Goal: Task Accomplishment & Management: Use online tool/utility

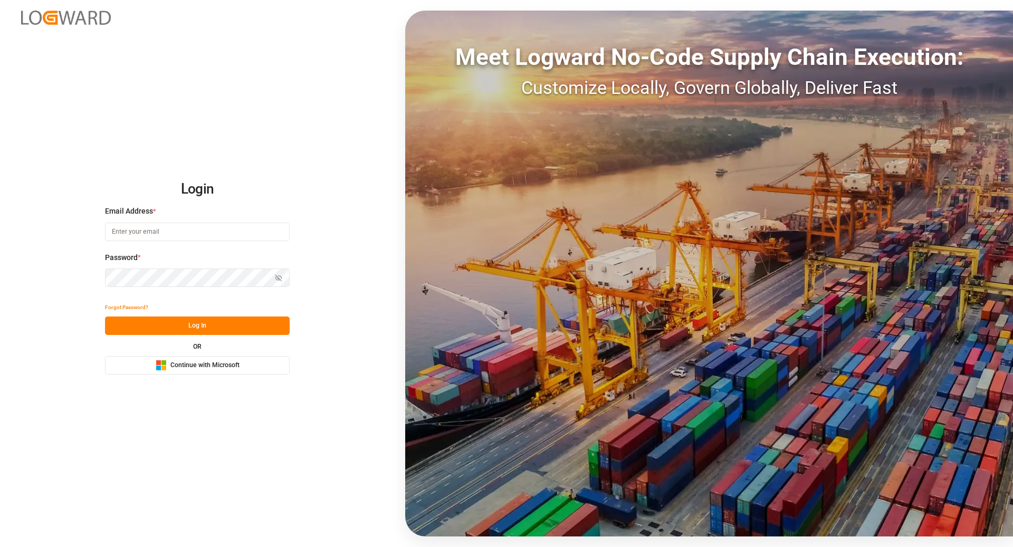
click at [202, 370] on span "Continue with Microsoft" at bounding box center [204, 365] width 69 height 9
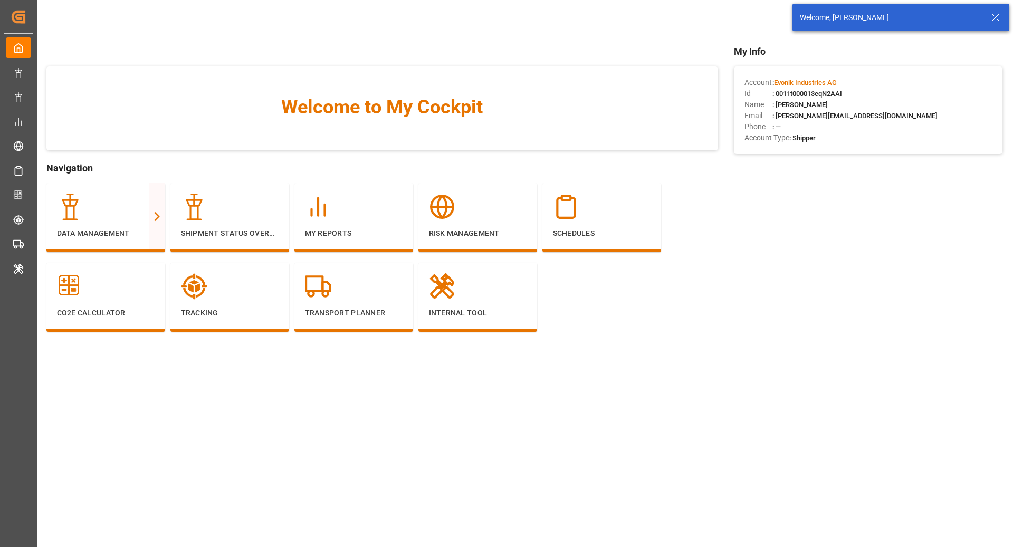
click at [995, 18] on line at bounding box center [996, 17] width 6 height 6
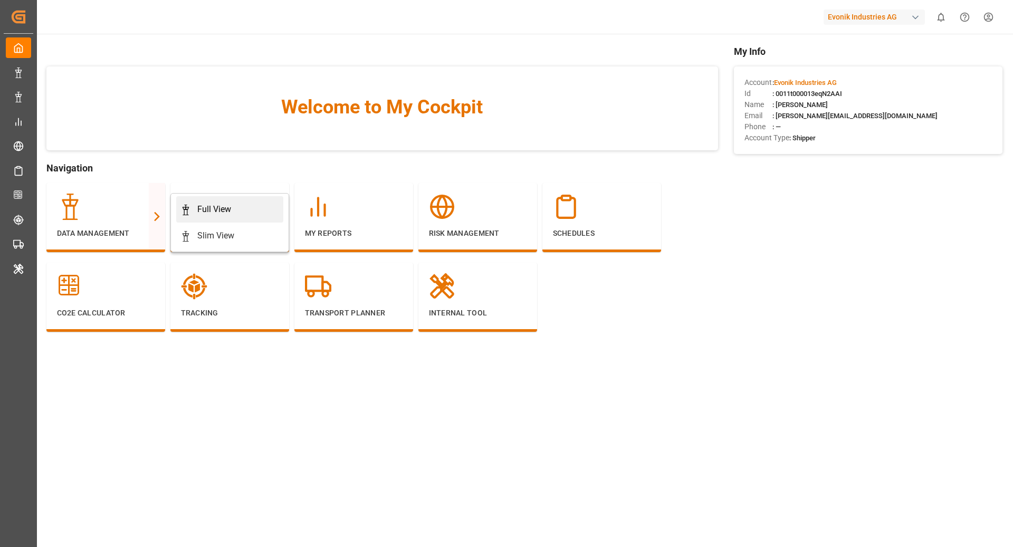
click at [217, 214] on div "Full View" at bounding box center [214, 209] width 34 height 13
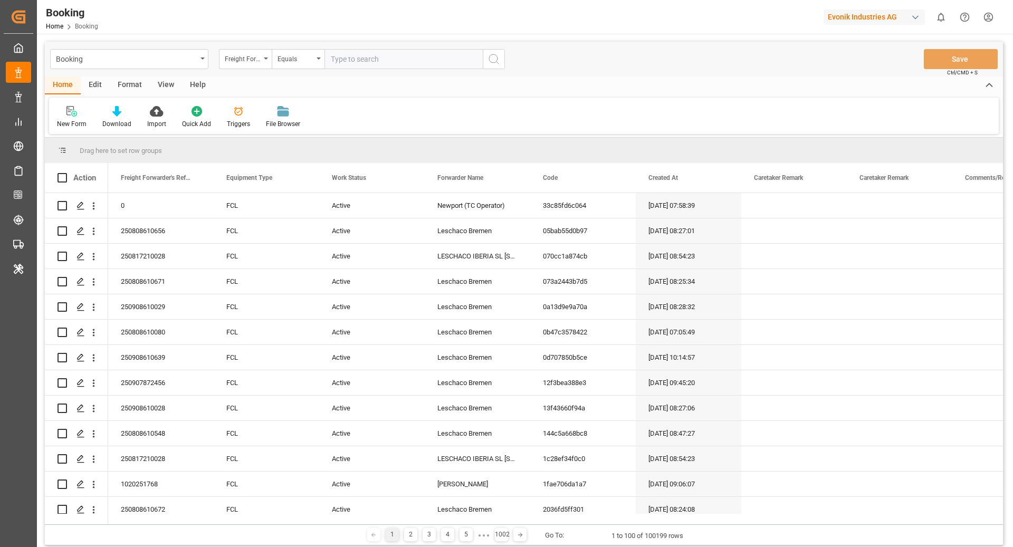
click at [121, 84] on div "Format" at bounding box center [130, 86] width 40 height 18
click at [66, 119] on div "Filter Rows" at bounding box center [72, 123] width 31 height 9
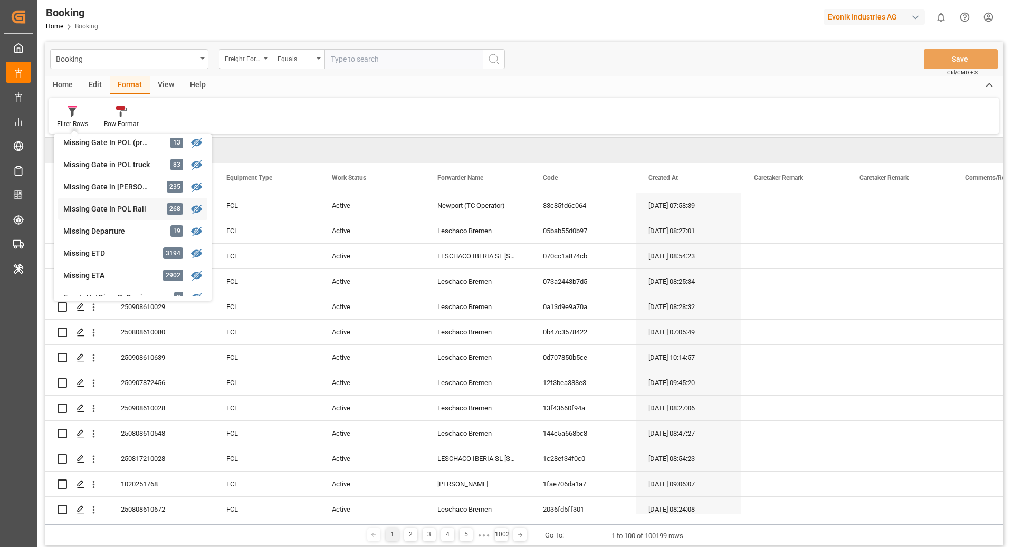
scroll to position [174, 0]
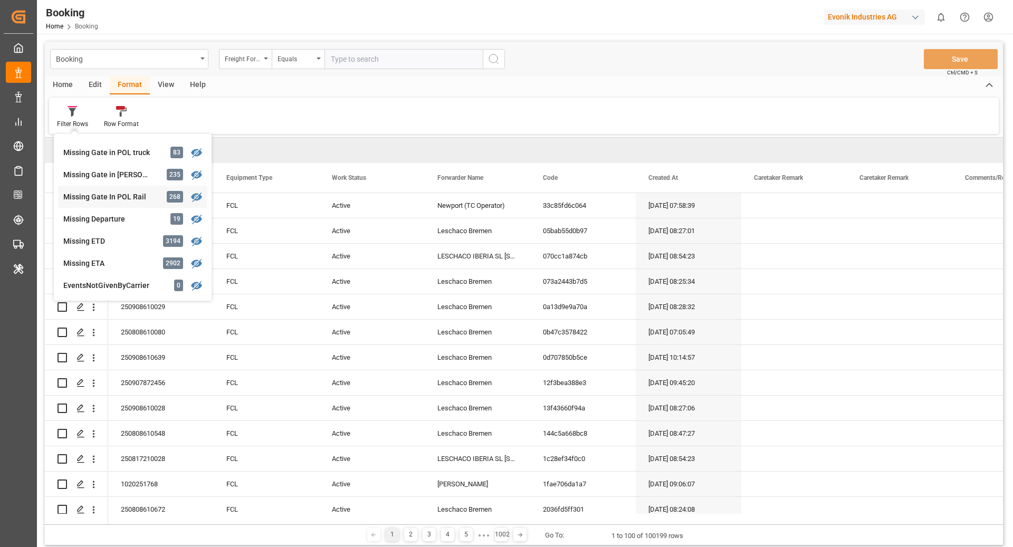
click at [129, 194] on div "Missing Gate In POL Rail" at bounding box center [109, 197] width 92 height 11
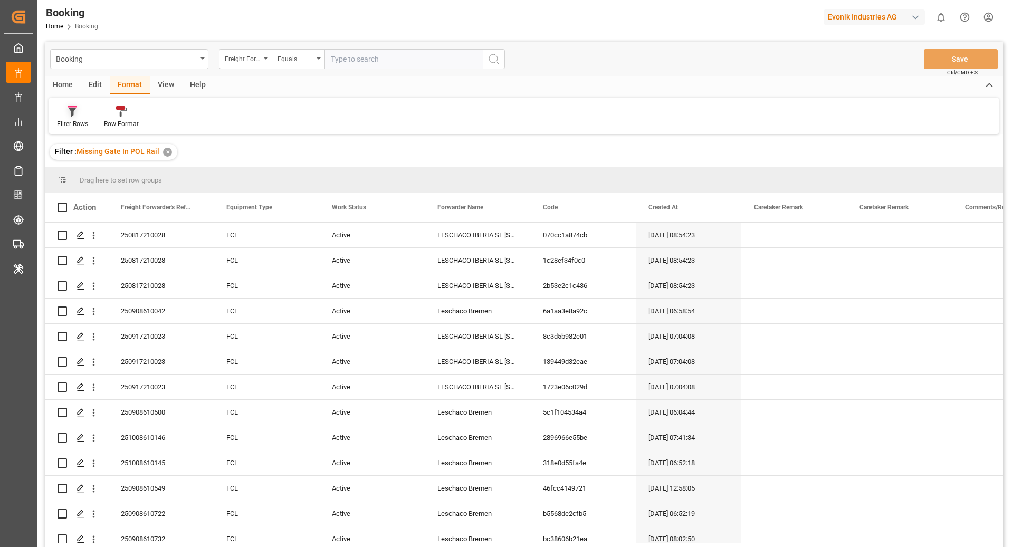
click at [81, 114] on div at bounding box center [72, 111] width 31 height 11
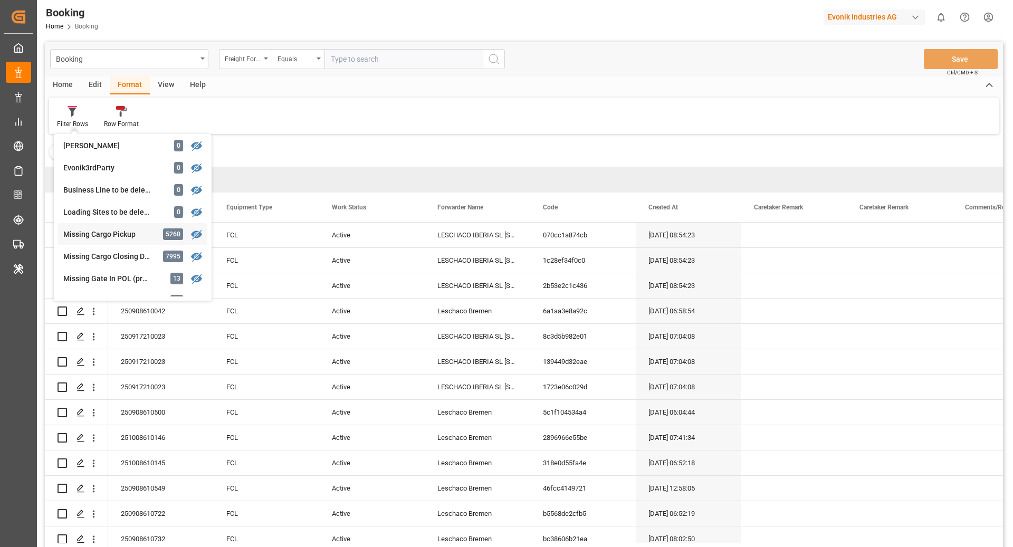
scroll to position [41, 0]
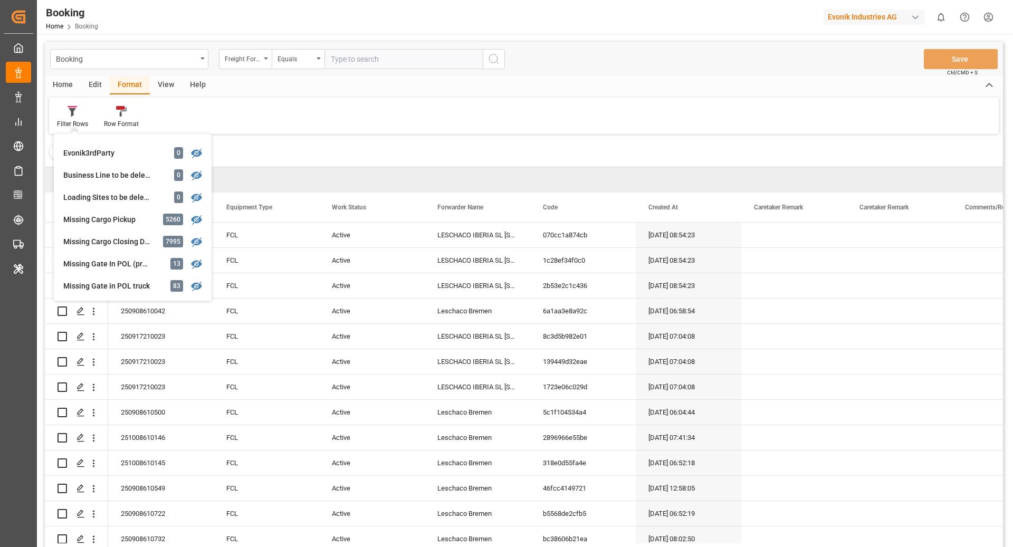
click at [349, 150] on div "Filter : Missing Gate In POL Rail ✕" at bounding box center [524, 152] width 958 height 30
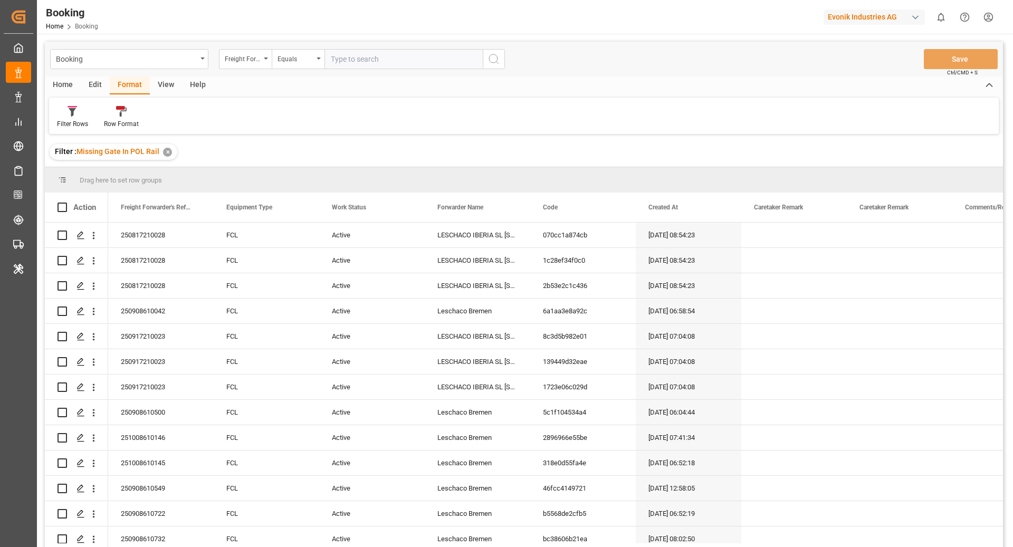
click at [166, 83] on div "View" at bounding box center [166, 86] width 32 height 18
click at [64, 123] on div "Default" at bounding box center [67, 123] width 21 height 9
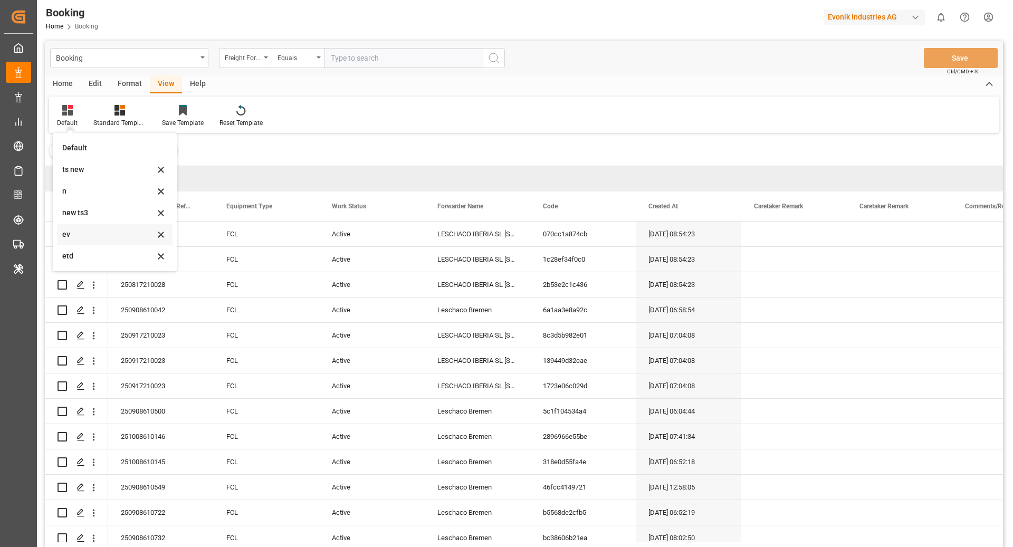
scroll to position [3, 0]
click at [95, 234] on div "ev" at bounding box center [108, 232] width 92 height 11
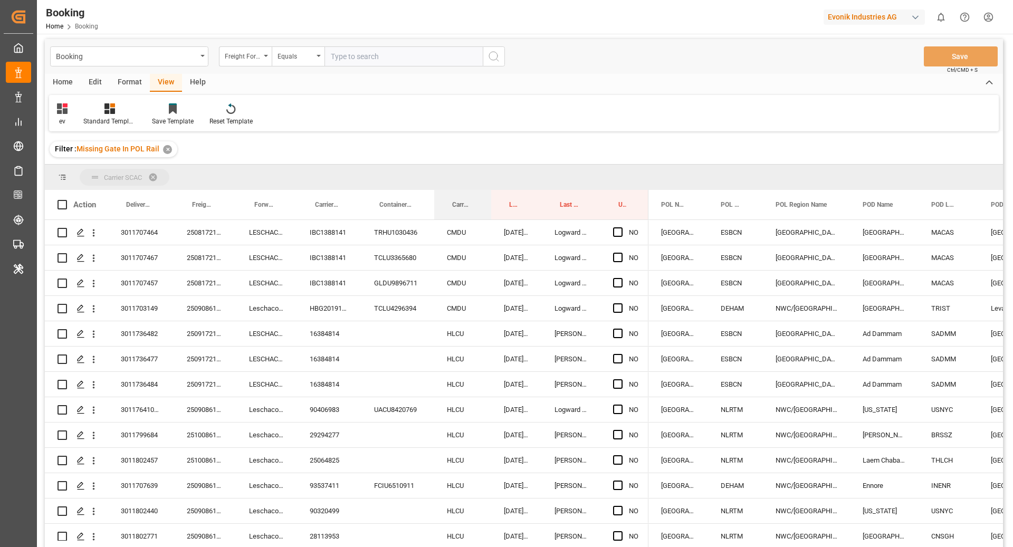
drag, startPoint x: 456, startPoint y: 182, endPoint x: 457, endPoint y: 174, distance: 8.5
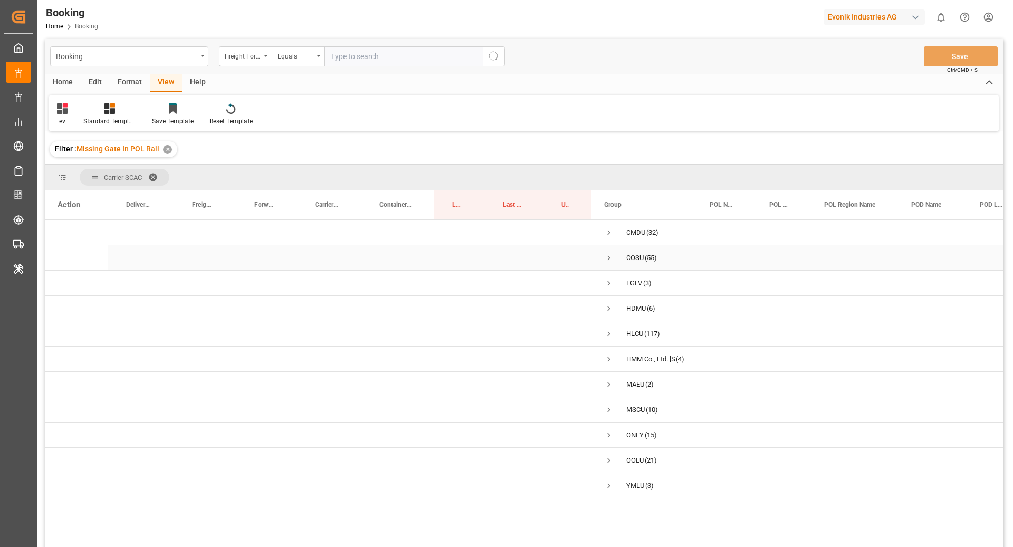
click at [611, 258] on span "Press SPACE to select this row." at bounding box center [608, 257] width 9 height 9
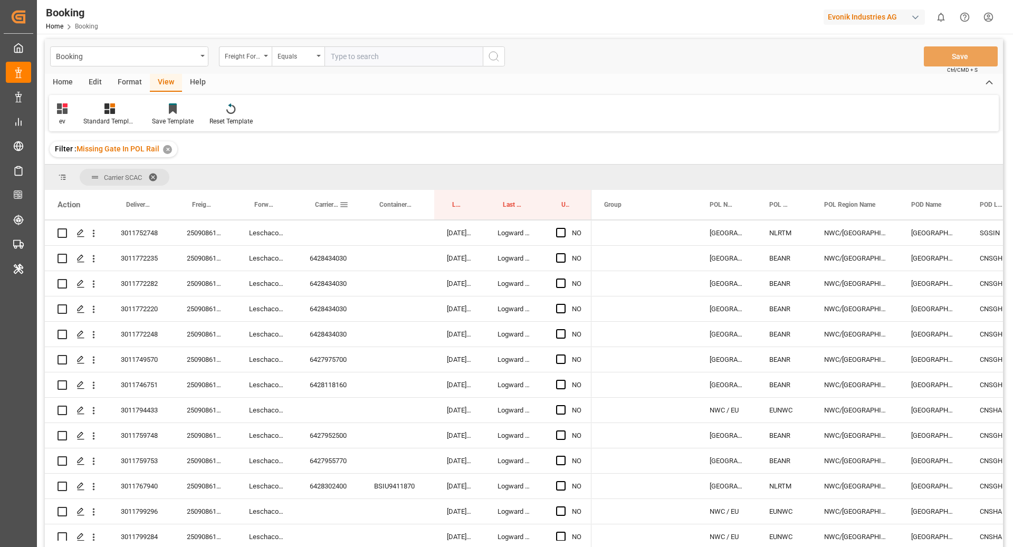
scroll to position [100, 0]
click at [321, 206] on span "Carrier Booking No." at bounding box center [327, 204] width 24 height 7
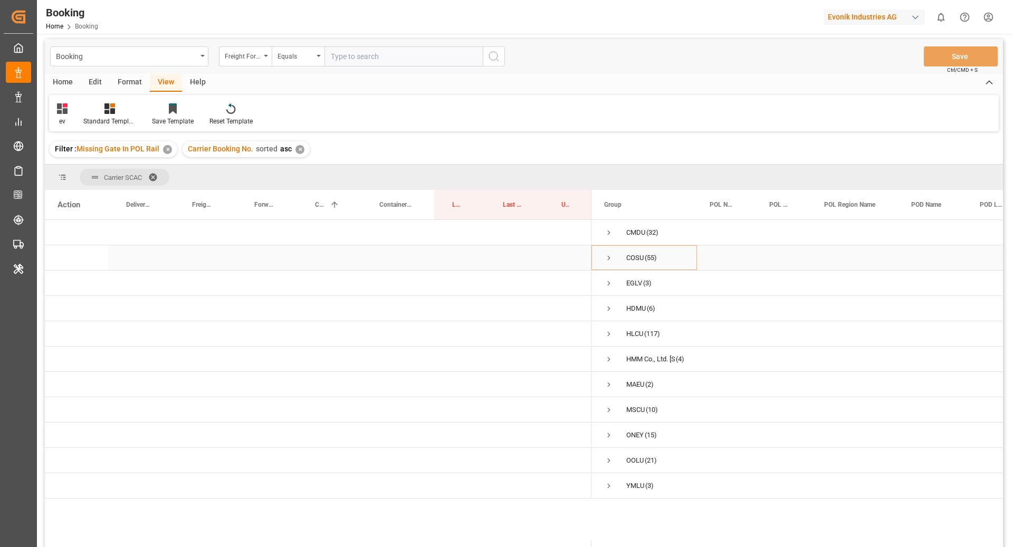
click at [611, 257] on span "Press SPACE to select this row." at bounding box center [608, 257] width 9 height 9
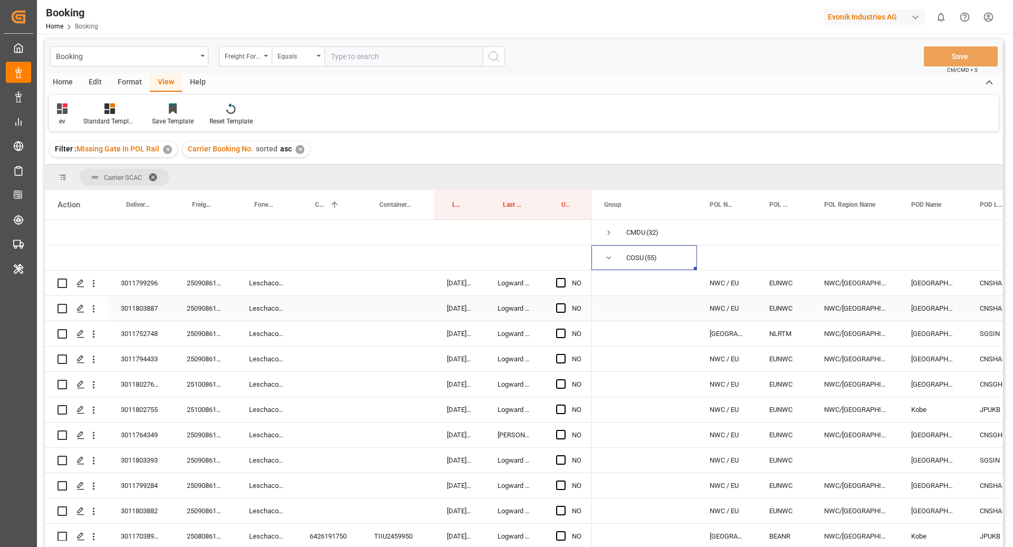
scroll to position [26, 0]
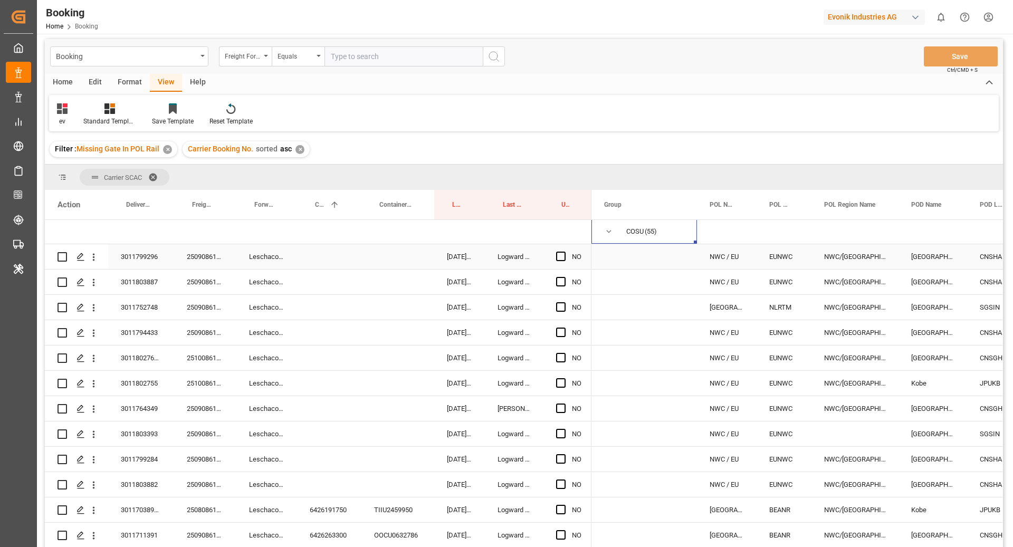
click at [214, 261] on div "250908610726" at bounding box center [205, 256] width 62 height 25
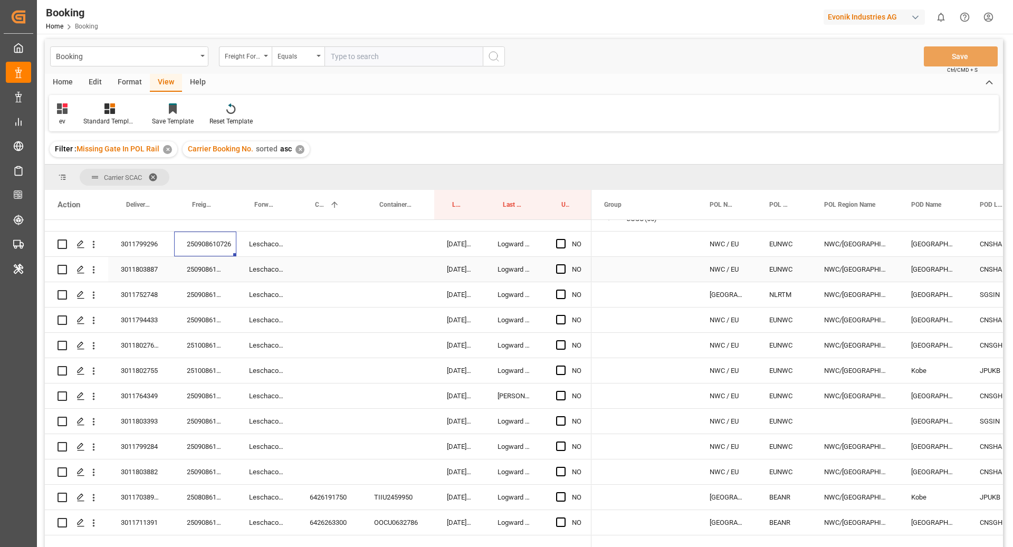
scroll to position [39, 0]
drag, startPoint x: 92, startPoint y: 249, endPoint x: 160, endPoint y: 261, distance: 69.2
click at [92, 249] on icon "open menu" at bounding box center [93, 244] width 11 height 11
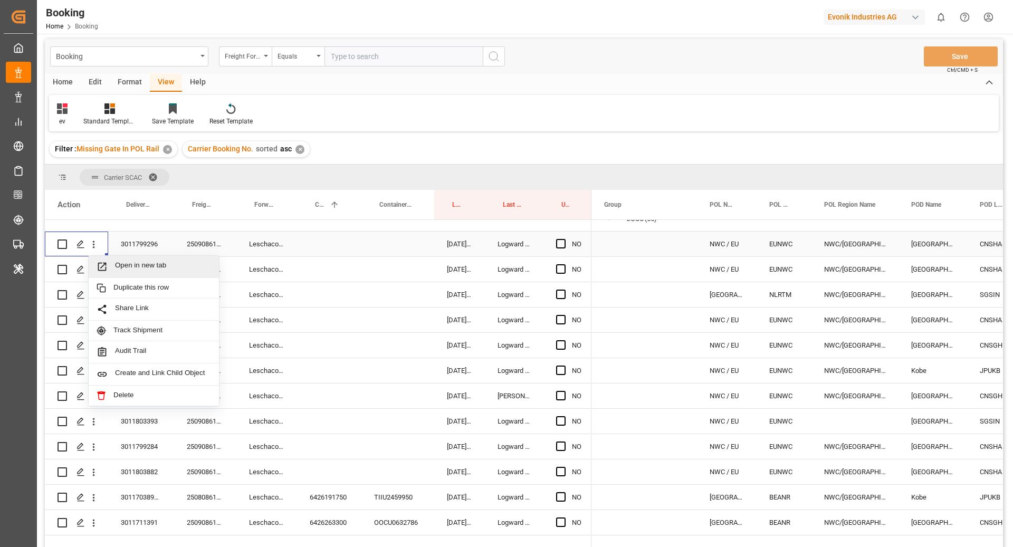
click at [156, 262] on span "Open in new tab" at bounding box center [163, 266] width 96 height 11
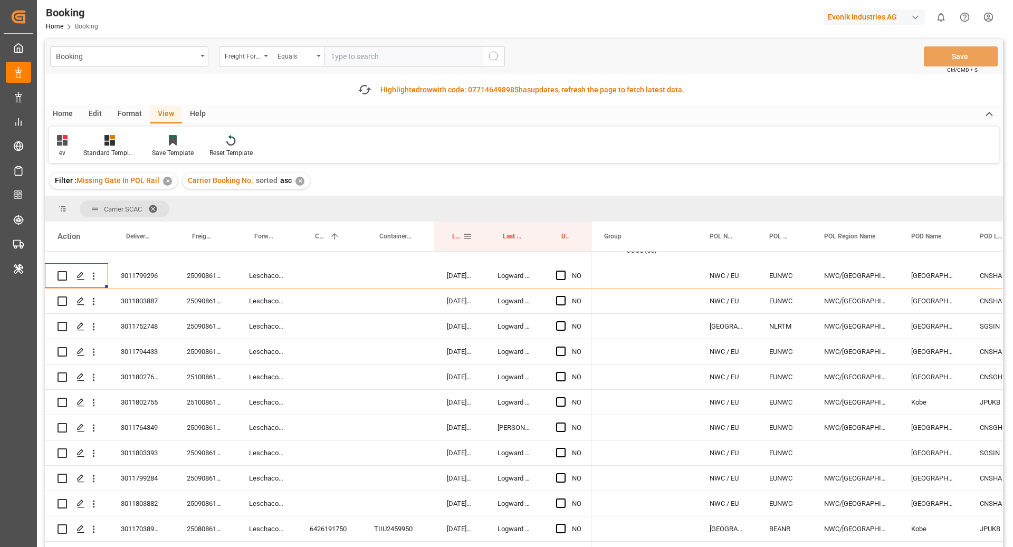
scroll to position [1, 0]
click at [205, 307] on div "250908610750" at bounding box center [205, 301] width 62 height 25
click at [97, 307] on button "open menu" at bounding box center [93, 301] width 11 height 20
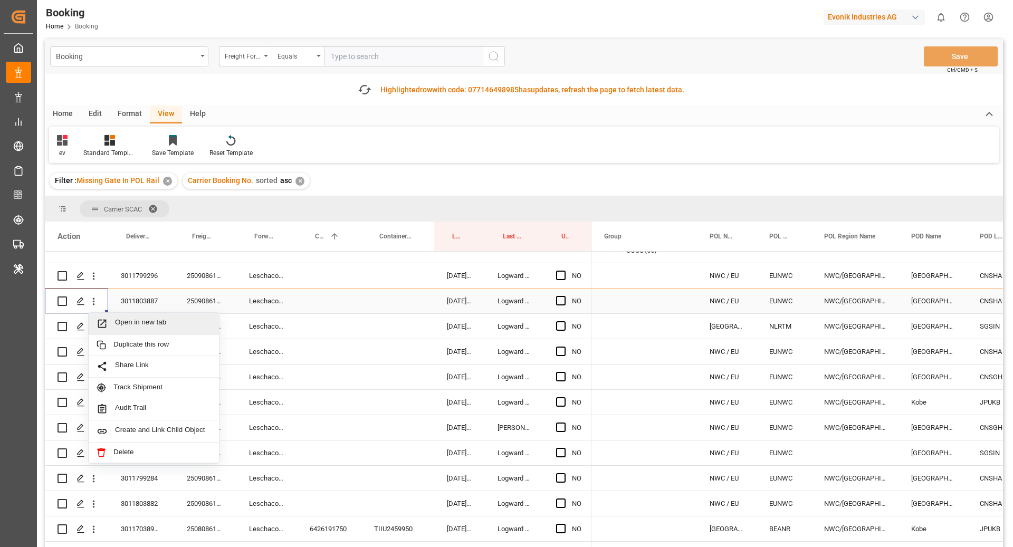
click at [145, 321] on span "Open in new tab" at bounding box center [163, 323] width 96 height 11
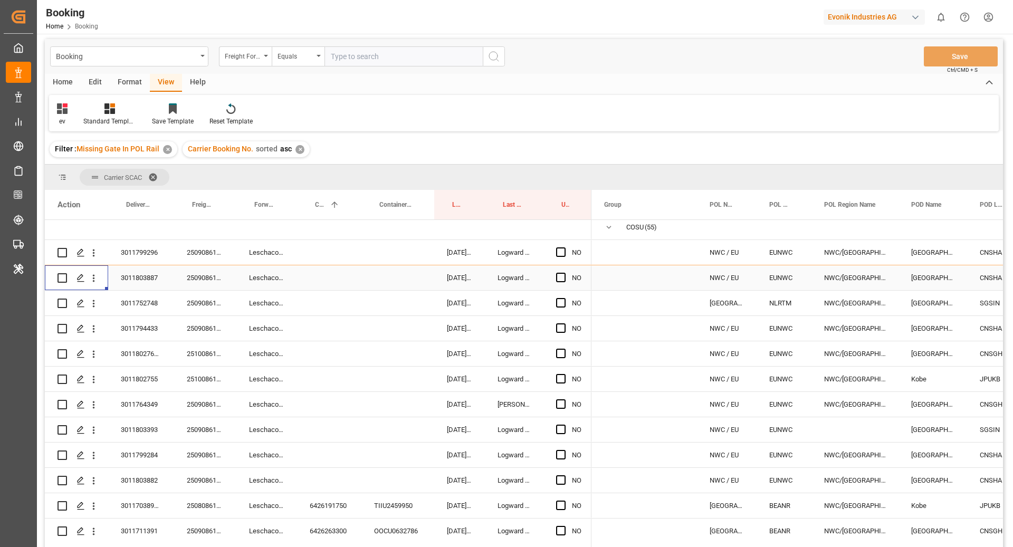
scroll to position [29, 0]
click at [180, 311] on div "250908610642" at bounding box center [205, 304] width 62 height 25
drag, startPoint x: 98, startPoint y: 312, endPoint x: 130, endPoint y: 320, distance: 33.1
click at [98, 312] on button "open menu" at bounding box center [93, 305] width 11 height 20
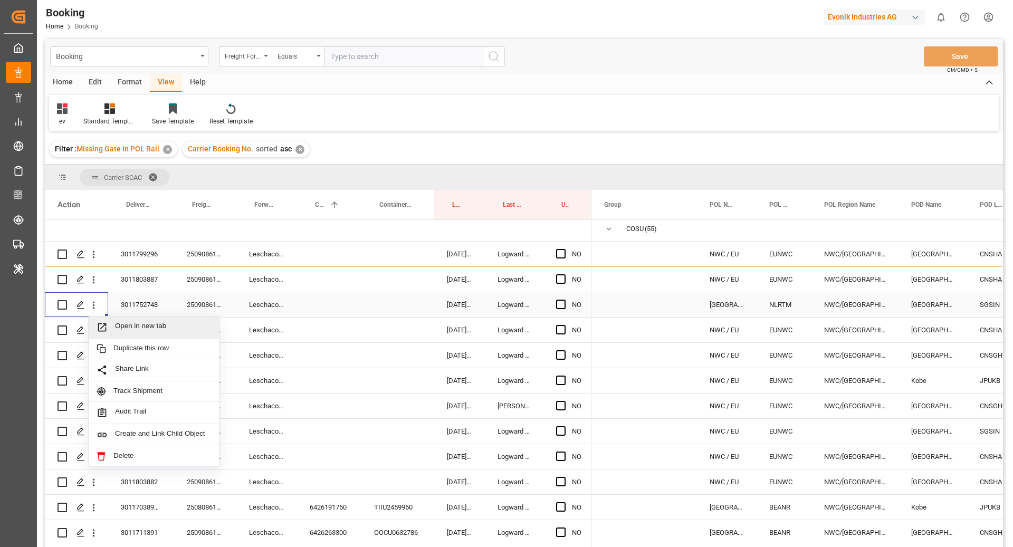
click at [152, 323] on span "Open in new tab" at bounding box center [163, 327] width 96 height 11
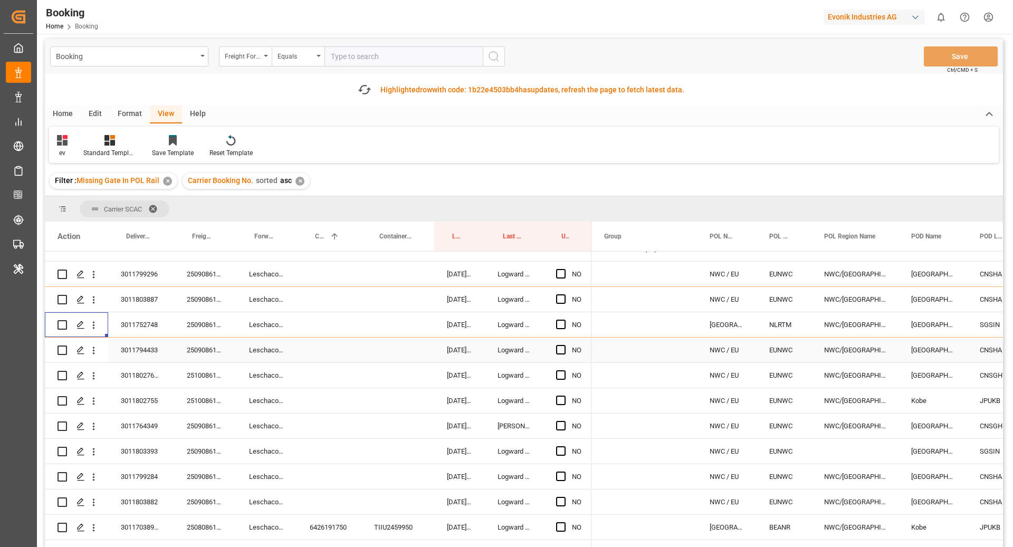
scroll to position [55, 0]
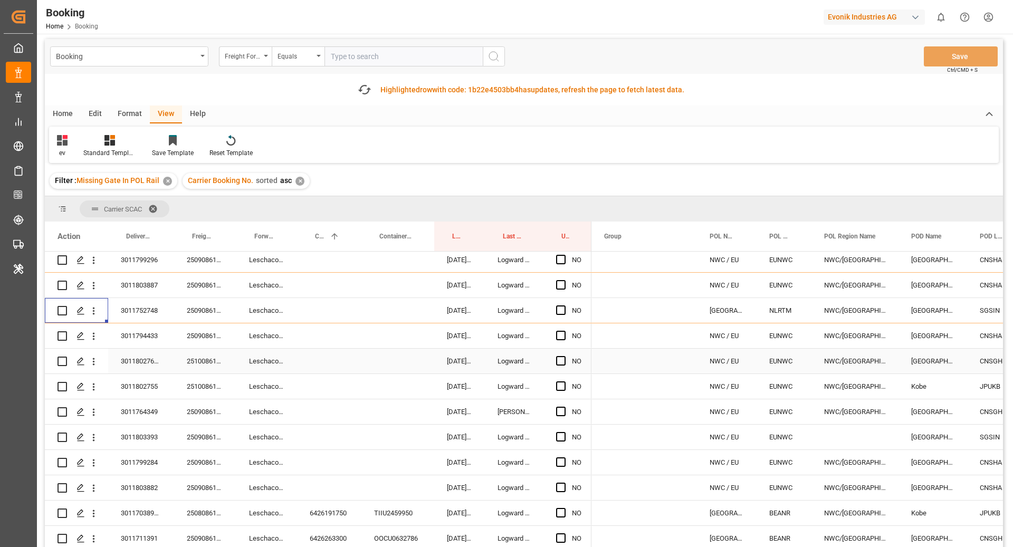
click at [197, 342] on div "250908610674" at bounding box center [205, 335] width 62 height 25
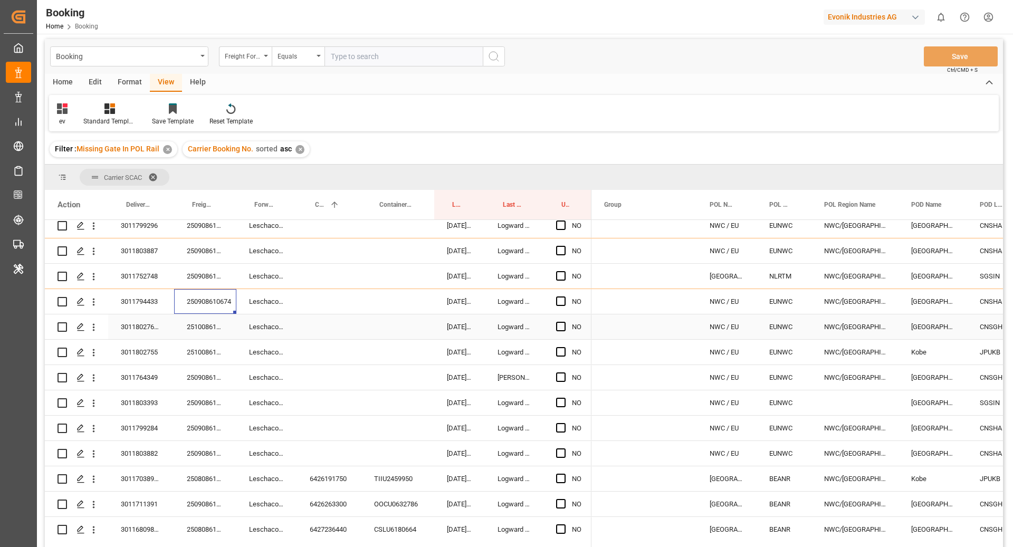
scroll to position [58, 0]
click at [96, 307] on button "open menu" at bounding box center [93, 301] width 11 height 20
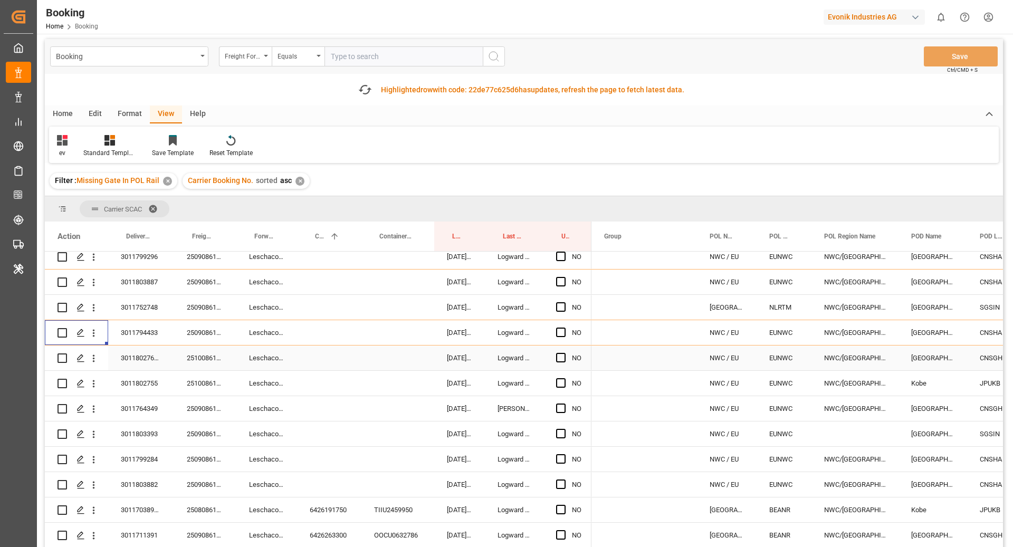
click at [148, 358] on div "3011802766, 3011745529" at bounding box center [141, 358] width 66 height 25
click at [268, 366] on div "Leschaco Bremen" at bounding box center [266, 358] width 61 height 25
click at [199, 367] on div "251008610153" at bounding box center [205, 358] width 62 height 25
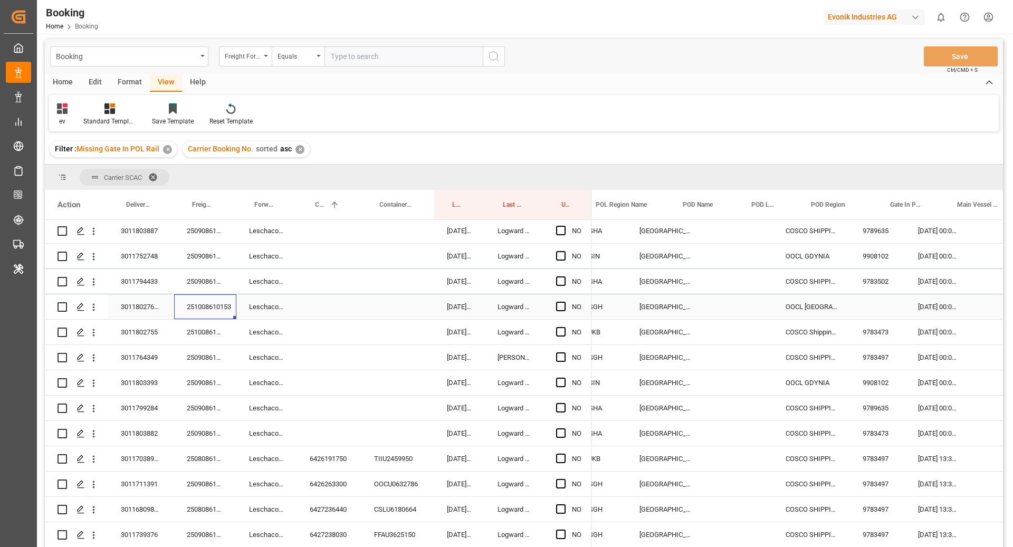
scroll to position [0, 0]
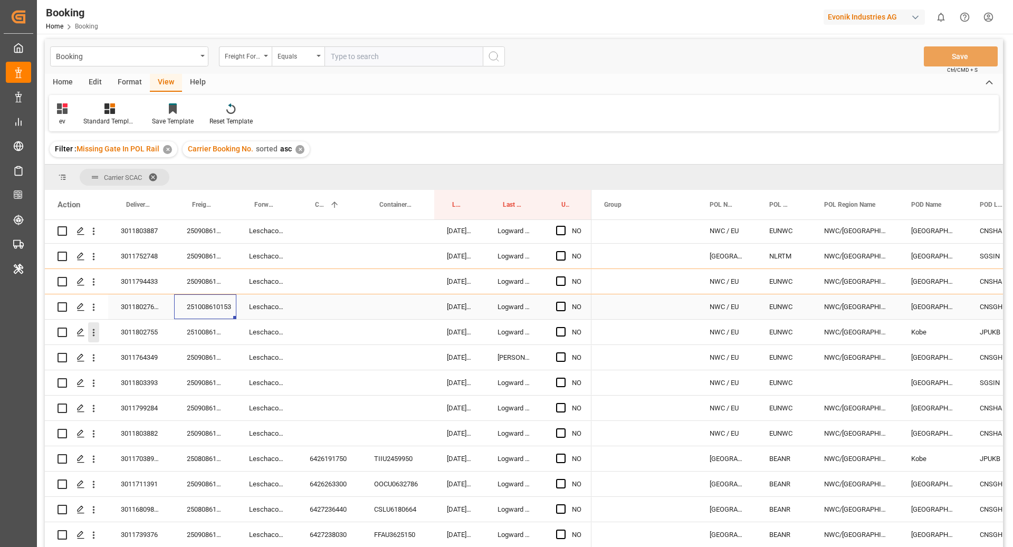
click at [92, 312] on icon "open menu" at bounding box center [93, 307] width 11 height 11
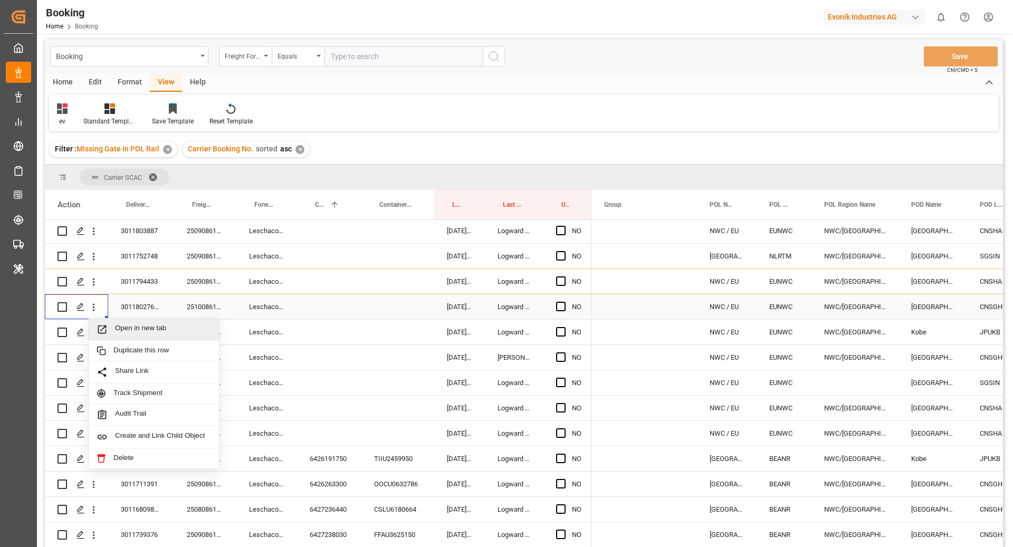
click at [149, 325] on span "Open in new tab" at bounding box center [163, 329] width 96 height 11
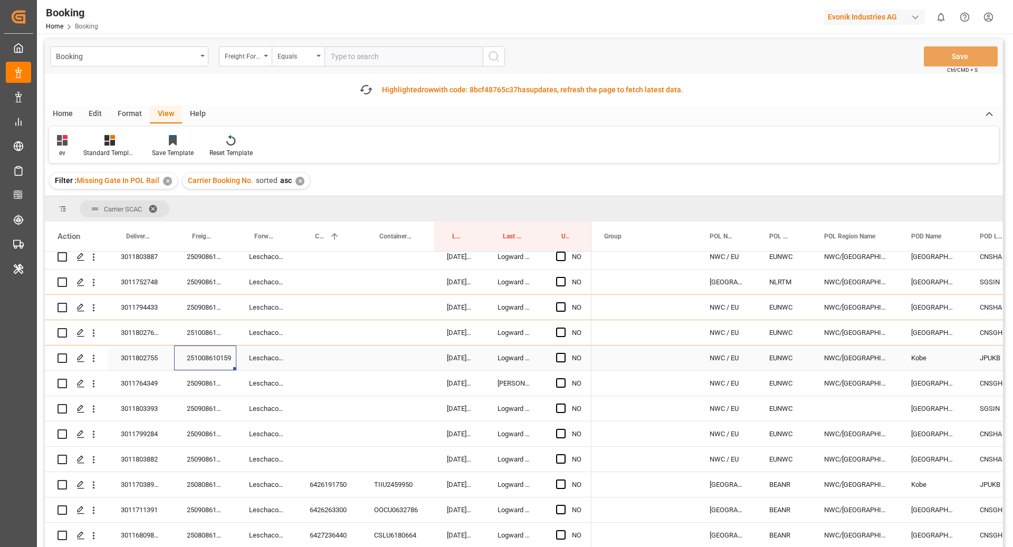
click at [211, 355] on div "251008610159" at bounding box center [205, 358] width 62 height 25
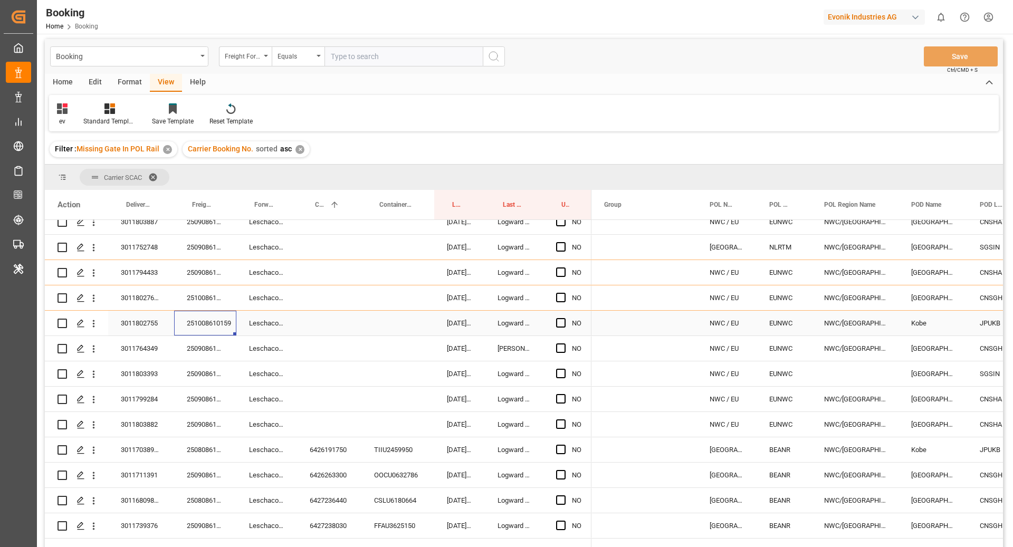
scroll to position [89, 0]
click at [97, 327] on button "open menu" at bounding box center [93, 321] width 11 height 20
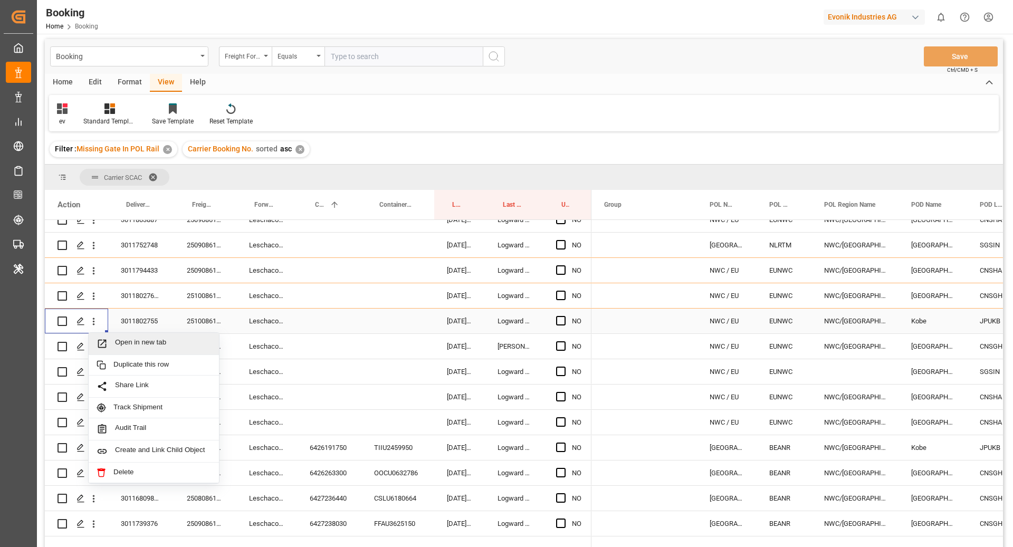
click at [121, 339] on span "Open in new tab" at bounding box center [163, 343] width 96 height 11
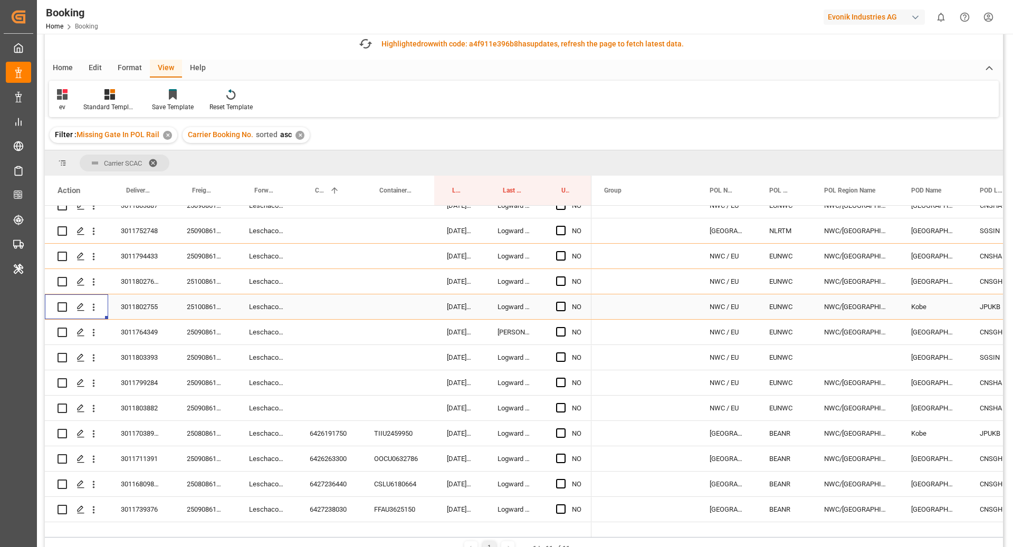
scroll to position [51, 0]
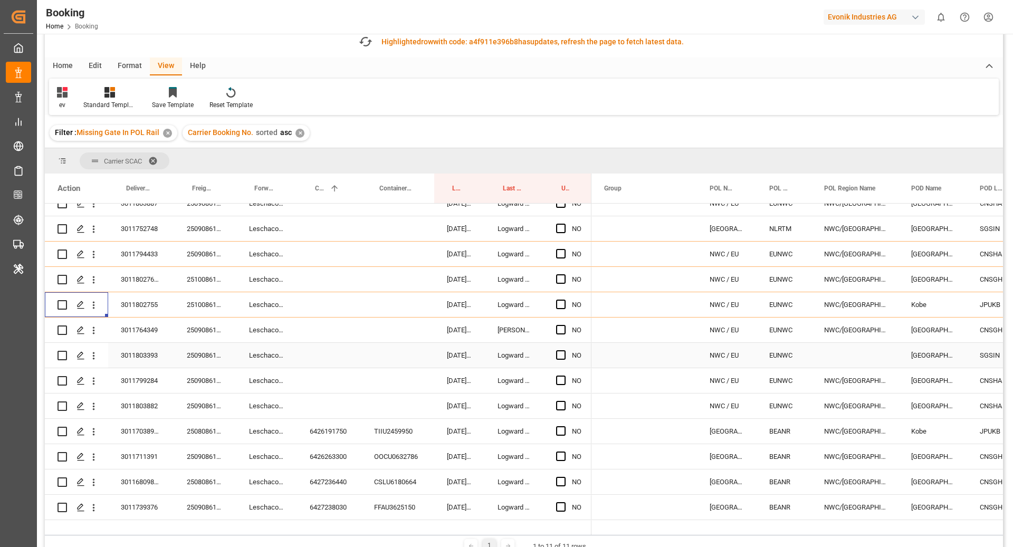
click at [213, 333] on div "250908610461" at bounding box center [205, 330] width 62 height 25
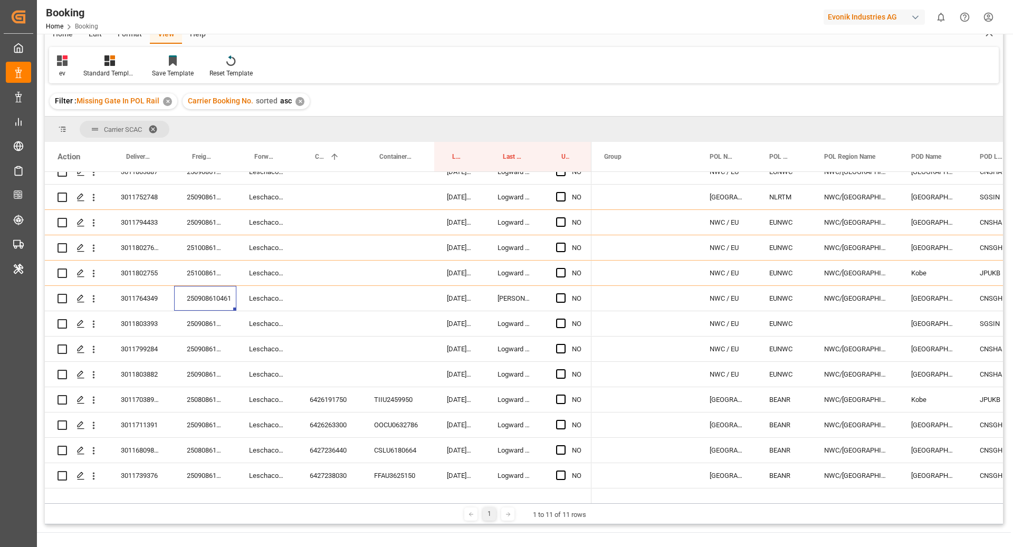
scroll to position [19, 0]
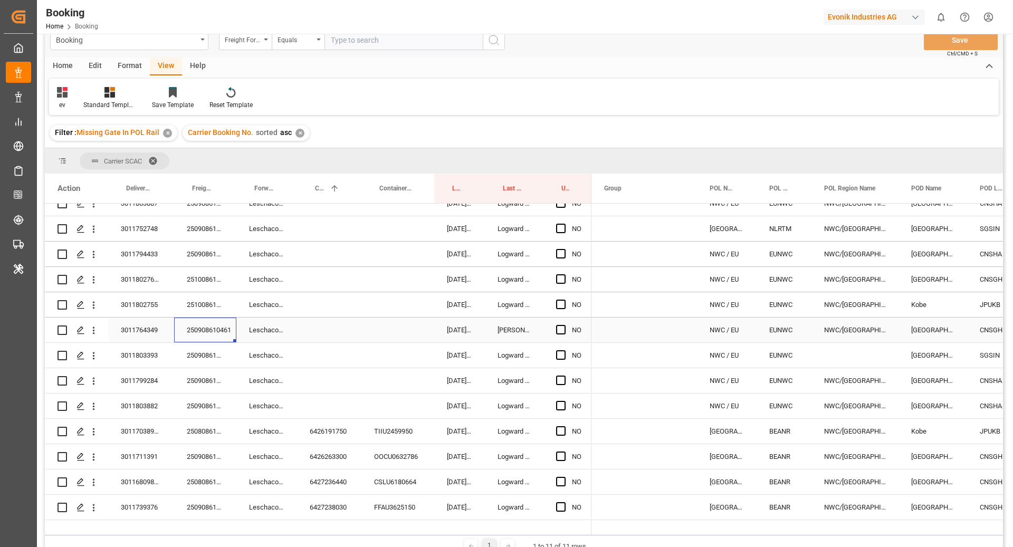
click at [206, 326] on div "250908610461" at bounding box center [205, 330] width 62 height 25
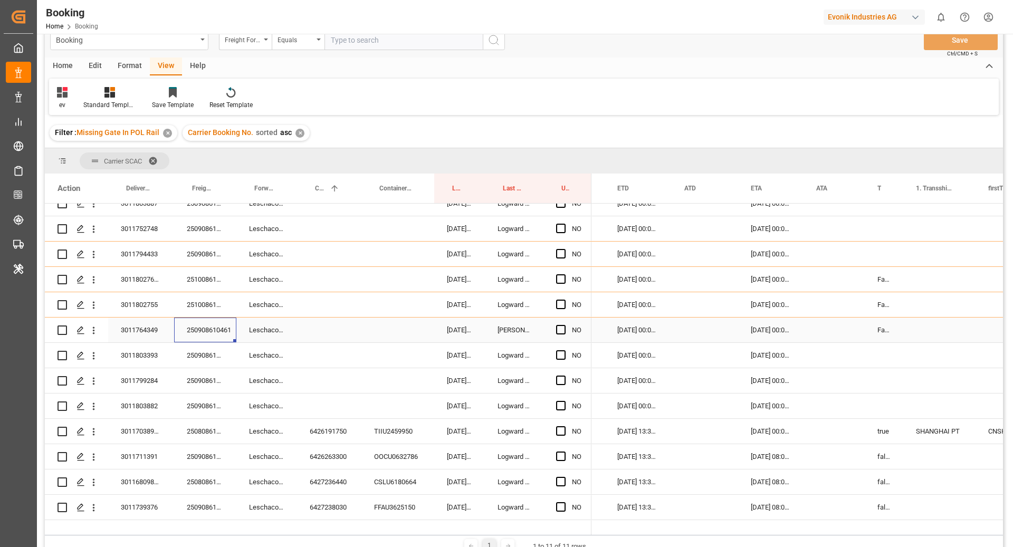
scroll to position [0, 737]
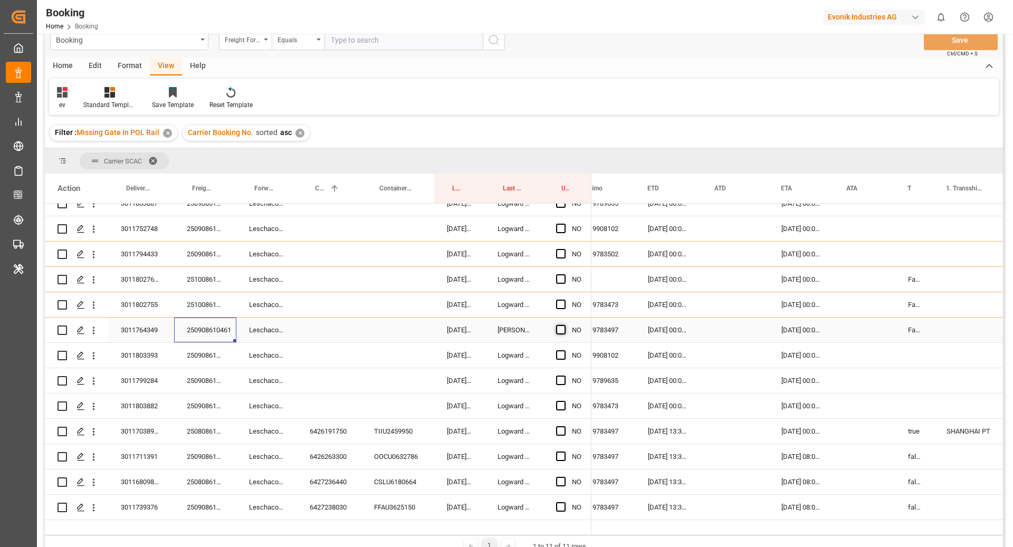
click at [563, 332] on span "Press SPACE to select this row." at bounding box center [560, 329] width 9 height 9
click at [564, 325] on input "Press SPACE to select this row." at bounding box center [564, 325] width 0 height 0
click at [223, 328] on div "250908610461" at bounding box center [205, 330] width 62 height 25
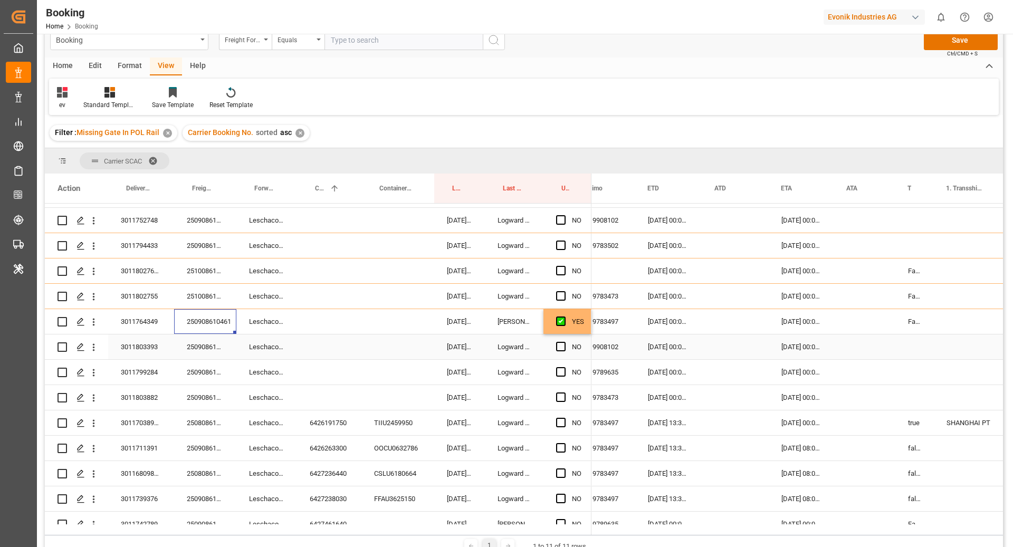
click at [205, 354] on div "250908610735" at bounding box center [205, 347] width 62 height 25
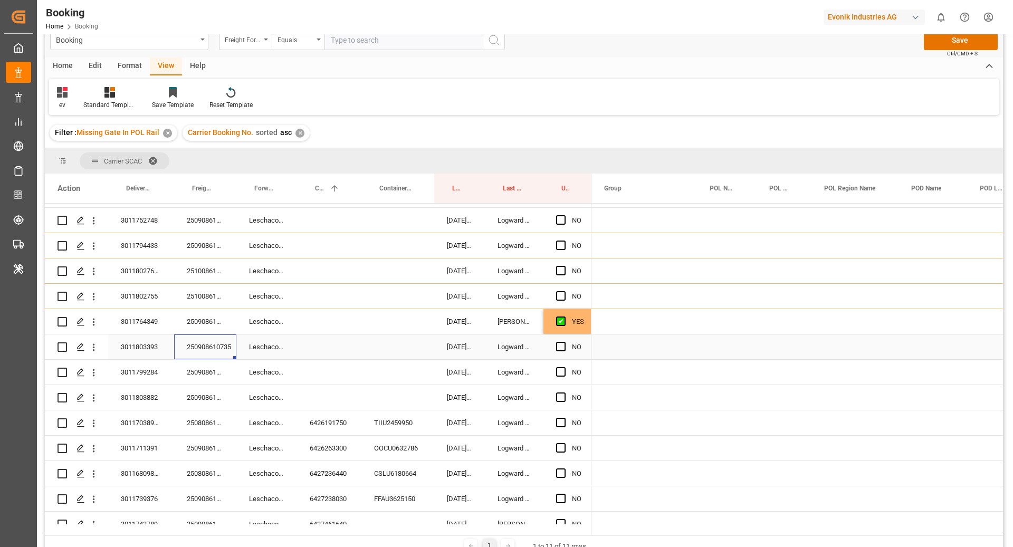
scroll to position [0, 0]
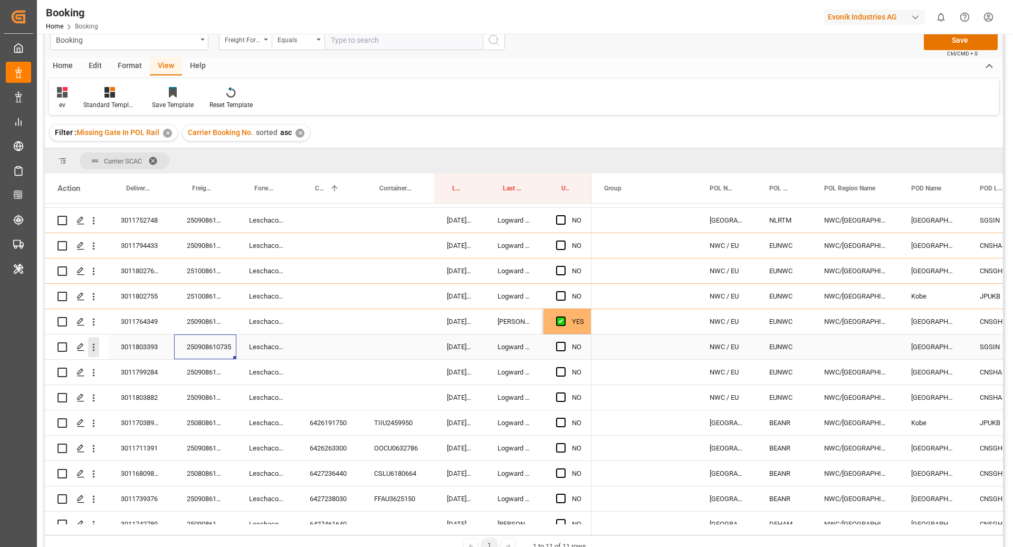
click at [97, 349] on icon "open menu" at bounding box center [93, 347] width 11 height 11
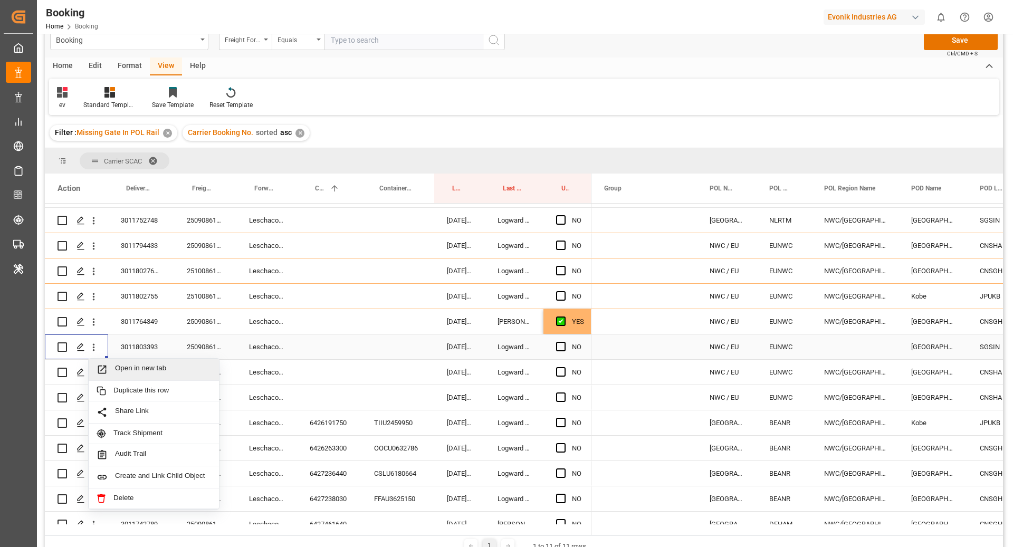
click at [158, 371] on span "Open in new tab" at bounding box center [163, 369] width 96 height 11
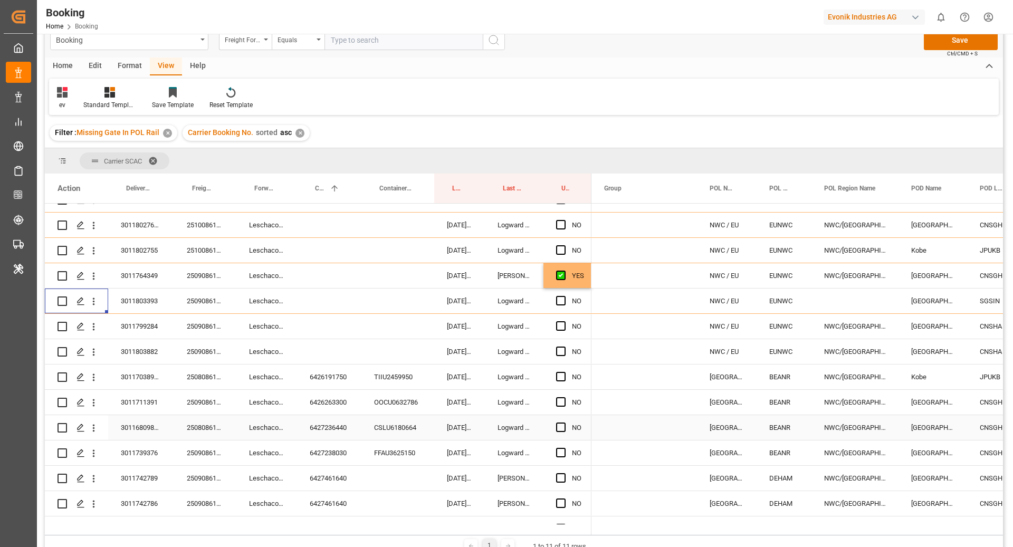
scroll to position [146, 0]
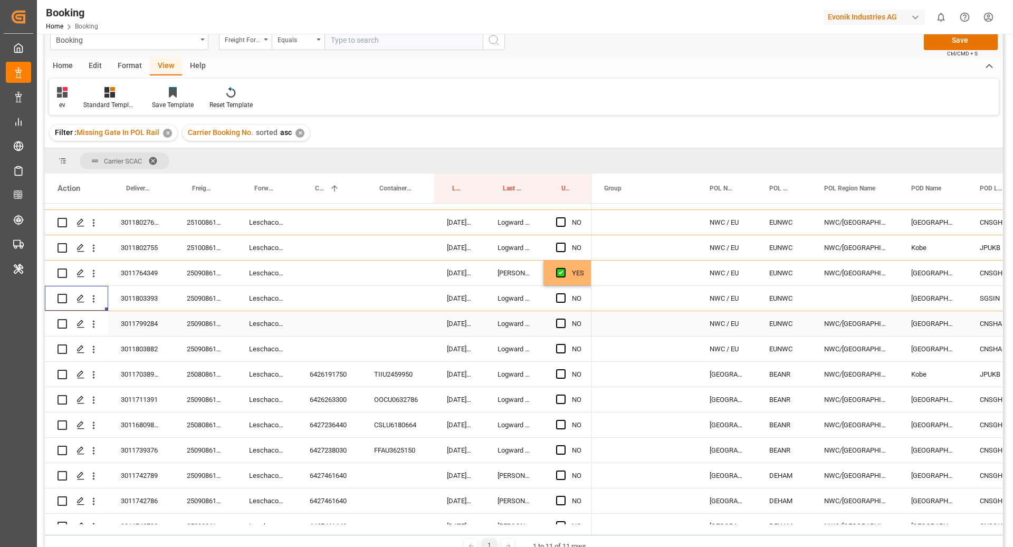
click at [204, 330] on div "250908610726" at bounding box center [205, 323] width 62 height 25
click at [97, 327] on icon "open menu" at bounding box center [93, 324] width 11 height 11
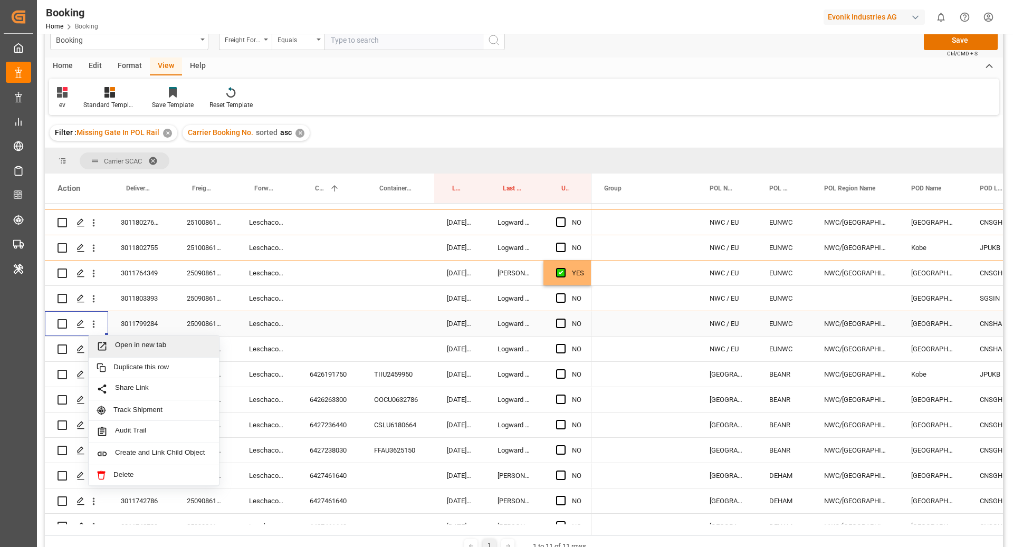
click at [151, 348] on span "Open in new tab" at bounding box center [163, 346] width 96 height 11
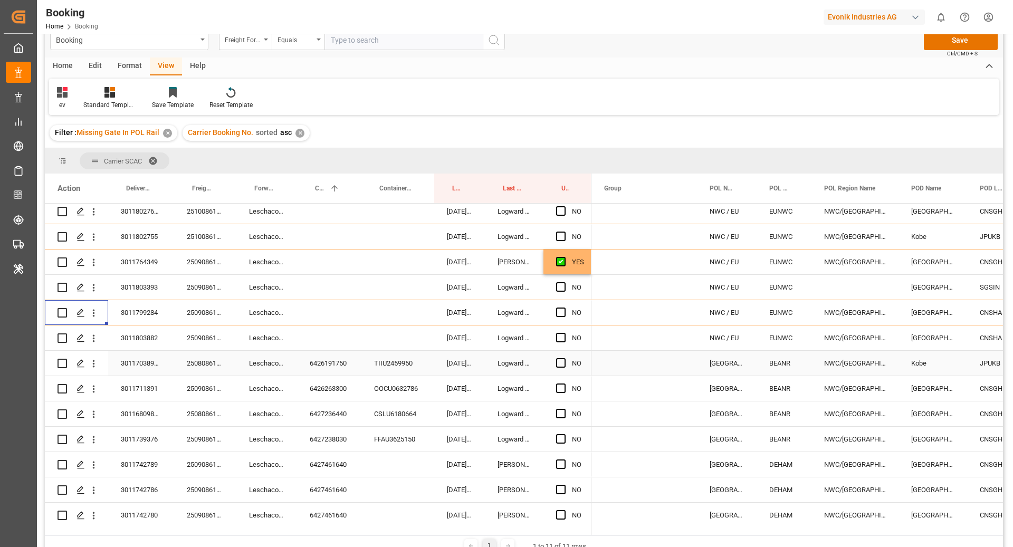
scroll to position [158, 0]
click at [202, 332] on div "250908610740" at bounding box center [205, 336] width 62 height 25
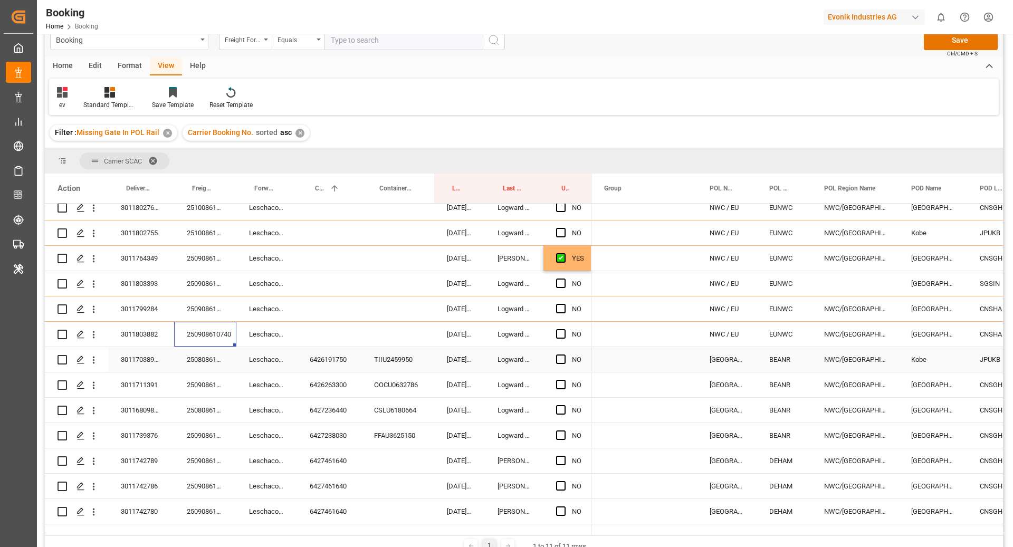
scroll to position [161, 0]
click at [97, 338] on icon "open menu" at bounding box center [93, 334] width 11 height 11
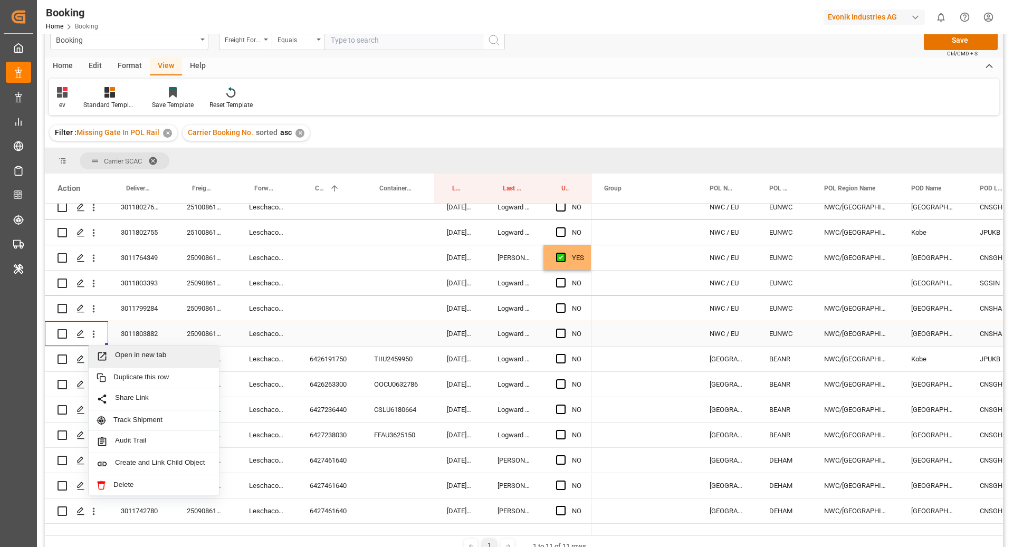
click at [143, 353] on span "Open in new tab" at bounding box center [163, 356] width 96 height 11
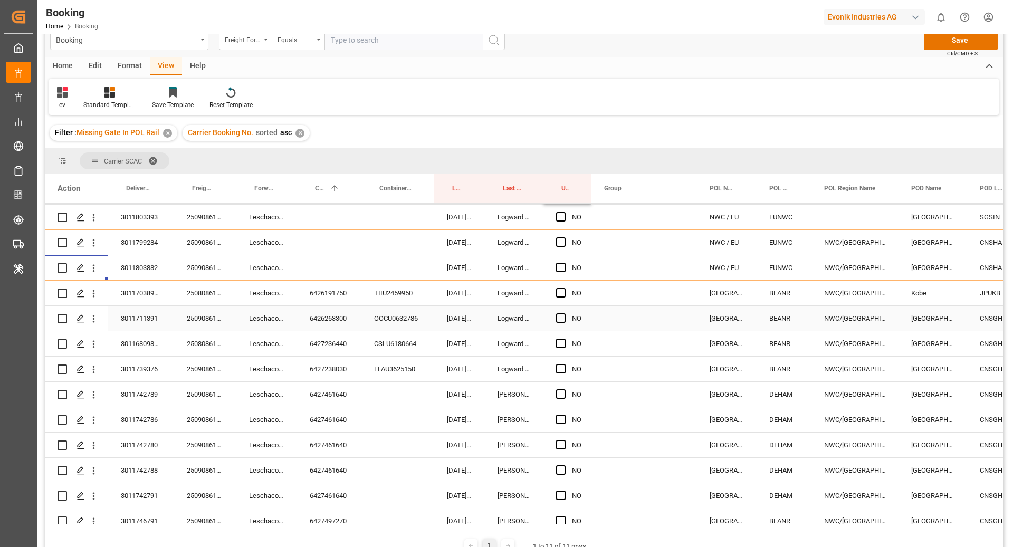
scroll to position [227, 0]
click at [332, 298] on div "6426191750" at bounding box center [329, 292] width 64 height 25
drag, startPoint x: 560, startPoint y: 291, endPoint x: 634, endPoint y: 299, distance: 74.8
click at [560, 291] on span "Press SPACE to select this row." at bounding box center [560, 292] width 9 height 9
click at [564, 288] on input "Press SPACE to select this row." at bounding box center [564, 288] width 0 height 0
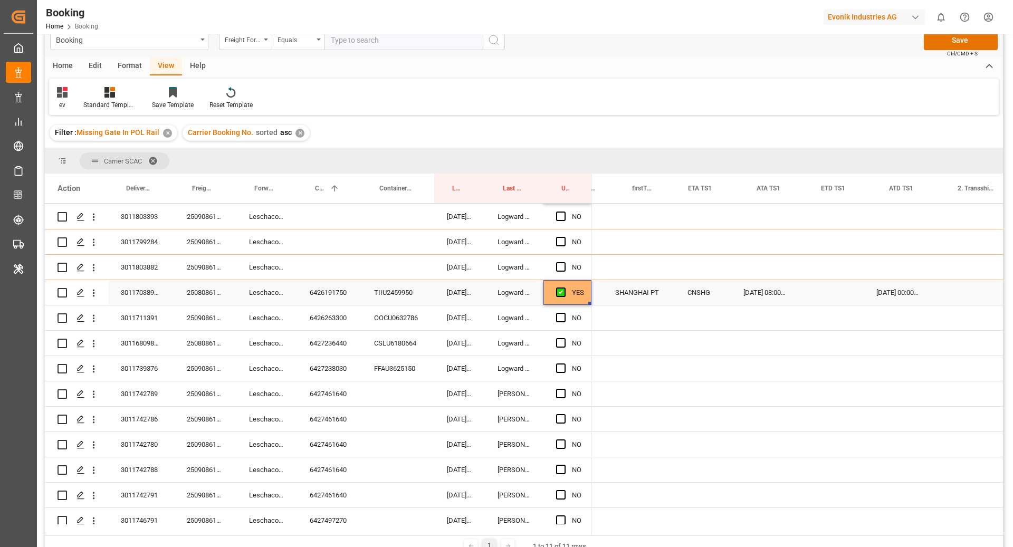
scroll to position [0, 1085]
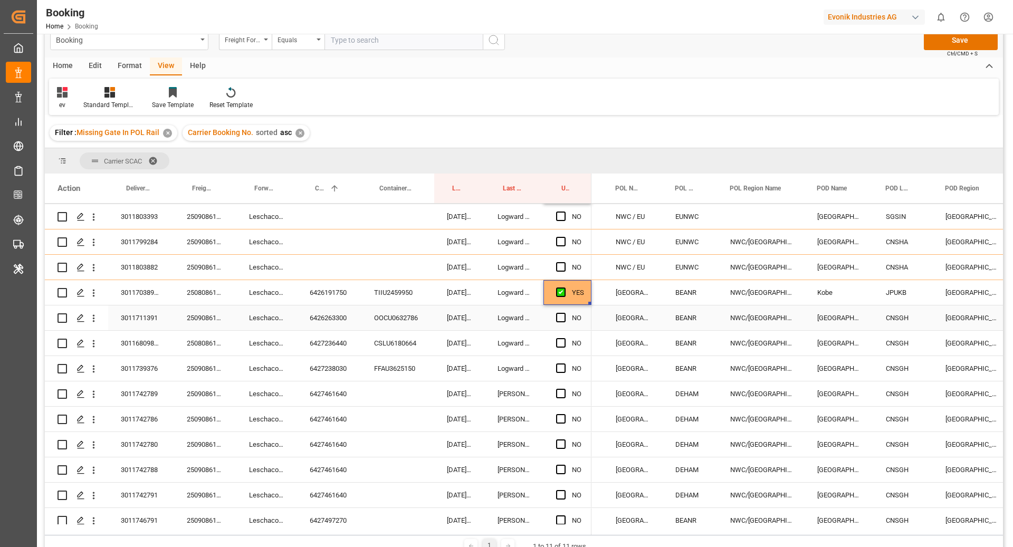
click at [399, 323] on div "OOCU0632786" at bounding box center [397, 318] width 73 height 25
click at [311, 320] on div "6426263300" at bounding box center [329, 318] width 64 height 25
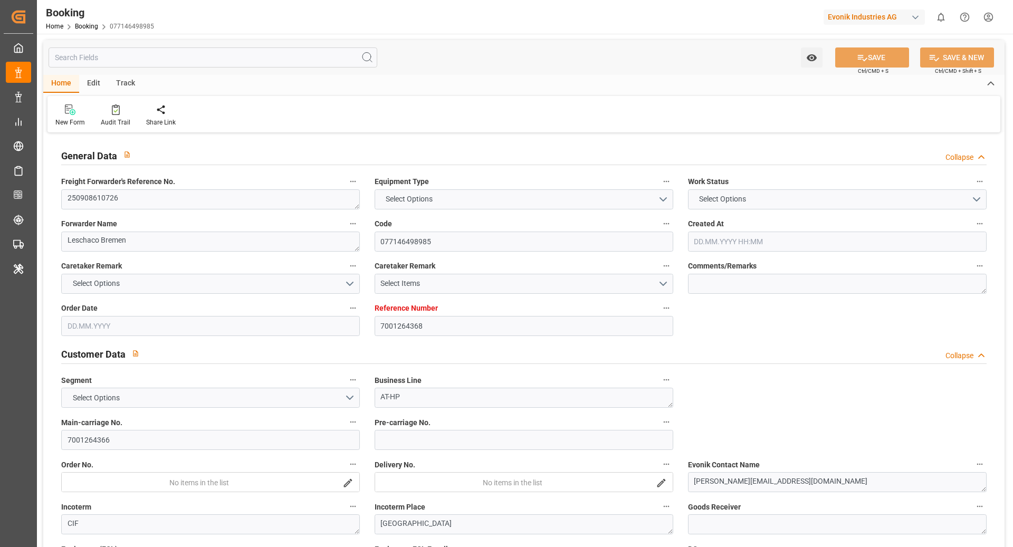
type input "7001264368"
type input "9789635"
type input "Cosco"
type input "COSCO Shipping Co. Ltd."
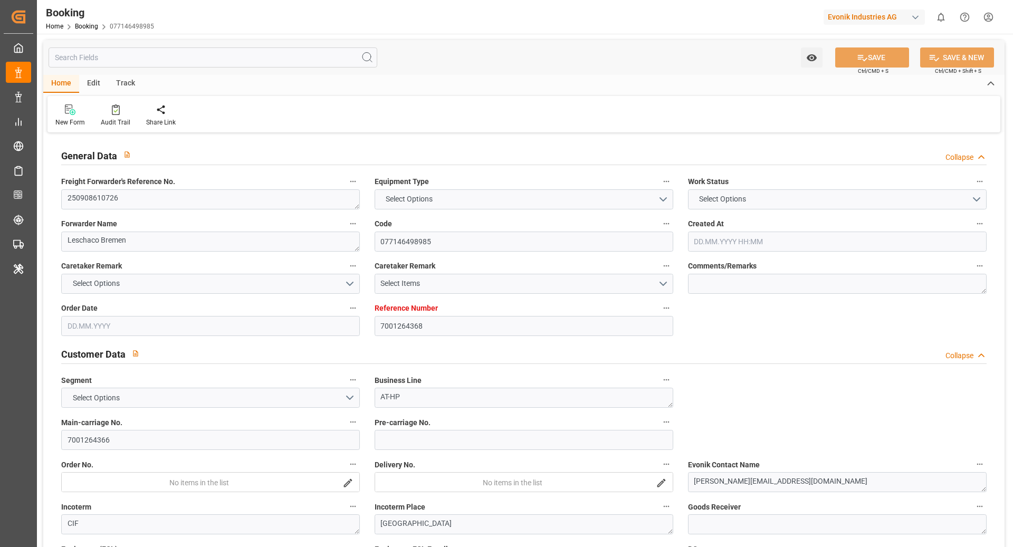
type input "EUNWC"
type input "CNSHA"
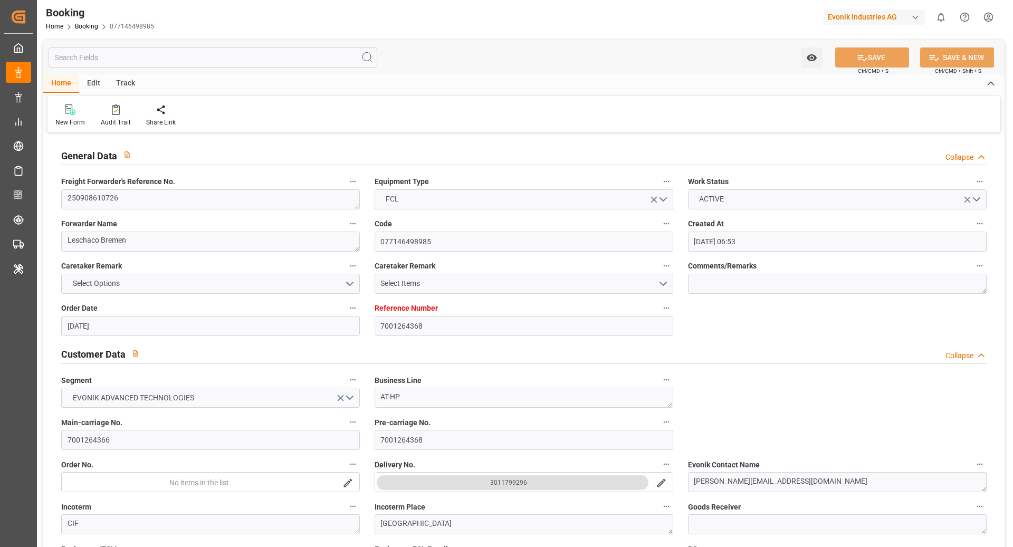
type input "02.09.2025 06:53"
type input "02.09.2025"
type input "15.11.2025"
type input "08.09.2025"
type input "08.09.2025 00:00"
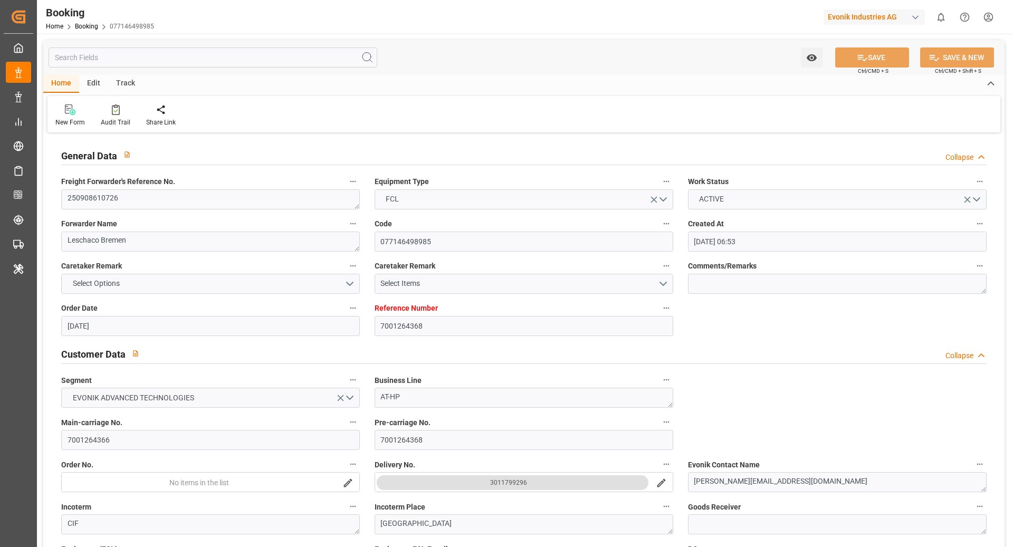
type input "08.09.2025 00:00"
type input "03.09.2025"
type input "28.09.2025 00:00"
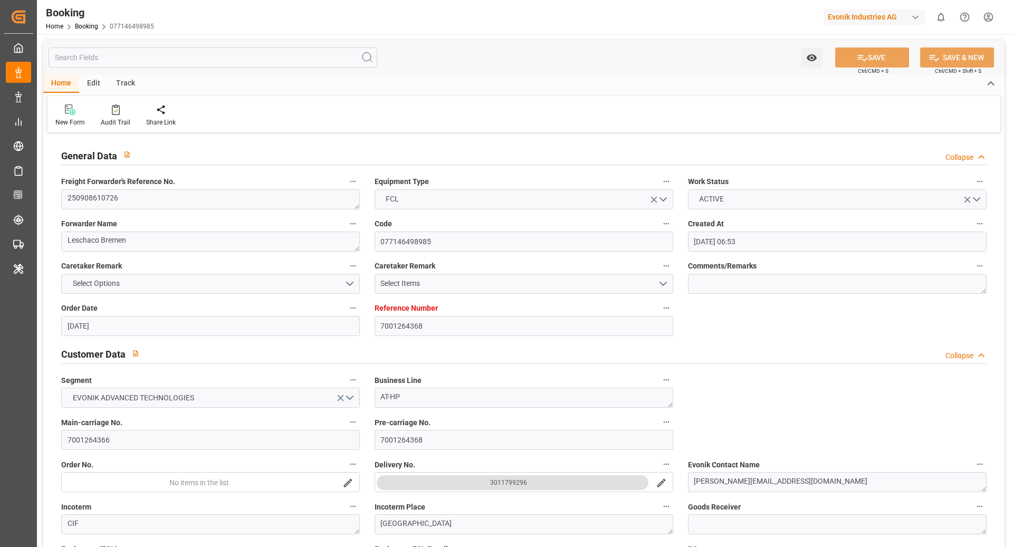
type input "04.11.2025 00:00"
type input "15.11.2025 00:00"
type input "04.09.2025 06:59"
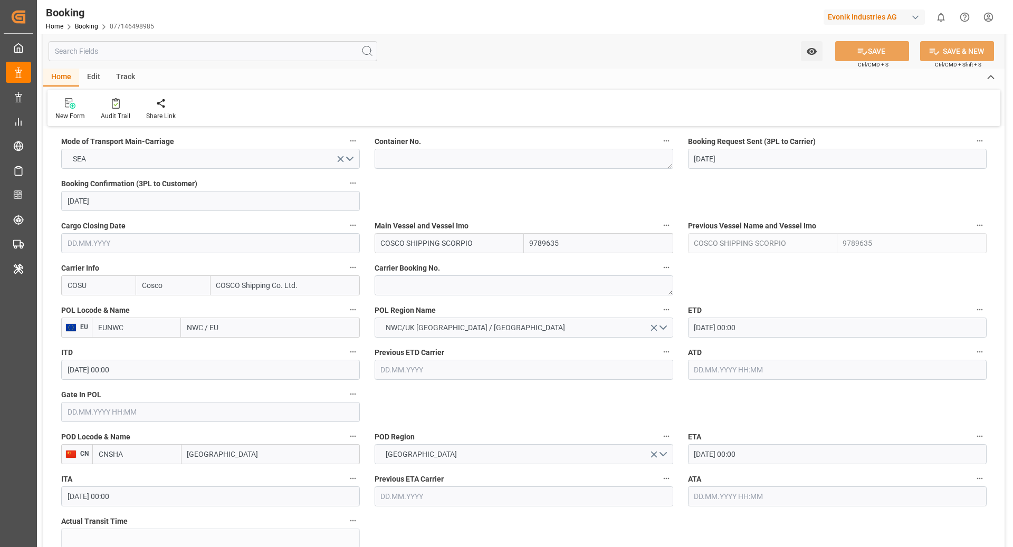
scroll to position [681, 0]
click at [423, 290] on textarea at bounding box center [524, 283] width 299 height 20
paste textarea "6429392310"
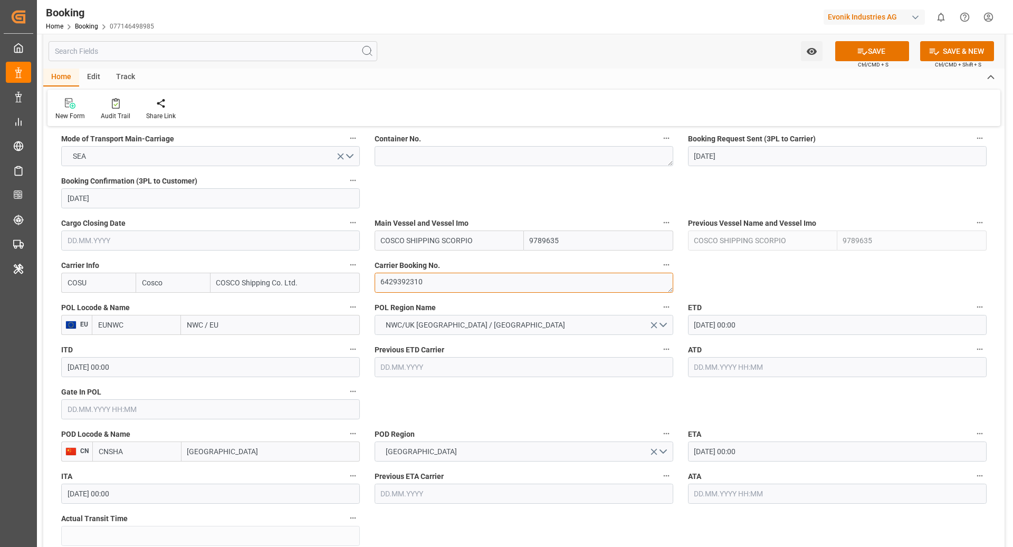
type textarea "6429392310"
click at [160, 325] on input "EUNWC" at bounding box center [136, 325] width 89 height 20
type input "BEANR"
click at [147, 349] on span "BEANR - Antwerp" at bounding box center [134, 354] width 71 height 20
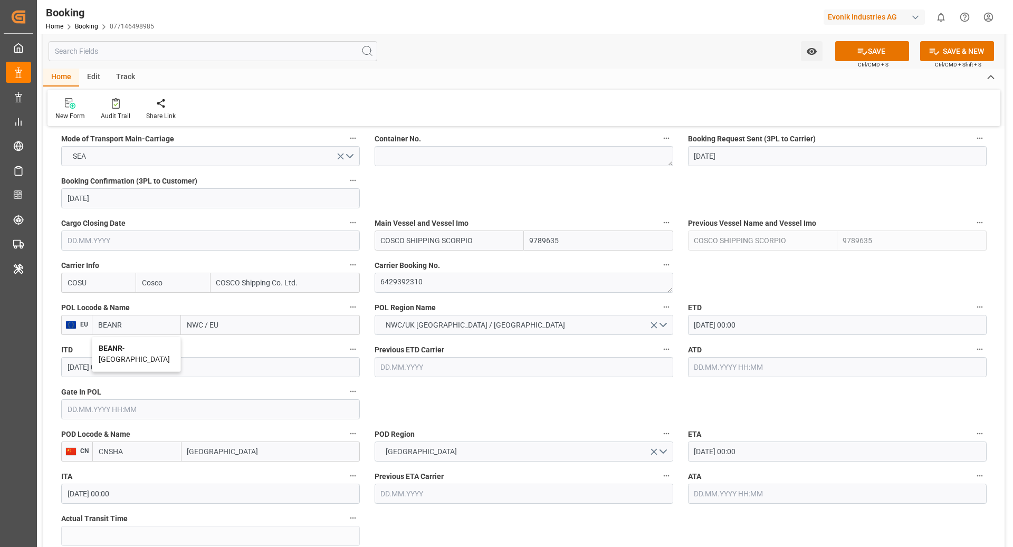
type input "Antwerp"
type input "BEANR"
click at [147, 447] on input "CNSHA" at bounding box center [136, 452] width 89 height 20
click at [145, 468] on div "CNSGH - [GEOGRAPHIC_DATA]" at bounding box center [137, 480] width 88 height 35
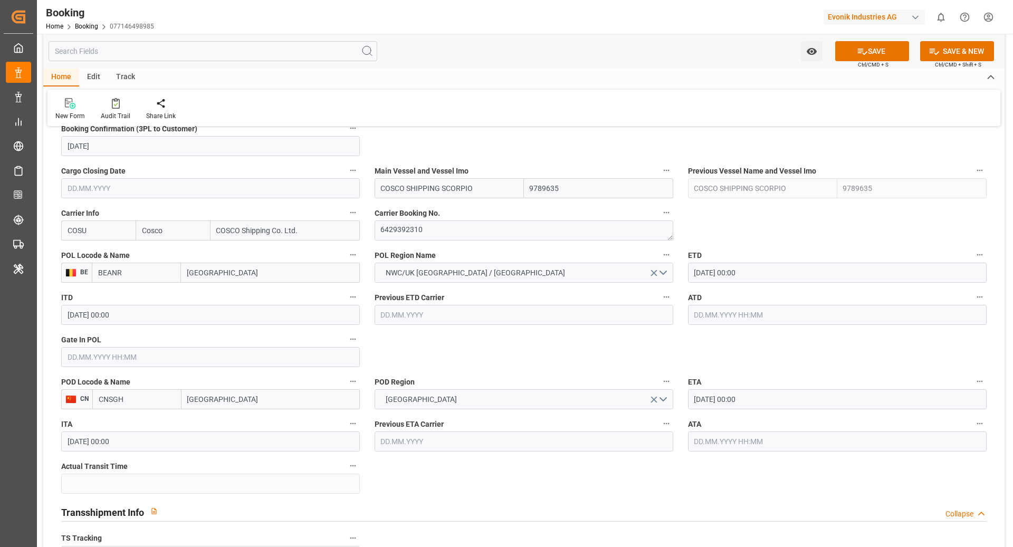
scroll to position [737, 0]
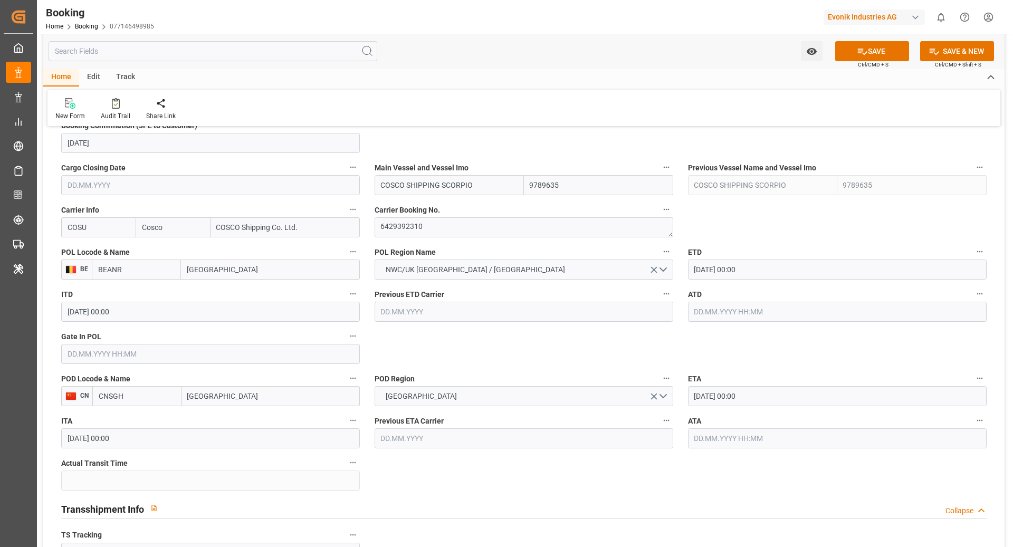
type input "CNSGH"
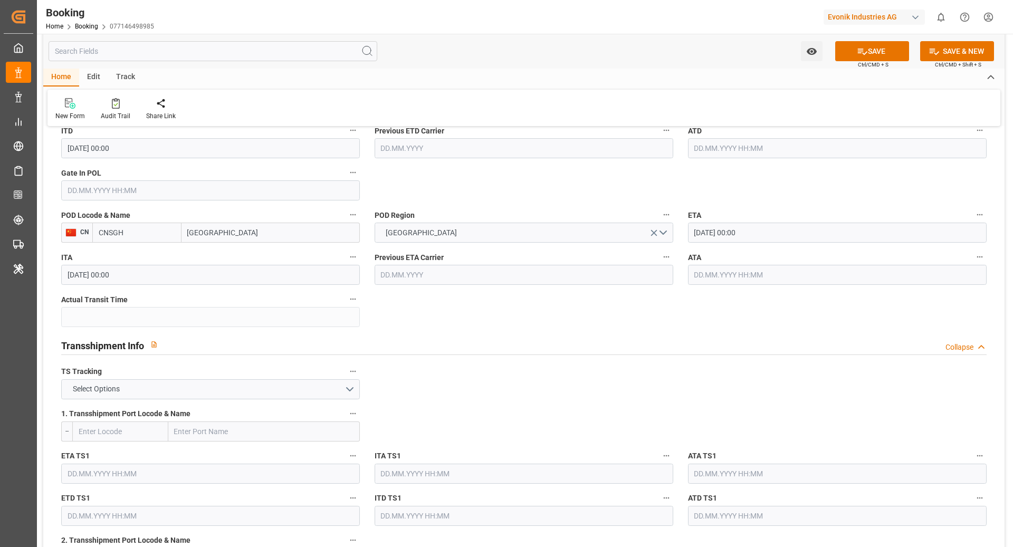
scroll to position [905, 0]
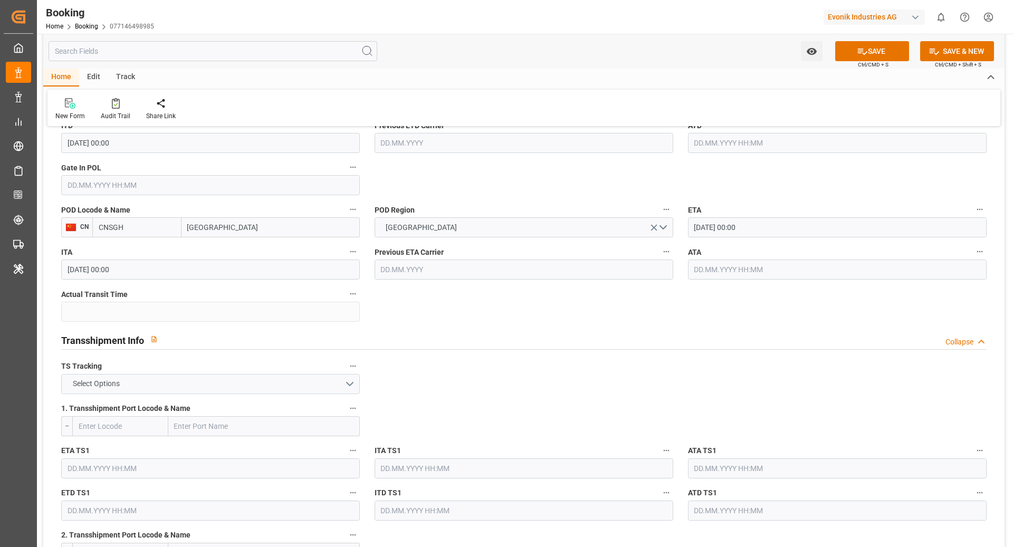
click at [300, 395] on div "TS Tracking Select Options" at bounding box center [210, 377] width 313 height 42
click at [304, 385] on button "Select Options" at bounding box center [210, 384] width 299 height 20
click at [206, 399] on div "FALSE" at bounding box center [211, 409] width 298 height 22
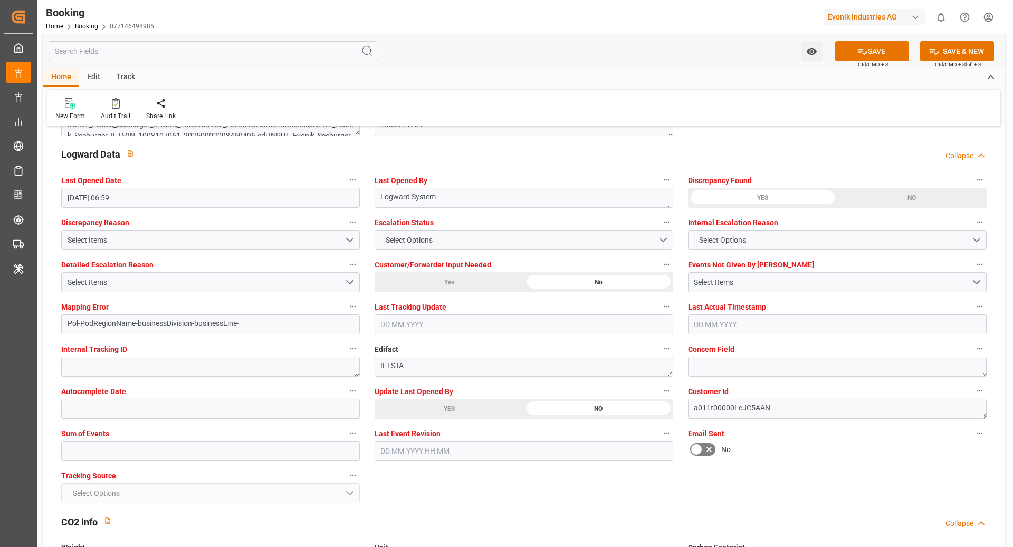
scroll to position [1899, 0]
click at [858, 49] on icon at bounding box center [862, 51] width 11 height 11
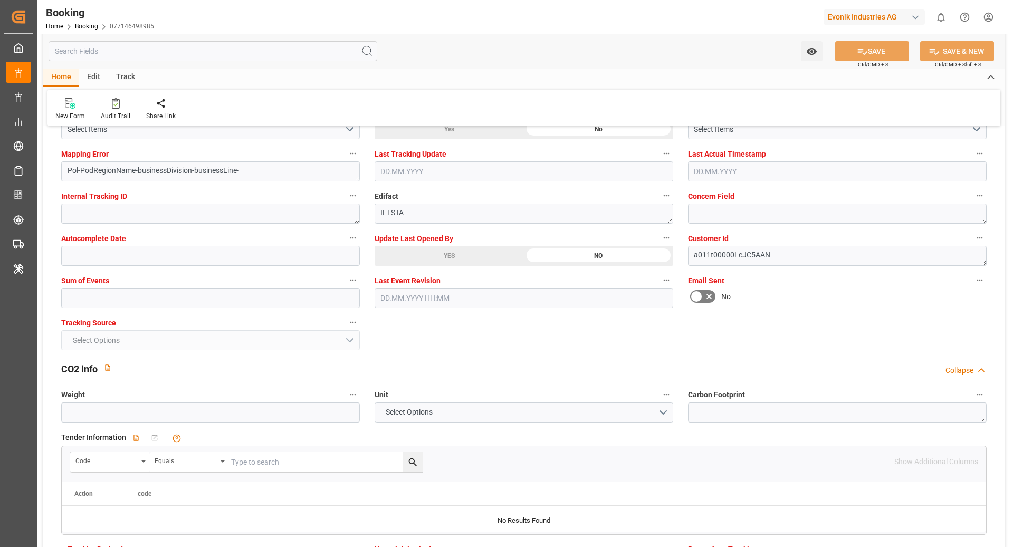
scroll to position [2063, 0]
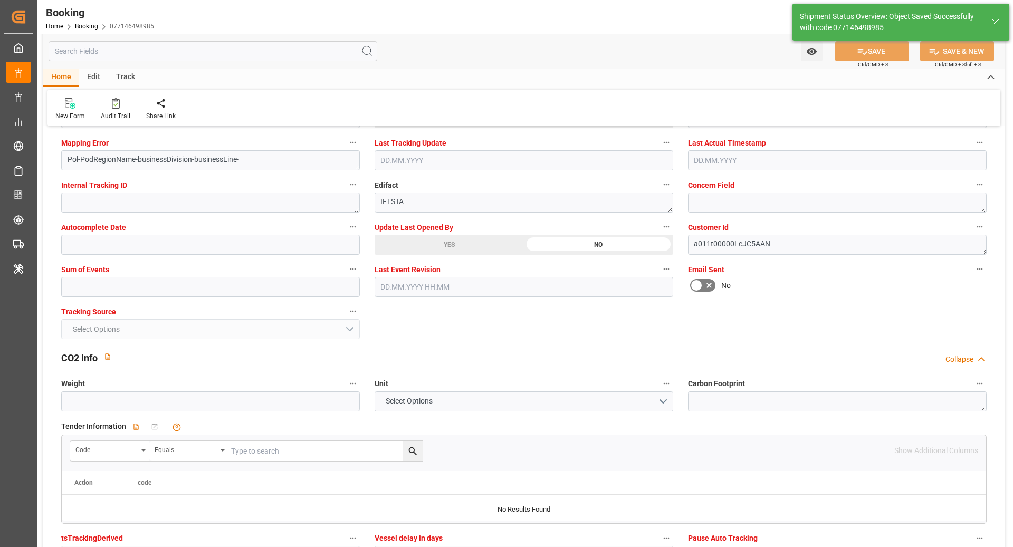
type textarea "NWC/UK North West Continent / UK_CNSGH_COSU_AT-HP"
type textarea "[PERSON_NAME]"
type textarea "Pod-PodRegionName-businessDivision-businessLine-"
type input "04.09.2025 10:51"
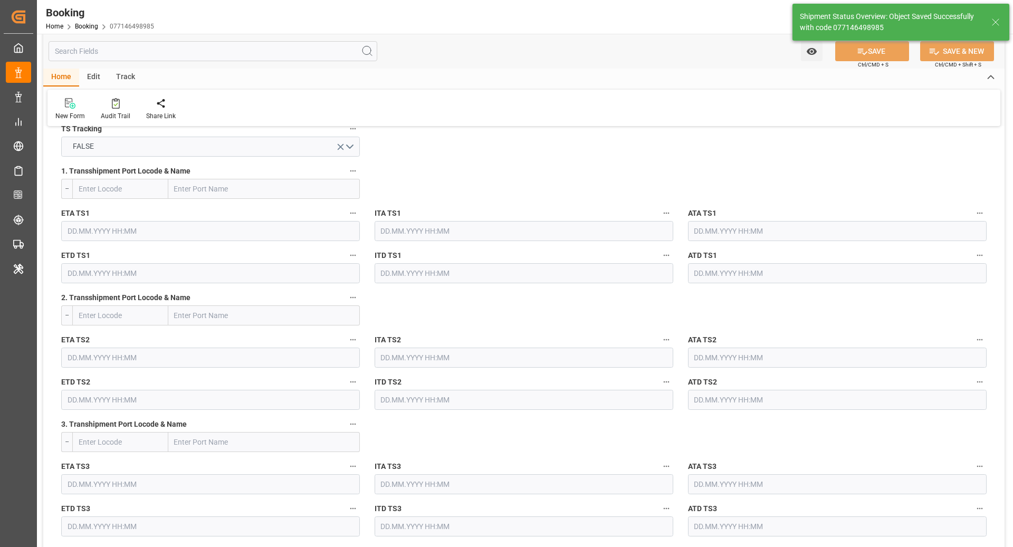
scroll to position [1132, 0]
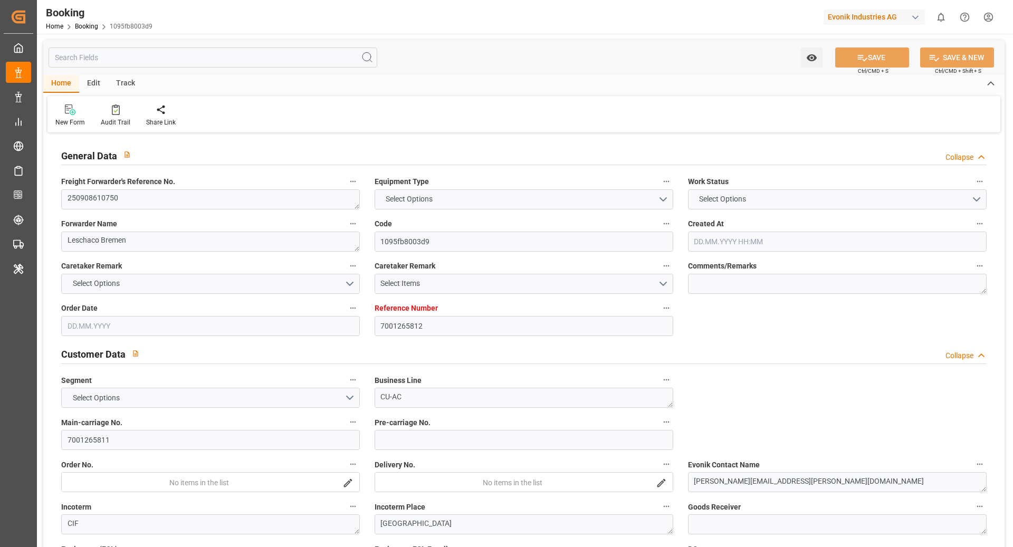
type input "7001265812"
type input "9789635"
type input "Cosco"
type input "COSCO Shipping Co. Ltd."
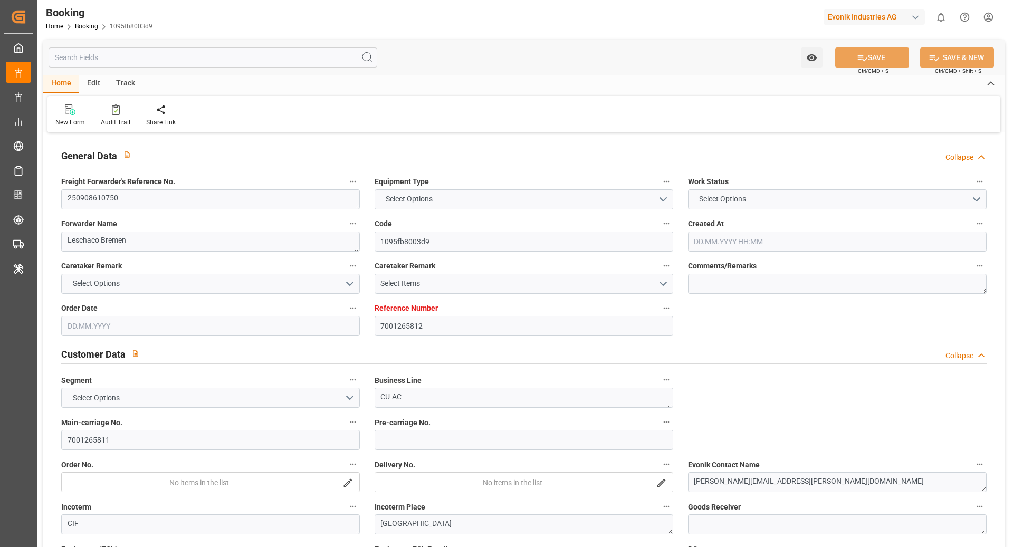
type input "EUNWC"
type input "CNSHA"
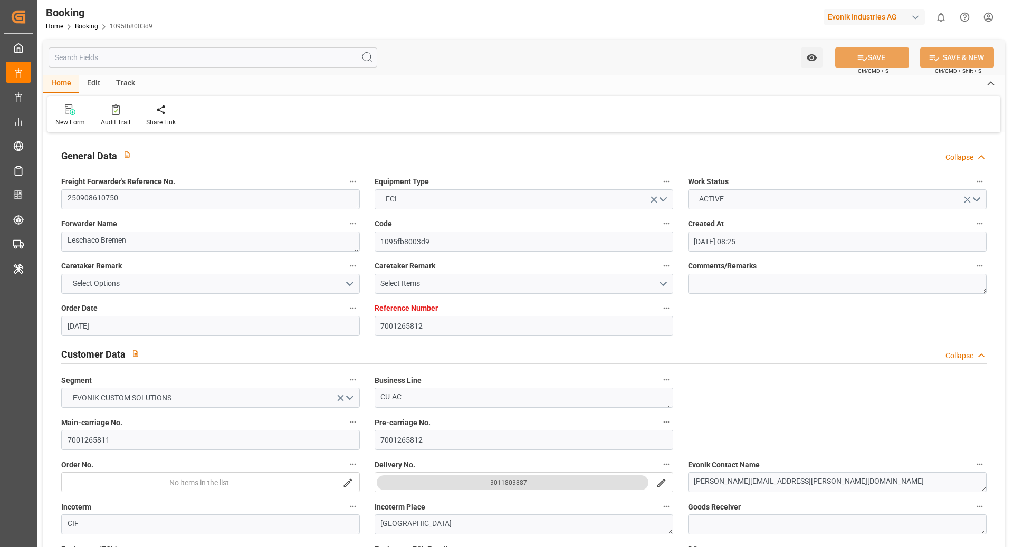
type input "03.09.2025 08:25"
type input "03.09.2025"
type input "18.11.2025"
type input "22.09.2025"
type input "22.09.2025 00:00"
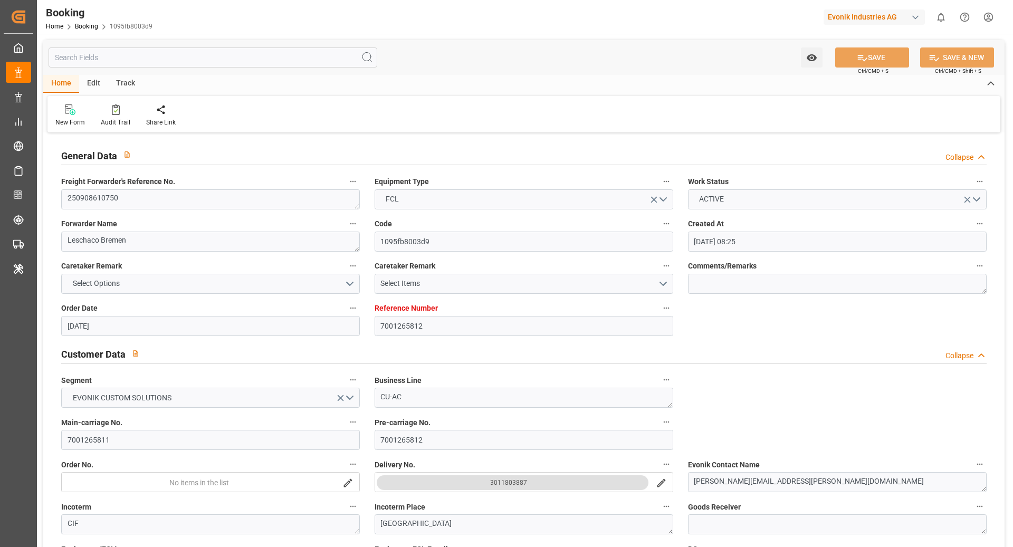
type input "22.09.2025 00:00"
type input "03.09.2025"
type input "28.09.2025 00:00"
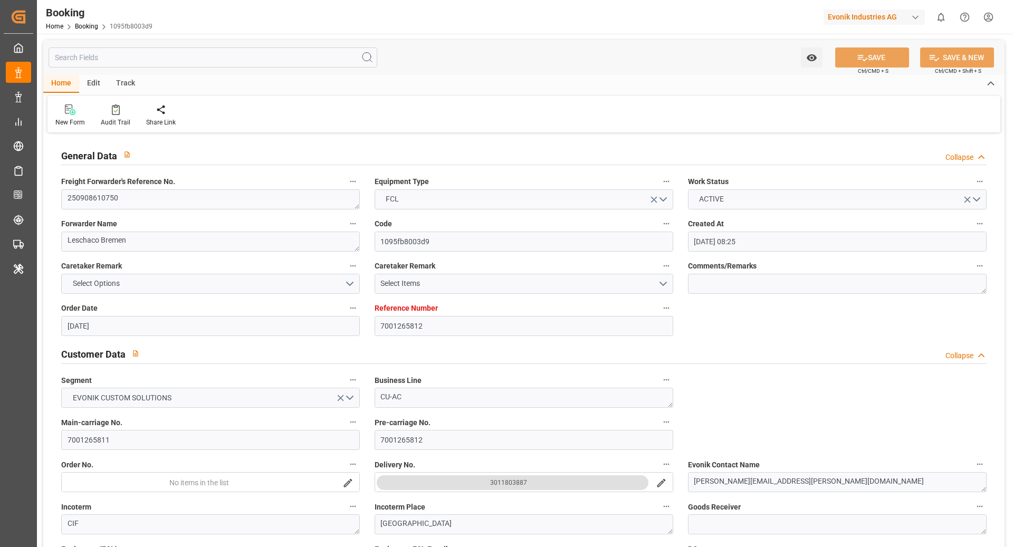
type input "04.11.2025 00:00"
type input "18.11.2025 00:00"
type input "04.09.2025 06:59"
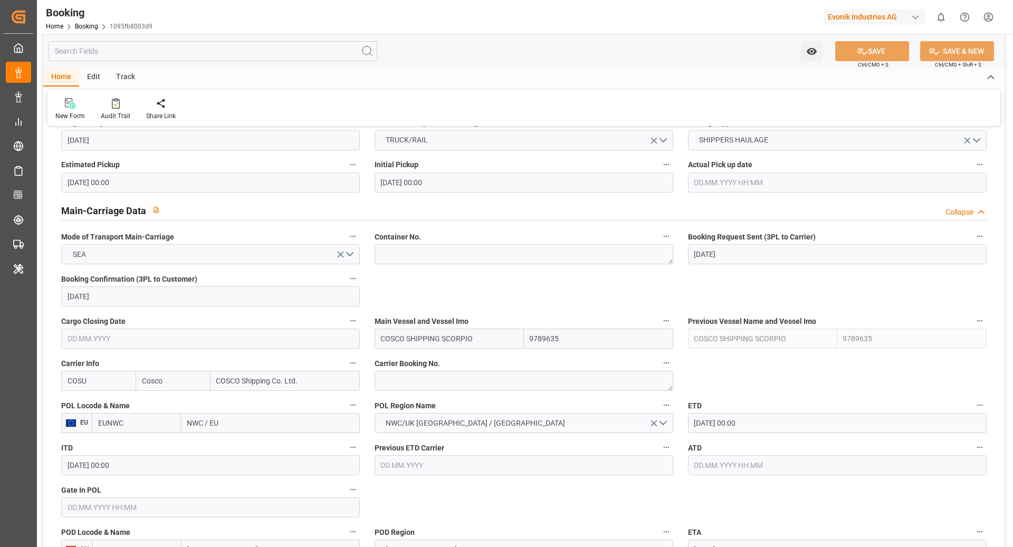
scroll to position [610, 0]
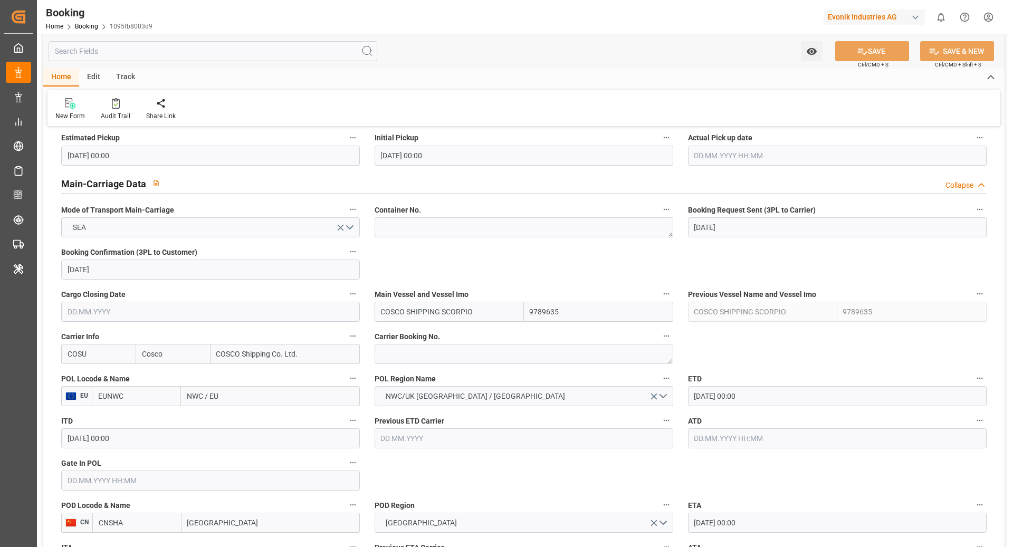
click at [395, 342] on label "Carrier Booking No." at bounding box center [524, 336] width 299 height 15
click at [660, 342] on button "Carrier Booking No." at bounding box center [667, 336] width 14 height 14
click at [412, 351] on div at bounding box center [506, 273] width 1013 height 547
click at [408, 355] on textarea at bounding box center [524, 354] width 299 height 20
paste textarea "6429399920"
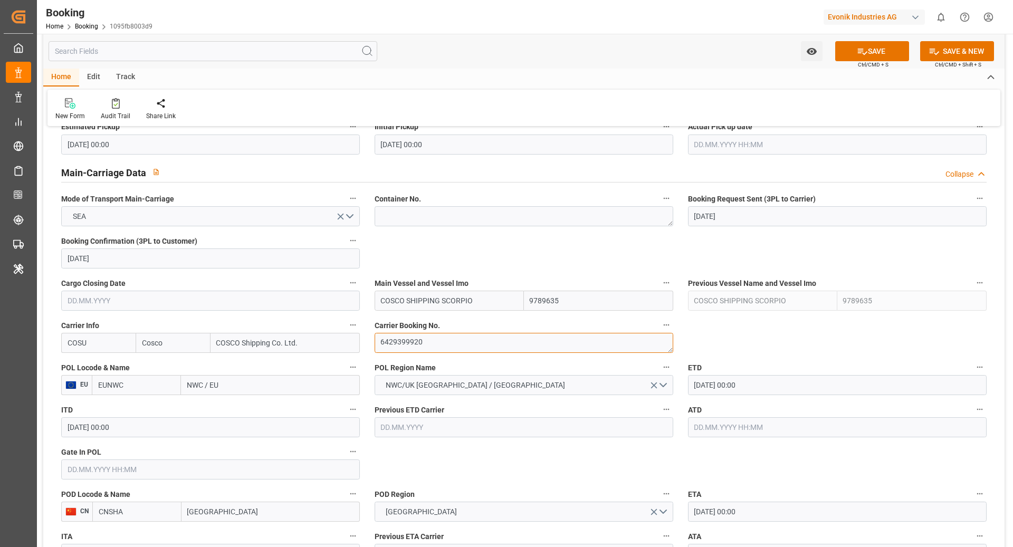
scroll to position [674, 0]
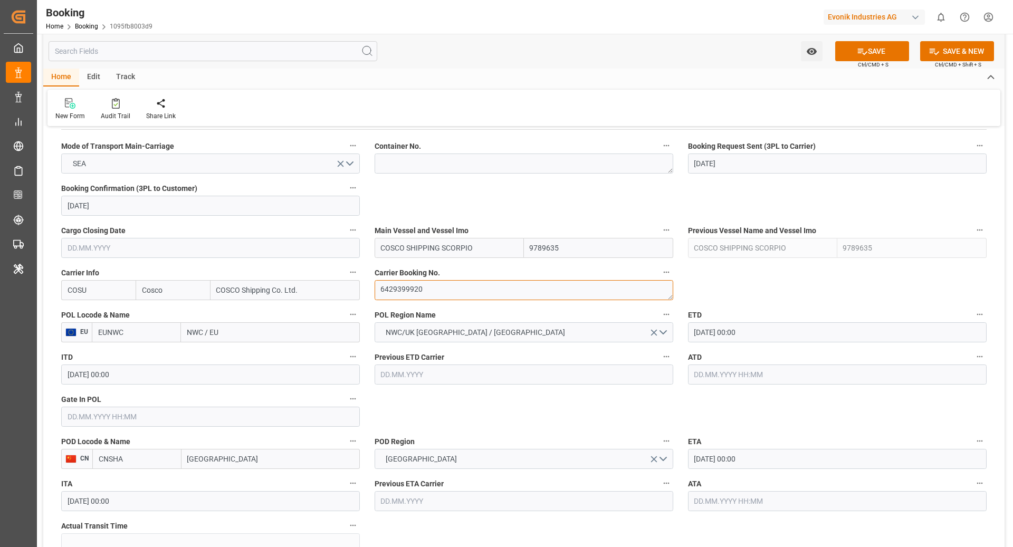
type textarea "6429399920"
click at [151, 331] on input "EUNWC" at bounding box center [136, 332] width 89 height 20
type input "BEANR"
click at [131, 351] on span "BEANR - Antwerp" at bounding box center [134, 361] width 71 height 20
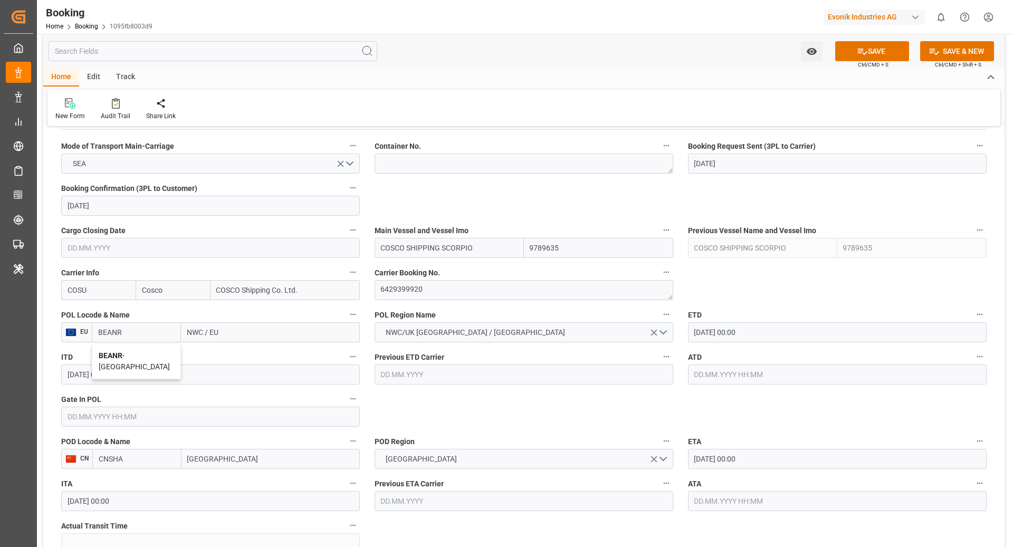
type input "Antwerp"
type input "BEANR"
click at [142, 460] on input "CNSHA" at bounding box center [136, 459] width 89 height 20
click at [146, 481] on span "CNSGH - Shanghai" at bounding box center [134, 488] width 71 height 20
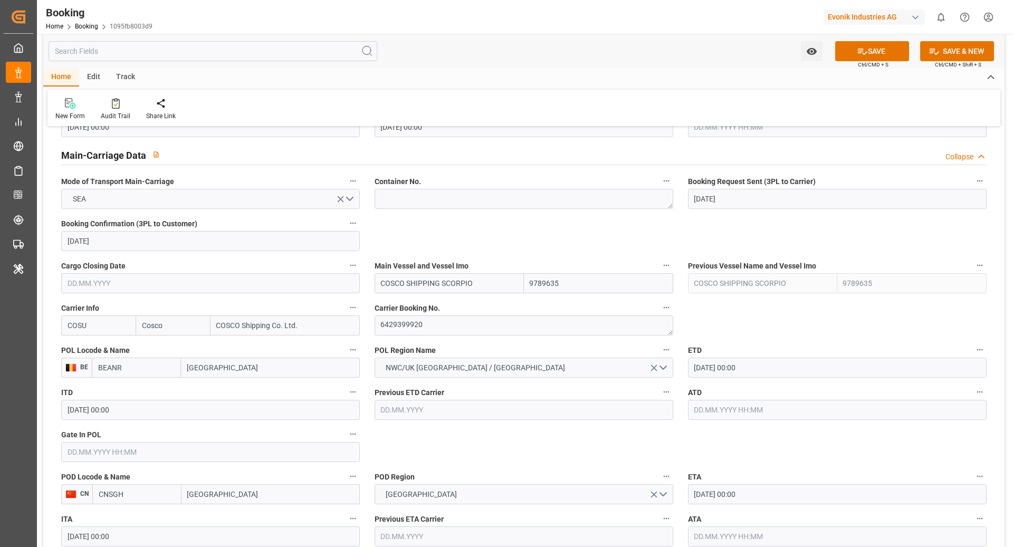
scroll to position [638, 0]
type input "CNSGH"
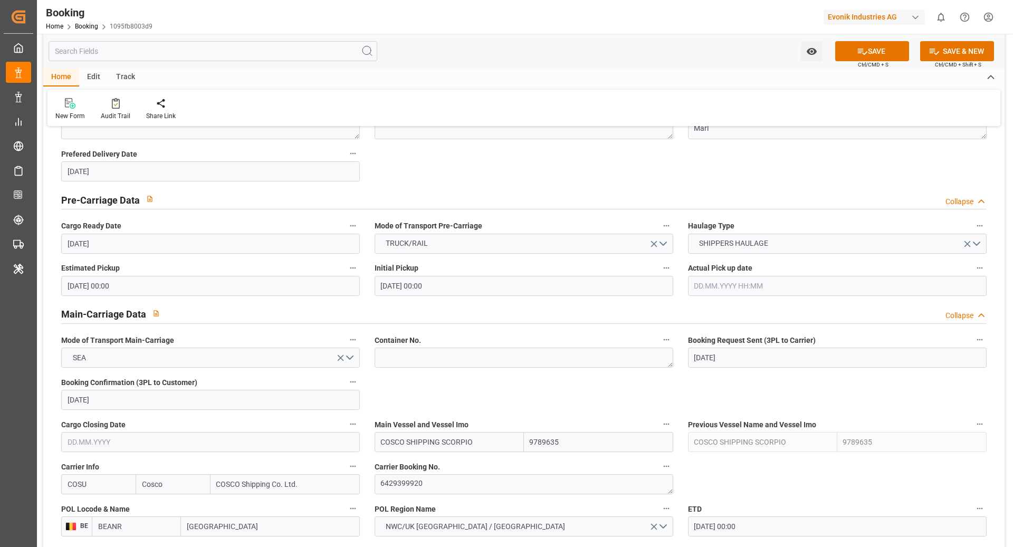
scroll to position [585, 0]
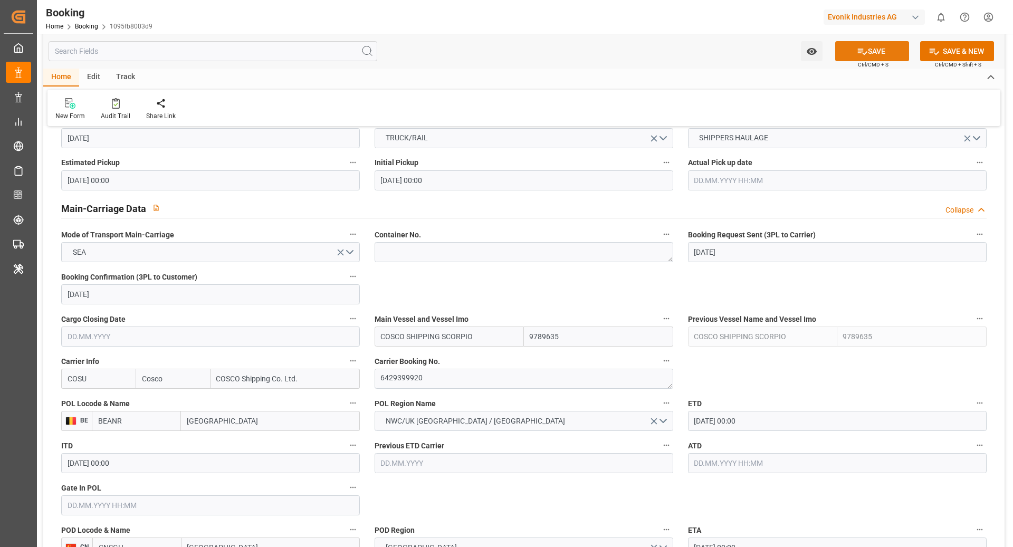
click at [852, 54] on button "SAVE" at bounding box center [872, 51] width 74 height 20
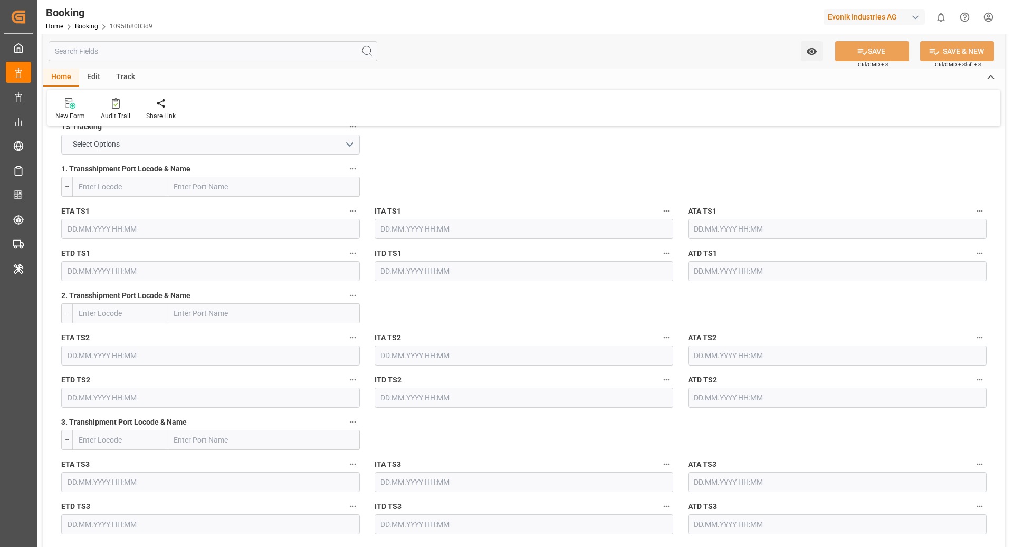
scroll to position [1138, 0]
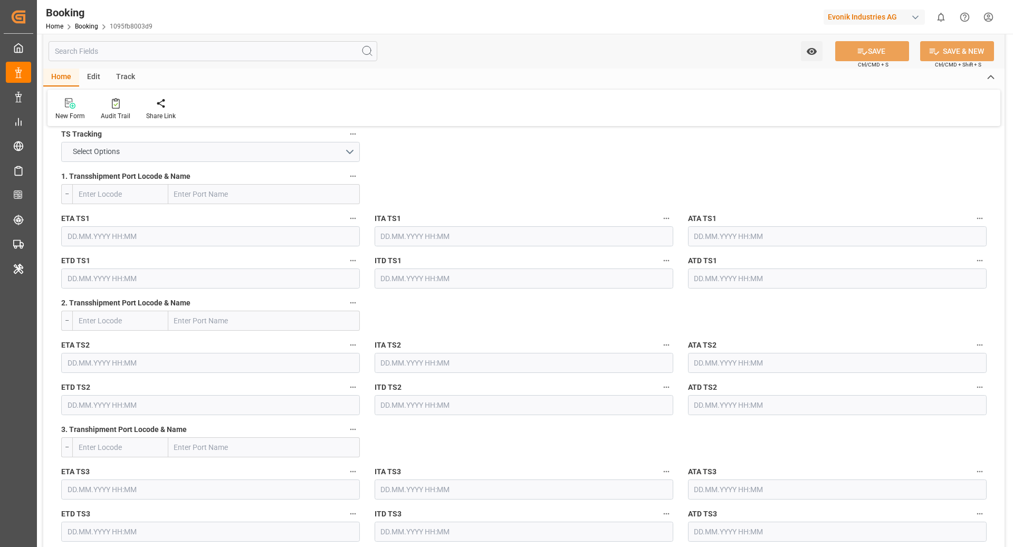
click at [303, 142] on label "TS Tracking" at bounding box center [210, 134] width 299 height 15
click at [346, 141] on button "TS Tracking" at bounding box center [353, 134] width 14 height 14
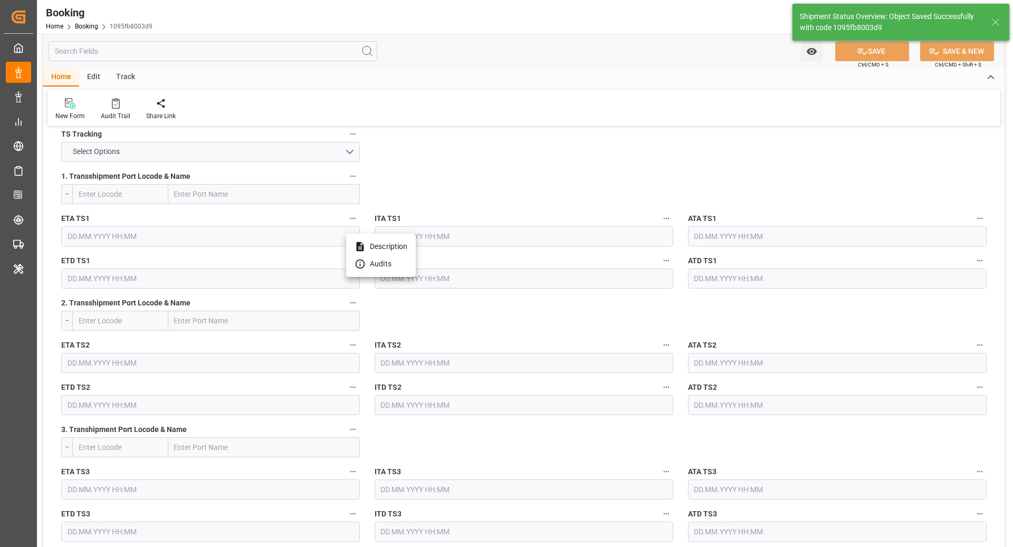
type textarea "NWC/UK North West Continent / UK_CNSGH_COSU_CU-AC"
type textarea "[PERSON_NAME]"
type textarea "Pod-PodRegionName-businessDivision-businessLine-"
type input "04.09.2025 10:52"
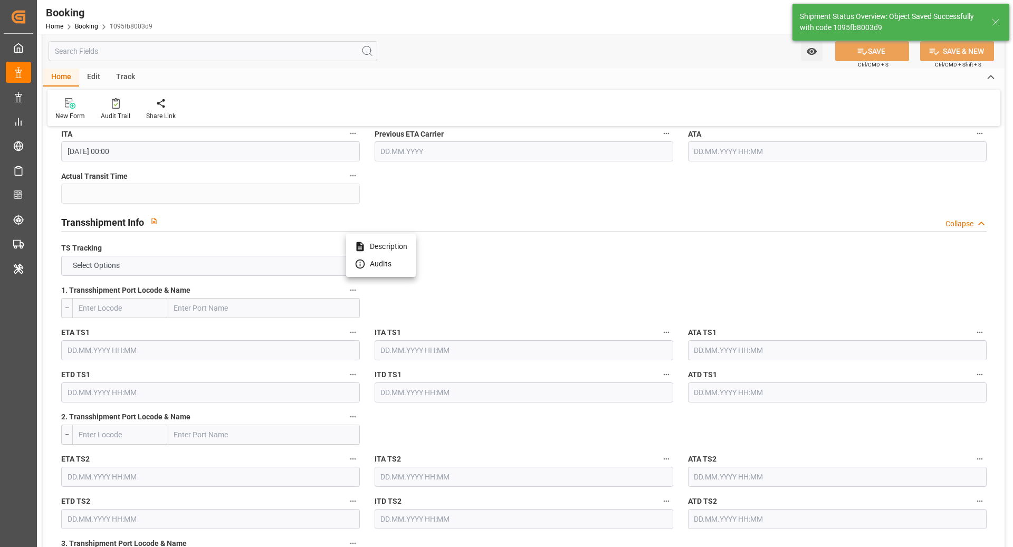
click at [262, 263] on div at bounding box center [506, 273] width 1013 height 547
click at [278, 266] on button "Select Options" at bounding box center [210, 266] width 299 height 20
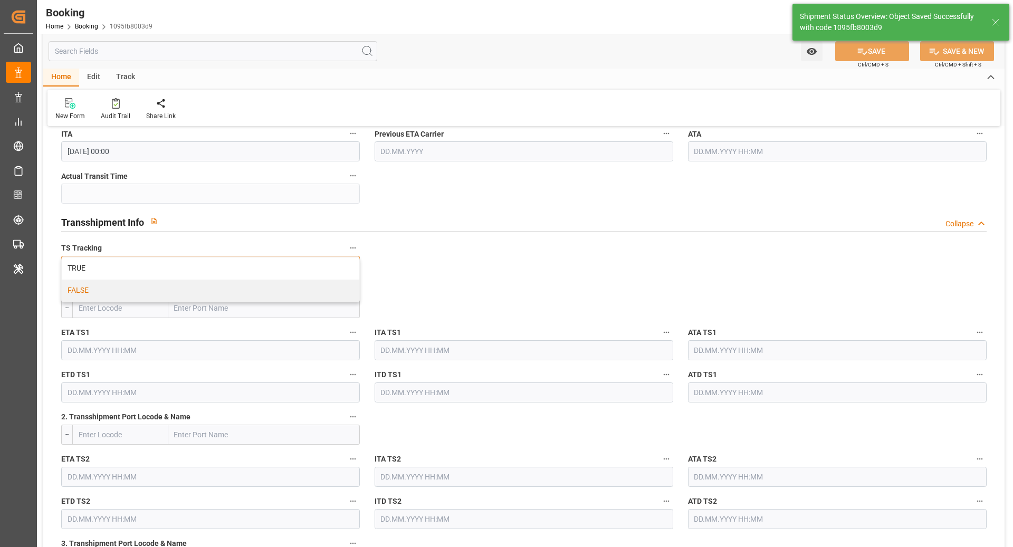
click at [243, 284] on div "FALSE" at bounding box center [211, 291] width 298 height 22
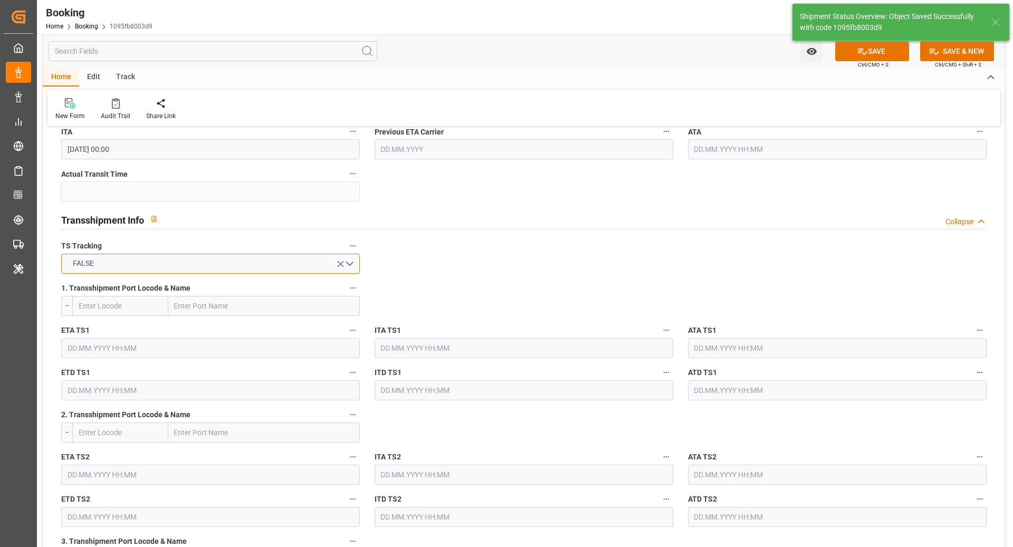
scroll to position [1027, 0]
click at [858, 53] on icon at bounding box center [862, 52] width 9 height 6
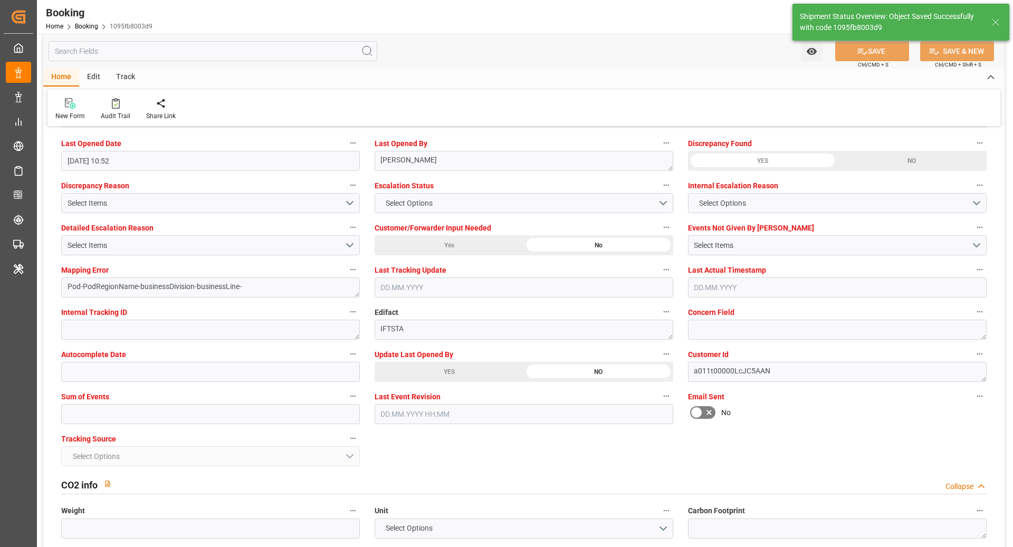
scroll to position [1938, 0]
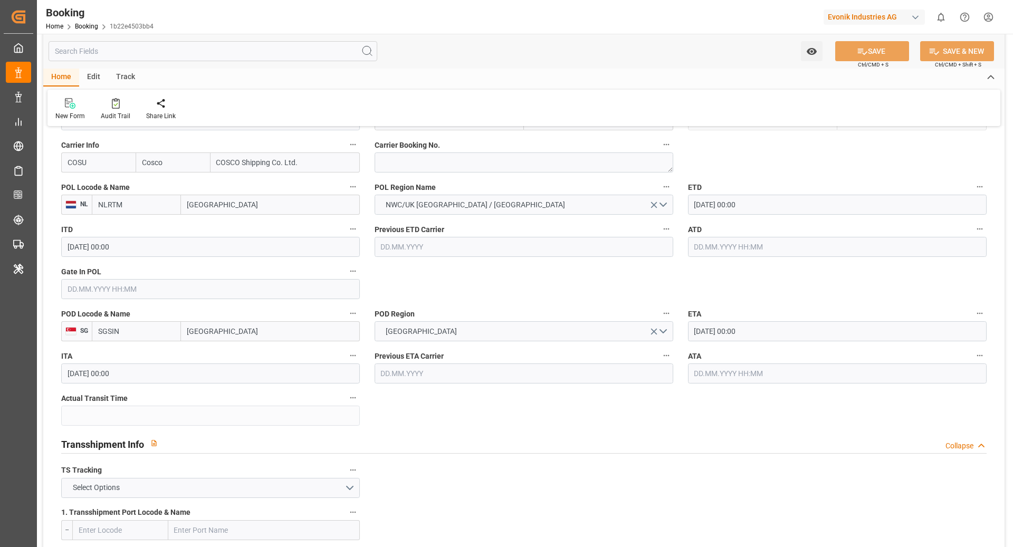
scroll to position [817, 0]
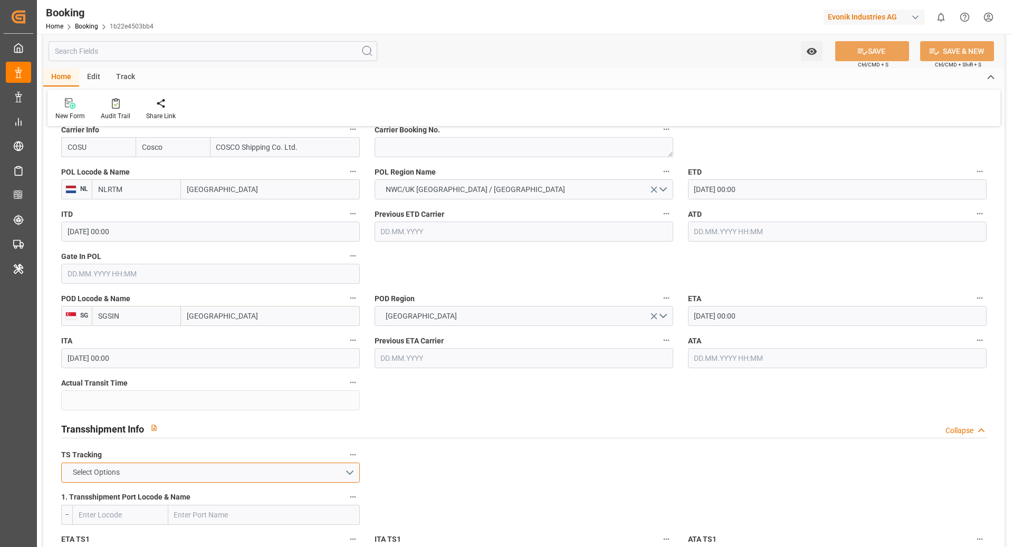
click at [336, 471] on button "Select Options" at bounding box center [210, 473] width 299 height 20
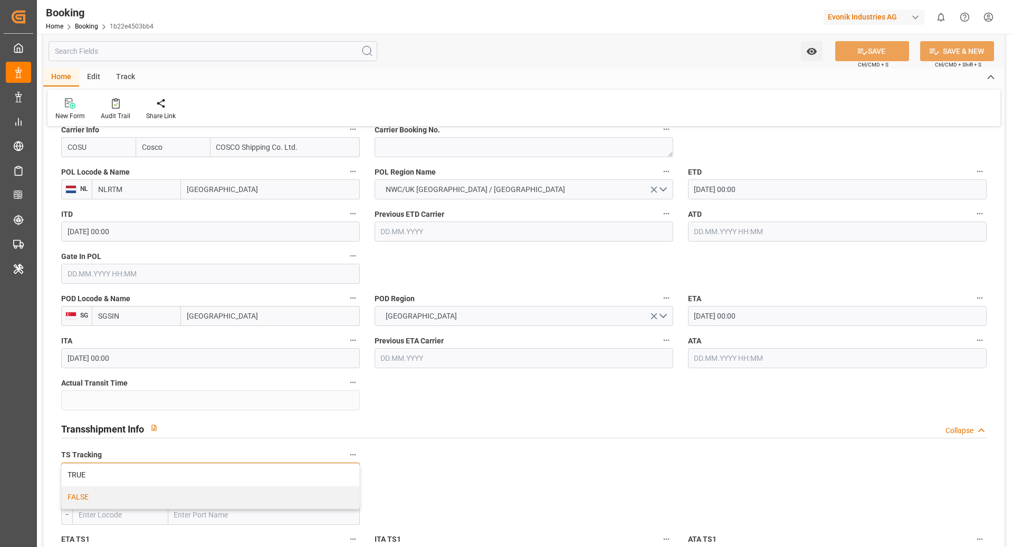
click at [274, 488] on div "FALSE" at bounding box center [211, 498] width 298 height 22
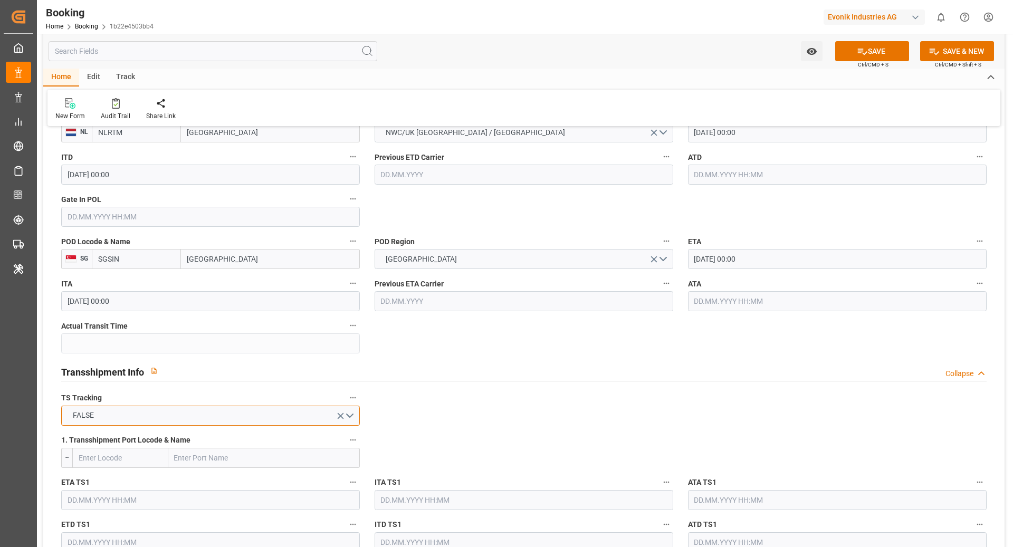
scroll to position [1033, 0]
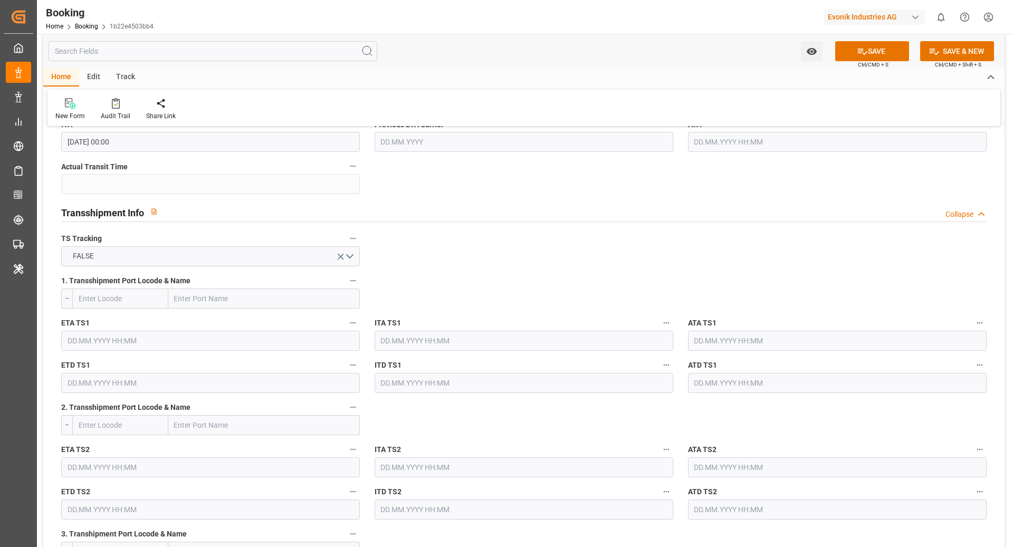
click at [886, 39] on div "Watch Option SAVE Ctrl/CMD + S SAVE & NEW Ctrl/CMD + Shift + S" at bounding box center [523, 51] width 961 height 35
click at [876, 50] on button "SAVE" at bounding box center [872, 51] width 74 height 20
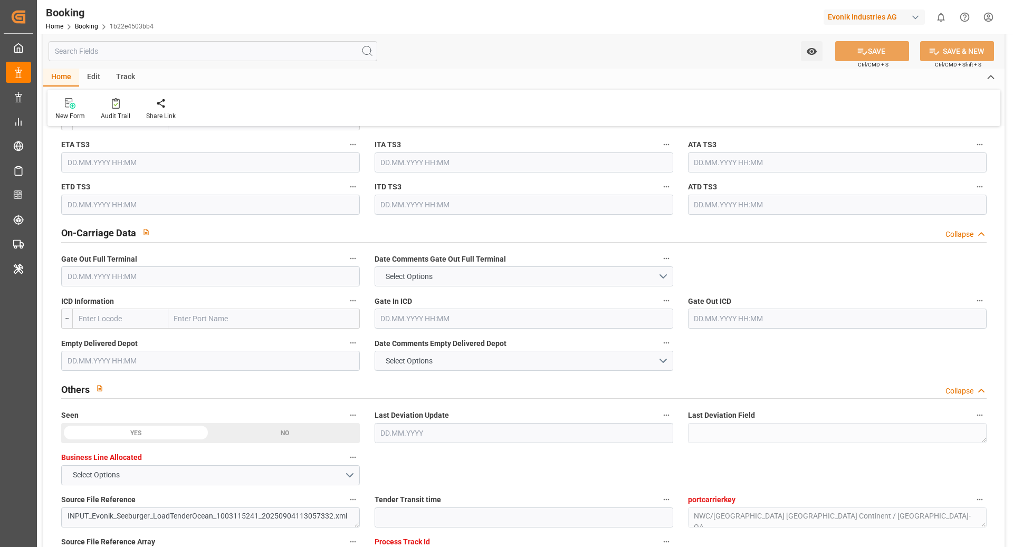
scroll to position [1481, 0]
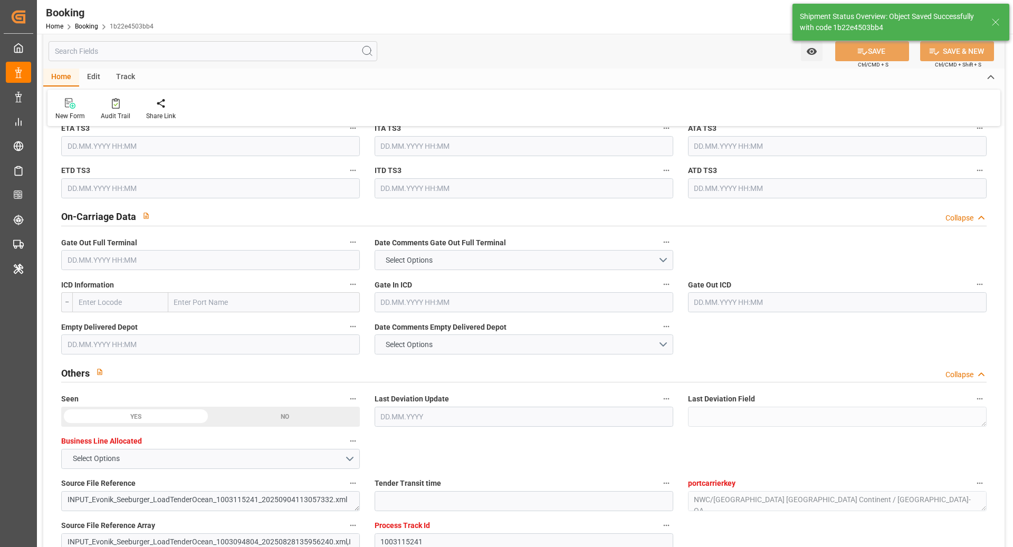
type textarea "[PERSON_NAME]"
type input "[DATE] 10:53"
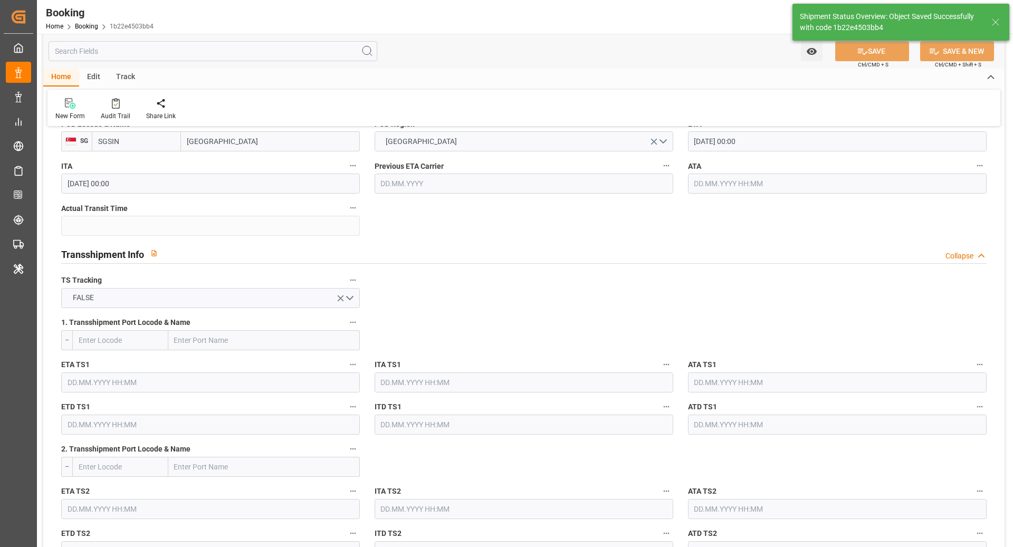
scroll to position [799, 0]
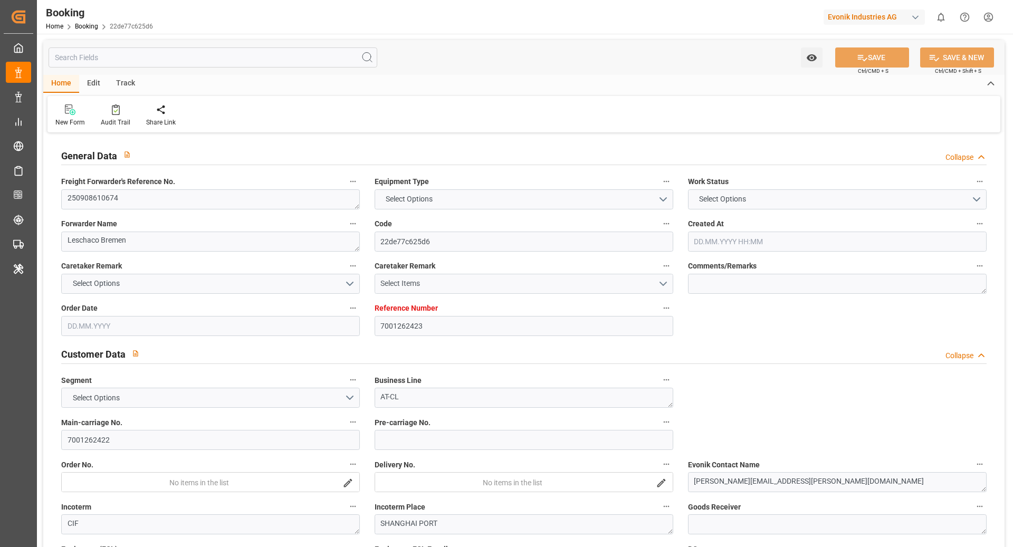
type input "7001262423"
type input "9783502"
type input "Cosco"
type input "COSCO Shipping Co. Ltd."
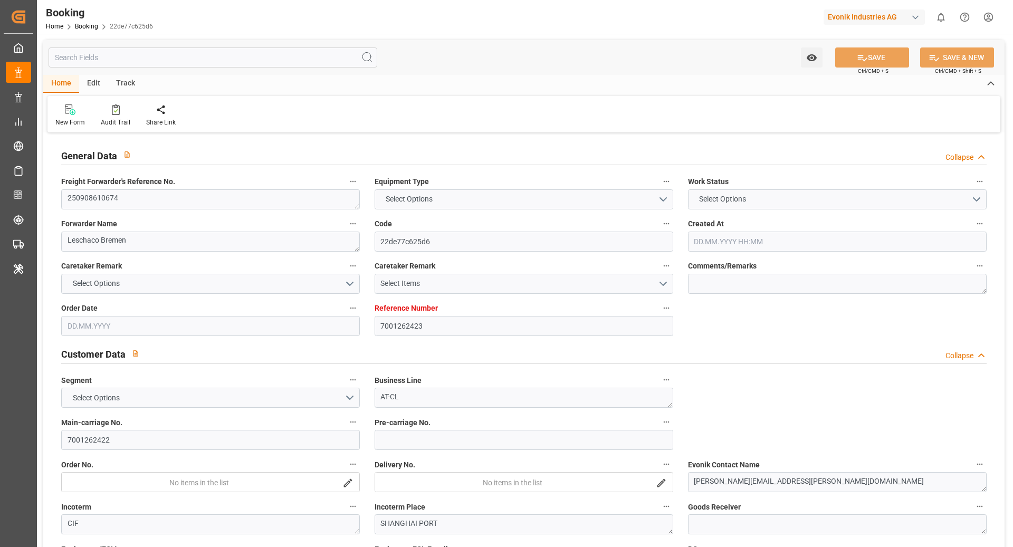
type input "EUNWC"
type input "CNSHA"
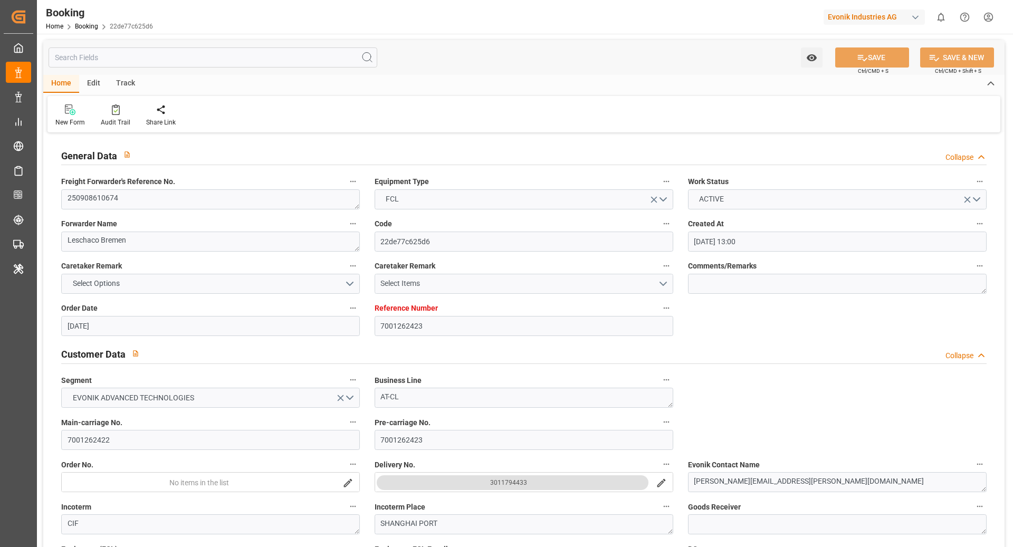
type input "[DATE] 13:00"
type input "[DATE]"
type input "[DATE] 00:00"
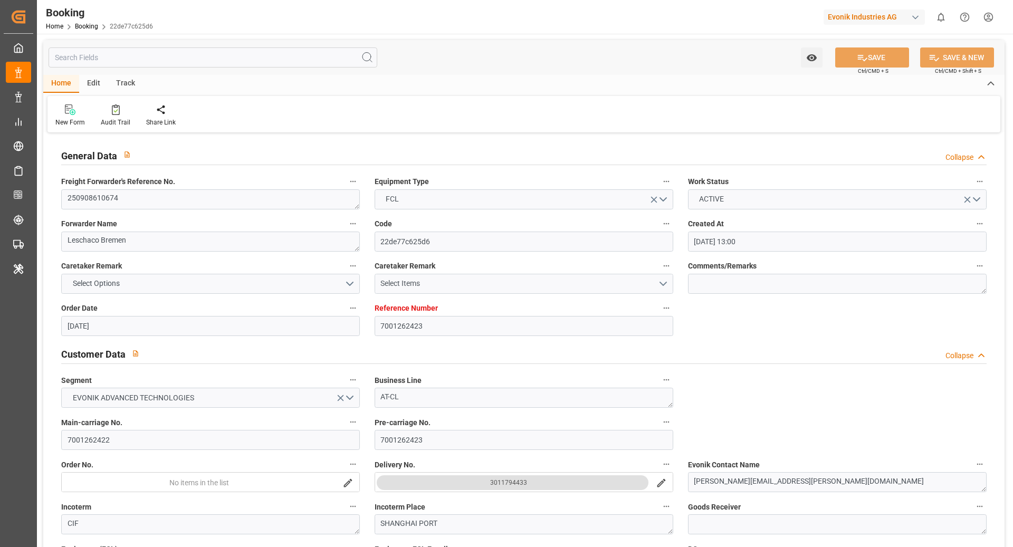
type input "[DATE] 00:00"
type input "[DATE]"
type input "[DATE] 00:00"
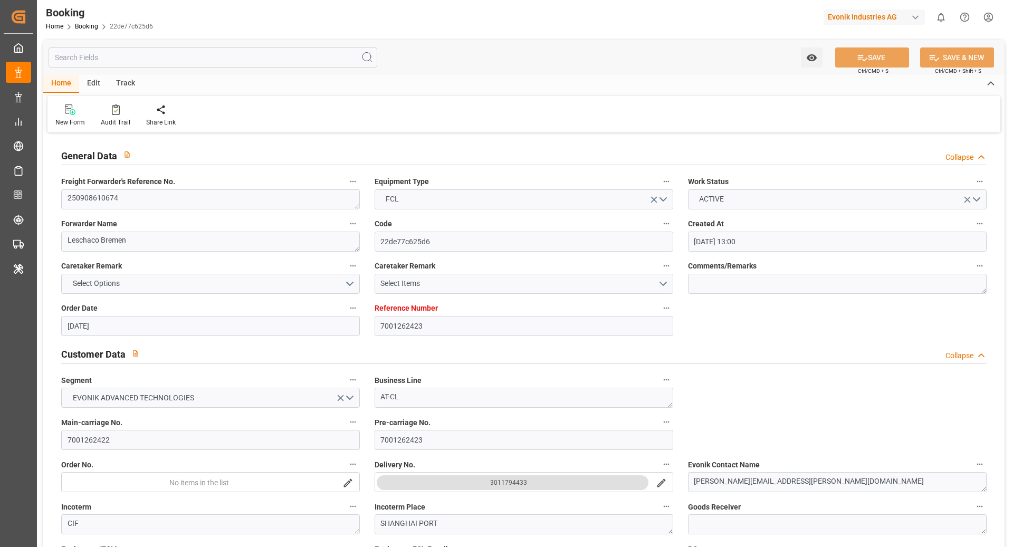
type input "[DATE] 00:00"
type input "[DATE] 09:01"
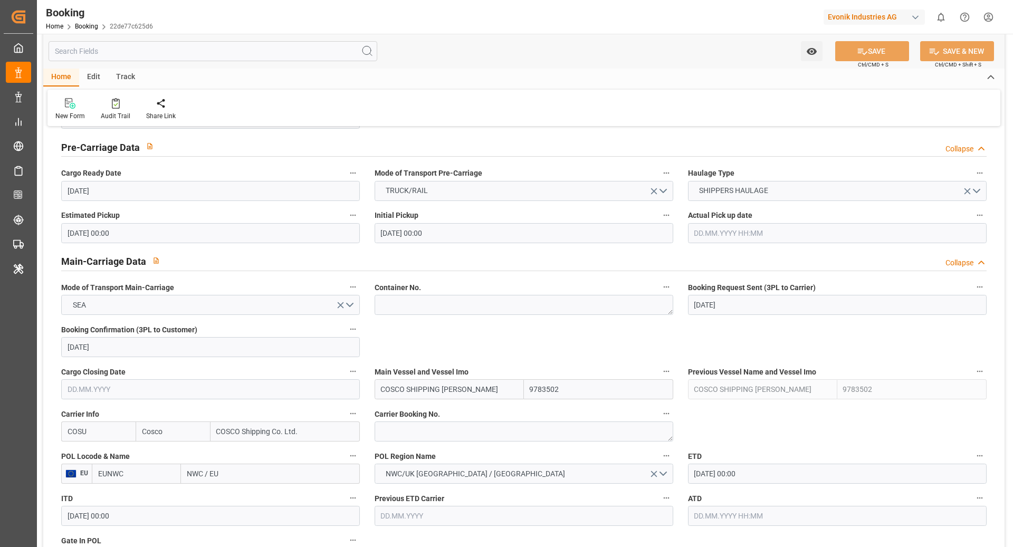
scroll to position [588, 0]
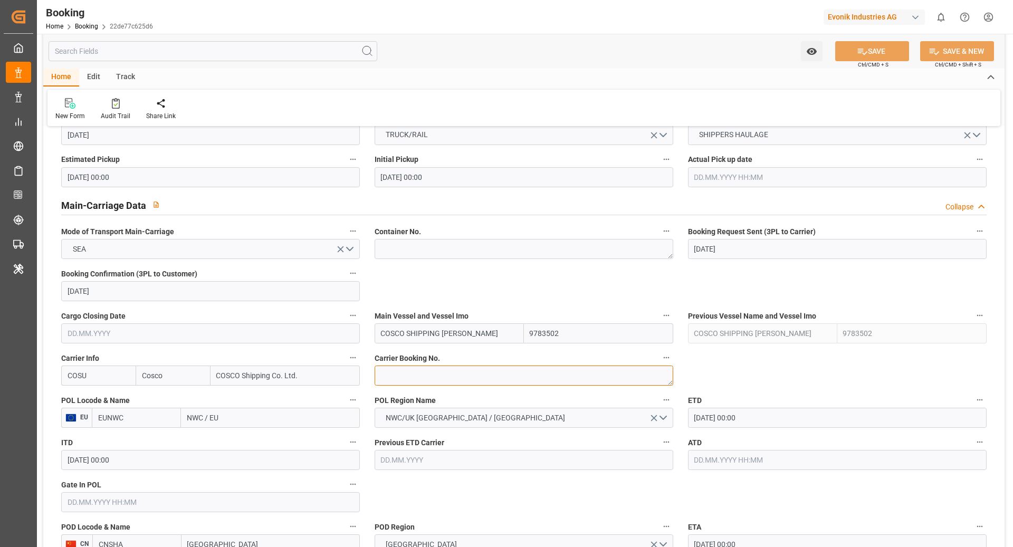
click at [447, 384] on textarea at bounding box center [524, 376] width 299 height 20
paste textarea "6429137960"
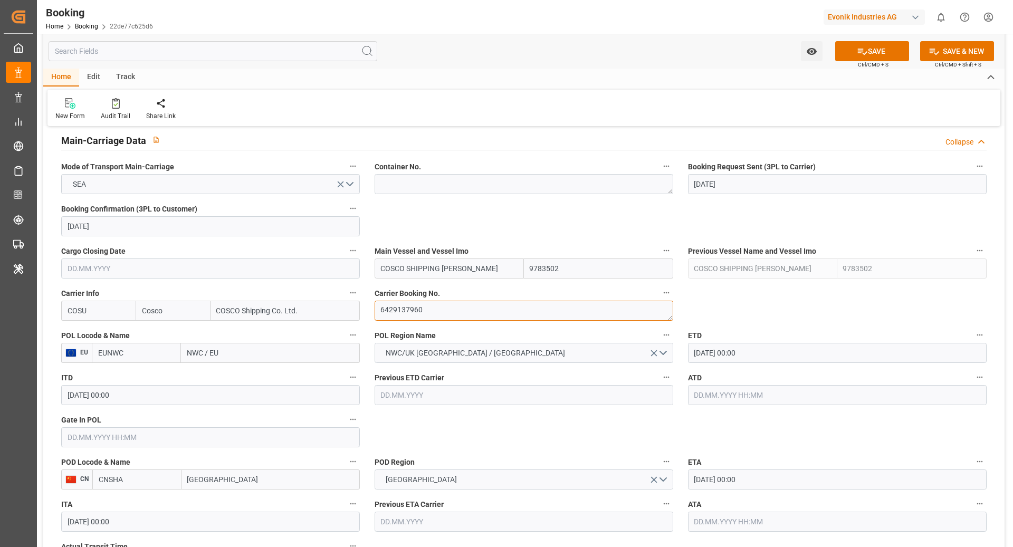
scroll to position [660, 0]
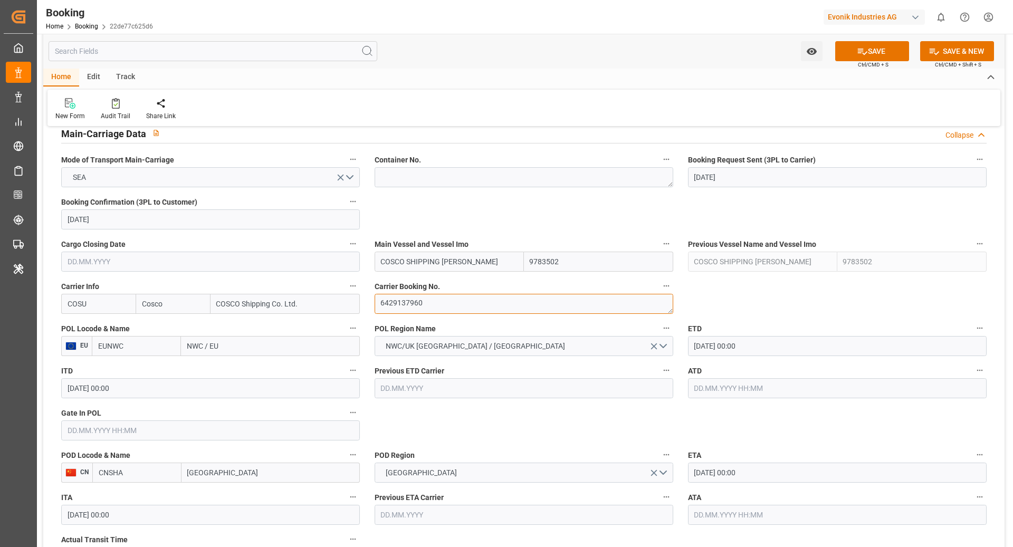
type textarea "6429137960"
click at [136, 350] on input "EUNWC" at bounding box center [136, 346] width 89 height 20
type input "BEANR"
click at [148, 369] on span "BEANR - [GEOGRAPHIC_DATA]" at bounding box center [134, 375] width 71 height 20
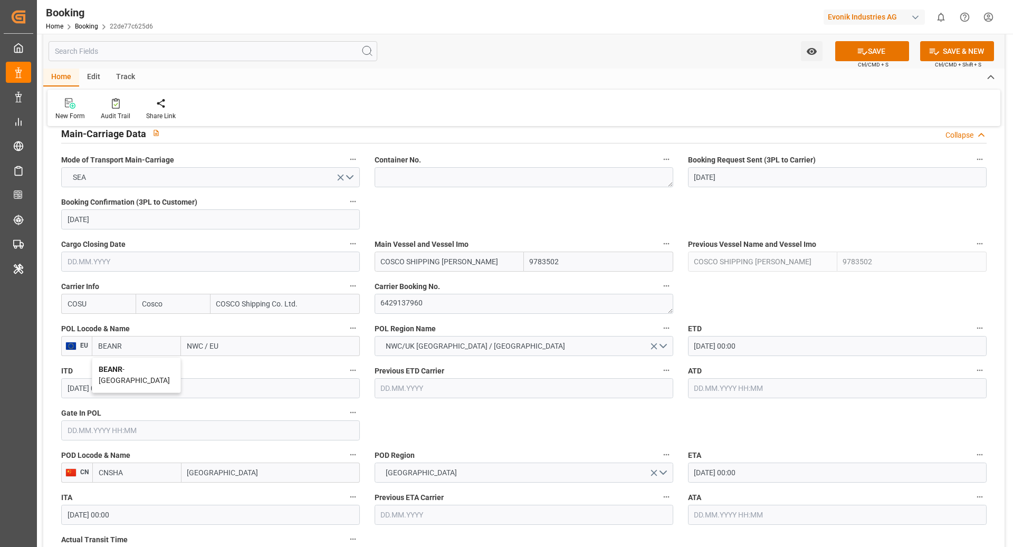
type input "[GEOGRAPHIC_DATA]"
type input "BEANR"
click at [170, 469] on input "CNSHA" at bounding box center [136, 473] width 89 height 20
click at [152, 494] on span "CNSGH - [GEOGRAPHIC_DATA]" at bounding box center [134, 502] width 71 height 20
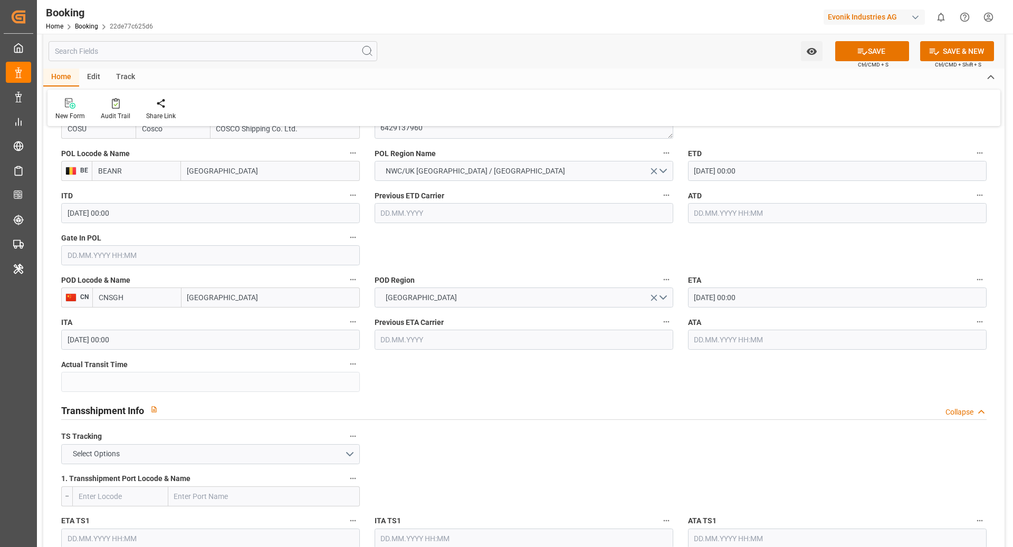
scroll to position [846, 0]
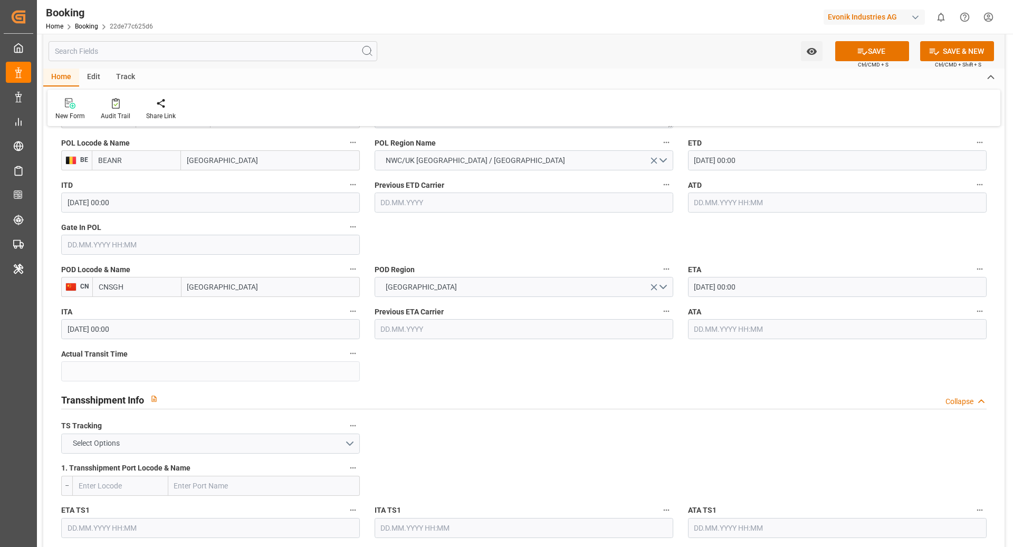
type input "CNSGH"
click at [287, 440] on button "Select Options" at bounding box center [210, 444] width 299 height 20
click at [214, 459] on div "FALSE" at bounding box center [211, 468] width 298 height 22
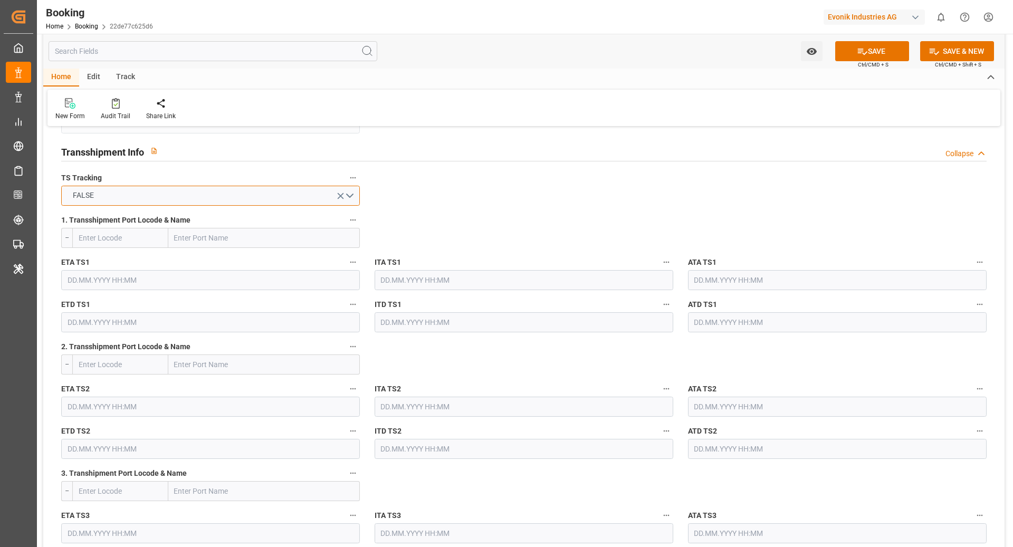
scroll to position [1156, 0]
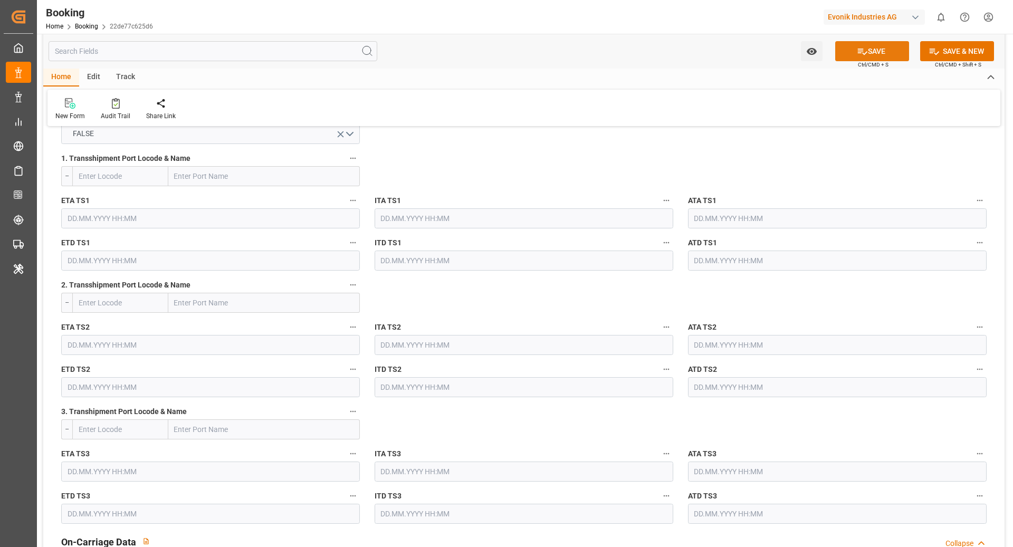
click at [857, 54] on icon at bounding box center [862, 51] width 11 height 11
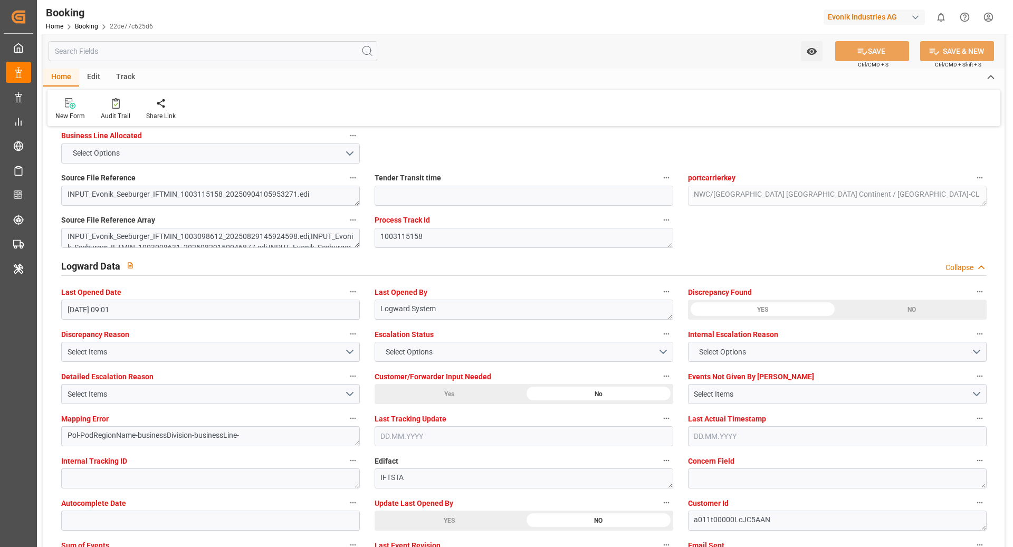
scroll to position [1787, 0]
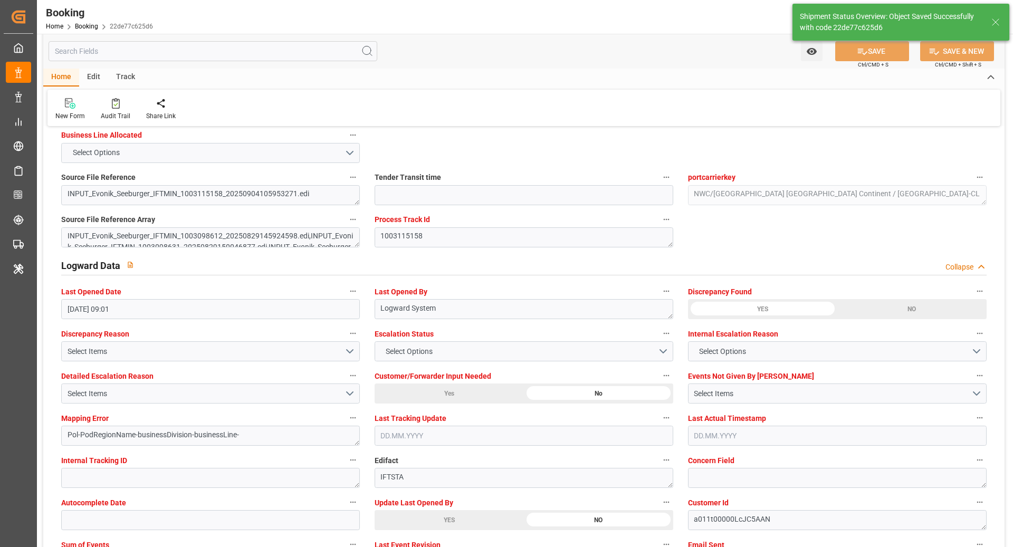
type textarea "NWC/[GEOGRAPHIC_DATA] [GEOGRAPHIC_DATA] Continent / [GEOGRAPHIC_DATA]-CL"
type textarea "[PERSON_NAME]"
type textarea "Pod-PodRegionName-businessDivision-businessLine-"
type input "[DATE] 10:54"
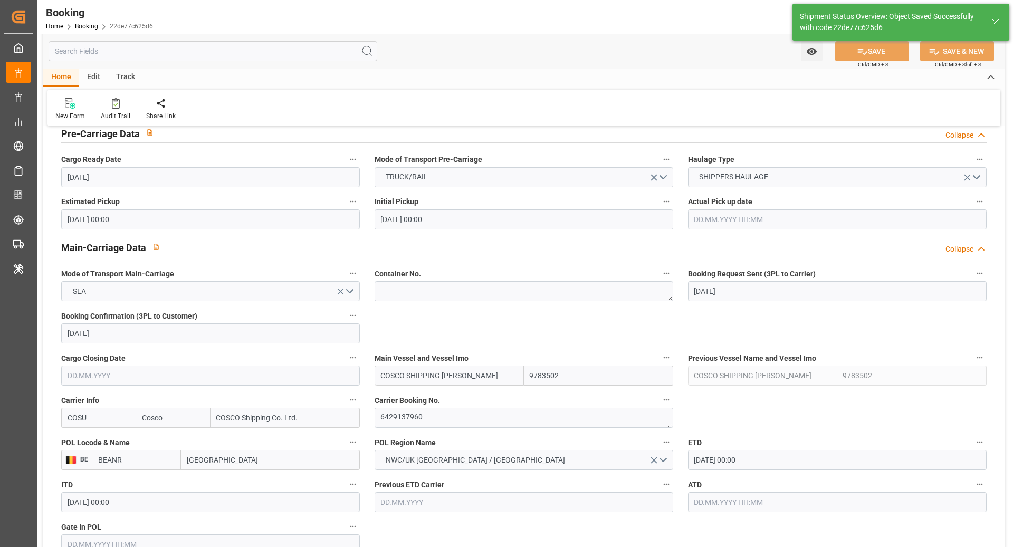
scroll to position [412, 0]
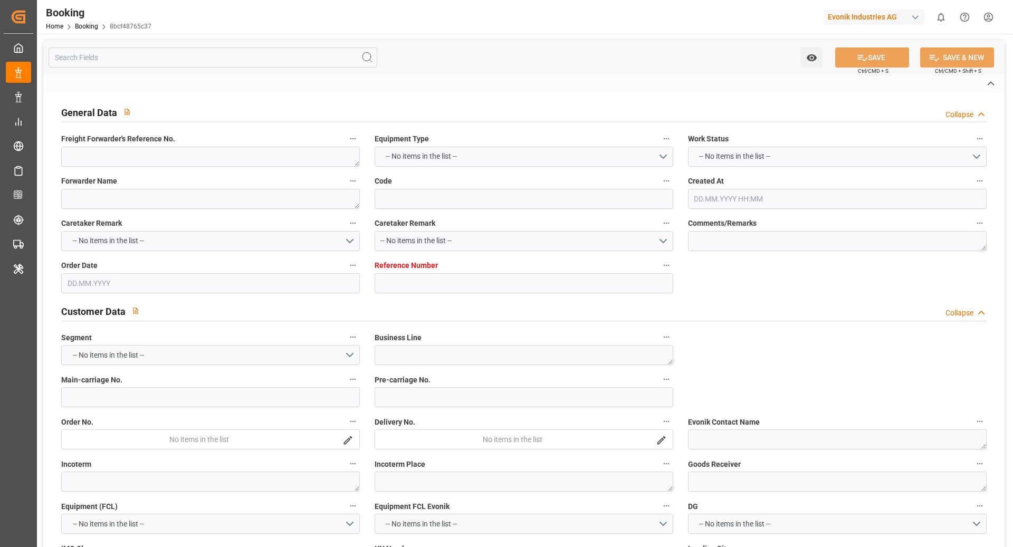
type textarea "251008610153"
type textarea "Leschaco Bremen"
type input "8bcf48765c37"
type input "7001264695"
type textarea "AT-CL"
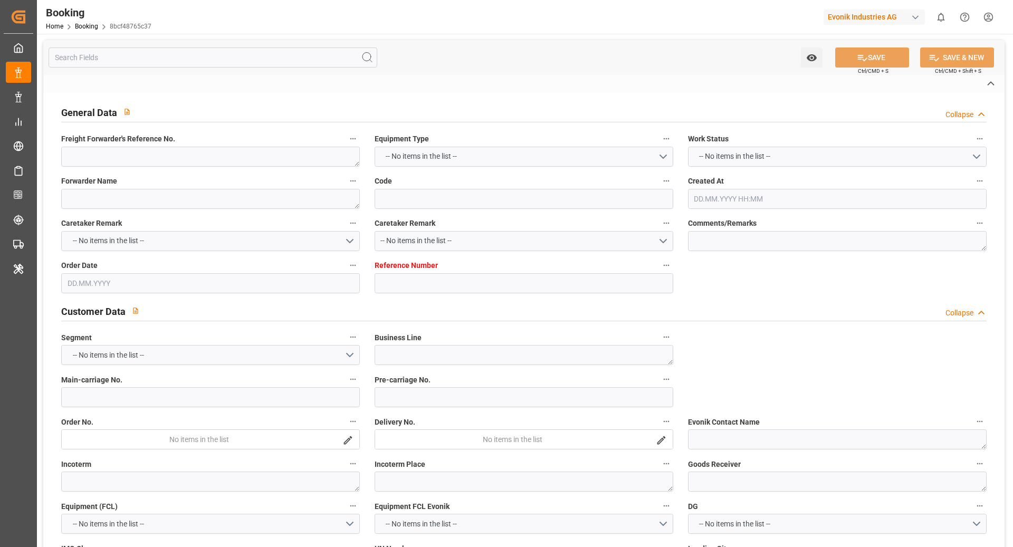
type input "7001264694"
type textarea "michael.kolendowicz@evonik.com"
type textarea "CIF"
type textarea "SHANGHAI PORT"
type textarea "Marl"
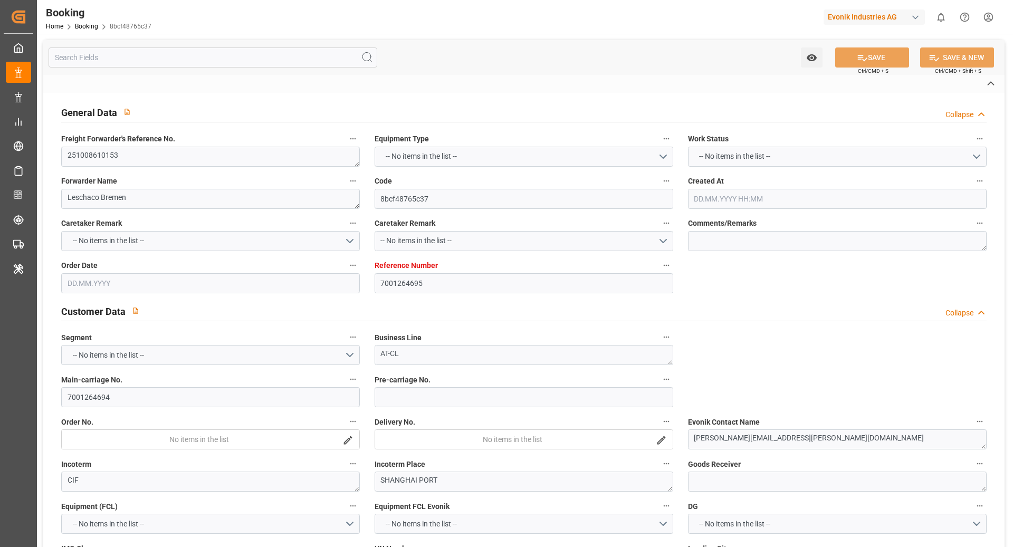
type input "OOCL DENMARK"
type input "COSU"
type input "NWC / EU"
type input "Shanghai"
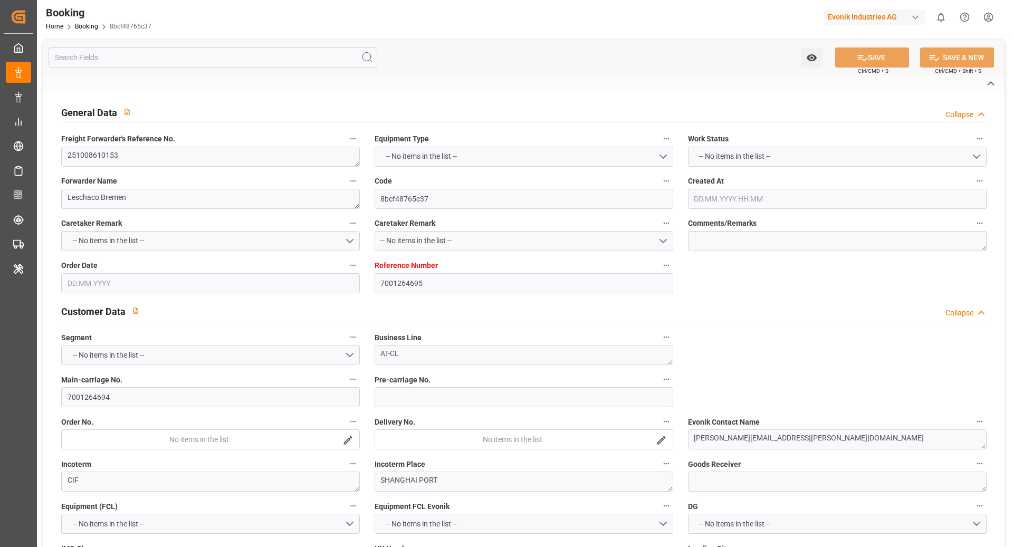
type textarea "INPUT_Evonik_Seeburger_IFTMIN_1003111619_20250903115816219.edi"
type textarea "NWC/UK North West Continent / UK_CNSGH_COSU_AT-CL"
type textarea "INPUT_Evonik_Seeburger_IFTMIN_1003107567_20250902113101163.edi,INPUT_Evonik_See…"
type textarea "1003111619"
type textarea "Logward System"
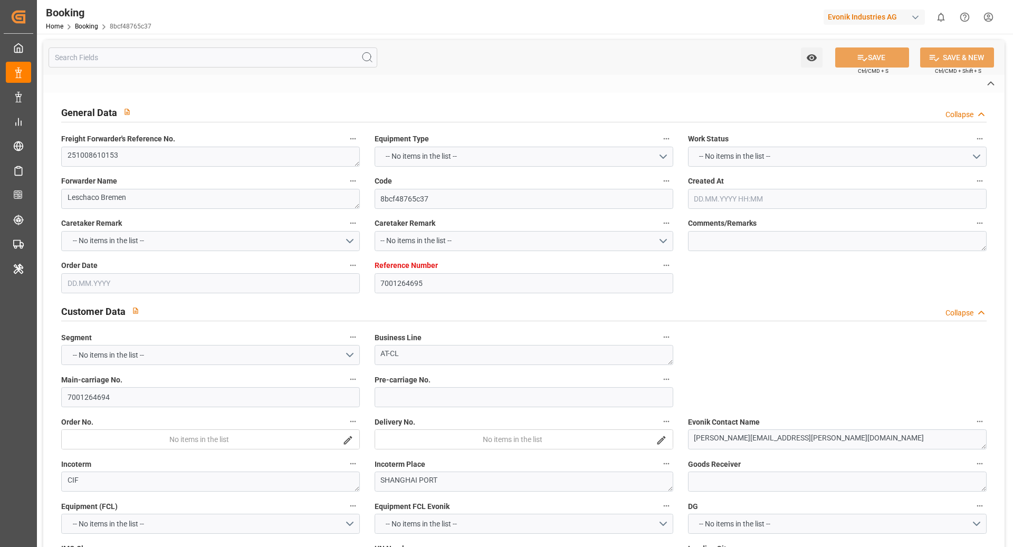
type textarea "Pod-PodRegionName-Pol-PodRegionName-businessDivision-businessLine-"
type textarea "IFTSTA"
type textarea "a011t00000LcJC5AAN"
type textarea "No"
type input "7001264695"
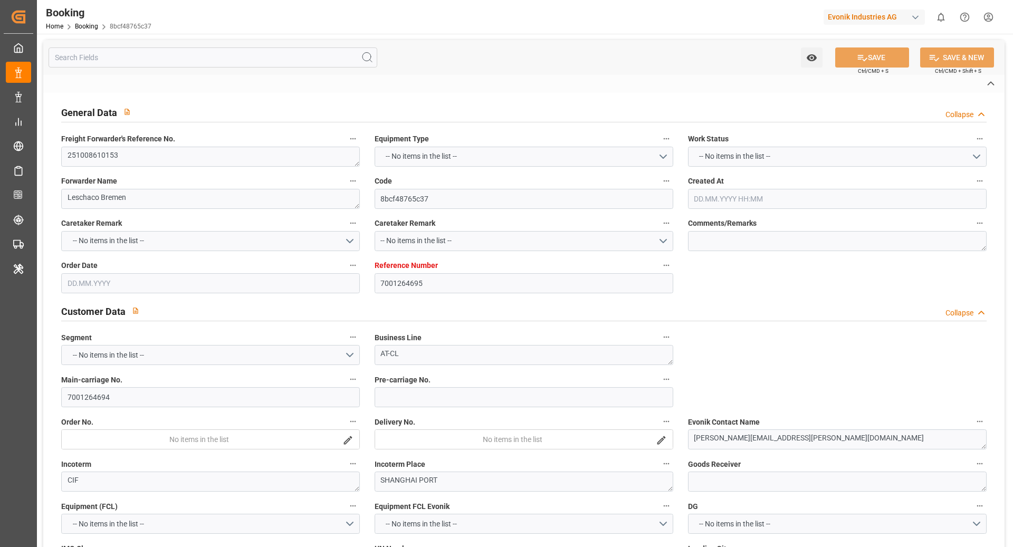
type input "Cosco"
type input "COSCO Shipping Co. Ltd."
type input "EUNWC"
type input "CNSGH"
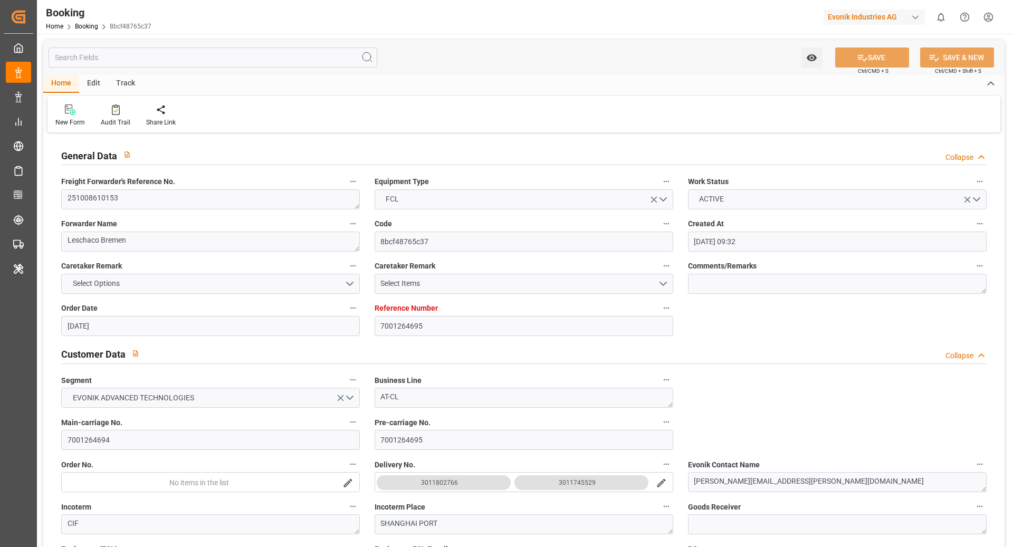
type input "02.09.2025 09:32"
type input "[DATE]"
type input "18.11.2025"
type input "25.09.2025"
type input "25.09.2025 00:00"
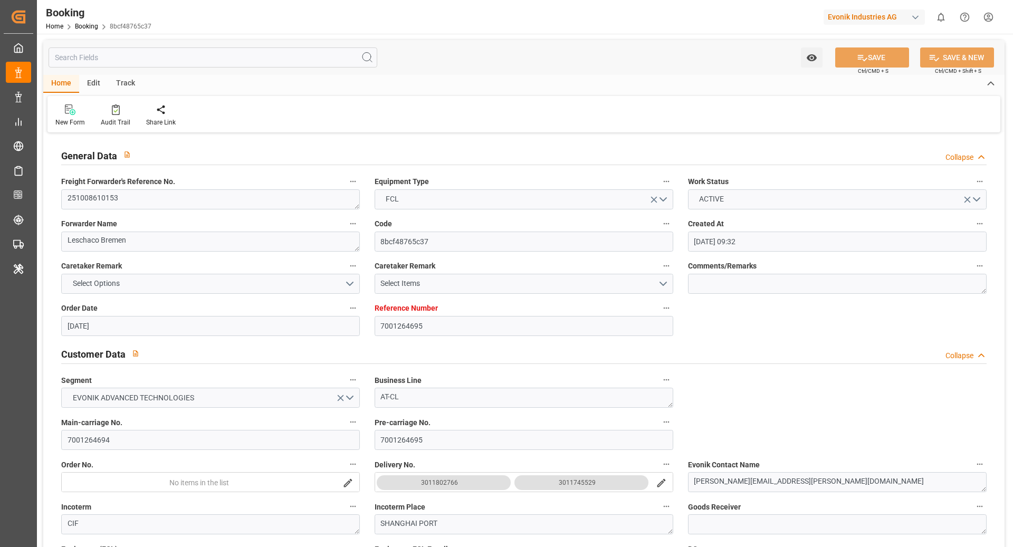
type input "25.09.2025 00:00"
type input "[DATE]"
type input "10.10.2025 00:00"
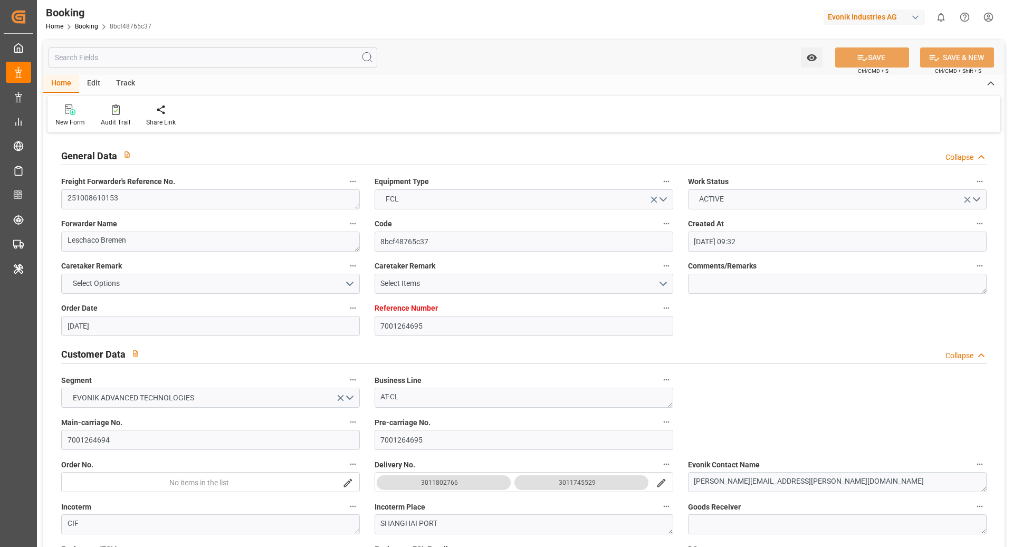
type input "25.11.2025 00:00"
type input "18.11.2025 00:00"
type input "03.09.2025 10:01"
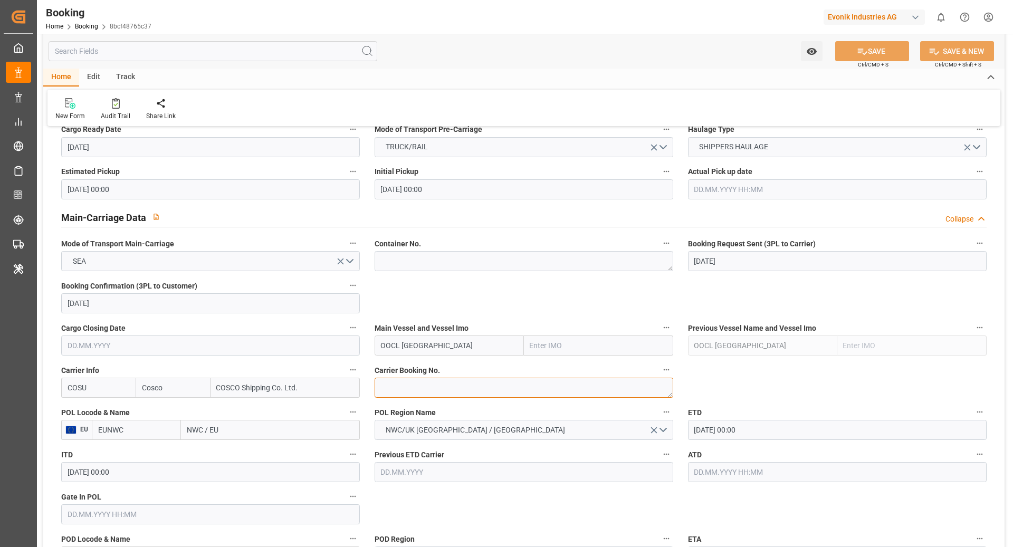
click at [406, 395] on textarea at bounding box center [524, 388] width 299 height 20
paste textarea "6429378840"
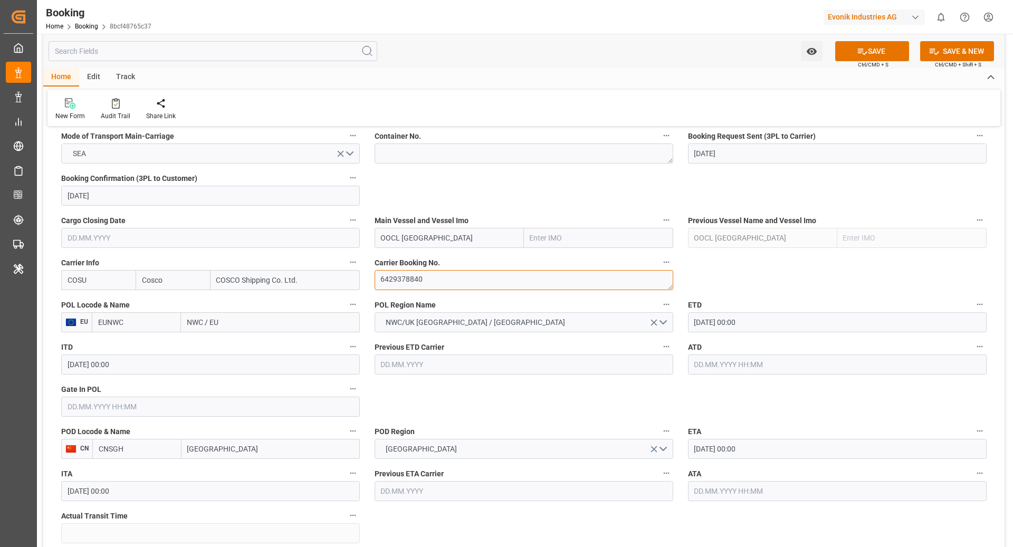
scroll to position [694, 0]
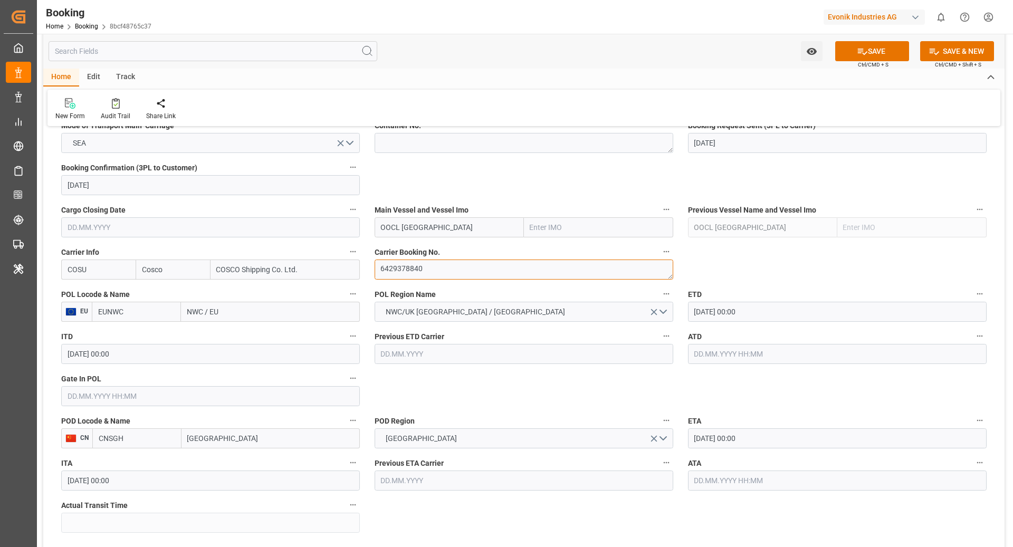
type textarea "6429378840"
click at [175, 310] on input "EUNWC" at bounding box center [136, 312] width 89 height 20
type input "NLRTM"
click at [161, 336] on span "NLRTM - [GEOGRAPHIC_DATA]" at bounding box center [134, 341] width 71 height 20
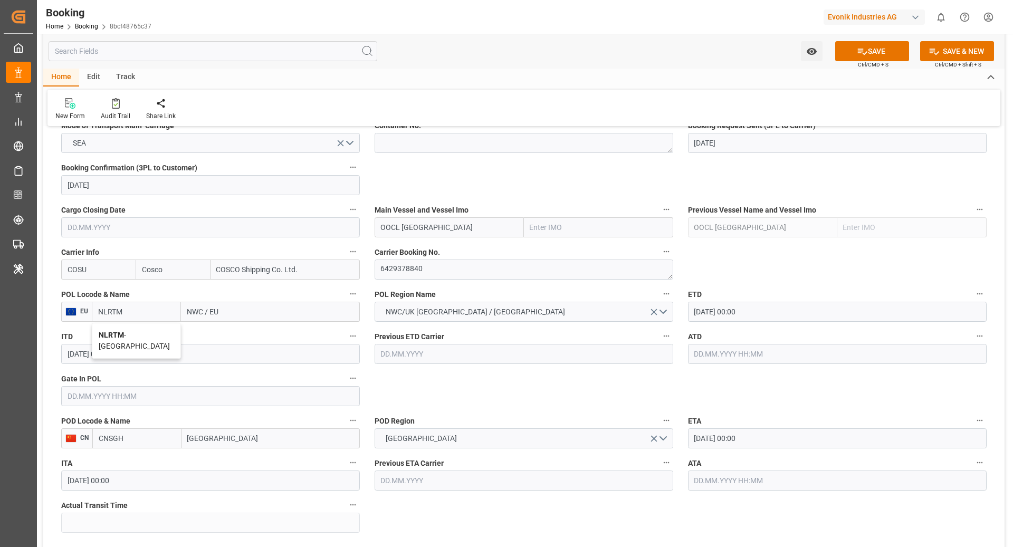
type input "[GEOGRAPHIC_DATA]"
type input "NLRTM"
click at [146, 439] on input "CNSGH" at bounding box center [136, 438] width 89 height 20
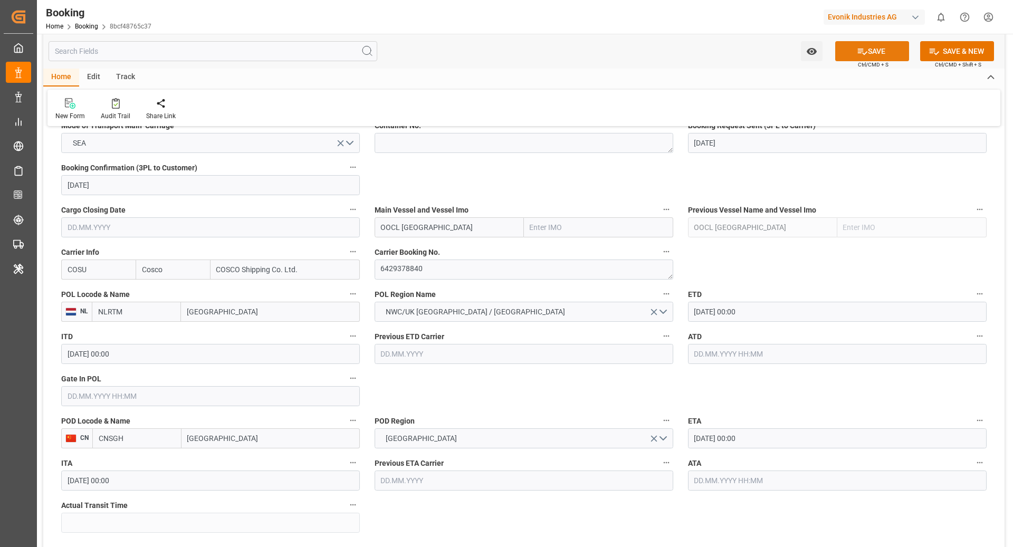
click at [879, 52] on button "SAVE" at bounding box center [872, 51] width 74 height 20
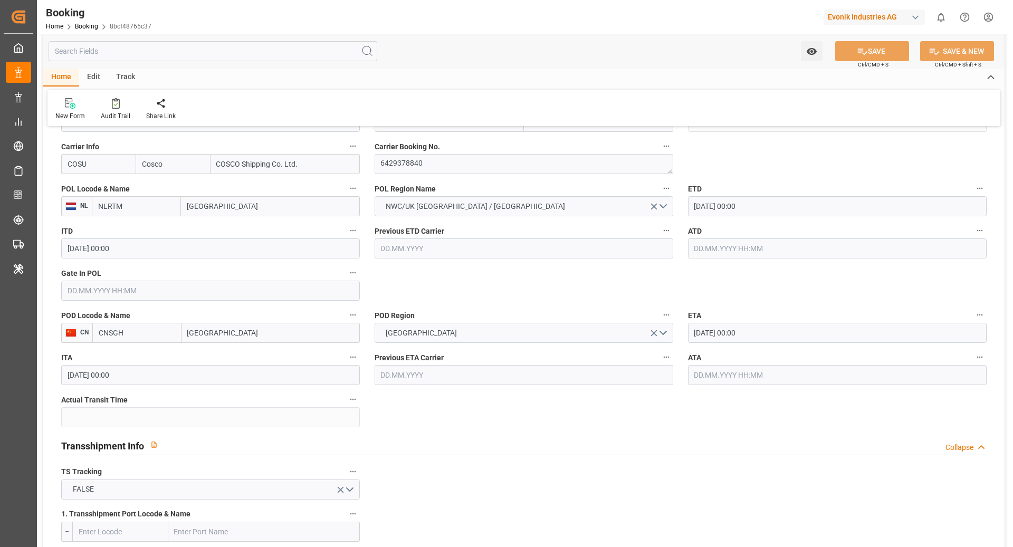
scroll to position [862, 0]
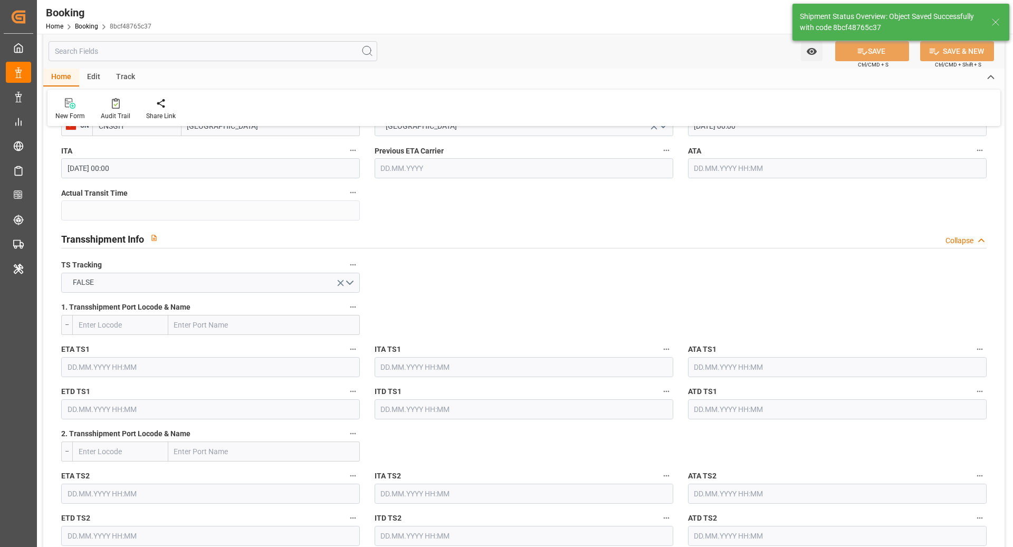
type textarea "Ruchika Prithwani"
type textarea "Pod-PodRegionName-businessDivision-businessLine-"
type input "04.09.2025 10:55"
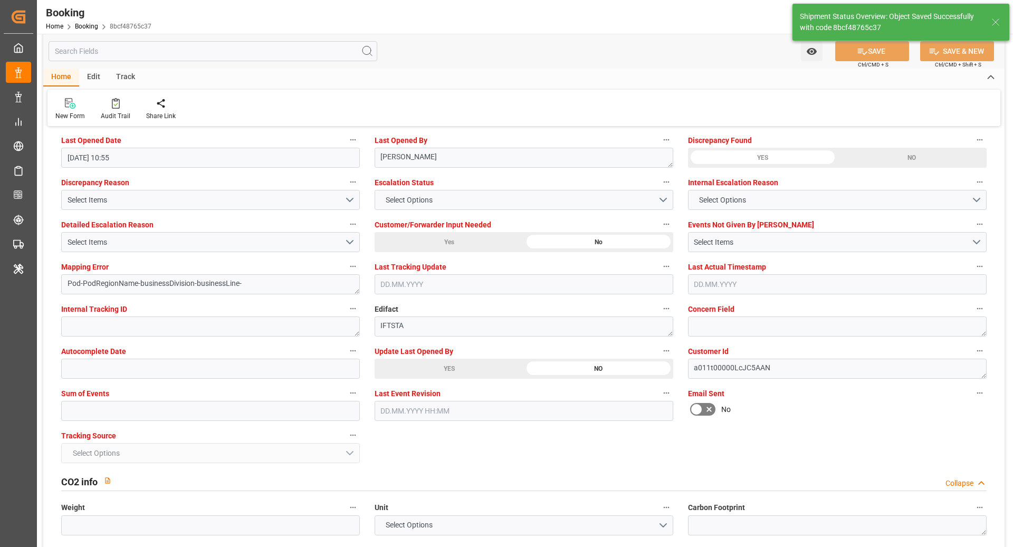
scroll to position [1940, 0]
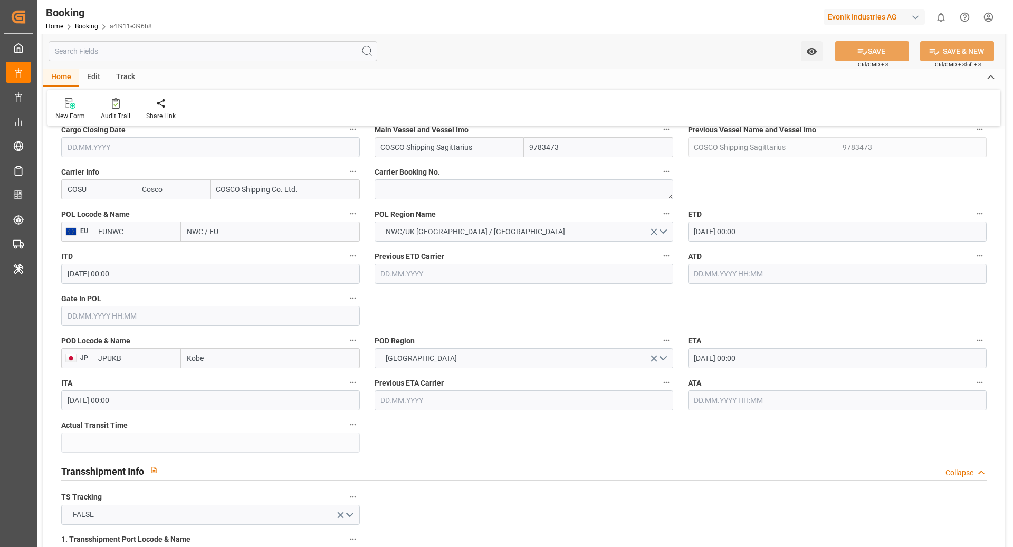
scroll to position [759, 0]
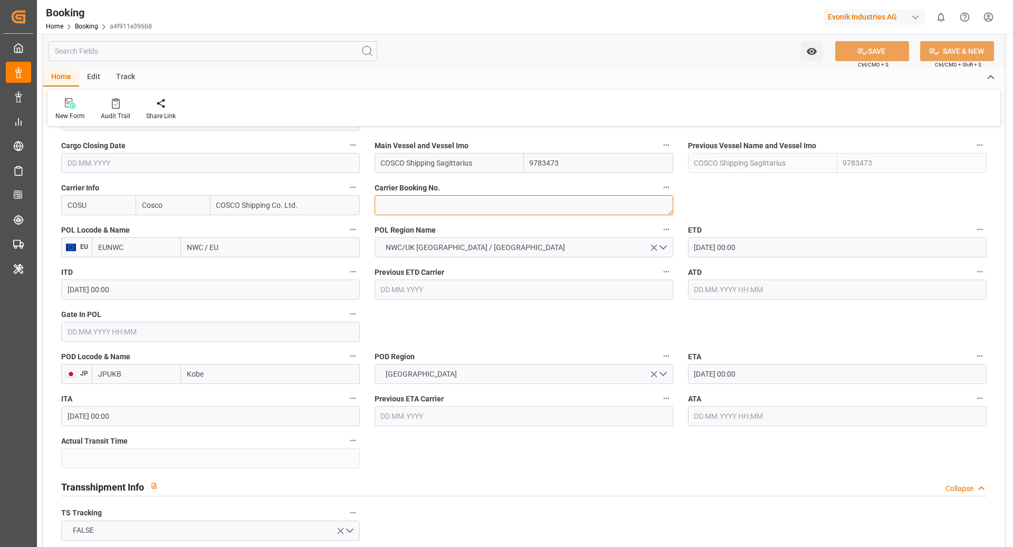
click at [432, 212] on textarea at bounding box center [524, 205] width 299 height 20
paste textarea "6429274780"
type textarea "6429274780"
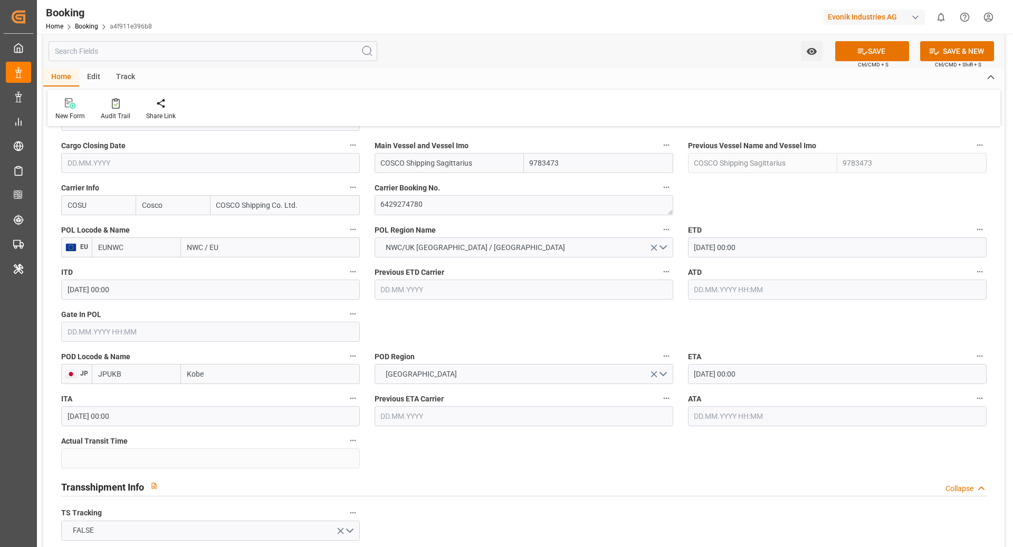
click at [145, 244] on input "EUNWC" at bounding box center [136, 247] width 89 height 20
type input "BEANR"
click at [145, 268] on span "BEANR - Antwerp" at bounding box center [134, 276] width 71 height 20
type input "Antwerp"
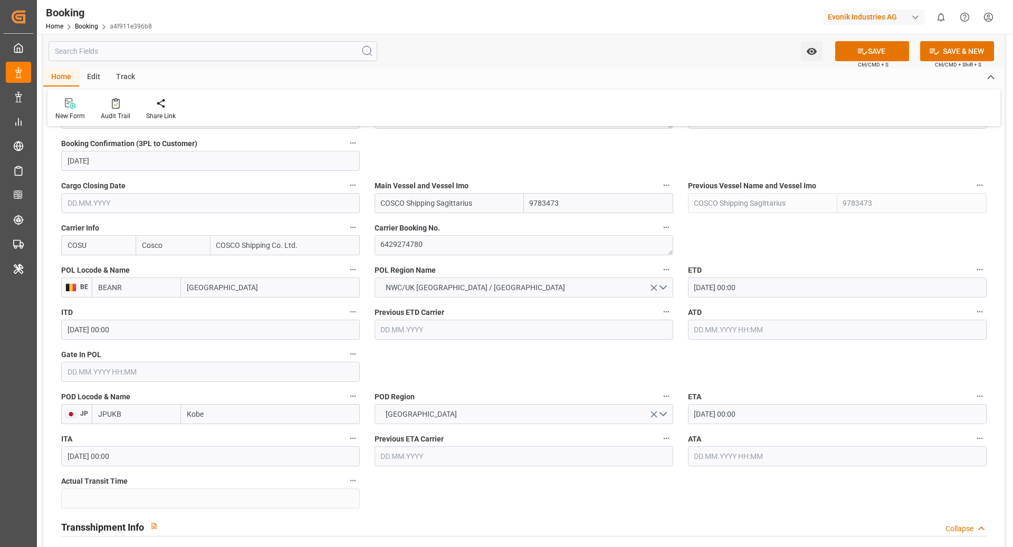
scroll to position [691, 0]
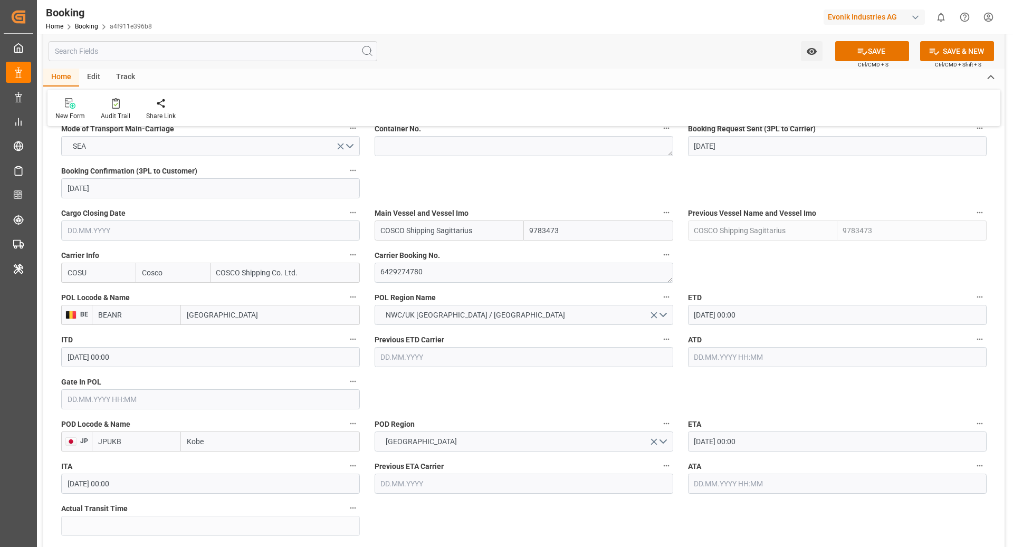
type input "BEANR"
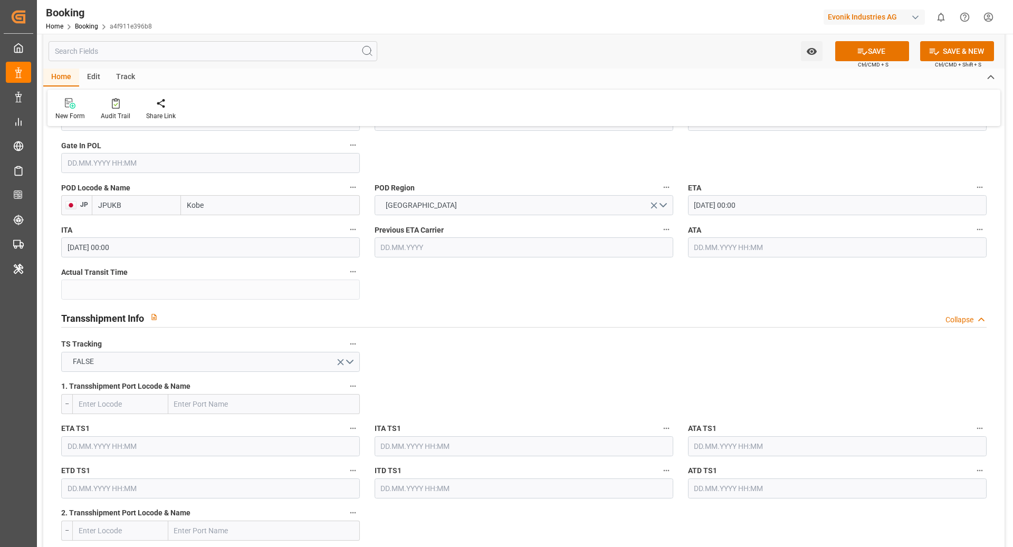
scroll to position [986, 0]
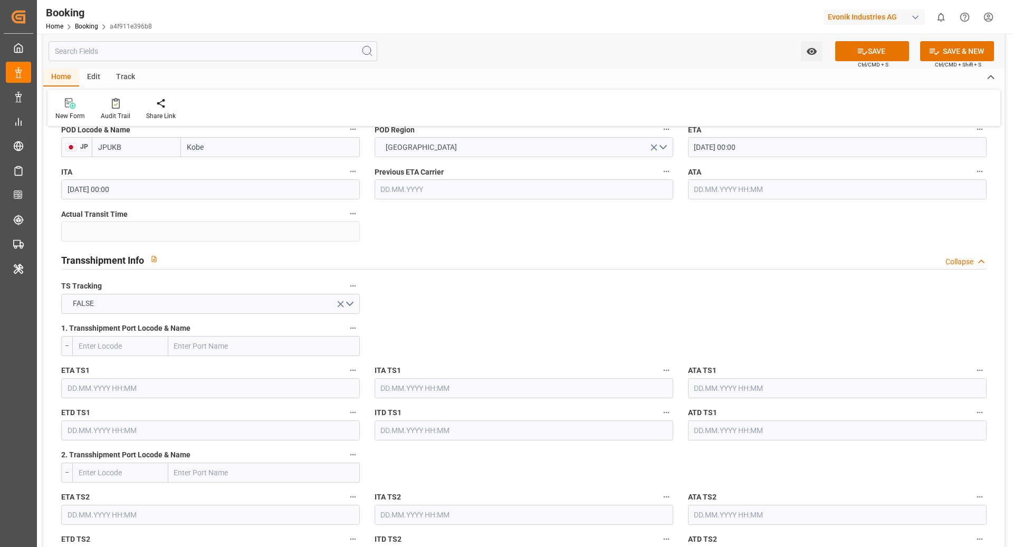
click at [866, 40] on div "Watch Option SAVE Ctrl/CMD + S SAVE & NEW Ctrl/CMD + Shift + S" at bounding box center [523, 51] width 961 height 35
click at [857, 54] on icon at bounding box center [862, 51] width 11 height 11
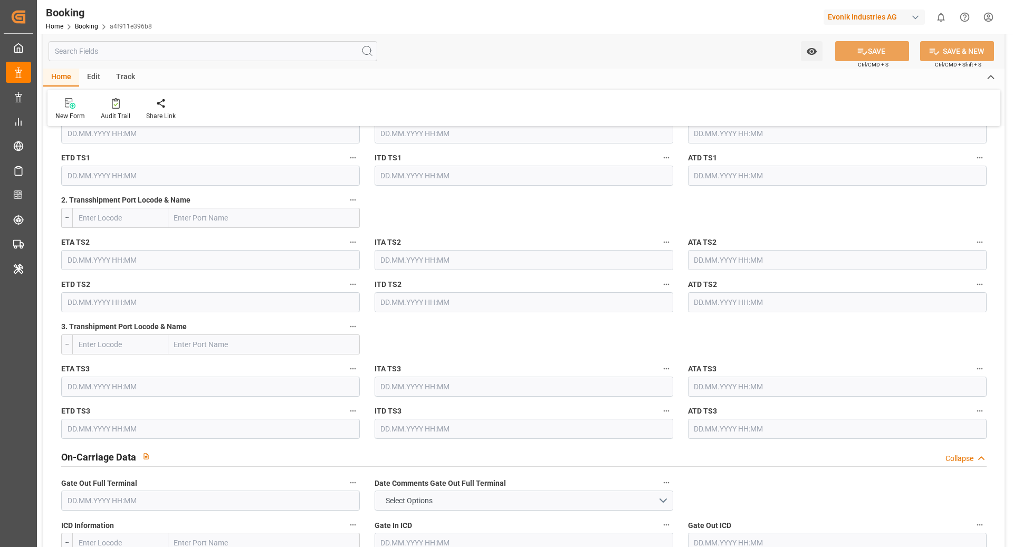
scroll to position [1247, 0]
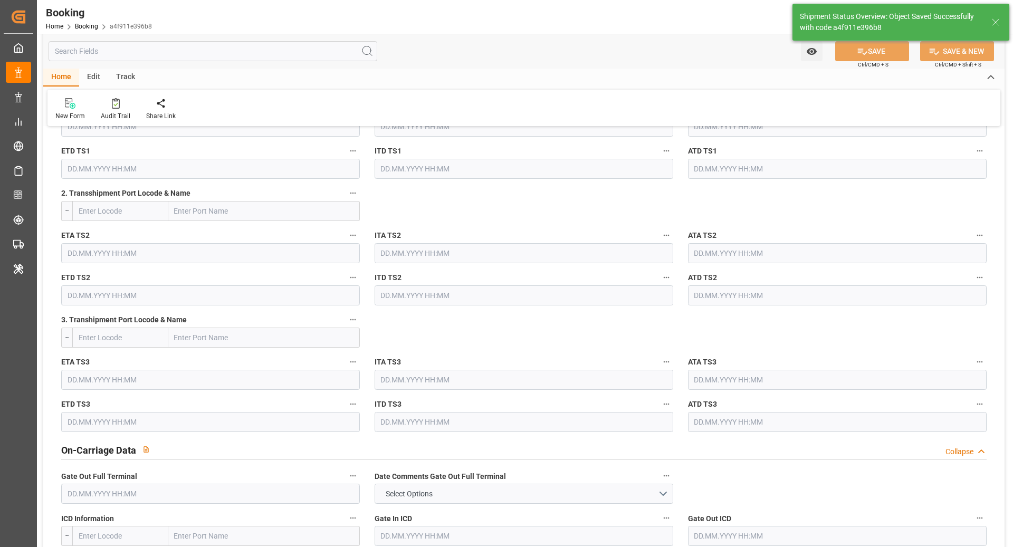
type textarea "[PERSON_NAME]"
type textarea "businessDivision-businessLine-"
type input "04.09.2025 10:56"
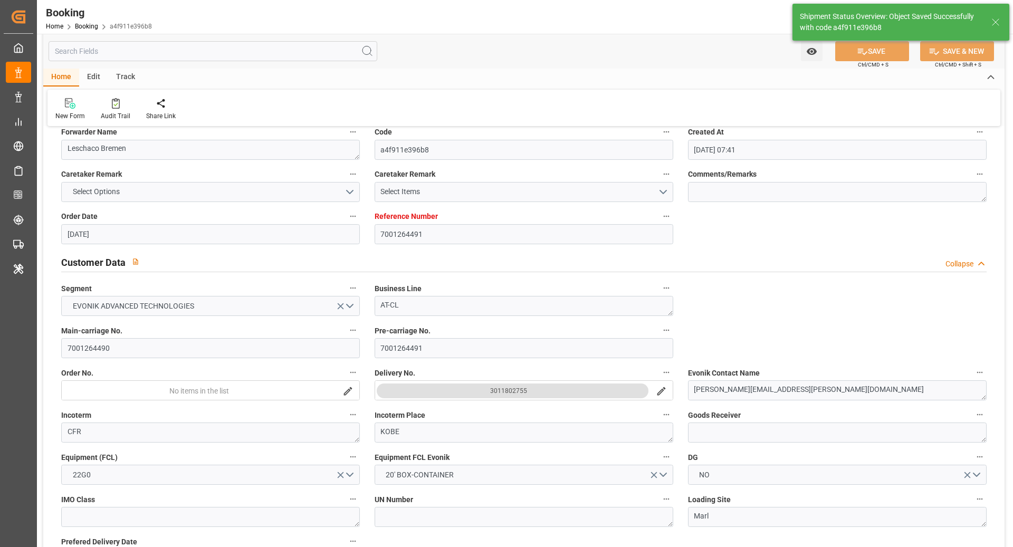
scroll to position [0, 0]
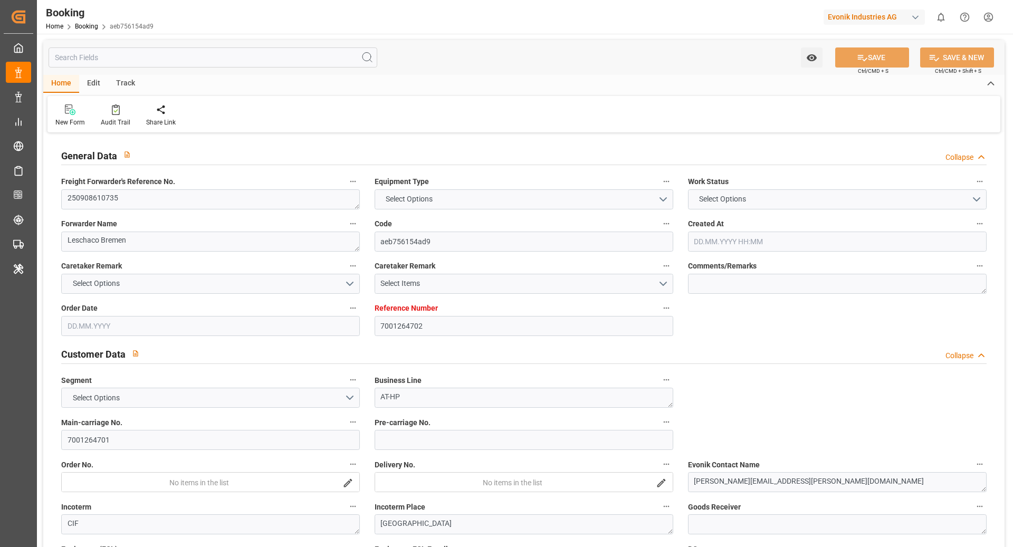
type input "7001264702"
type input "9908102"
type input "Cosco"
type input "COSCO Shipping Co. Ltd."
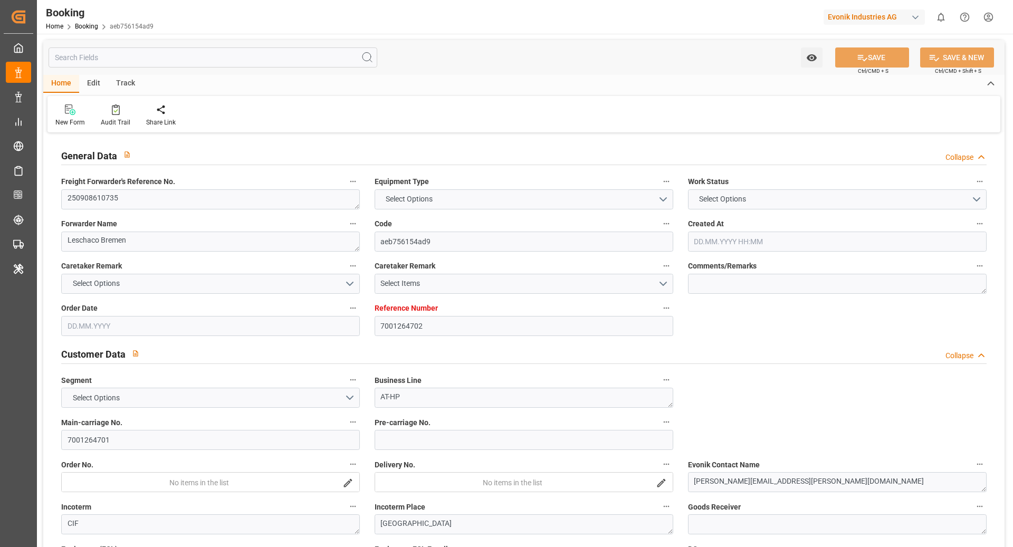
type input "EUNWC"
type input "SGSIN"
type input "[DATE] 09:36"
type input "[DATE]"
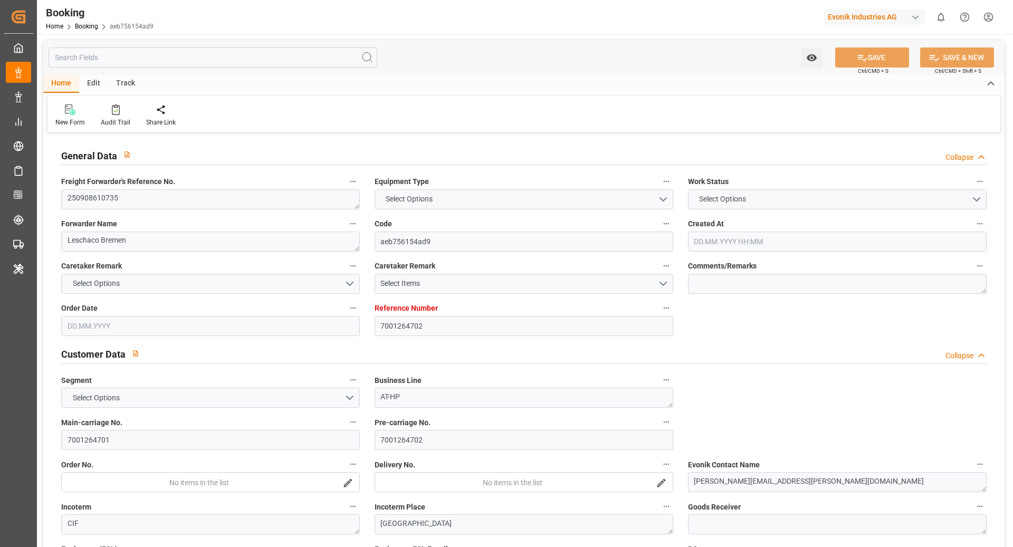
type input "[DATE]"
type input "[DATE] 00:00"
type input "[DATE]"
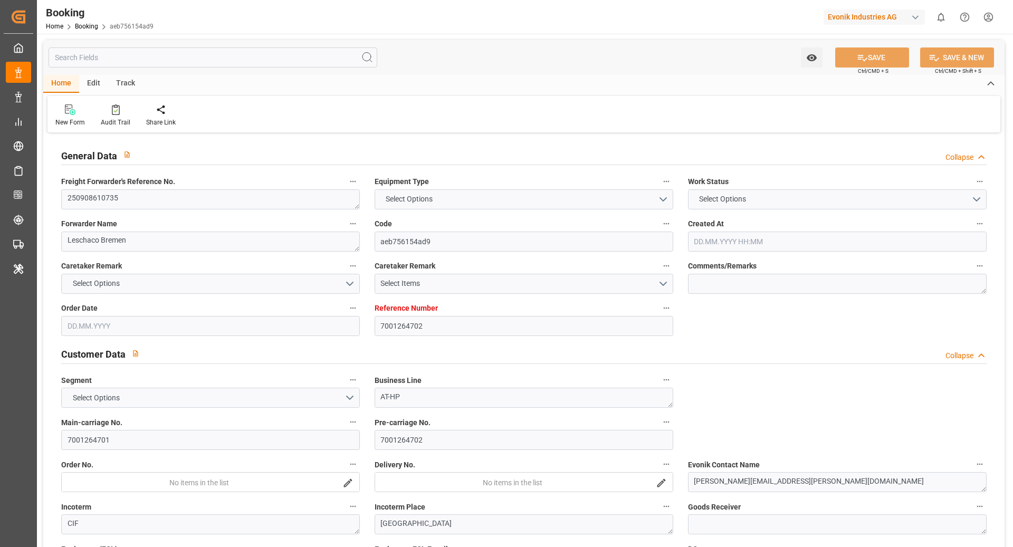
type input "[DATE] 00:00"
type input "[DATE] 06:59"
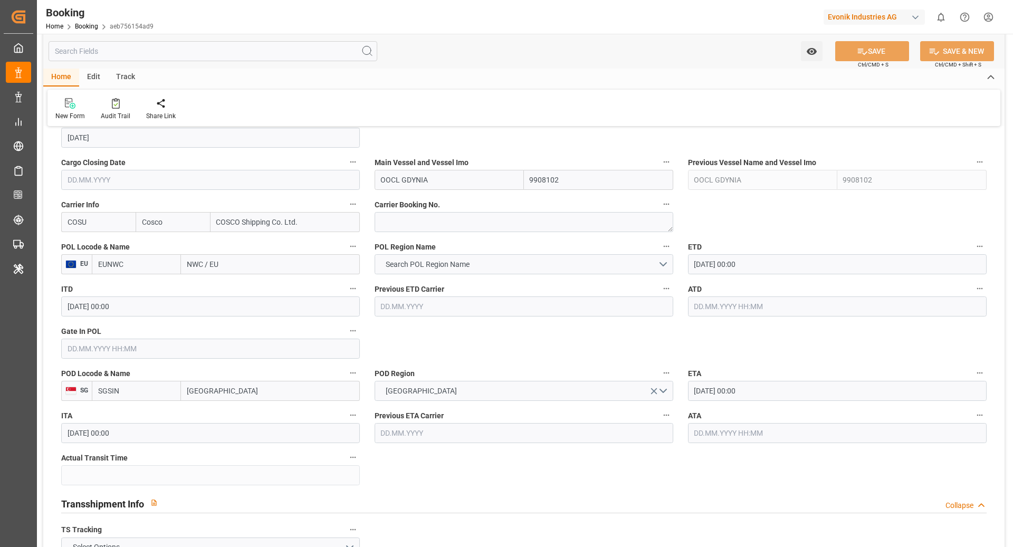
scroll to position [749, 0]
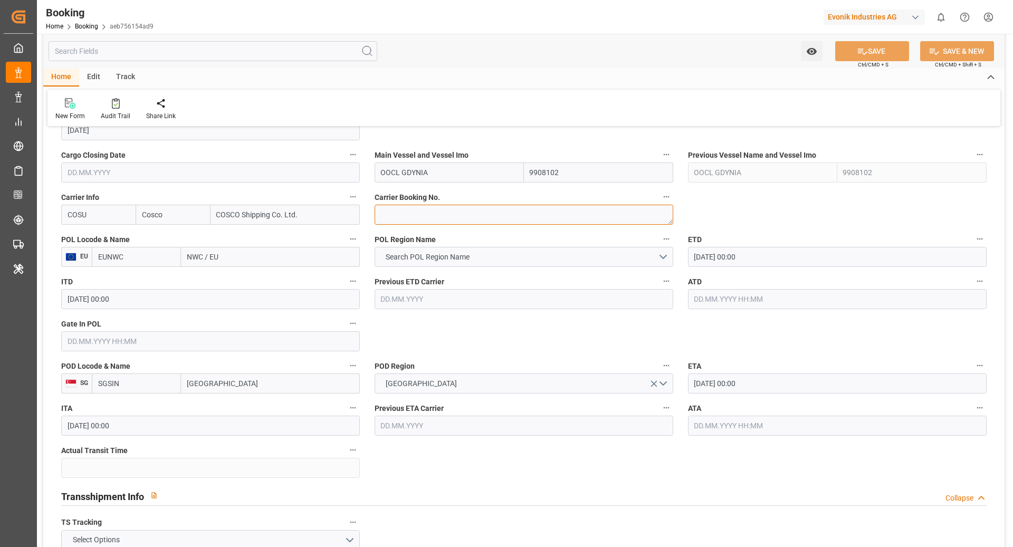
click at [411, 219] on textarea at bounding box center [524, 215] width 299 height 20
paste textarea "6429388770"
type textarea "6429388770"
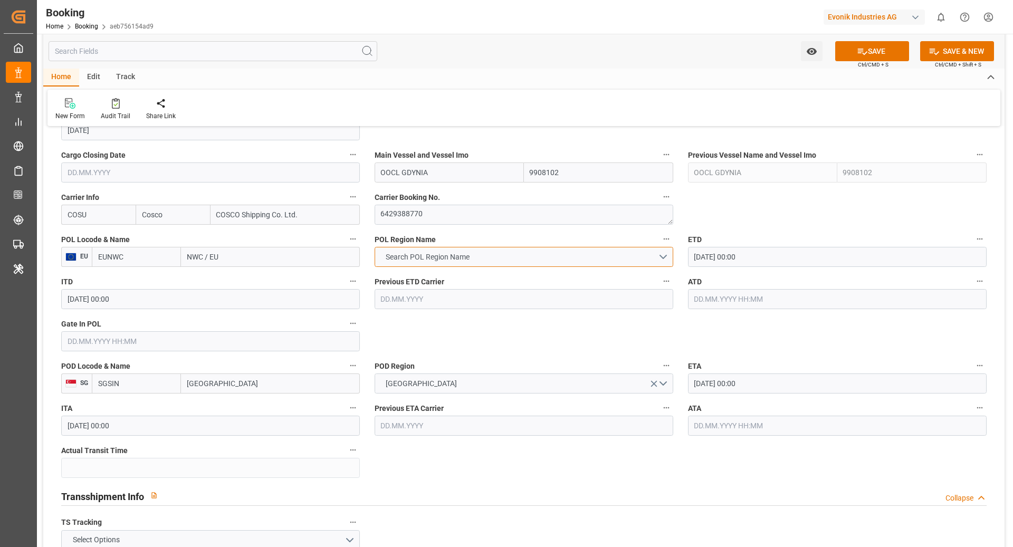
click at [466, 253] on span "Search POL Region Name" at bounding box center [427, 257] width 94 height 11
click at [526, 259] on button "Search POL Region Name" at bounding box center [524, 257] width 299 height 20
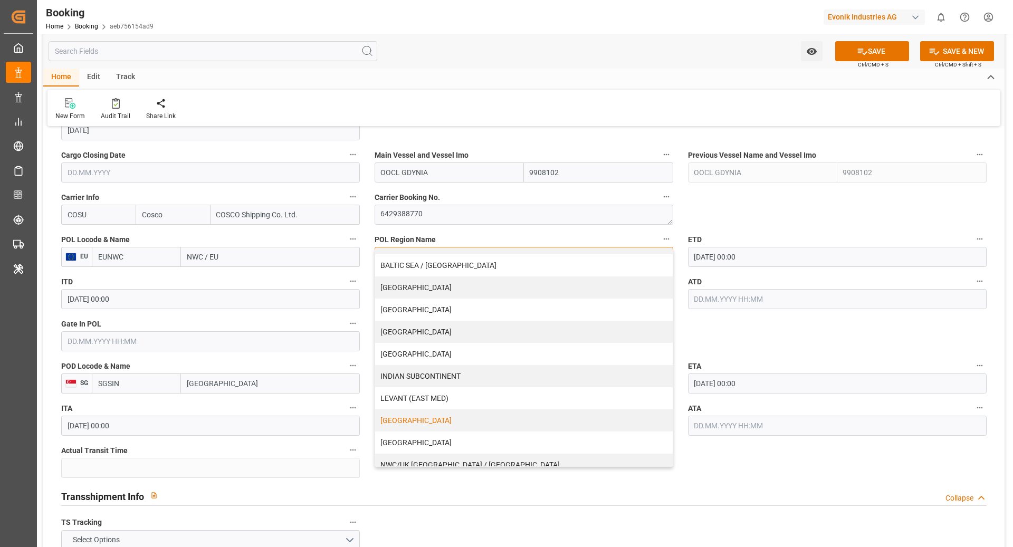
scroll to position [116, 0]
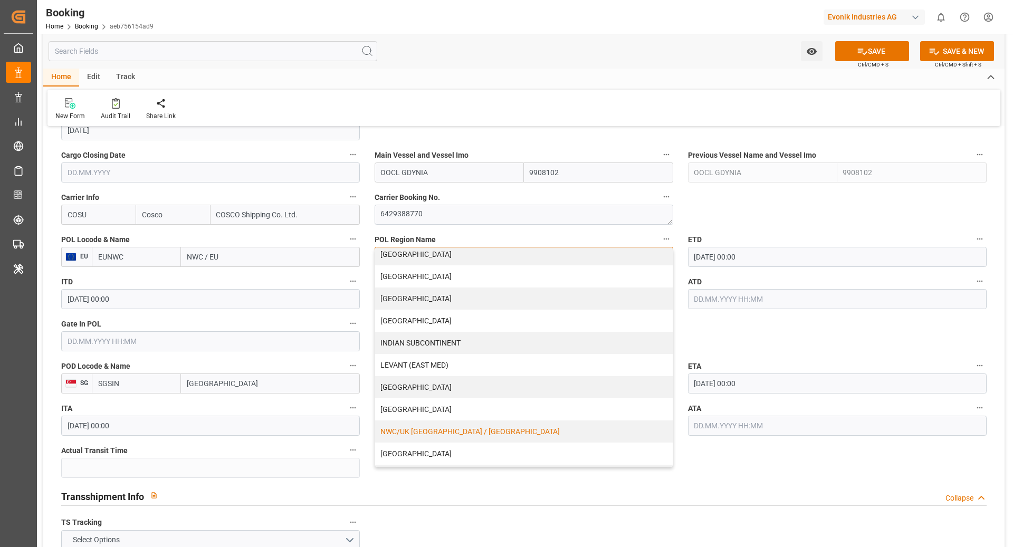
click at [469, 426] on div "NWC/UK [GEOGRAPHIC_DATA] / [GEOGRAPHIC_DATA]" at bounding box center [524, 432] width 298 height 22
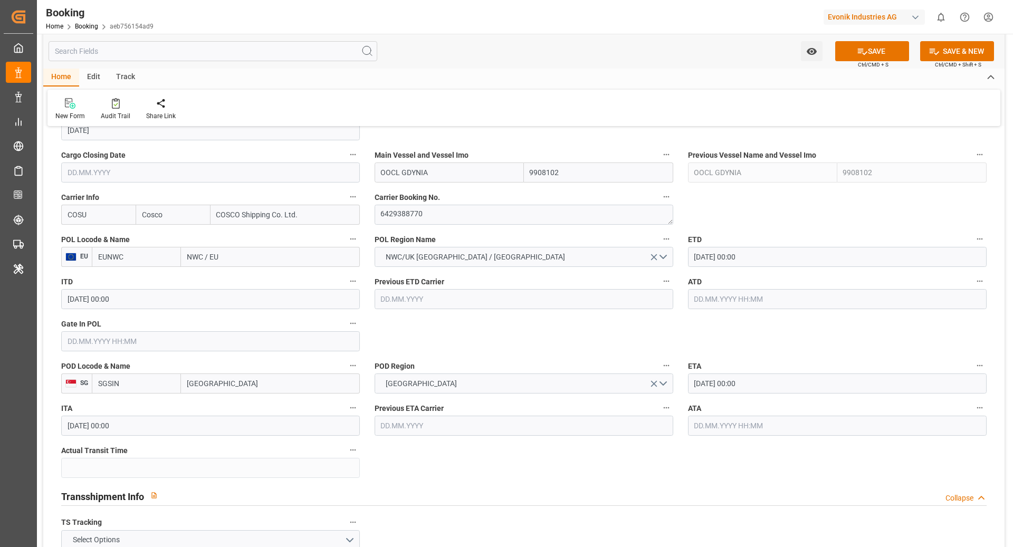
click at [234, 258] on input "NWC / EU" at bounding box center [270, 257] width 179 height 20
type input "[PERSON_NAME]"
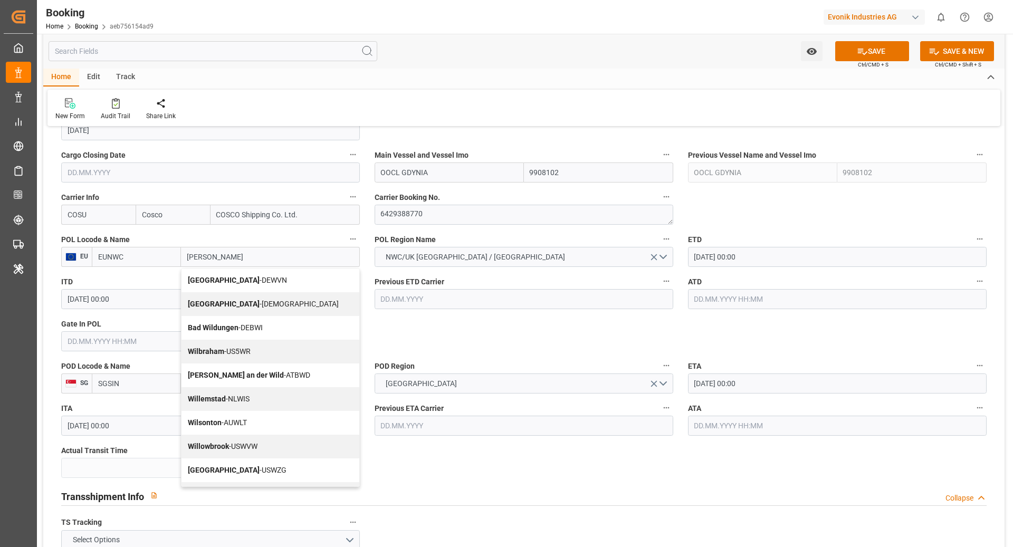
click at [284, 280] on div "Wilhelmshaven - DEWVN" at bounding box center [271, 281] width 178 height 24
type input "DEWVN"
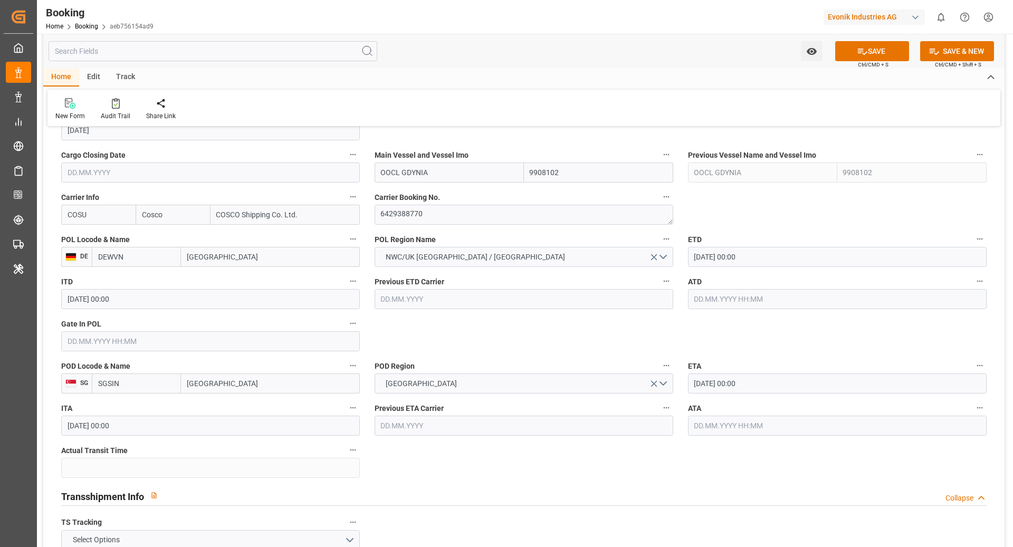
type input "[GEOGRAPHIC_DATA]"
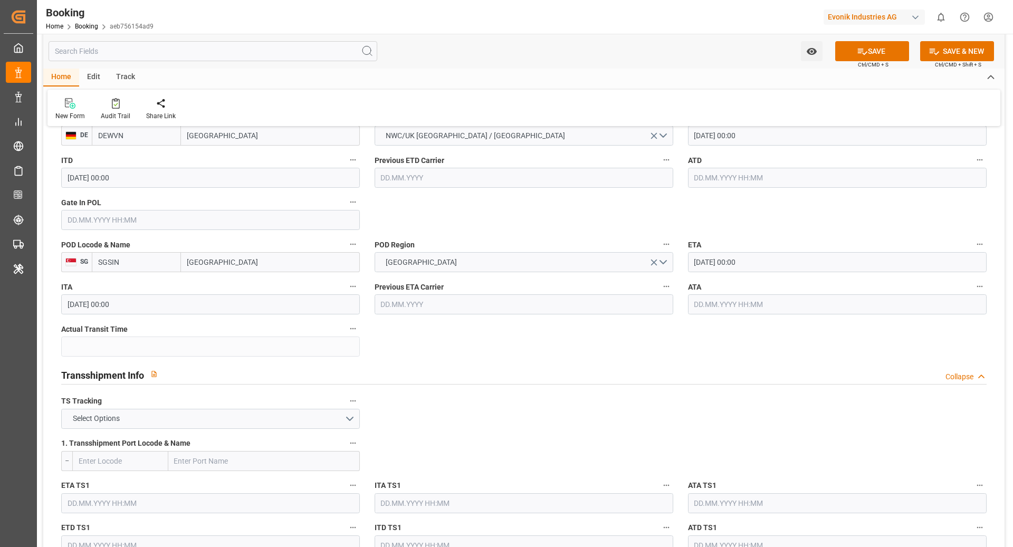
scroll to position [874, 0]
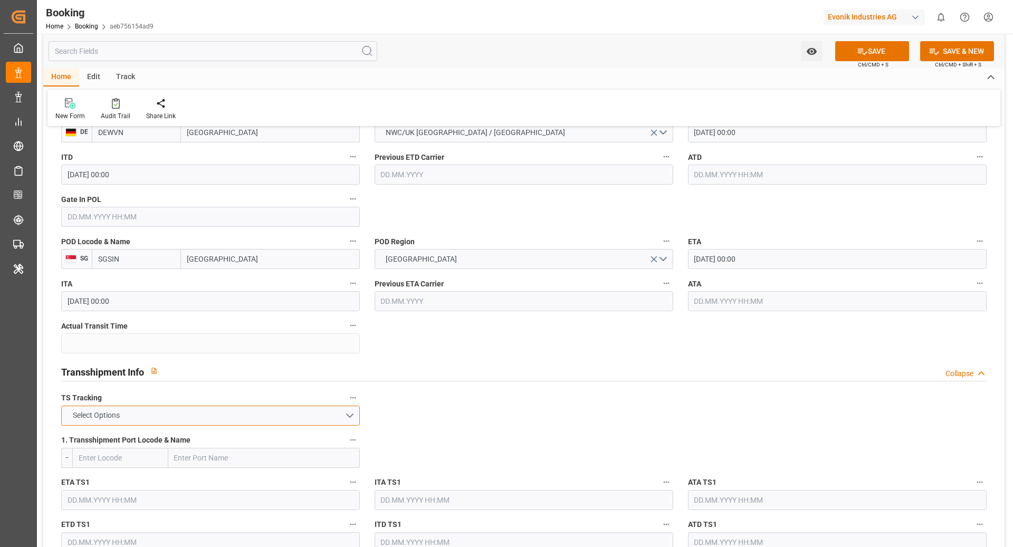
click at [254, 408] on button "Select Options" at bounding box center [210, 416] width 299 height 20
click at [94, 433] on div "FALSE" at bounding box center [211, 441] width 298 height 22
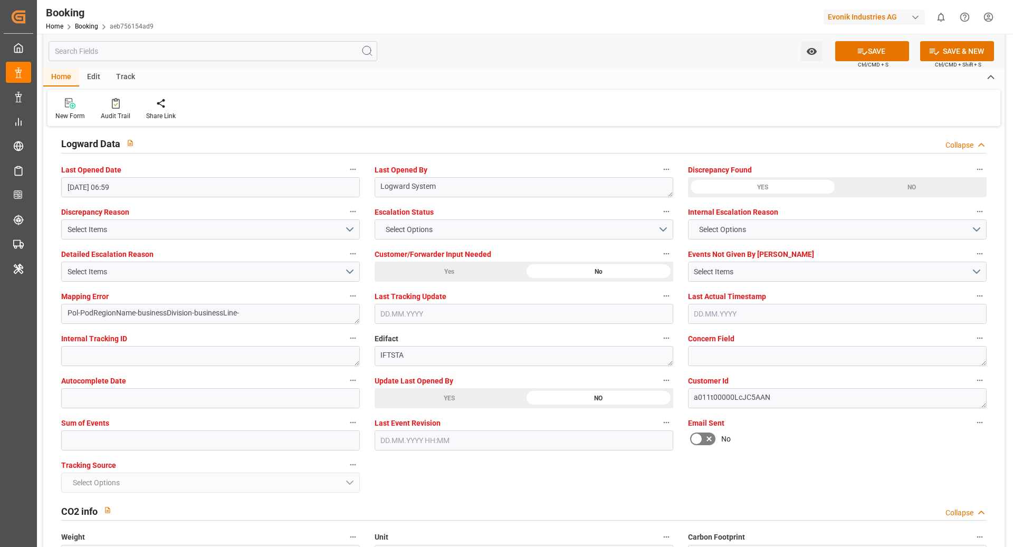
scroll to position [1943, 0]
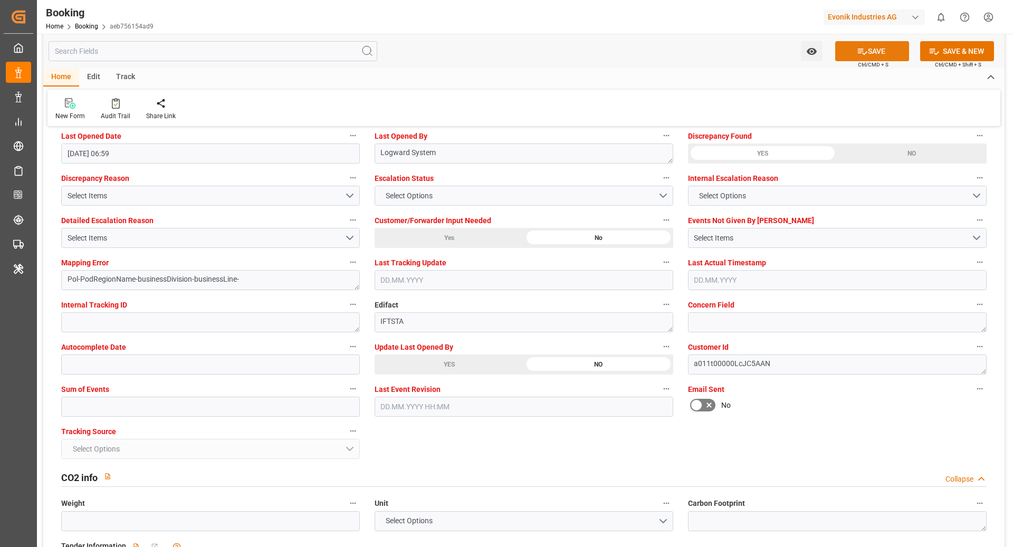
click at [866, 52] on button "SAVE" at bounding box center [872, 51] width 74 height 20
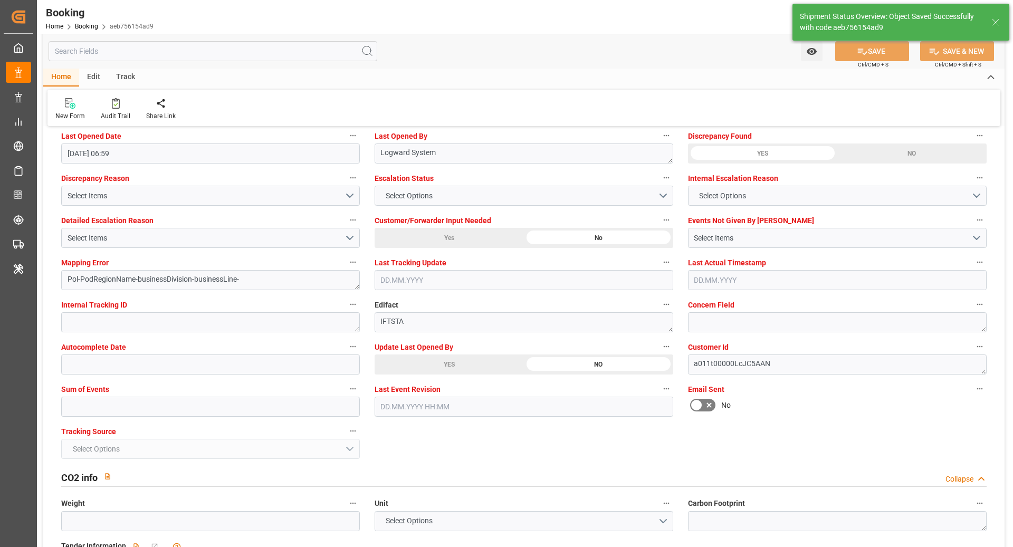
type textarea "NWC/UK North West Continent / UK_SGSIN_COSU_AT-HP"
type textarea "[PERSON_NAME]"
type textarea "PodRegionName-businessDivision-businessLine-"
type input "04.09.2025 11:00"
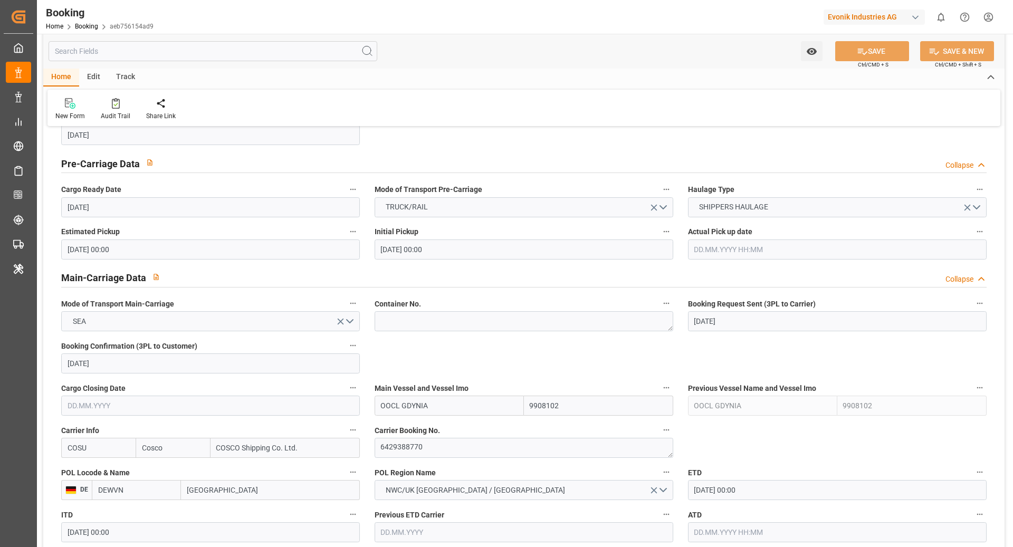
scroll to position [307, 0]
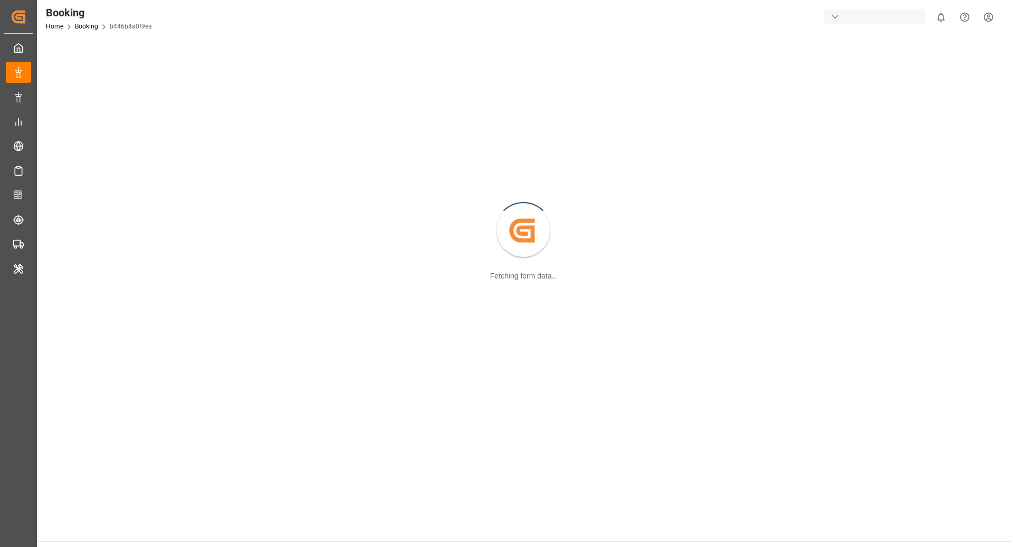
click at [794, 285] on div "Created by potrace 1.15, written by [PERSON_NAME] [DATE]-[DATE] Fetching form d…" at bounding box center [523, 231] width 961 height 383
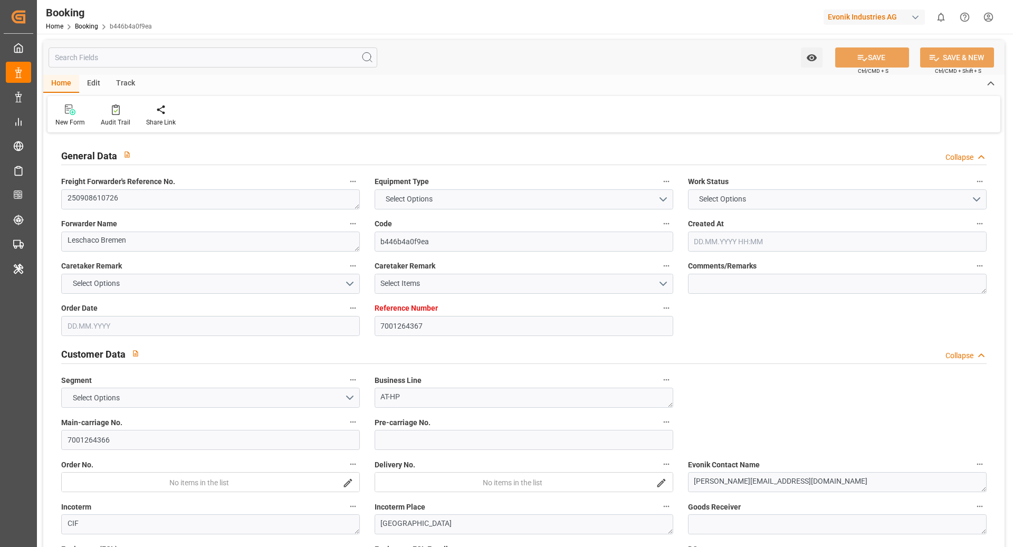
type input "7001264367"
type input "9789635"
type input "Cosco"
type input "COSCO Shipping Co. Ltd."
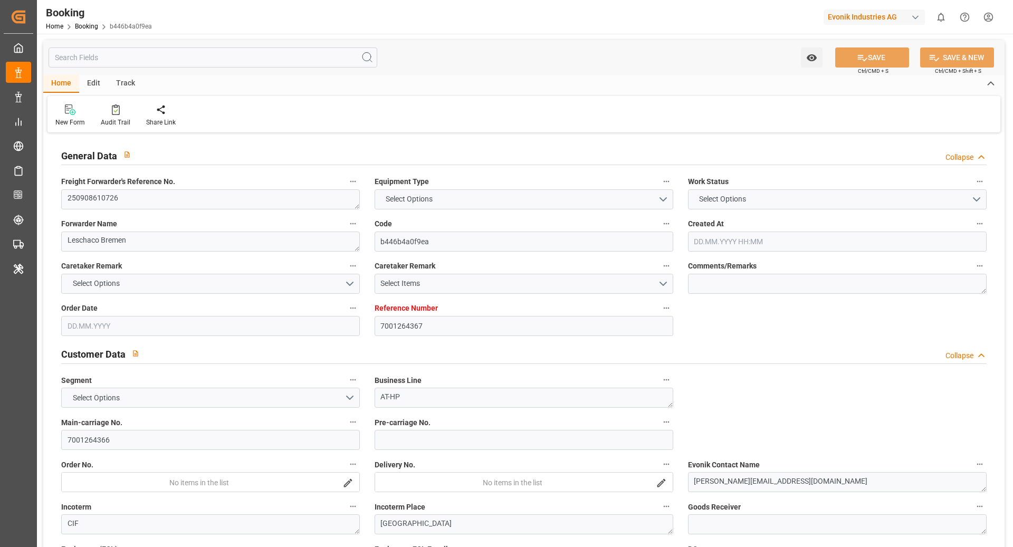
type input "EUNWC"
type input "CNSHA"
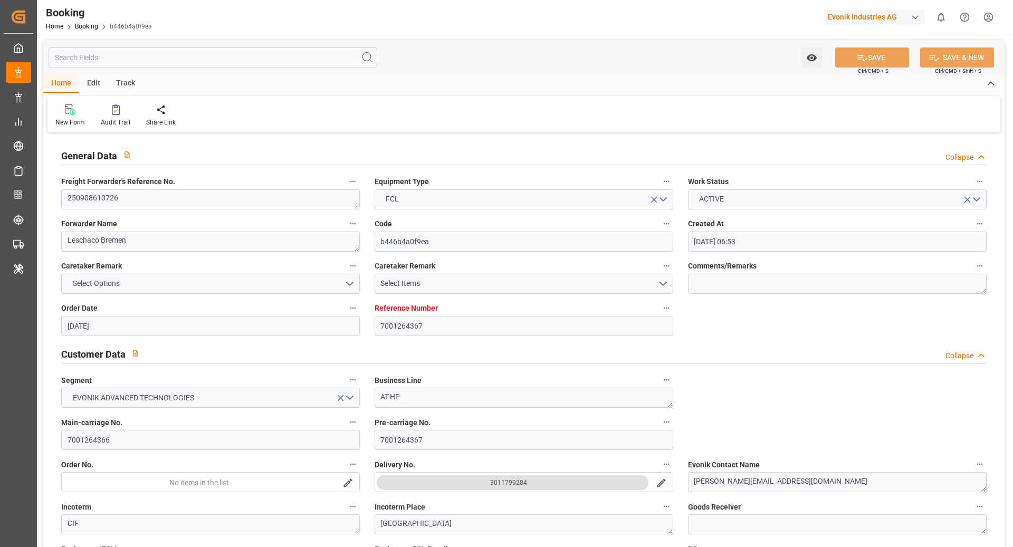
type input "[DATE] 06:53"
type input "[DATE]"
type input "[DATE] 00:00"
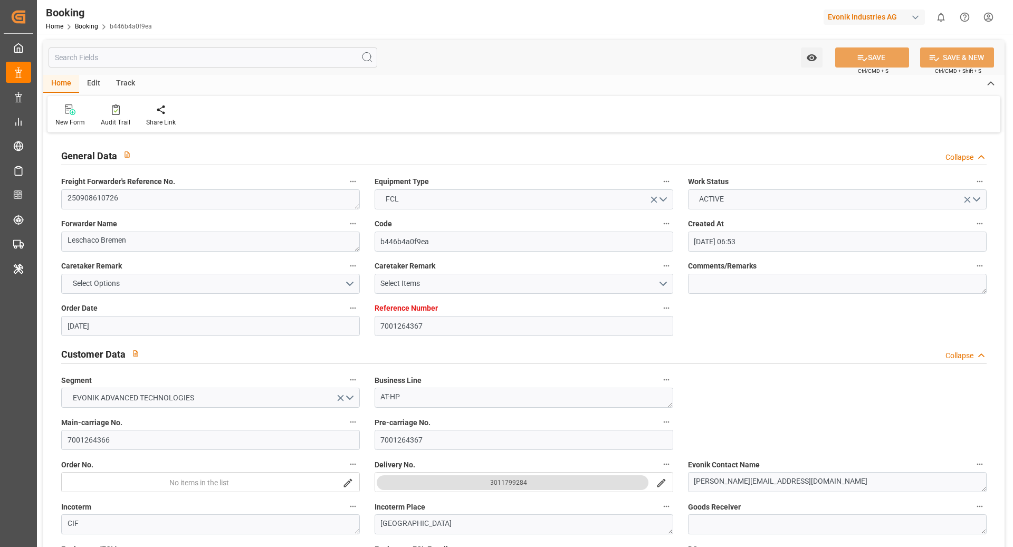
type input "[DATE] 00:00"
type input "[DATE]"
type input "[DATE] 00:00"
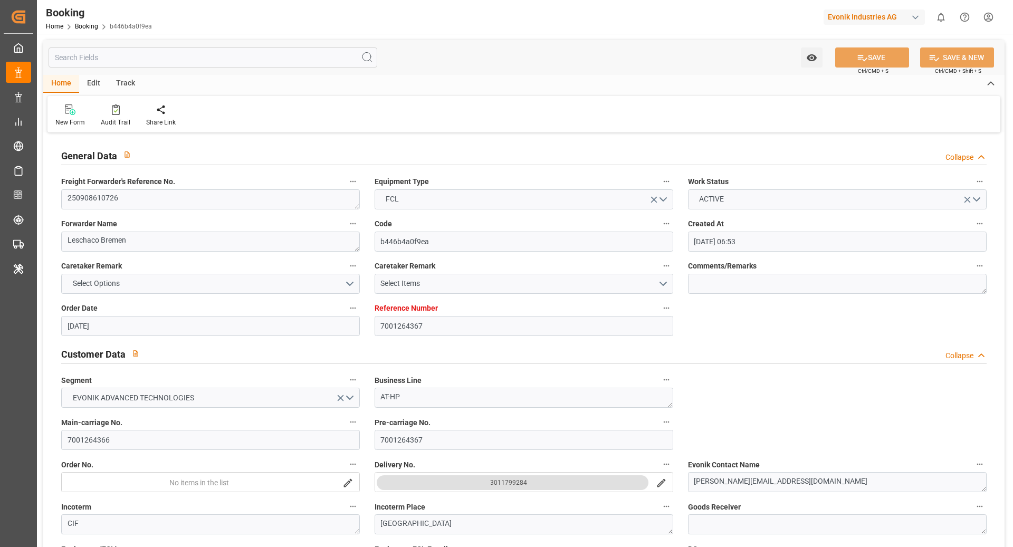
type input "[DATE] 00:00"
type input "[DATE] 06:59"
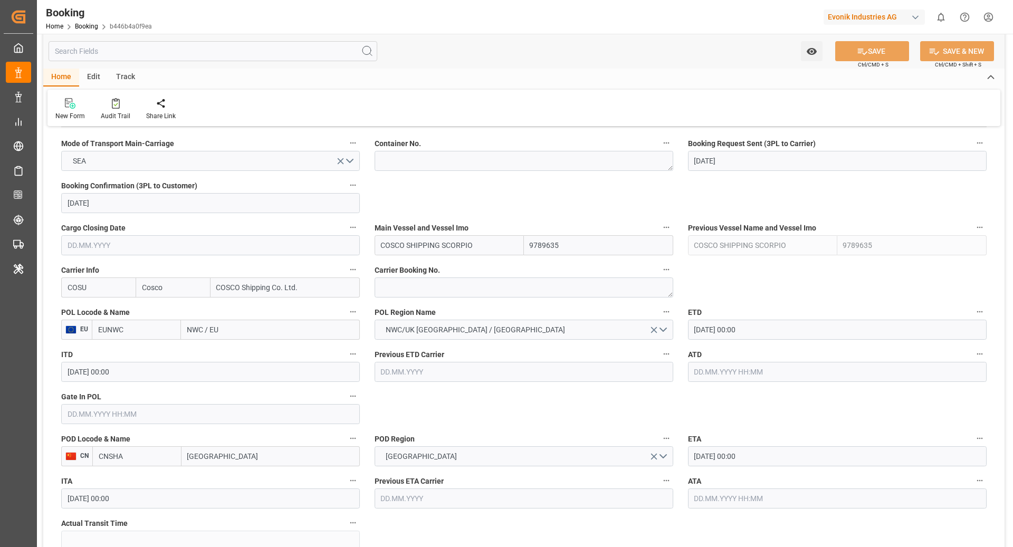
scroll to position [759, 0]
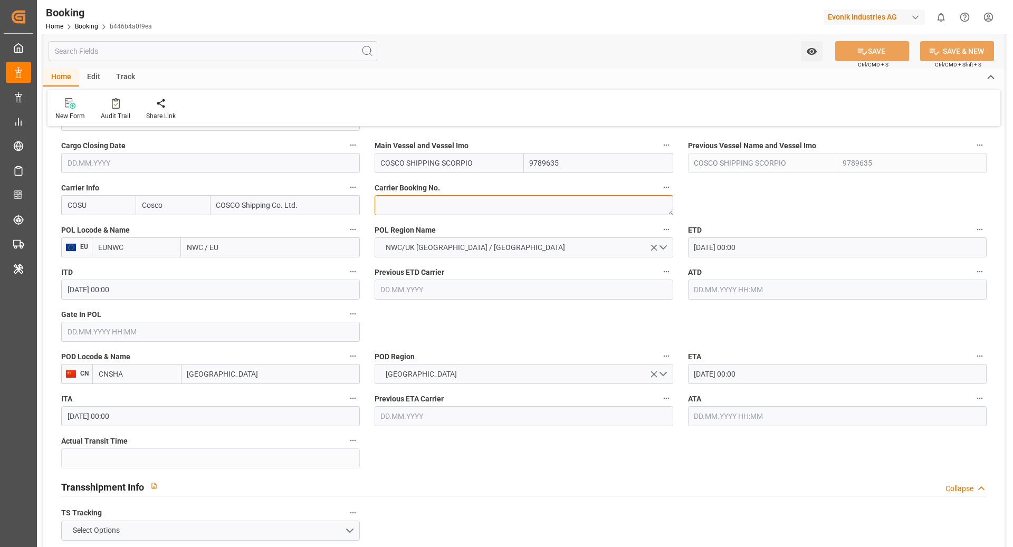
click at [447, 204] on textarea at bounding box center [524, 205] width 299 height 20
paste textarea "6429392310"
type textarea "6429392310"
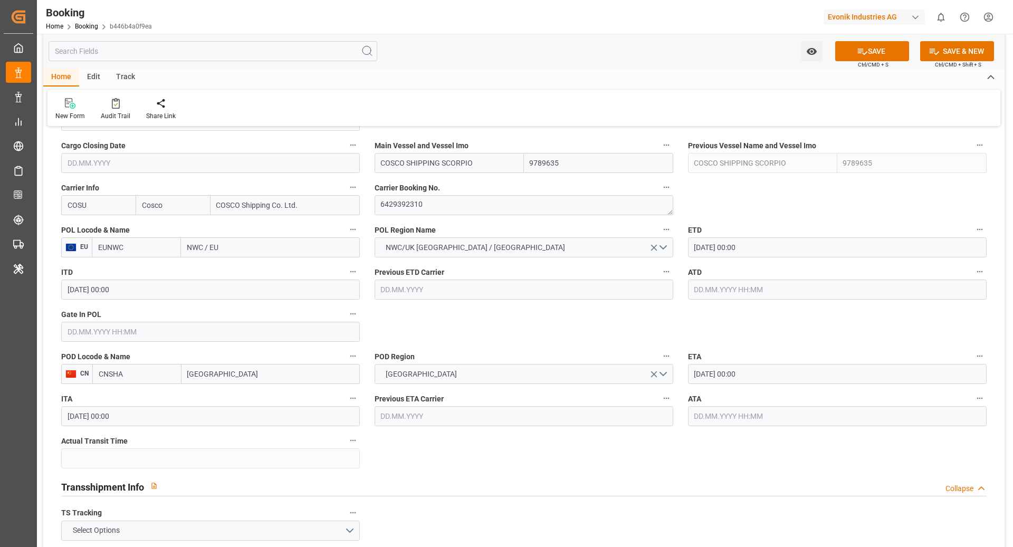
click at [147, 245] on input "EUNWC" at bounding box center [136, 247] width 89 height 20
type input "BEANR"
click at [154, 273] on span "BEANR - [GEOGRAPHIC_DATA]" at bounding box center [134, 276] width 71 height 20
type input "[GEOGRAPHIC_DATA]"
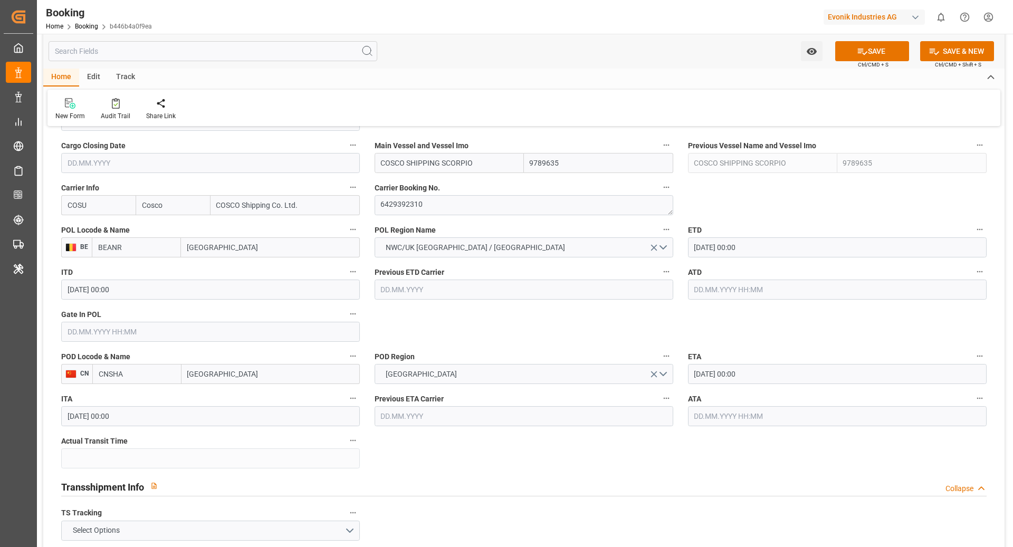
type input "BEANR"
click at [145, 376] on input "CNSHA" at bounding box center [136, 374] width 89 height 20
click at [144, 398] on span "CNSGH - [GEOGRAPHIC_DATA]" at bounding box center [134, 403] width 71 height 20
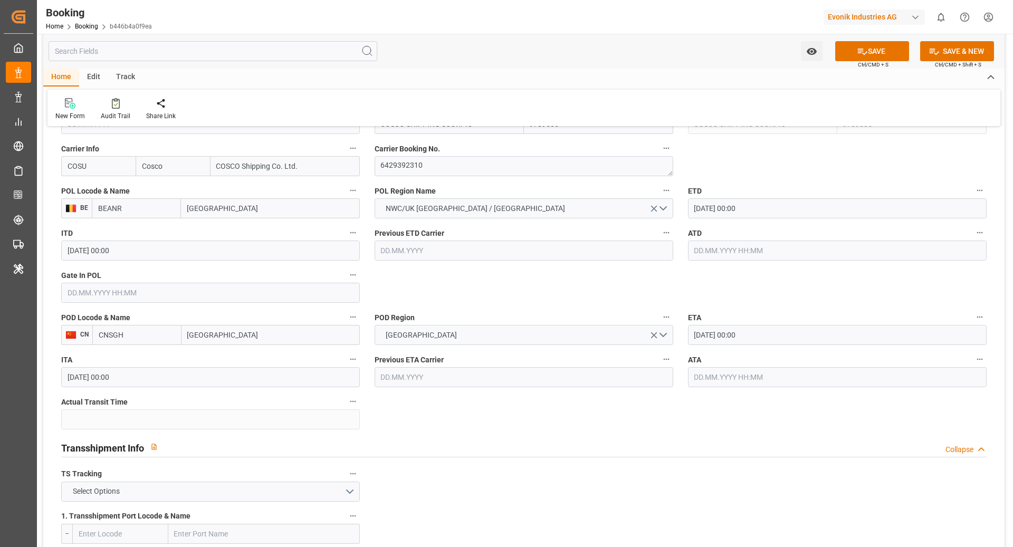
scroll to position [798, 0]
type input "CNSGH"
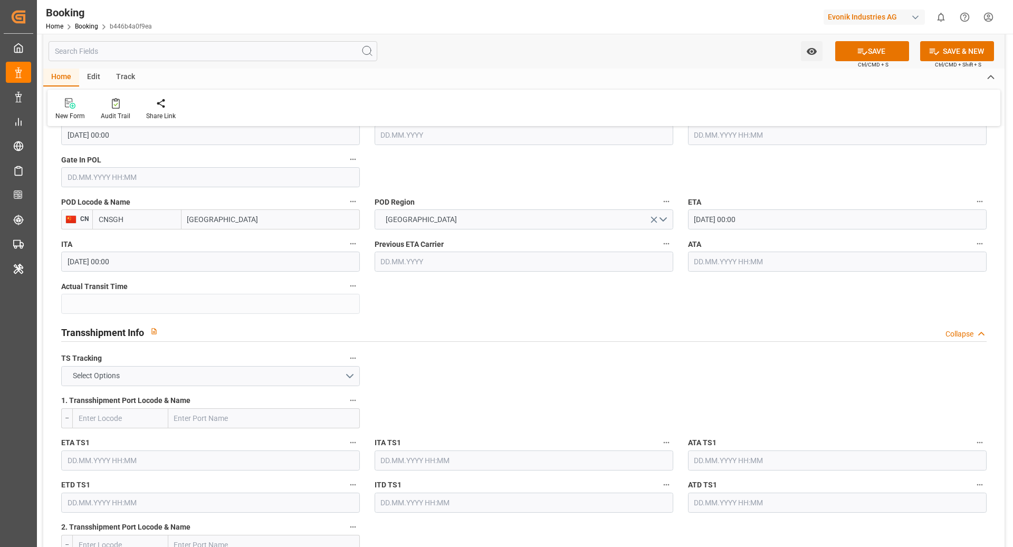
scroll to position [948, 0]
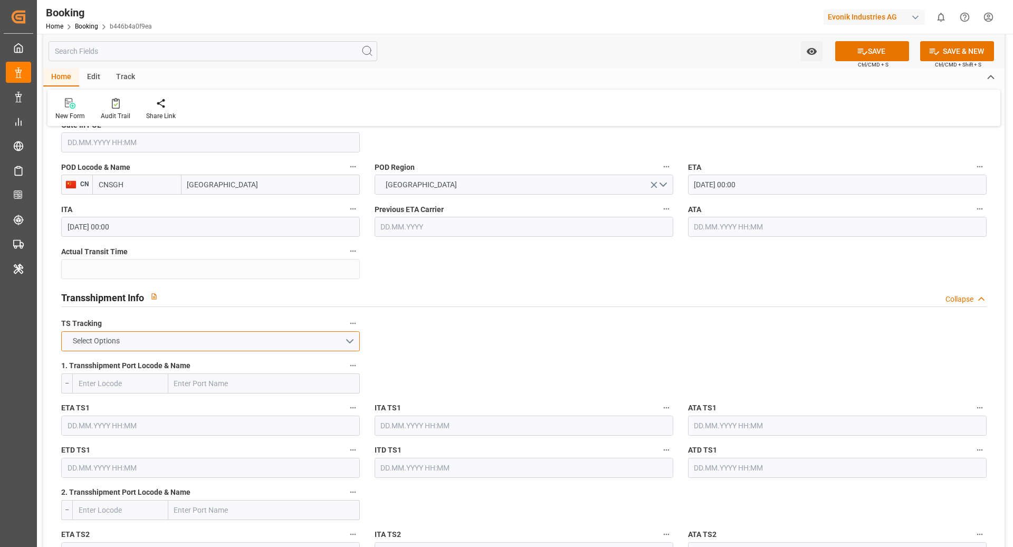
click at [245, 331] on button "Select Options" at bounding box center [210, 341] width 299 height 20
click at [139, 359] on div "FALSE" at bounding box center [211, 366] width 298 height 22
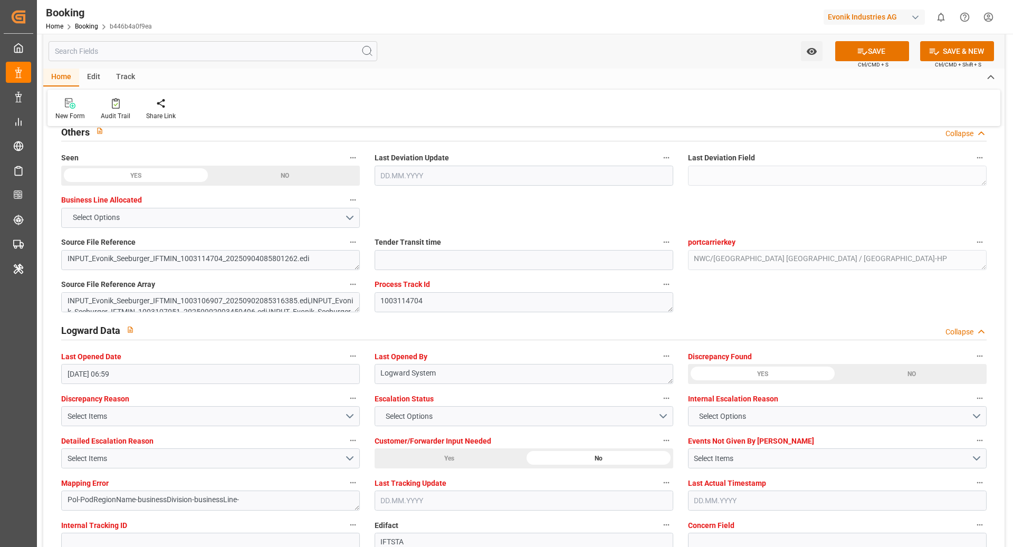
scroll to position [1723, 0]
click at [869, 54] on button "SAVE" at bounding box center [872, 51] width 74 height 20
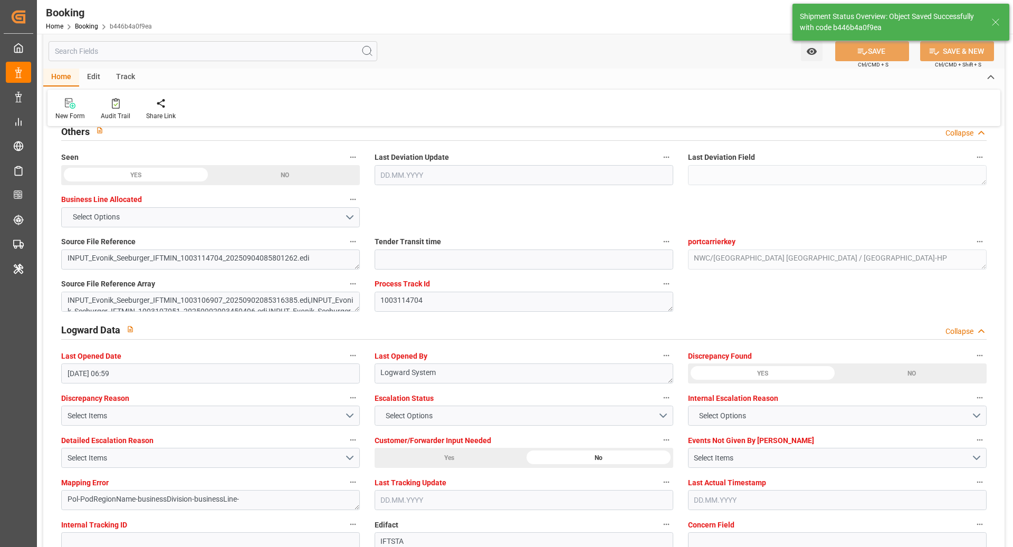
type textarea "NWC/[GEOGRAPHIC_DATA] [GEOGRAPHIC_DATA] Continent / [GEOGRAPHIC_DATA]-HP"
type textarea "[PERSON_NAME]"
type textarea "Pod-PodRegionName-businessDivision-businessLine-"
type input "04.09.2025 11:03"
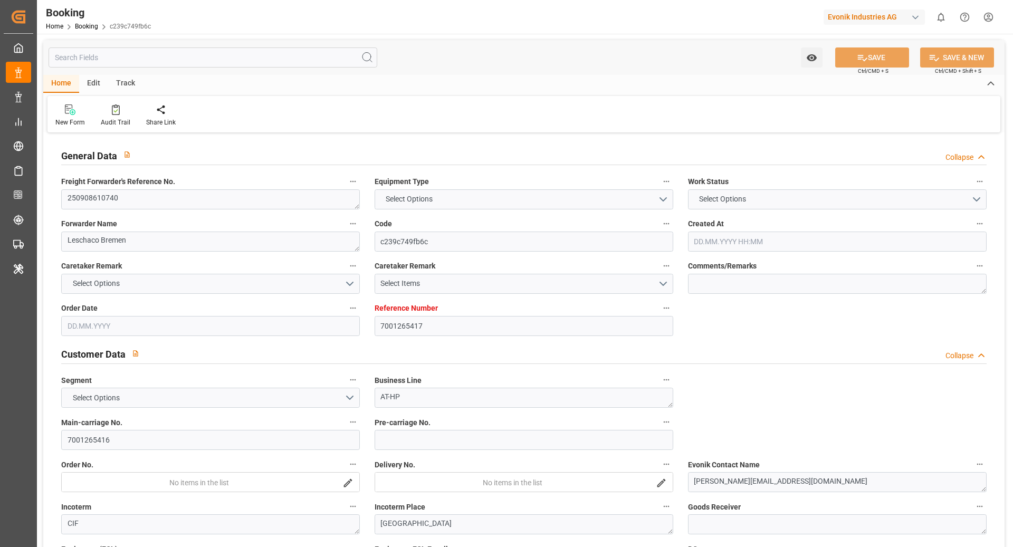
type input "7001265417"
type input "9783473"
type input "Cosco"
type input "COSCO Shipping Co. Ltd."
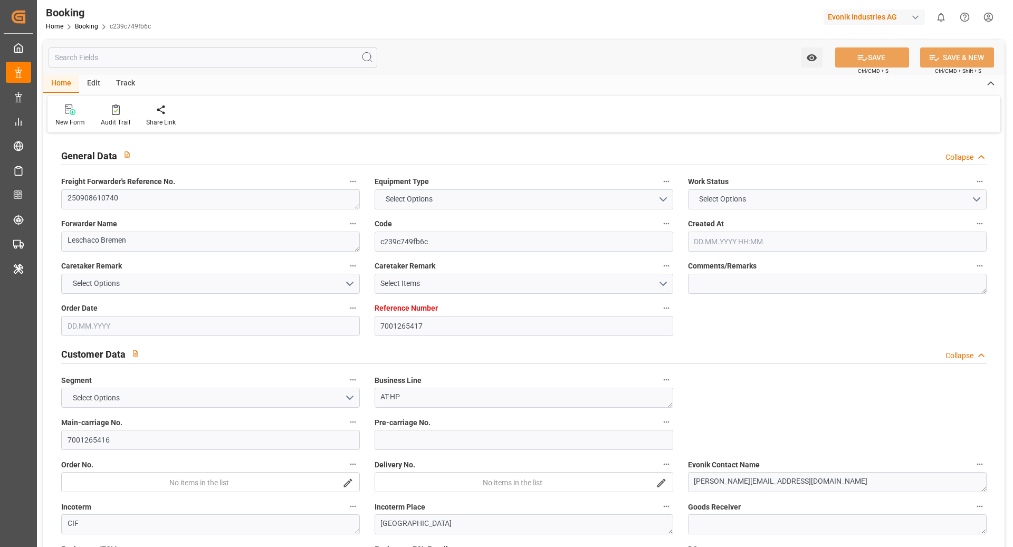
type input "EUNWC"
type input "CNSHA"
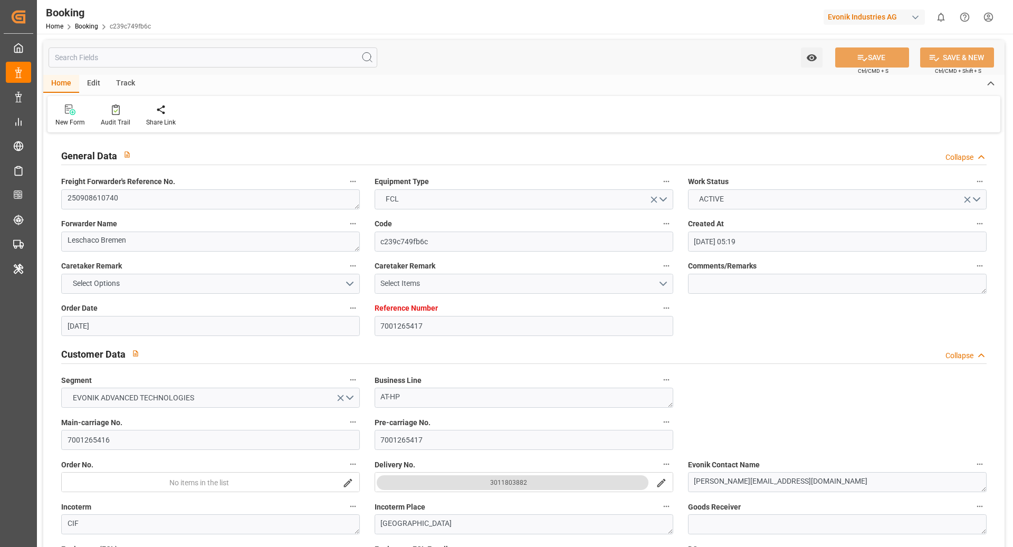
type input "[DATE] 05:19"
type input "03.09.2025"
type input "18.11.2025"
type input "09.09.2025"
type input "09.09.2025 00:00"
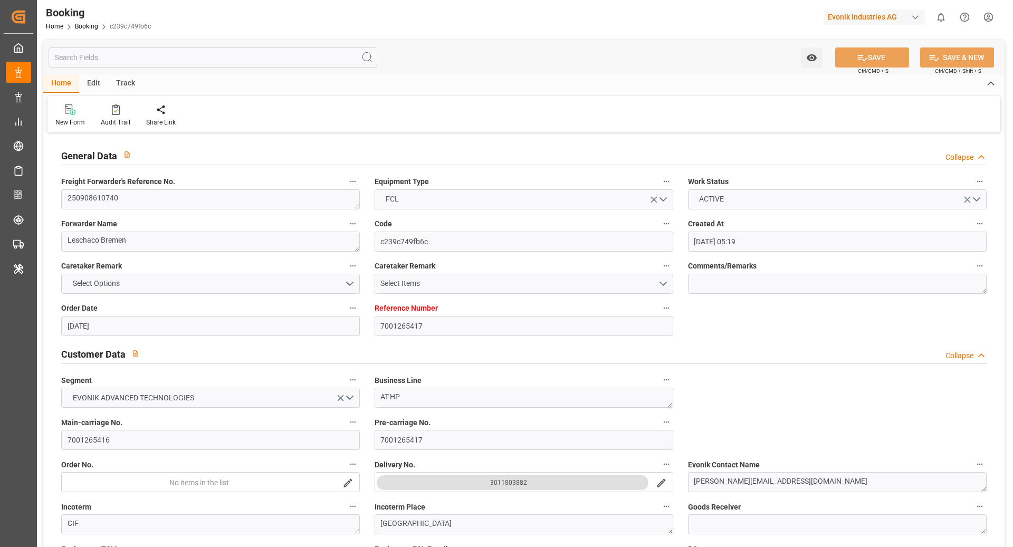
type input "09.09.2025 00:00"
type input "03.09.2025"
type input "27.09.2025 00:00"
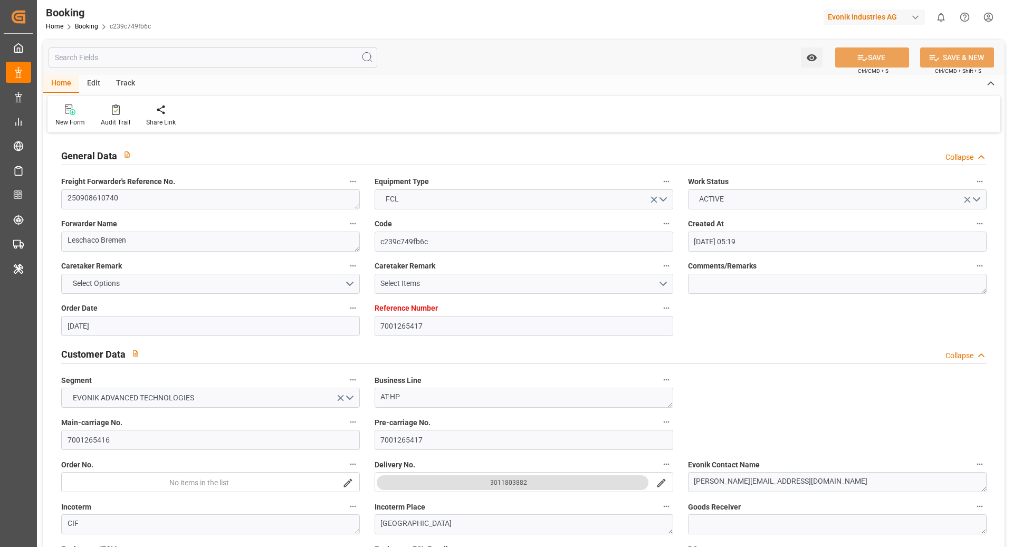
type input "11.11.2025 00:00"
type input "18.11.2025 00:00"
type input "04.09.2025 06:59"
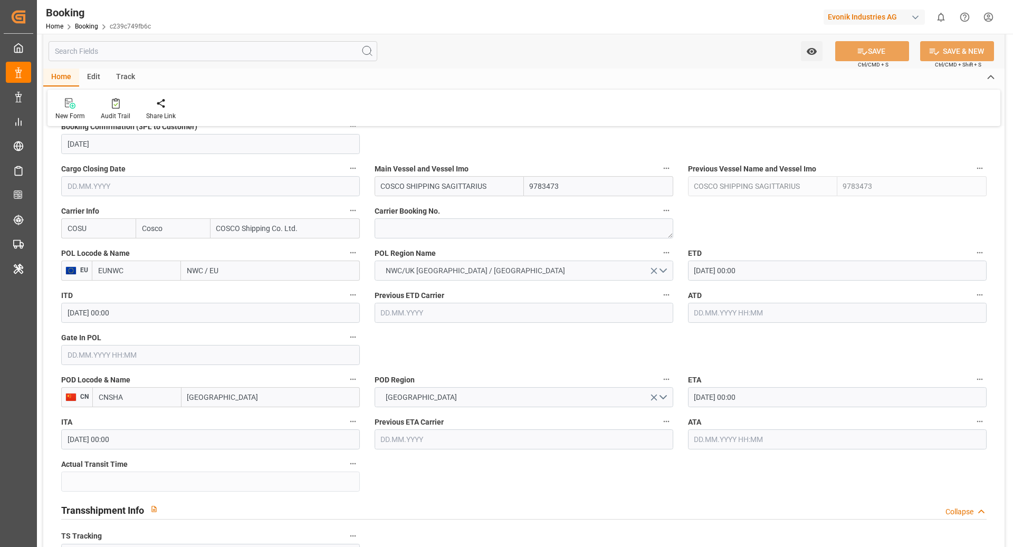
scroll to position [748, 0]
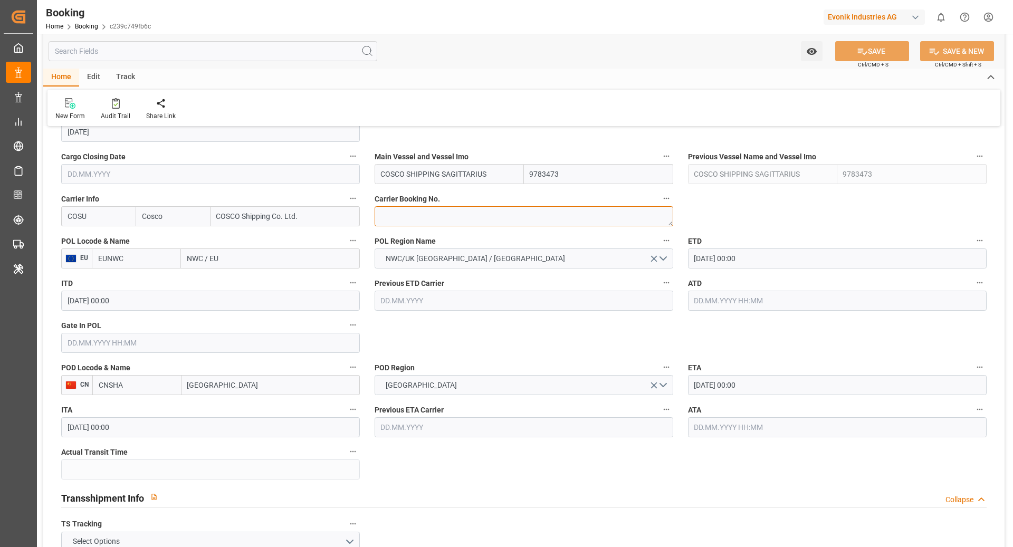
click at [465, 217] on textarea at bounding box center [524, 216] width 299 height 20
paste textarea "6429400040"
type textarea "6429400040"
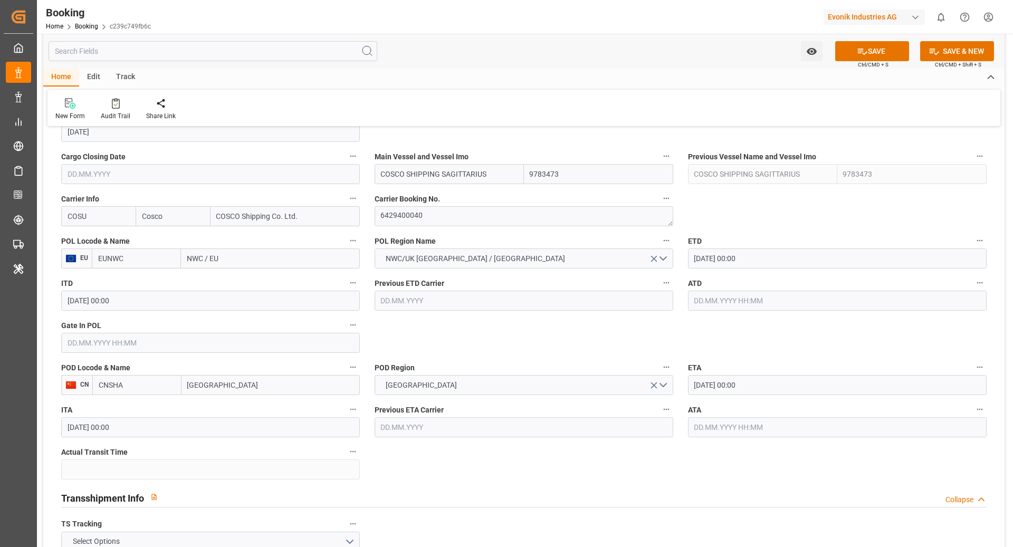
click at [125, 259] on input "EUNWC" at bounding box center [136, 259] width 89 height 20
type input "NLRTM"
click at [148, 283] on span "NLRTM - Rotterdam" at bounding box center [134, 288] width 71 height 20
type input "[GEOGRAPHIC_DATA]"
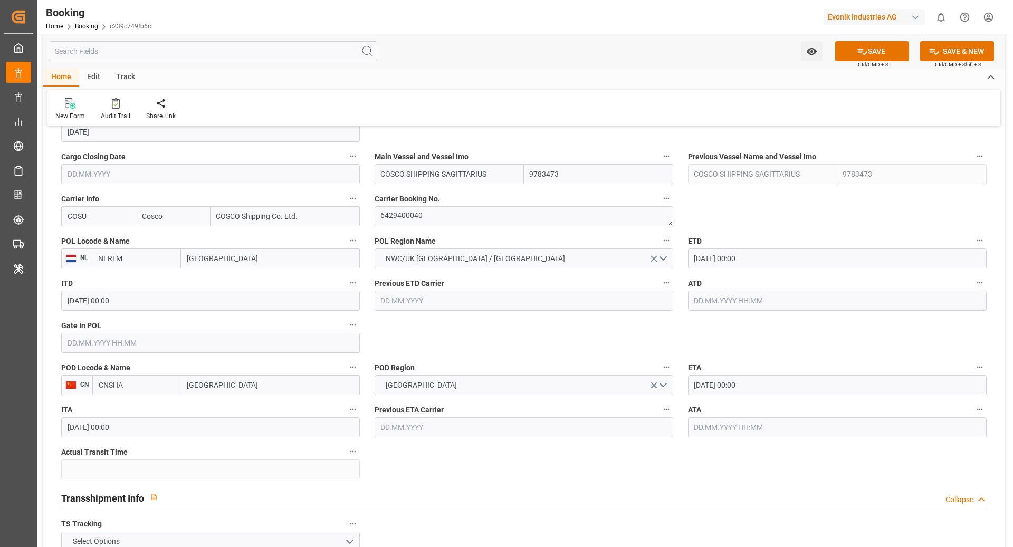
type input "NLRTM"
click at [151, 387] on input "CNSHA" at bounding box center [136, 385] width 89 height 20
click at [150, 409] on span "CNSGH - Shanghai" at bounding box center [134, 414] width 71 height 20
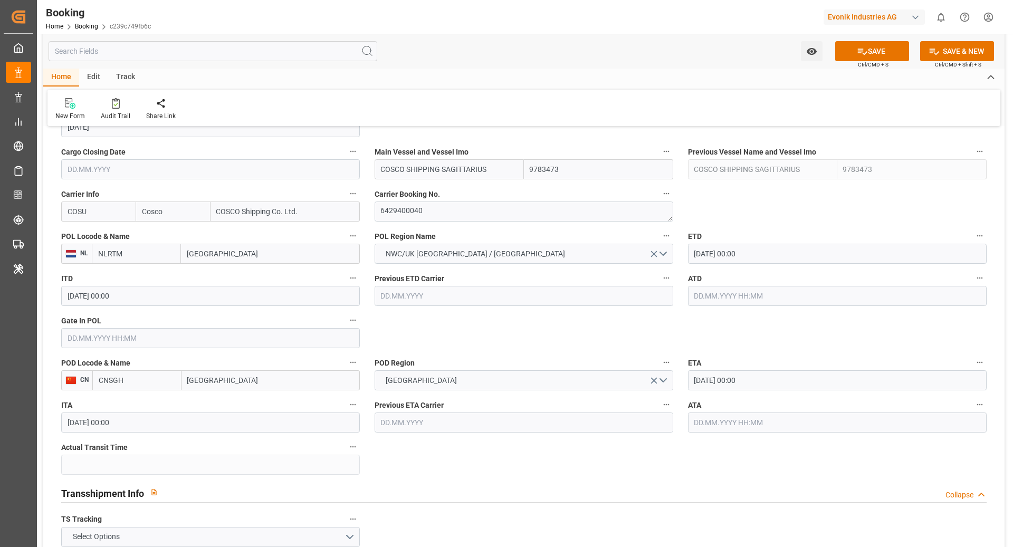
scroll to position [754, 0]
type input "CNSGH"
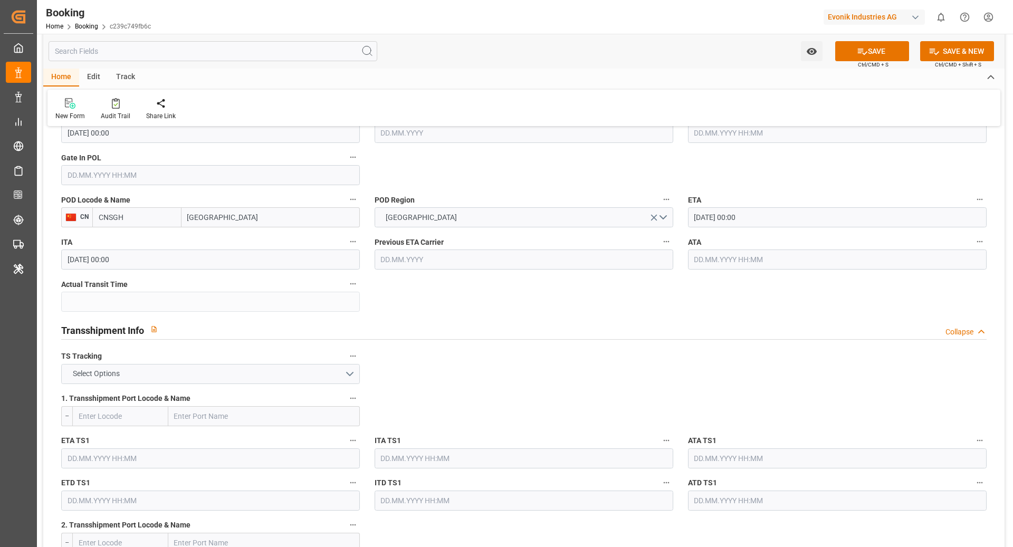
scroll to position [938, 0]
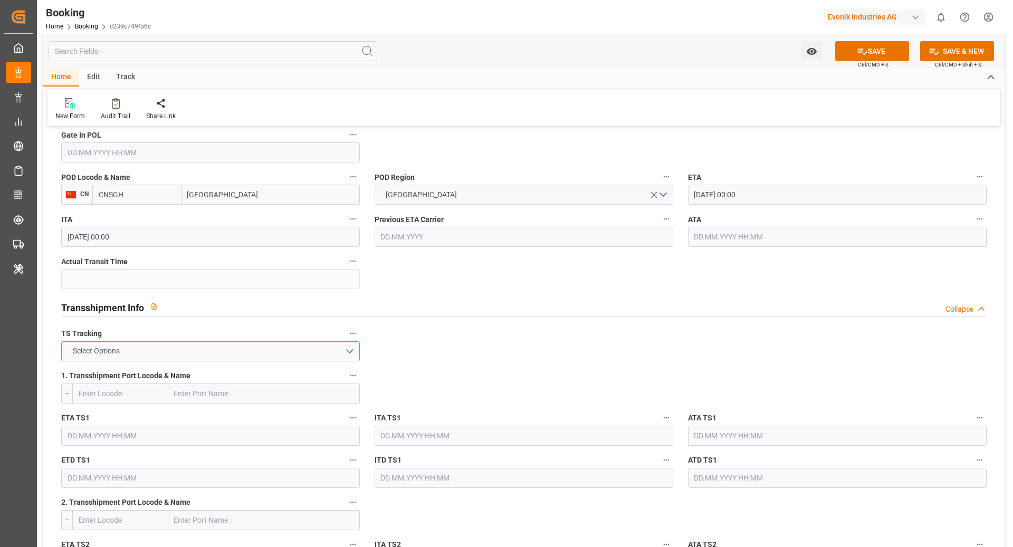
click at [230, 356] on button "Select Options" at bounding box center [210, 351] width 299 height 20
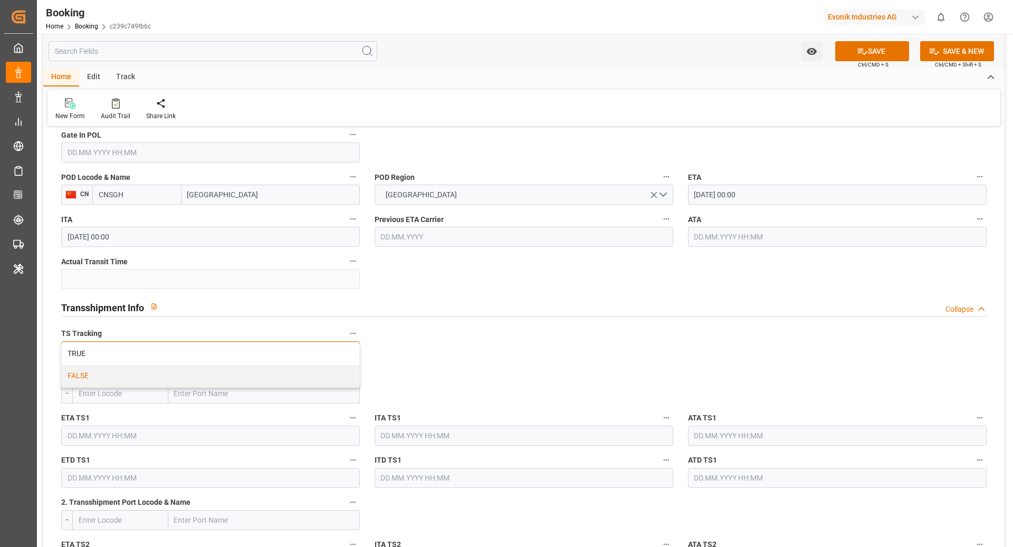
click at [171, 369] on div "FALSE" at bounding box center [211, 376] width 298 height 22
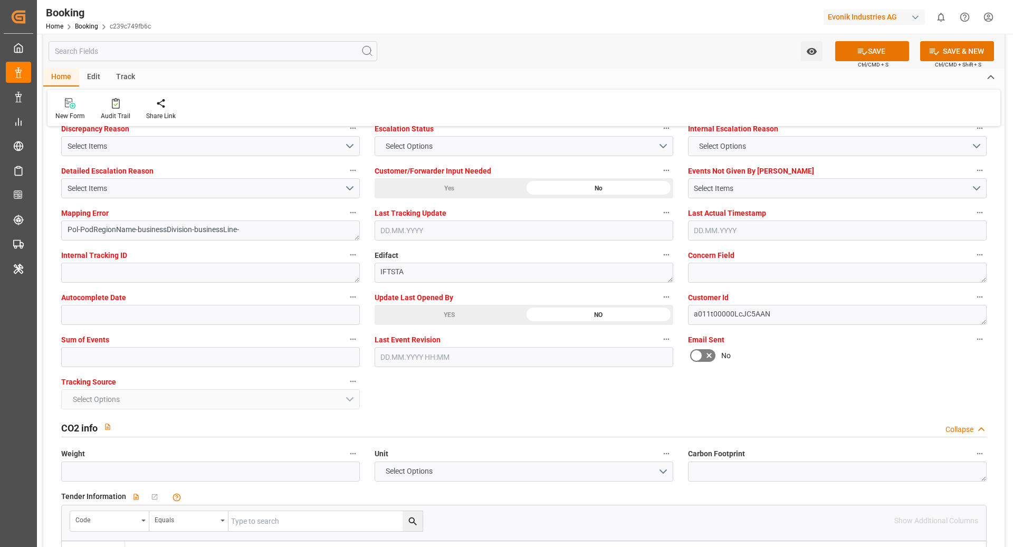
scroll to position [2080, 0]
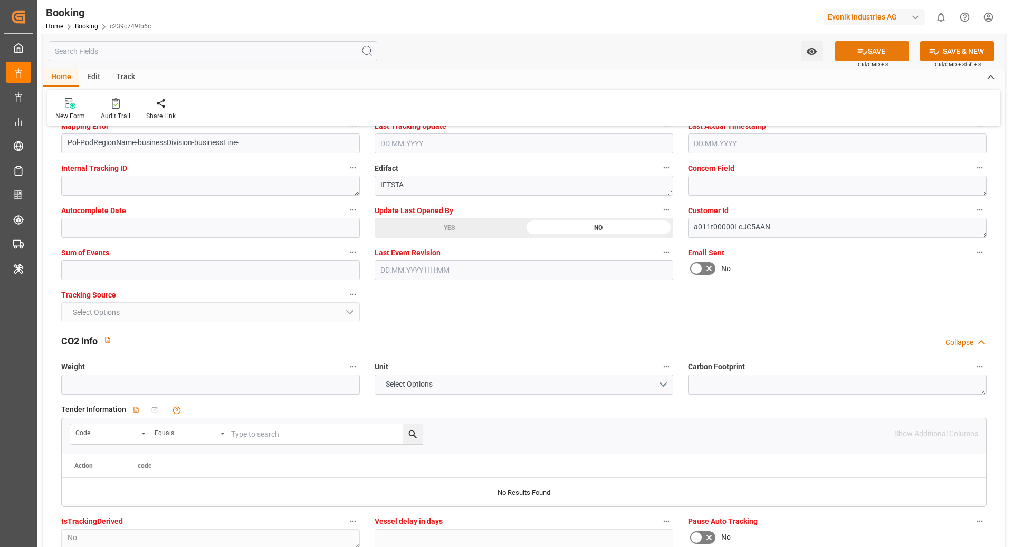
click at [870, 53] on button "SAVE" at bounding box center [872, 51] width 74 height 20
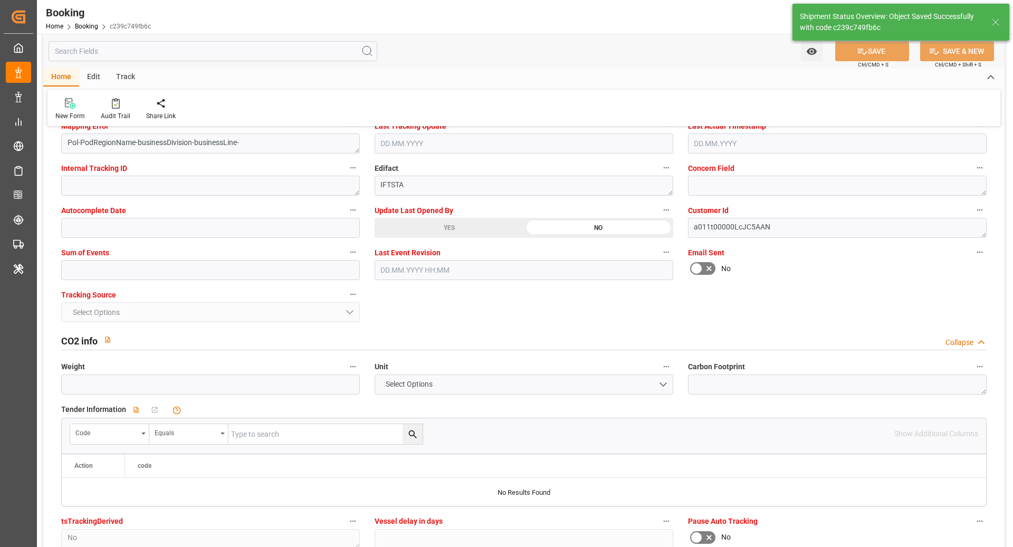
type textarea "NWC/UK North West Continent / UK_CNSGH_COSU_AT-HP"
type textarea "[PERSON_NAME]"
type textarea "Pod-PodRegionName-businessDivision-businessLine-"
type input "04.09.2025 11:09"
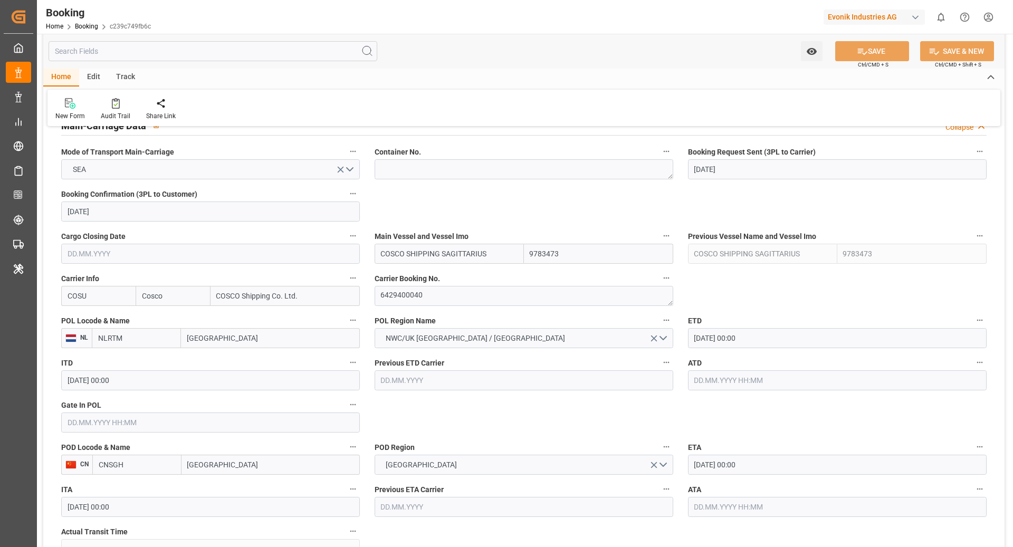
scroll to position [640, 0]
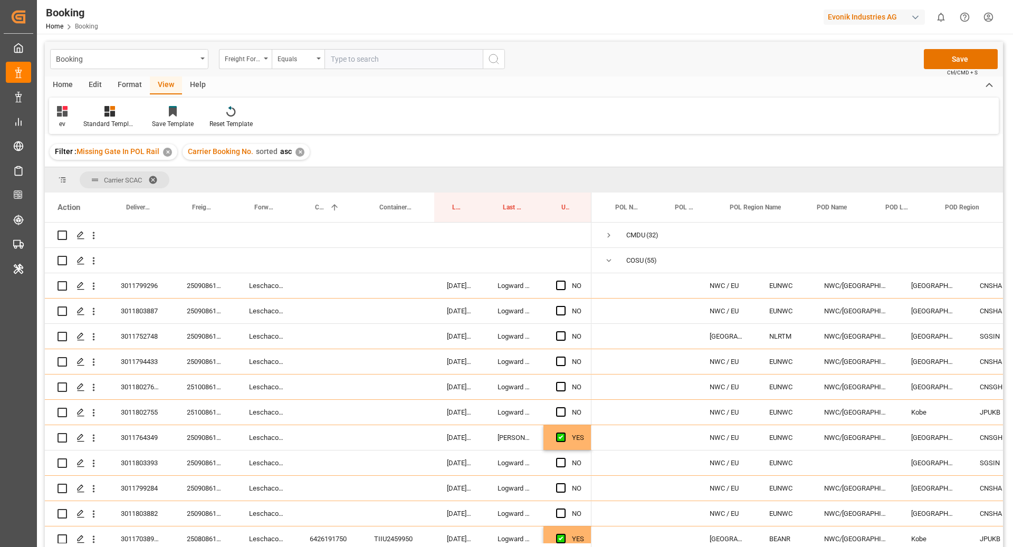
scroll to position [0, 94]
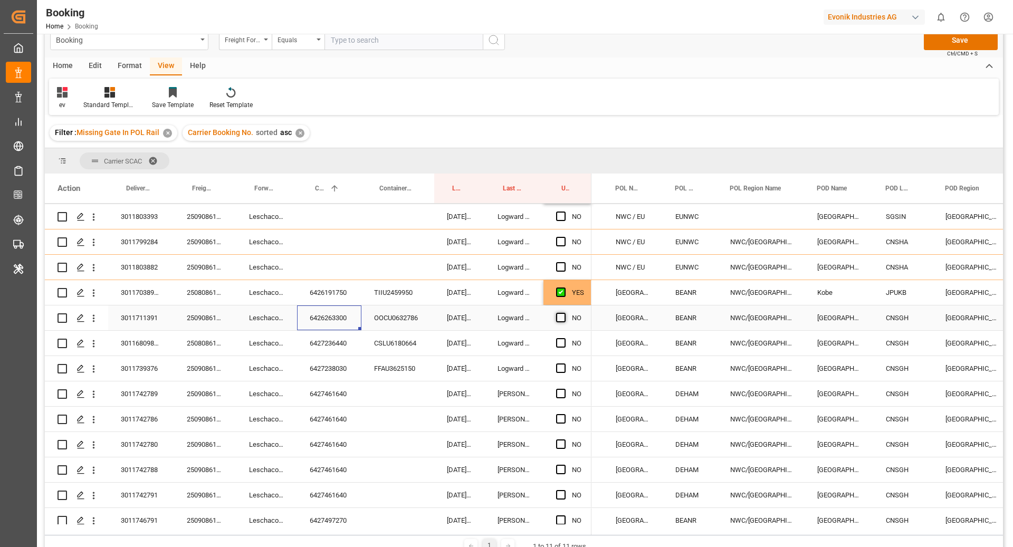
click at [561, 318] on span "Press SPACE to select this row." at bounding box center [560, 317] width 9 height 9
click at [564, 313] on input "Press SPACE to select this row." at bounding box center [564, 313] width 0 height 0
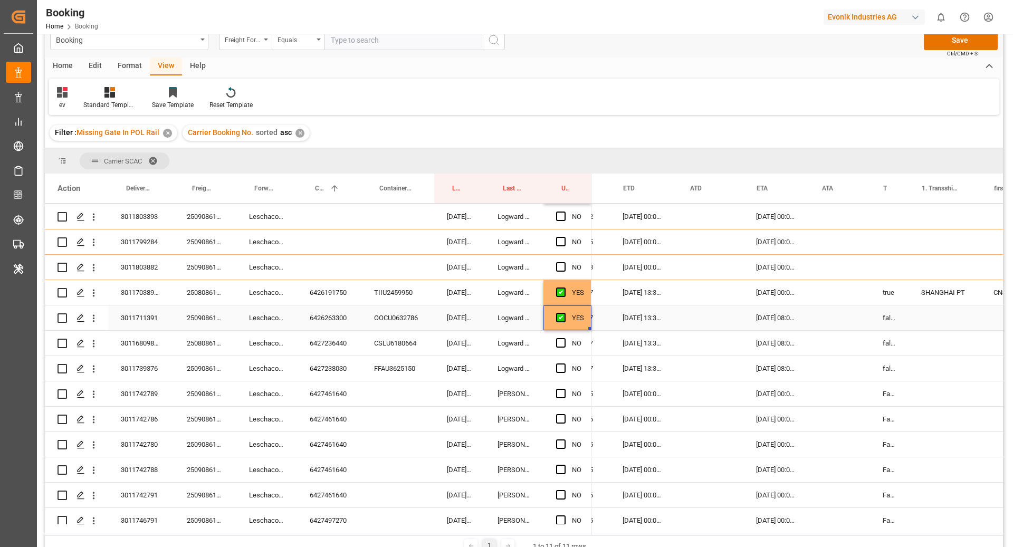
scroll to position [0, 694]
click at [394, 341] on div "CSLU6180664" at bounding box center [397, 343] width 73 height 25
click at [311, 347] on div "6427236440" at bounding box center [329, 343] width 64 height 25
click at [558, 344] on span "Press SPACE to select this row." at bounding box center [560, 342] width 9 height 9
click at [564, 338] on input "Press SPACE to select this row." at bounding box center [564, 338] width 0 height 0
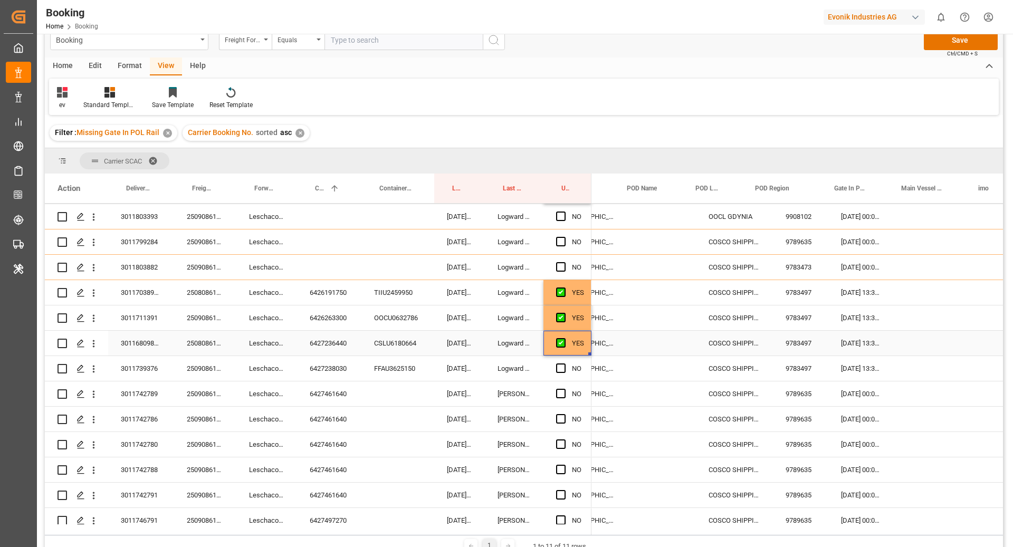
scroll to position [0, 0]
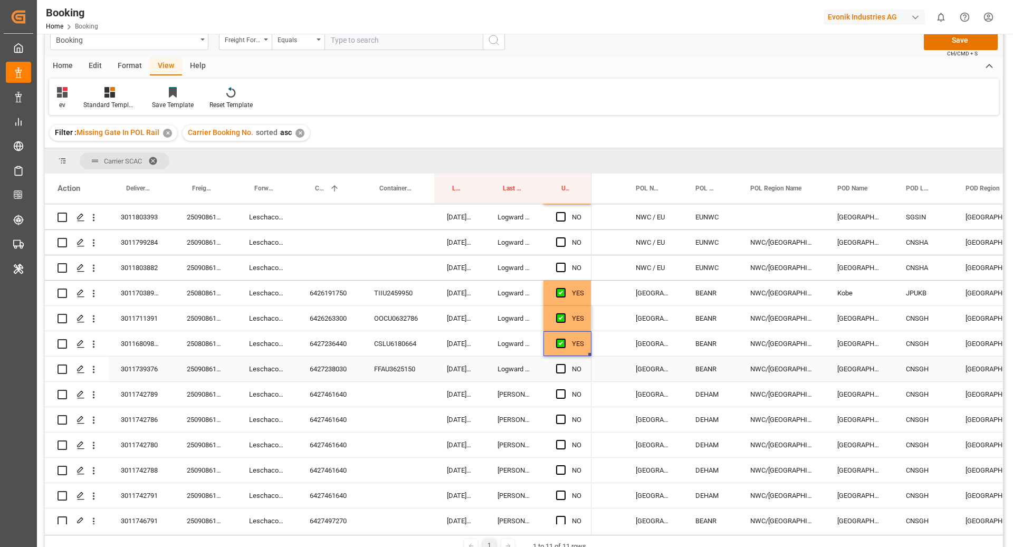
click at [321, 367] on div "6427238030" at bounding box center [329, 369] width 64 height 25
click at [560, 372] on span "Press SPACE to select this row." at bounding box center [560, 368] width 9 height 9
click at [564, 364] on input "Press SPACE to select this row." at bounding box center [564, 364] width 0 height 0
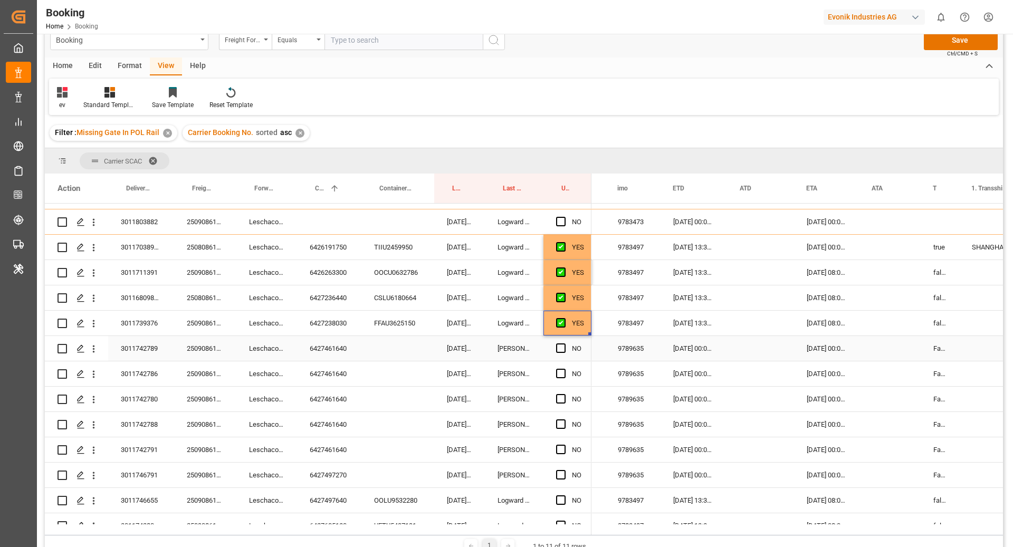
click at [324, 346] on div "6427461640" at bounding box center [329, 348] width 64 height 25
click at [558, 348] on span "Press SPACE to select this row." at bounding box center [560, 348] width 9 height 9
click at [564, 344] on input "Press SPACE to select this row." at bounding box center [564, 344] width 0 height 0
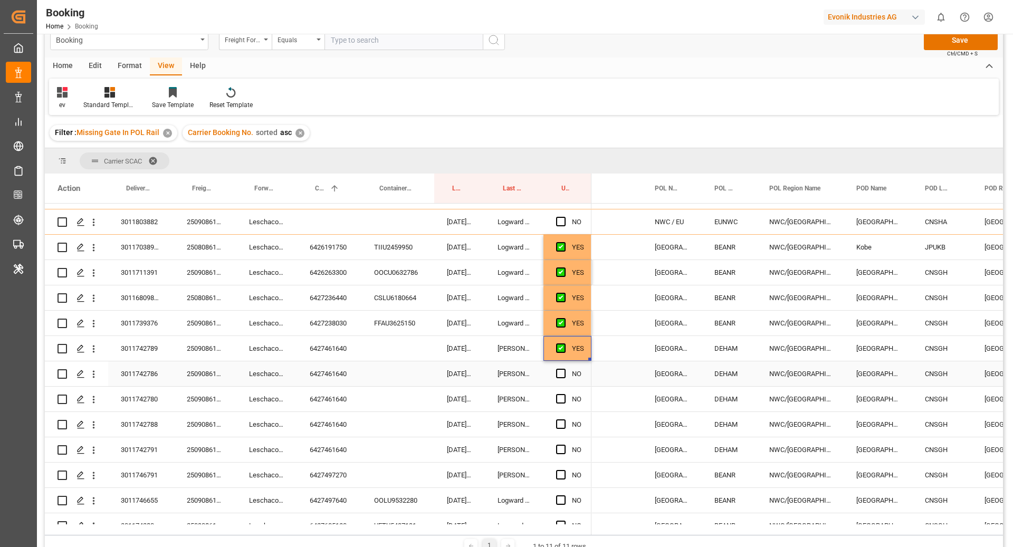
click at [309, 378] on div "6427461640" at bounding box center [329, 373] width 64 height 25
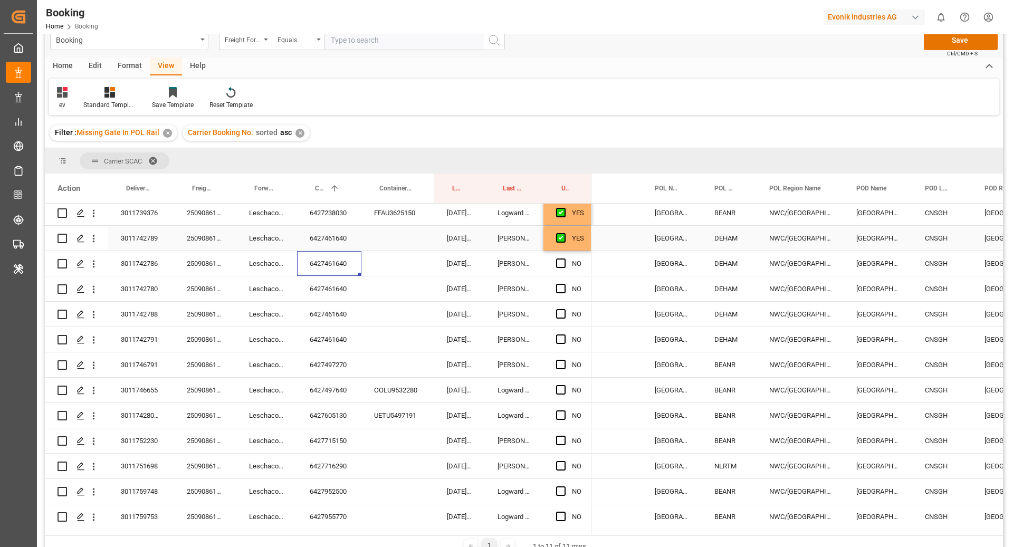
scroll to position [387, 0]
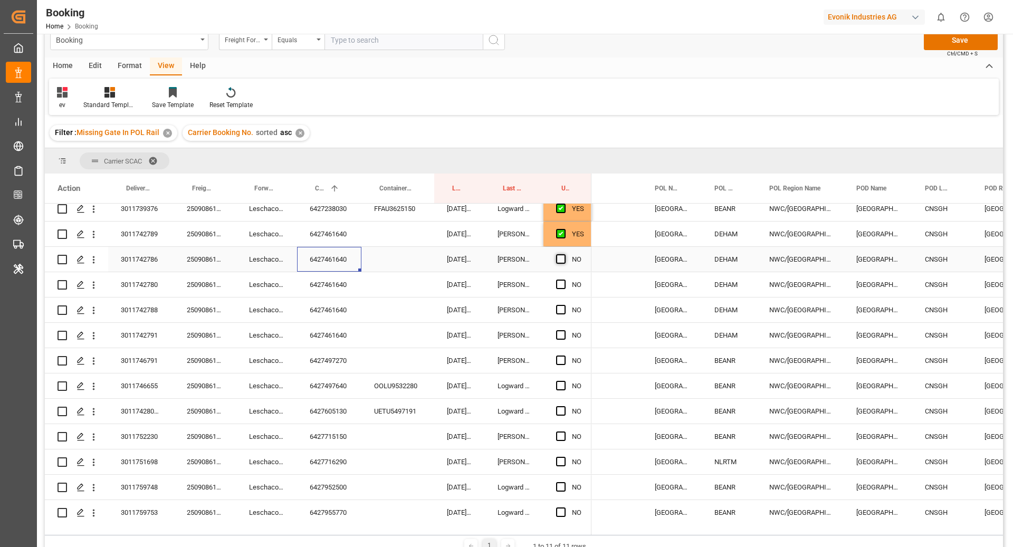
drag, startPoint x: 560, startPoint y: 260, endPoint x: 560, endPoint y: 284, distance: 24.3
click at [560, 260] on span "Press SPACE to select this row." at bounding box center [560, 258] width 9 height 9
click at [564, 254] on input "Press SPACE to select this row." at bounding box center [564, 254] width 0 height 0
click at [560, 280] on span "Press SPACE to select this row." at bounding box center [560, 284] width 9 height 9
click at [564, 280] on input "Press SPACE to select this row." at bounding box center [564, 280] width 0 height 0
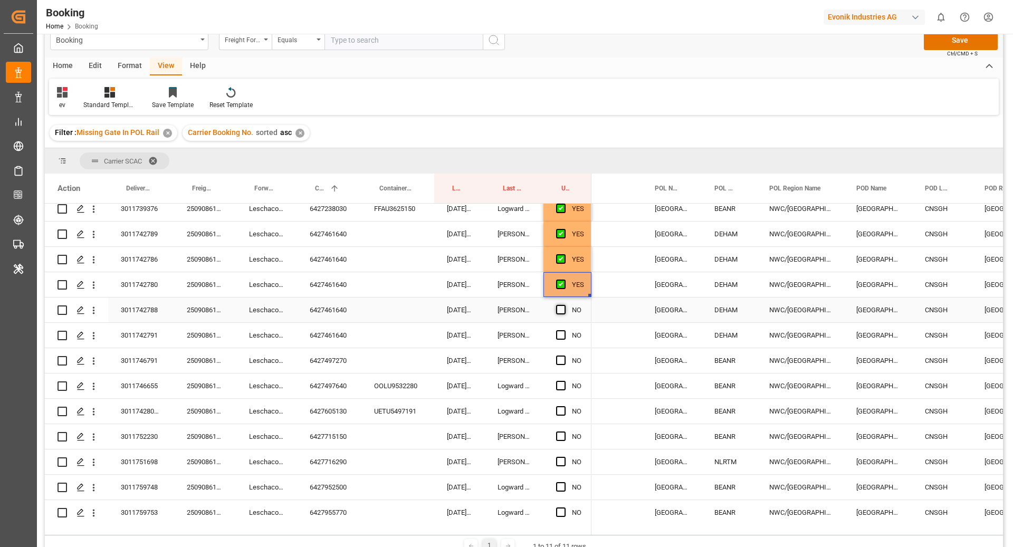
click at [559, 310] on span "Press SPACE to select this row." at bounding box center [560, 309] width 9 height 9
click at [564, 305] on input "Press SPACE to select this row." at bounding box center [564, 305] width 0 height 0
click at [558, 332] on span "Press SPACE to select this row." at bounding box center [560, 334] width 9 height 9
click at [564, 330] on input "Press SPACE to select this row." at bounding box center [564, 330] width 0 height 0
click at [339, 369] on div "6427497270" at bounding box center [329, 360] width 64 height 25
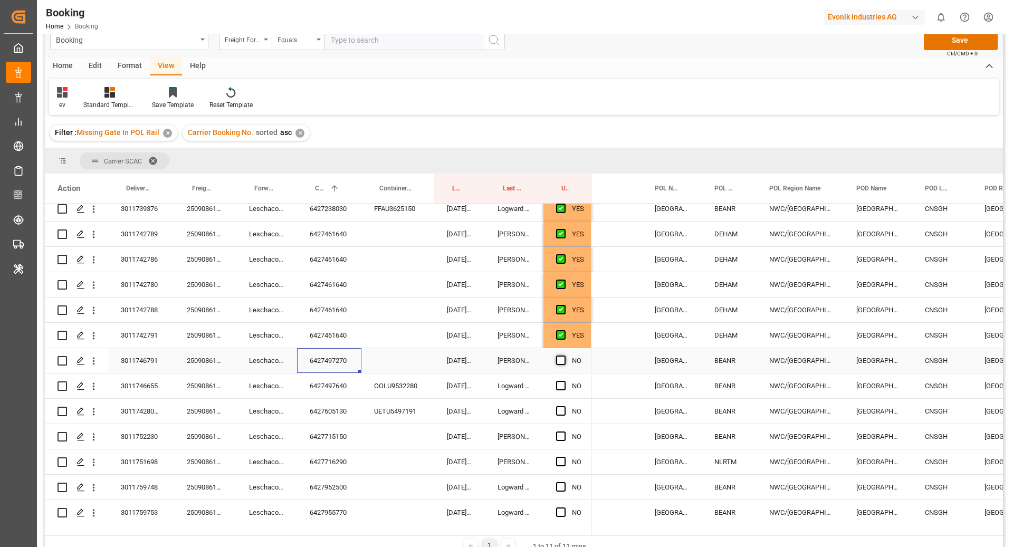
click at [558, 361] on span "Press SPACE to select this row." at bounding box center [560, 360] width 9 height 9
click at [564, 356] on input "Press SPACE to select this row." at bounding box center [564, 356] width 0 height 0
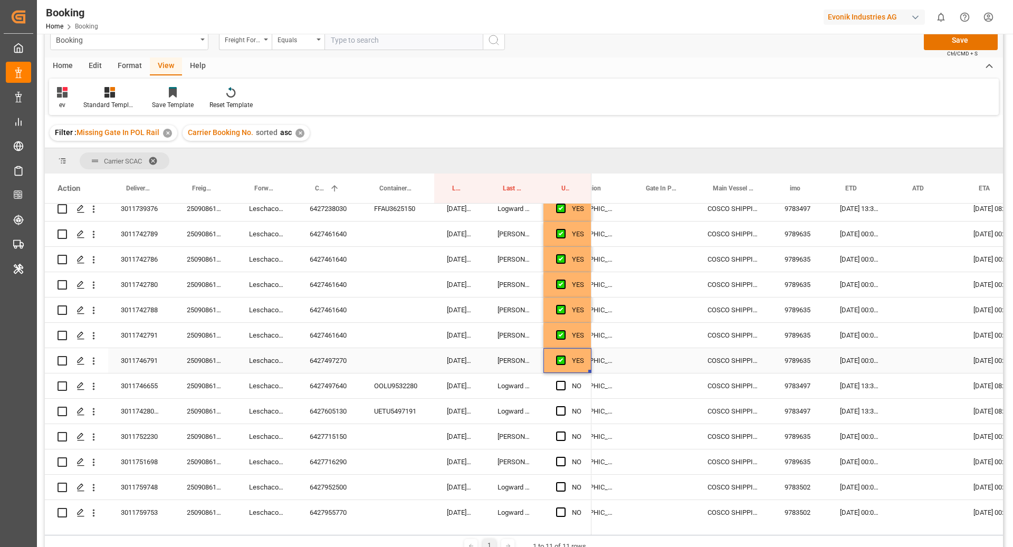
scroll to position [0, 478]
click at [312, 392] on div "6427497640" at bounding box center [329, 386] width 64 height 25
click at [555, 390] on div "NO" at bounding box center [568, 386] width 48 height 25
click at [562, 388] on span "Press SPACE to select this row." at bounding box center [560, 385] width 9 height 9
click at [564, 381] on input "Press SPACE to select this row." at bounding box center [564, 381] width 0 height 0
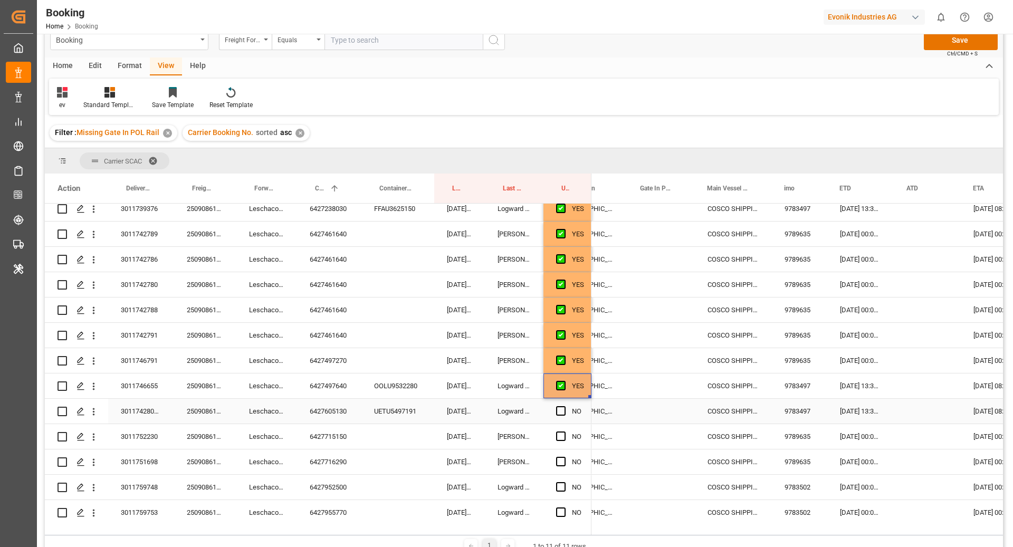
click at [306, 404] on div "6427605130" at bounding box center [329, 411] width 64 height 25
click at [560, 411] on span "Press SPACE to select this row." at bounding box center [560, 410] width 9 height 9
click at [564, 406] on input "Press SPACE to select this row." at bounding box center [564, 406] width 0 height 0
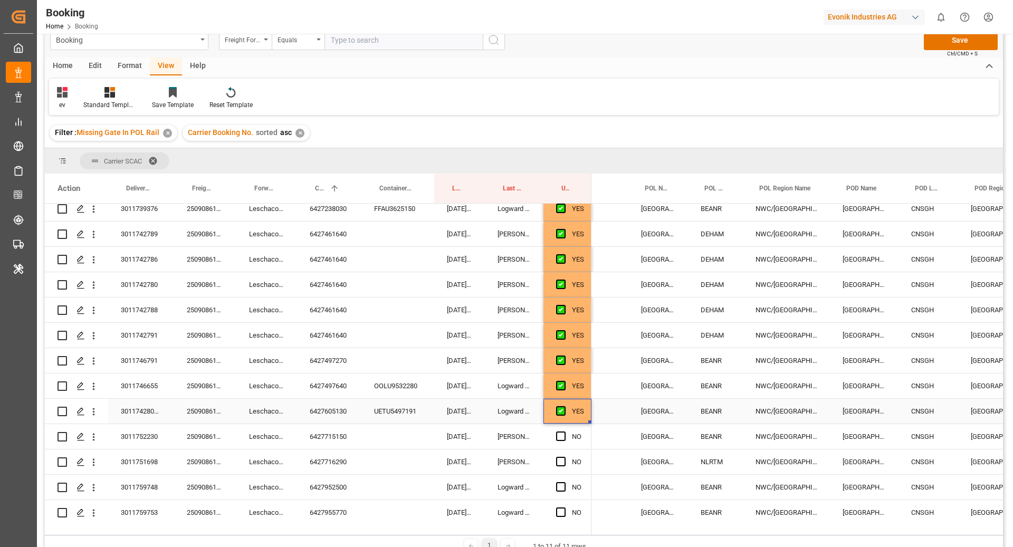
scroll to position [0, 59]
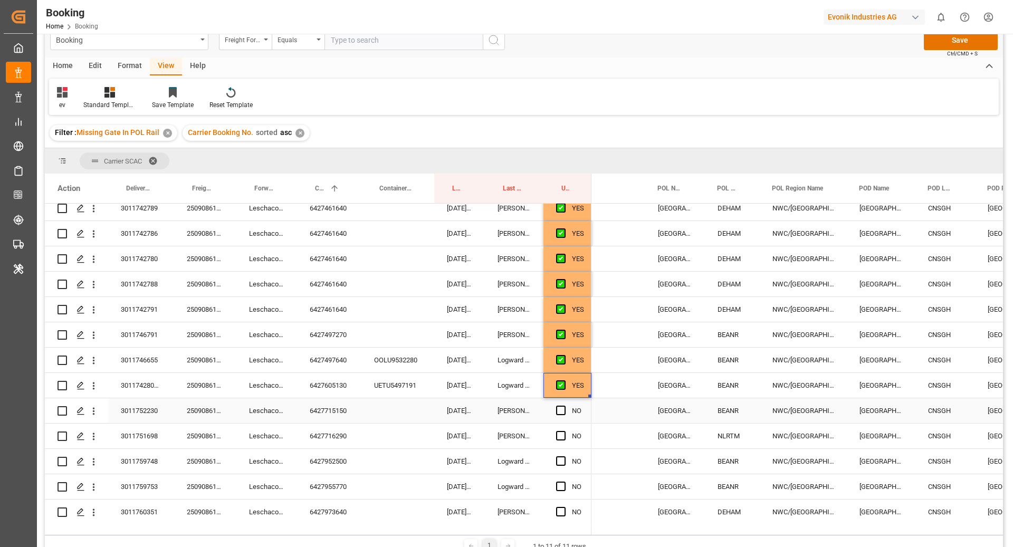
click at [321, 406] on div "6427715150" at bounding box center [329, 410] width 64 height 25
click at [565, 412] on span "Press SPACE to select this row." at bounding box center [560, 410] width 9 height 9
click at [564, 406] on input "Press SPACE to select this row." at bounding box center [564, 406] width 0 height 0
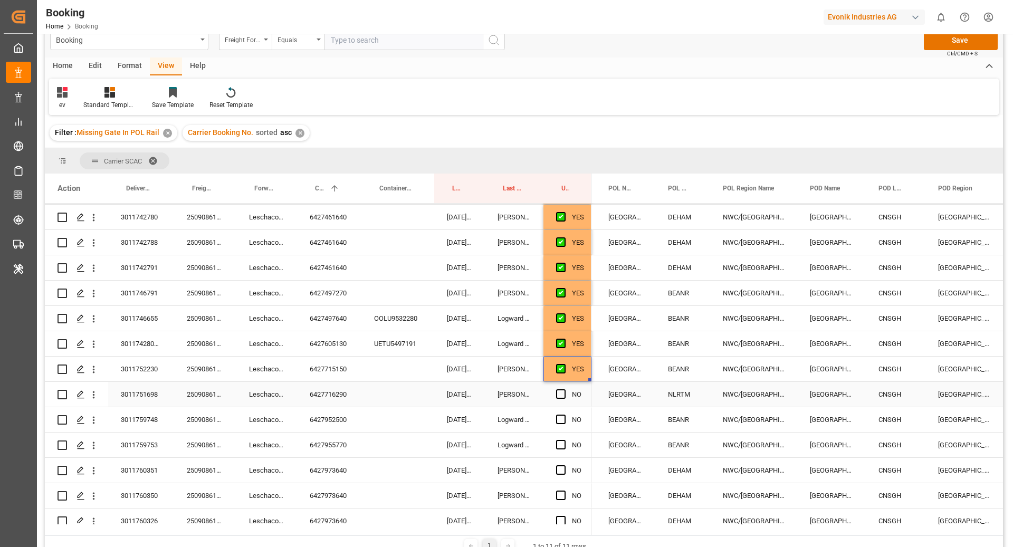
click at [311, 393] on div "6427716290" at bounding box center [329, 394] width 64 height 25
drag, startPoint x: 558, startPoint y: 396, endPoint x: 591, endPoint y: 398, distance: 32.8
click at [558, 396] on span "Press SPACE to select this row." at bounding box center [560, 393] width 9 height 9
click at [564, 389] on input "Press SPACE to select this row." at bounding box center [564, 389] width 0 height 0
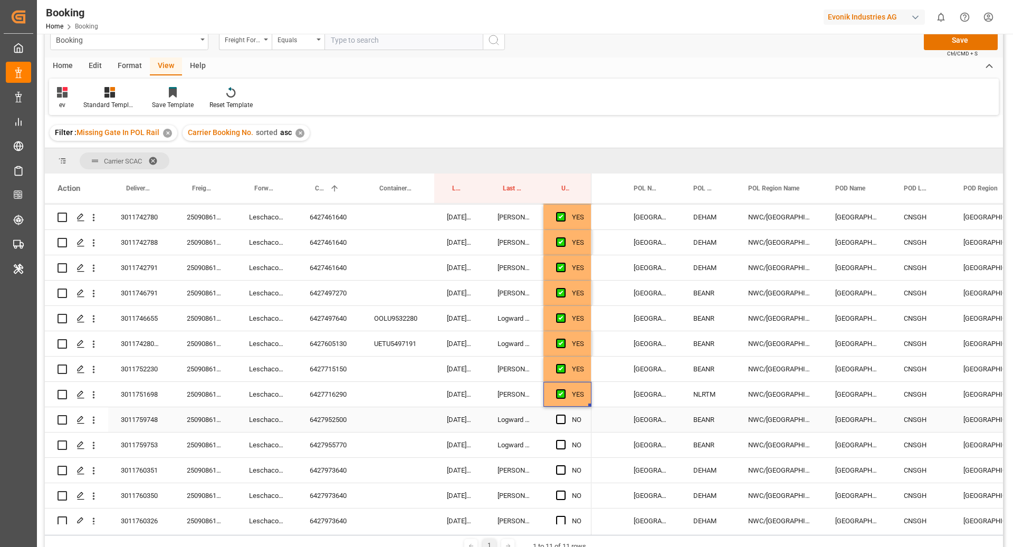
click at [331, 425] on div "6427952500" at bounding box center [329, 419] width 64 height 25
click at [563, 422] on span "Press SPACE to select this row." at bounding box center [560, 419] width 9 height 9
click at [564, 415] on input "Press SPACE to select this row." at bounding box center [564, 415] width 0 height 0
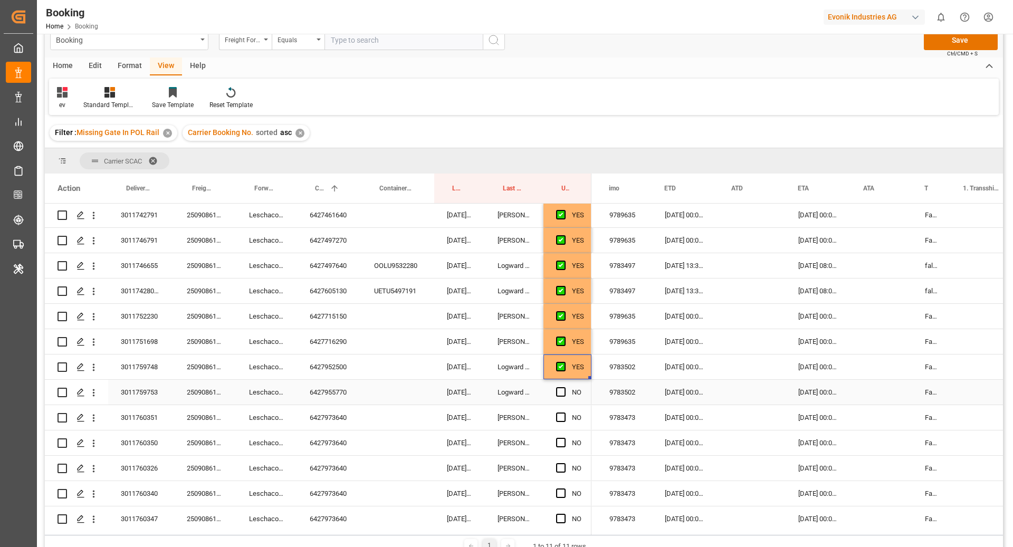
click at [317, 385] on div "6427955770" at bounding box center [329, 392] width 64 height 25
click at [560, 388] on span "Press SPACE to select this row." at bounding box center [560, 391] width 9 height 9
click at [564, 387] on input "Press SPACE to select this row." at bounding box center [564, 387] width 0 height 0
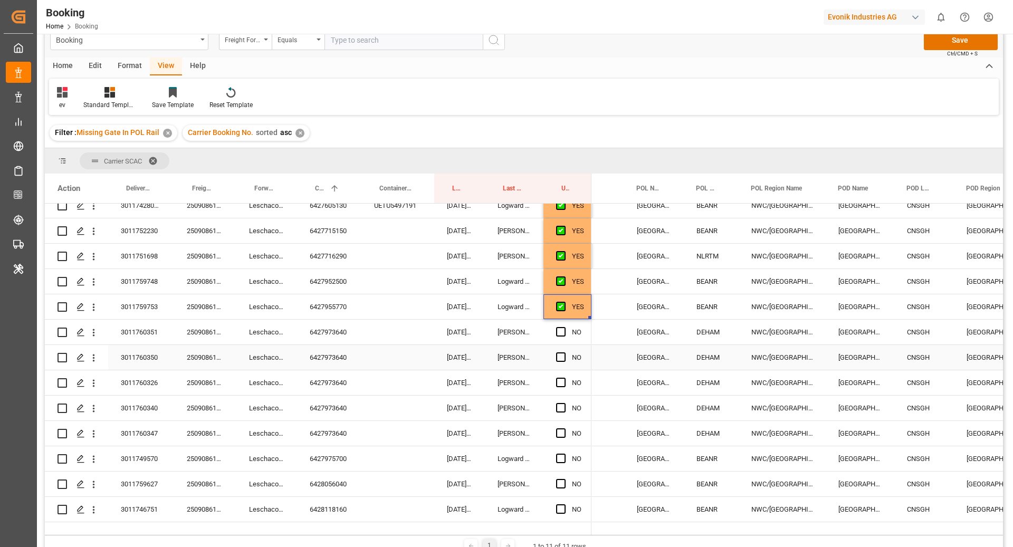
click at [323, 340] on div "6427973640" at bounding box center [329, 332] width 64 height 25
click at [562, 306] on span "Press SPACE to select this row." at bounding box center [560, 305] width 9 height 9
click at [564, 301] on input "Press SPACE to select this row." at bounding box center [564, 301] width 0 height 0
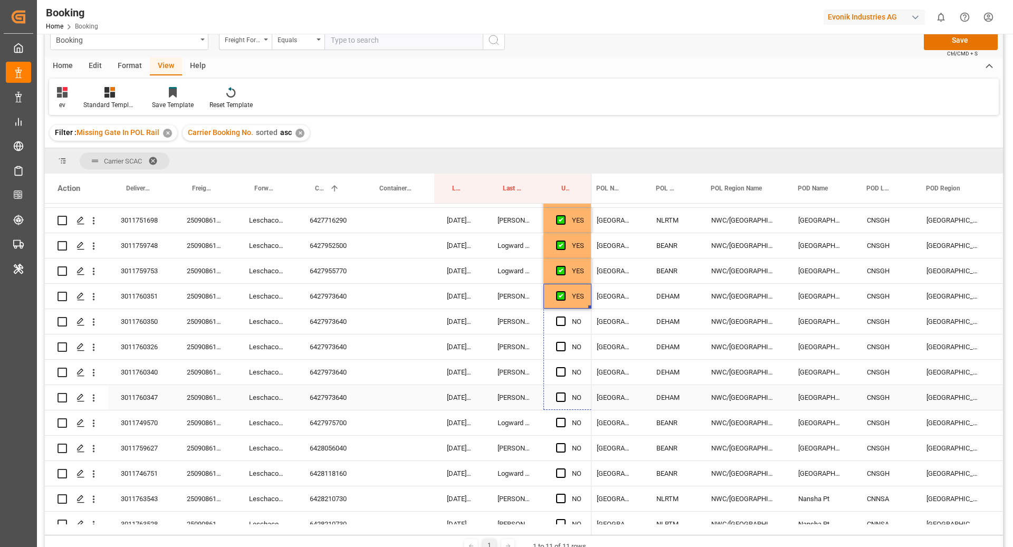
drag, startPoint x: 589, startPoint y: 306, endPoint x: 583, endPoint y: 389, distance: 83.7
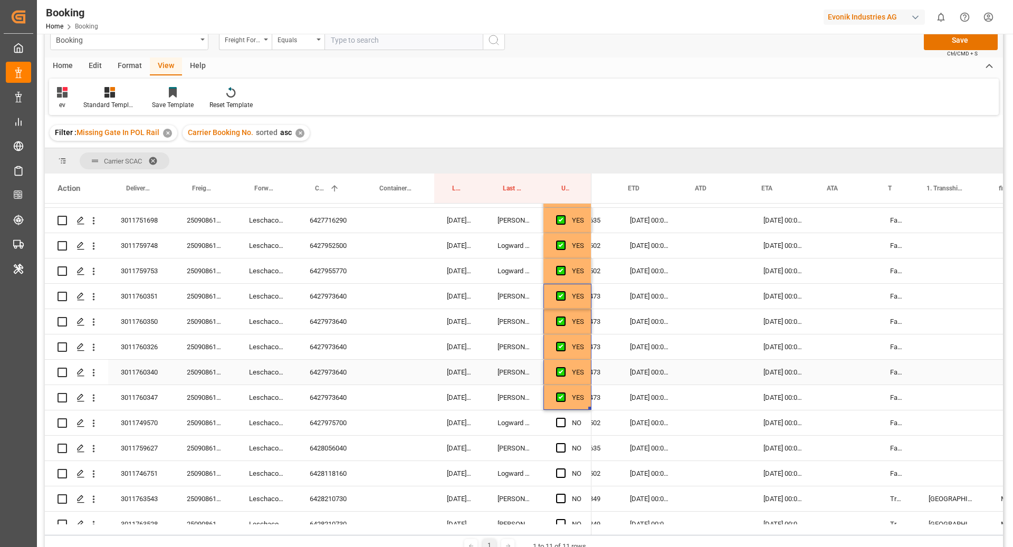
scroll to position [0, 698]
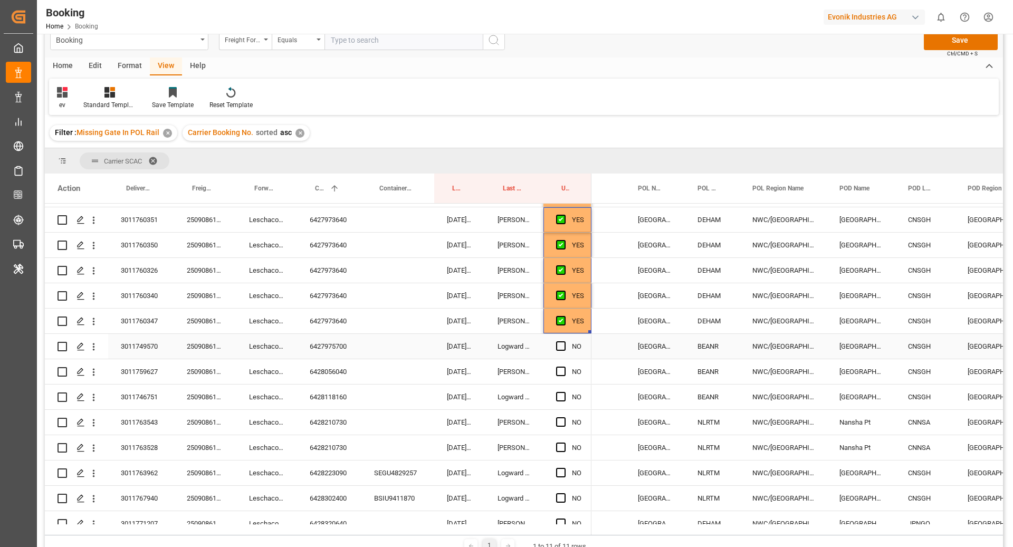
click at [338, 352] on div "6427975700" at bounding box center [329, 346] width 64 height 25
click at [563, 349] on span "Press SPACE to select this row." at bounding box center [560, 345] width 9 height 9
click at [564, 341] on input "Press SPACE to select this row." at bounding box center [564, 341] width 0 height 0
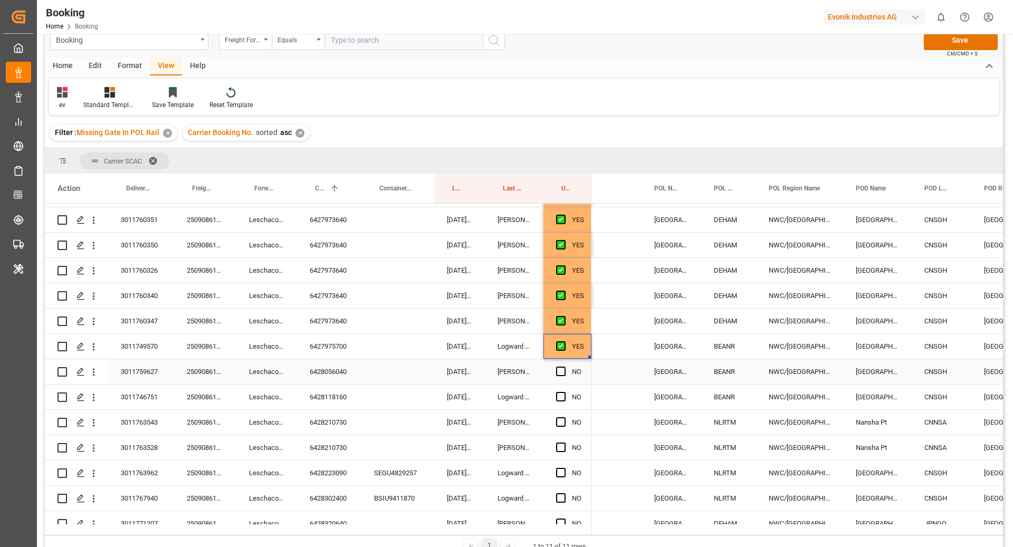
click at [307, 383] on div "6428056040" at bounding box center [329, 371] width 64 height 25
click at [560, 376] on div "Press SPACE to select this row." at bounding box center [564, 372] width 16 height 24
click at [560, 368] on span "Press SPACE to select this row." at bounding box center [560, 371] width 9 height 9
click at [564, 367] on input "Press SPACE to select this row." at bounding box center [564, 367] width 0 height 0
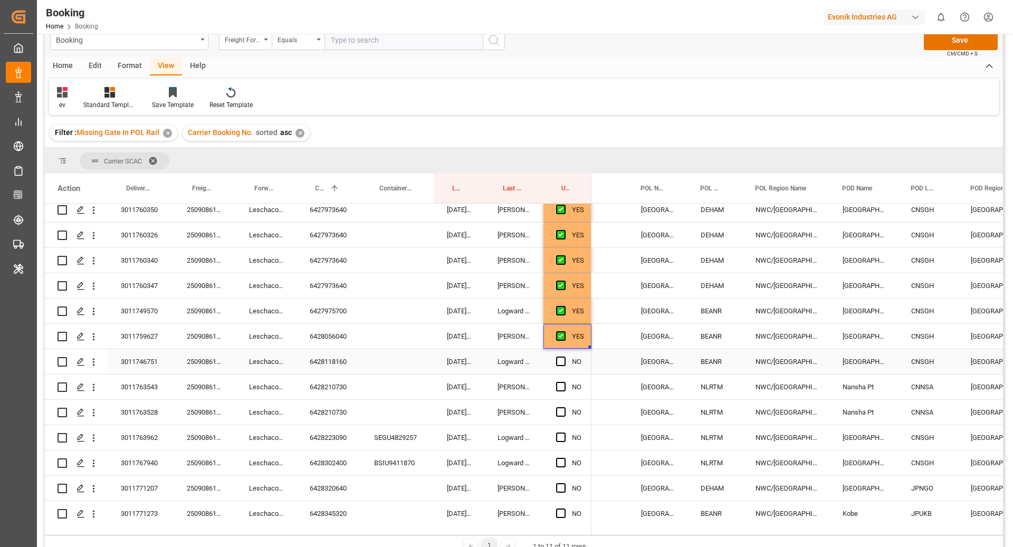
click at [335, 363] on div "6428118160" at bounding box center [329, 361] width 64 height 25
click at [566, 364] on div "Press SPACE to select this row." at bounding box center [564, 362] width 16 height 24
click at [560, 364] on span "Press SPACE to select this row." at bounding box center [560, 361] width 9 height 9
click at [564, 357] on input "Press SPACE to select this row." at bounding box center [564, 357] width 0 height 0
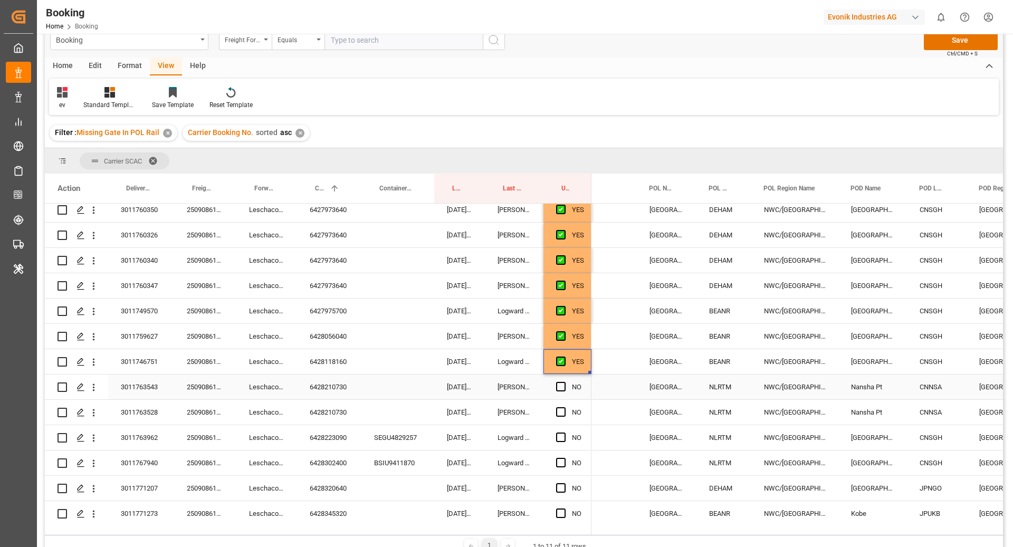
click at [323, 389] on div "6428210730" at bounding box center [329, 387] width 64 height 25
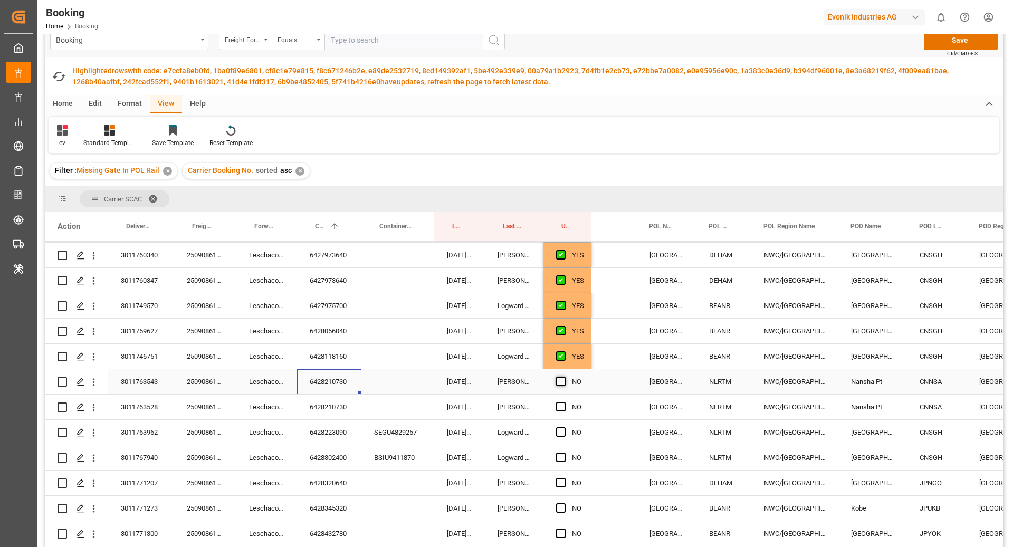
drag, startPoint x: 560, startPoint y: 383, endPoint x: 565, endPoint y: 403, distance: 20.2
click at [560, 383] on span "Press SPACE to select this row." at bounding box center [560, 381] width 9 height 9
click at [564, 377] on input "Press SPACE to select this row." at bounding box center [564, 377] width 0 height 0
click at [564, 405] on span "Press SPACE to select this row." at bounding box center [560, 406] width 9 height 9
click at [564, 402] on input "Press SPACE to select this row." at bounding box center [564, 402] width 0 height 0
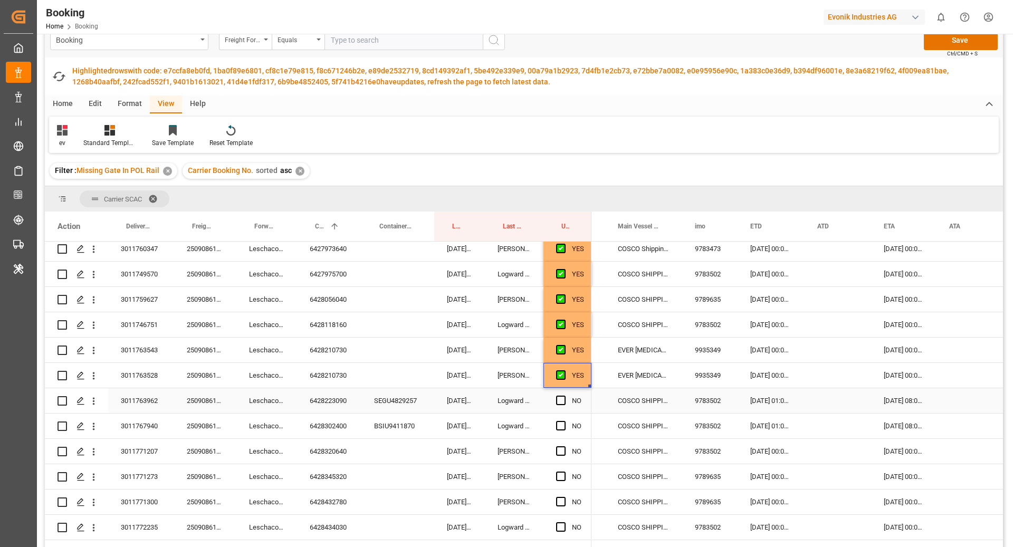
click at [347, 404] on div "6428223090" at bounding box center [329, 400] width 64 height 25
click at [561, 399] on span "Press SPACE to select this row." at bounding box center [560, 400] width 9 height 9
click at [564, 396] on input "Press SPACE to select this row." at bounding box center [564, 396] width 0 height 0
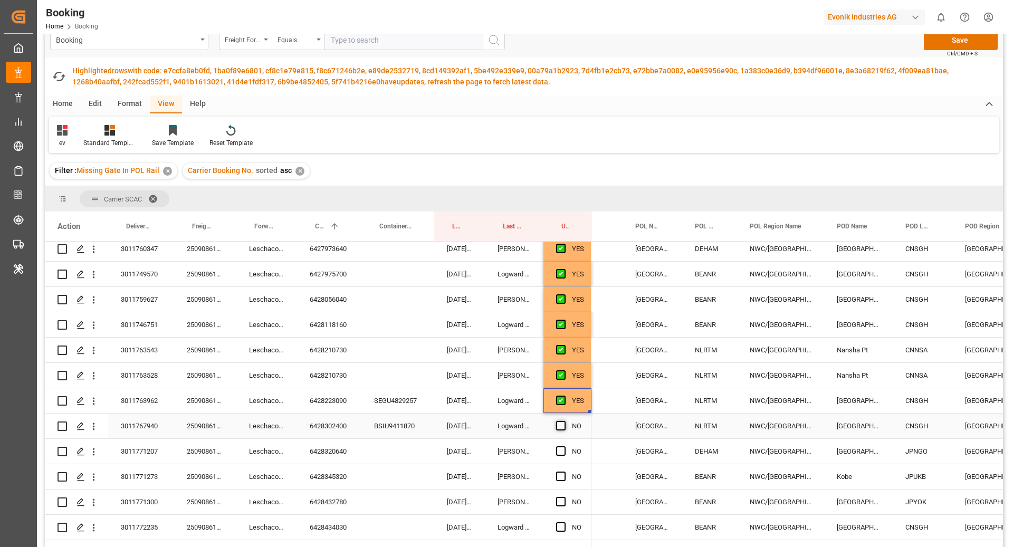
click at [561, 427] on span "Press SPACE to select this row." at bounding box center [560, 425] width 9 height 9
click at [564, 421] on input "Press SPACE to select this row." at bounding box center [564, 421] width 0 height 0
click at [325, 428] on div "6428302400" at bounding box center [329, 426] width 64 height 25
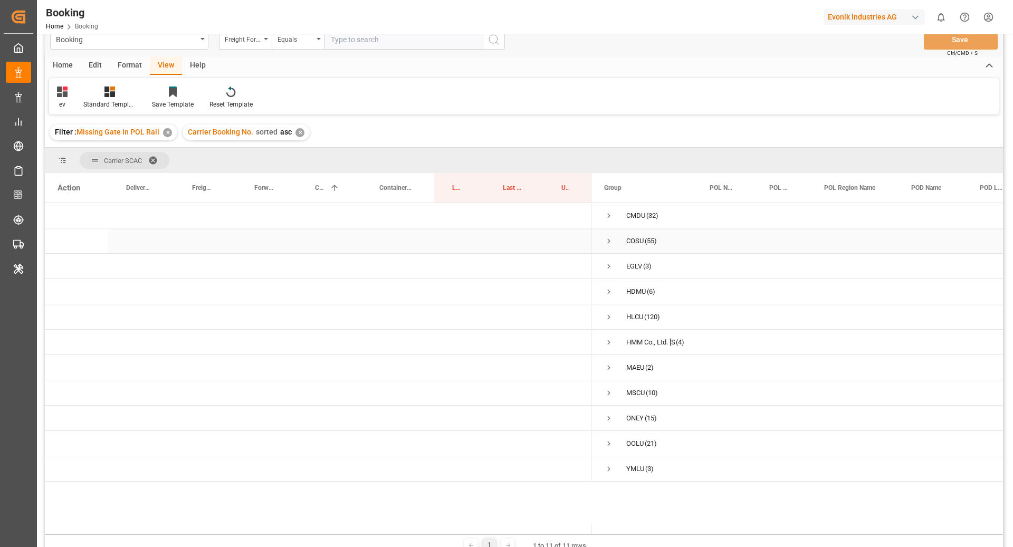
click at [609, 242] on span "Press SPACE to select this row." at bounding box center [608, 240] width 9 height 9
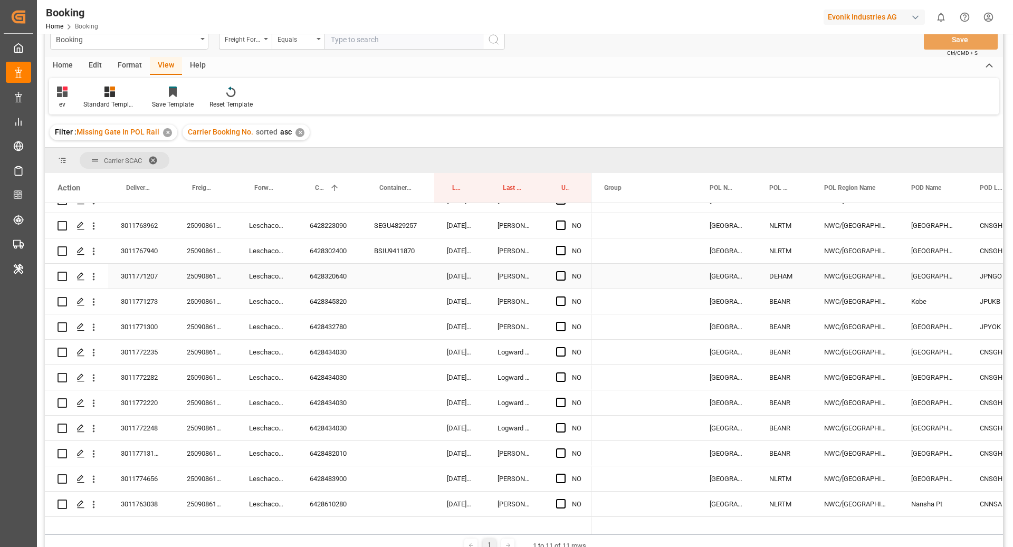
click at [333, 275] on div "6428320640" at bounding box center [329, 276] width 64 height 25
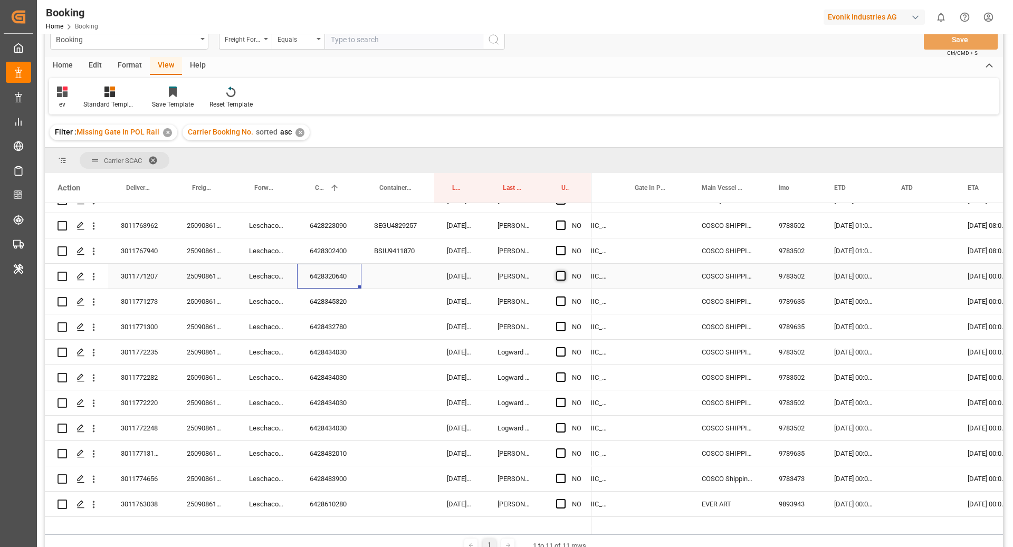
click at [565, 275] on span "Press SPACE to select this row." at bounding box center [560, 275] width 9 height 9
click at [564, 271] on input "Press SPACE to select this row." at bounding box center [564, 271] width 0 height 0
click at [326, 299] on div "6428345320" at bounding box center [329, 301] width 64 height 25
click at [561, 300] on span "Press SPACE to select this row." at bounding box center [560, 301] width 9 height 9
click at [564, 297] on input "Press SPACE to select this row." at bounding box center [564, 297] width 0 height 0
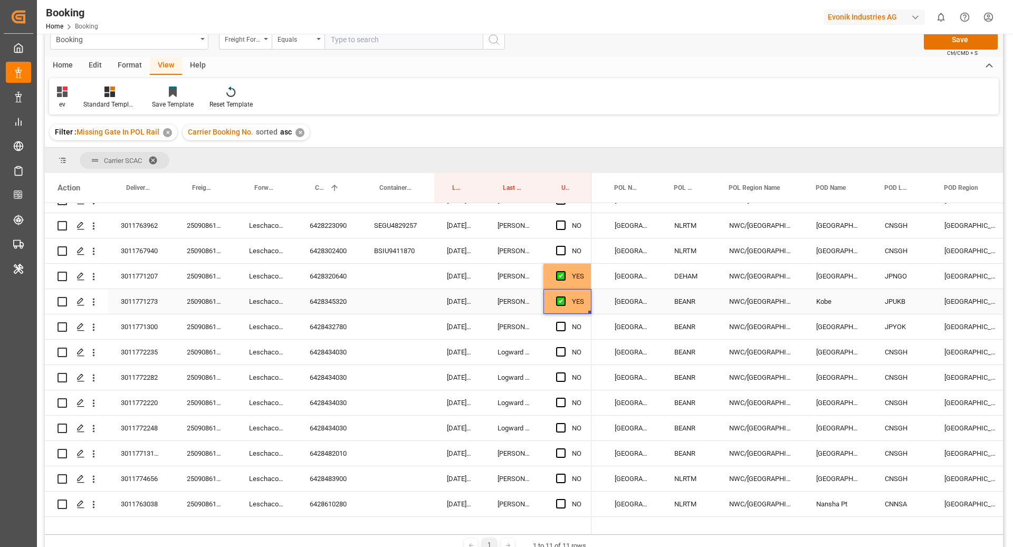
scroll to position [0, 95]
click at [327, 330] on div "6428432780" at bounding box center [329, 326] width 64 height 25
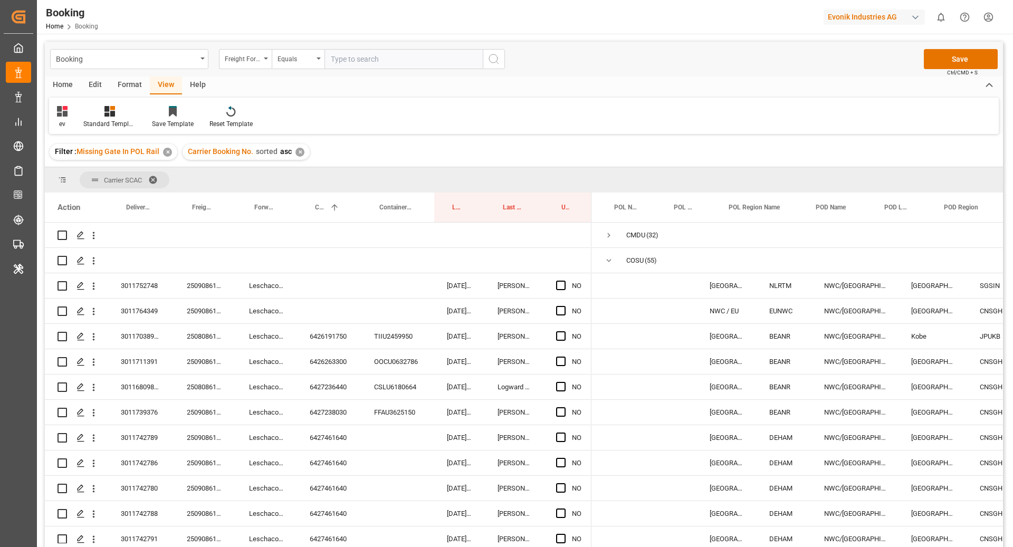
scroll to position [0, 95]
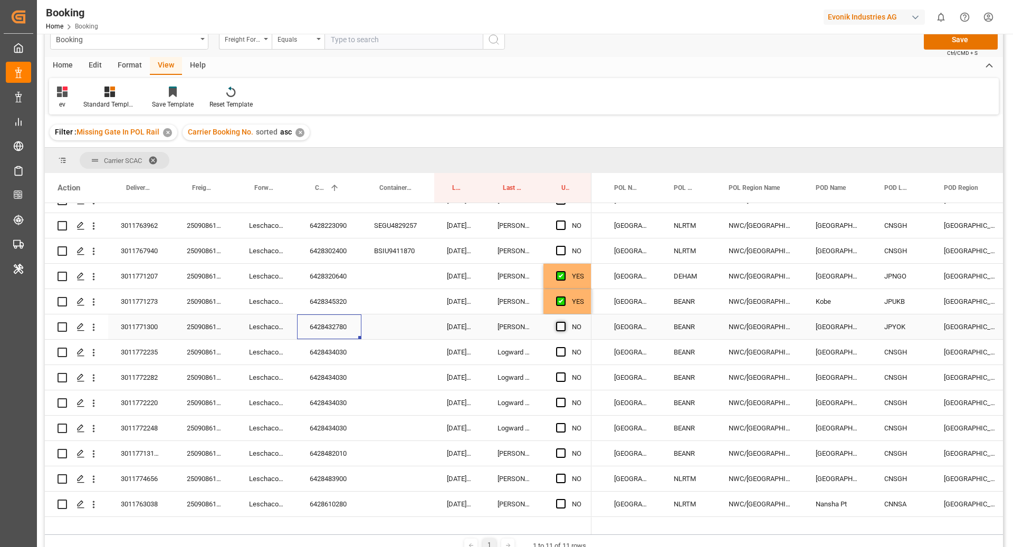
click at [564, 330] on span "Press SPACE to select this row." at bounding box center [560, 326] width 9 height 9
click at [564, 322] on input "Press SPACE to select this row." at bounding box center [564, 322] width 0 height 0
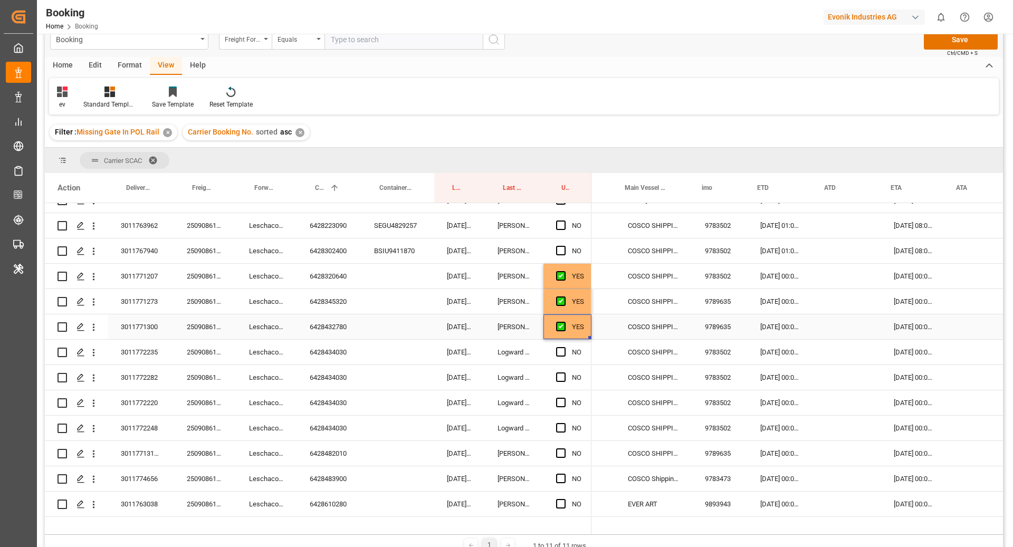
scroll to position [0, 378]
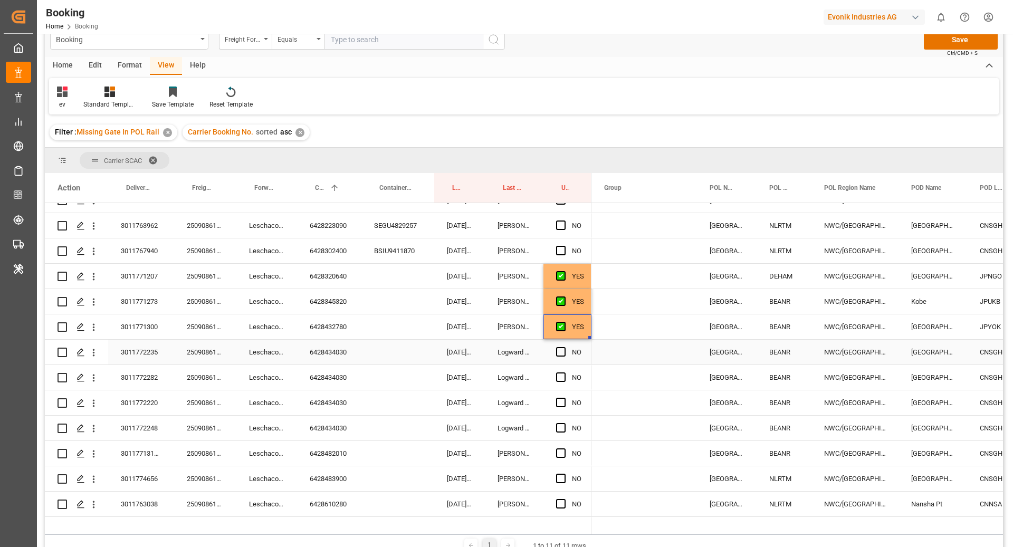
click at [337, 356] on div "6428434030" at bounding box center [329, 352] width 64 height 25
click at [567, 352] on div "Press SPACE to select this row." at bounding box center [564, 352] width 16 height 24
click at [565, 354] on div "Press SPACE to select this row." at bounding box center [564, 352] width 16 height 24
click at [564, 352] on span "Press SPACE to select this row." at bounding box center [560, 351] width 9 height 9
click at [564, 347] on input "Press SPACE to select this row." at bounding box center [564, 347] width 0 height 0
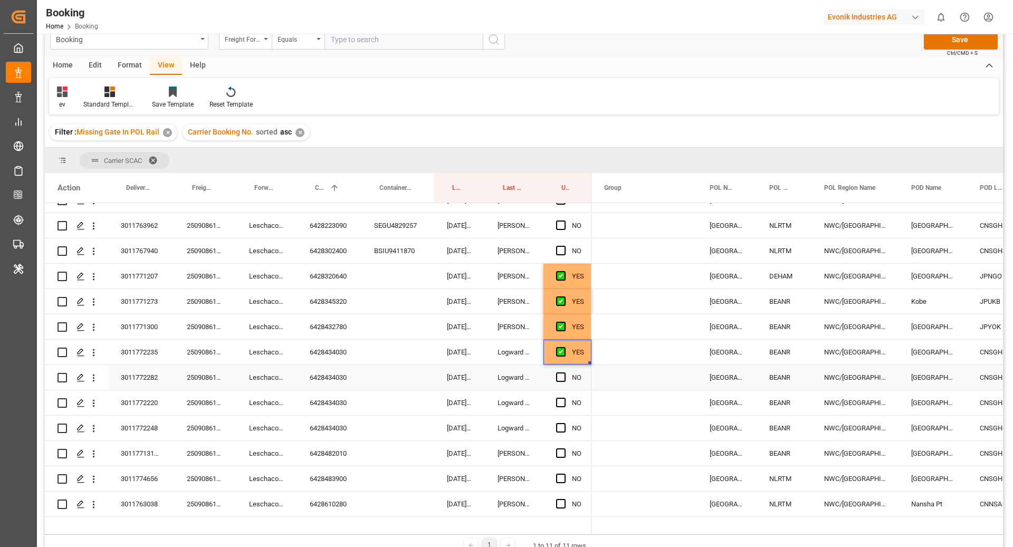
click at [323, 376] on div "6428434030" at bounding box center [329, 377] width 64 height 25
click at [559, 378] on span "Press SPACE to select this row." at bounding box center [560, 377] width 9 height 9
click at [564, 373] on input "Press SPACE to select this row." at bounding box center [564, 373] width 0 height 0
click at [561, 405] on span "Press SPACE to select this row." at bounding box center [560, 402] width 9 height 9
click at [564, 398] on input "Press SPACE to select this row." at bounding box center [564, 398] width 0 height 0
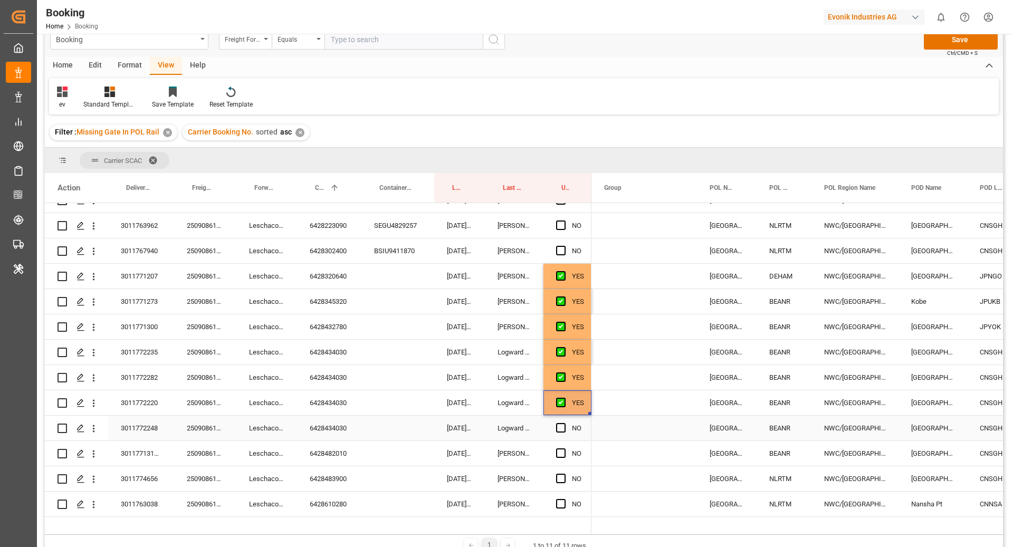
click at [564, 422] on div "Press SPACE to select this row." at bounding box center [564, 428] width 16 height 24
click at [556, 430] on span "Press SPACE to select this row." at bounding box center [560, 427] width 9 height 9
click at [564, 423] on input "Press SPACE to select this row." at bounding box center [564, 423] width 0 height 0
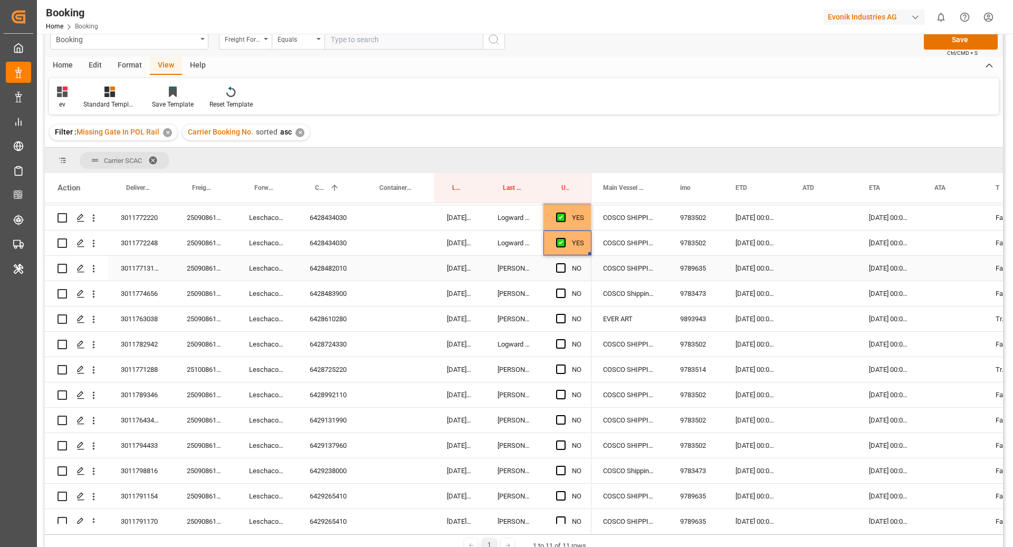
click at [322, 265] on div "6428482010" at bounding box center [329, 268] width 64 height 25
click at [564, 271] on span "Press SPACE to select this row." at bounding box center [560, 267] width 9 height 9
click at [564, 263] on input "Press SPACE to select this row." at bounding box center [564, 263] width 0 height 0
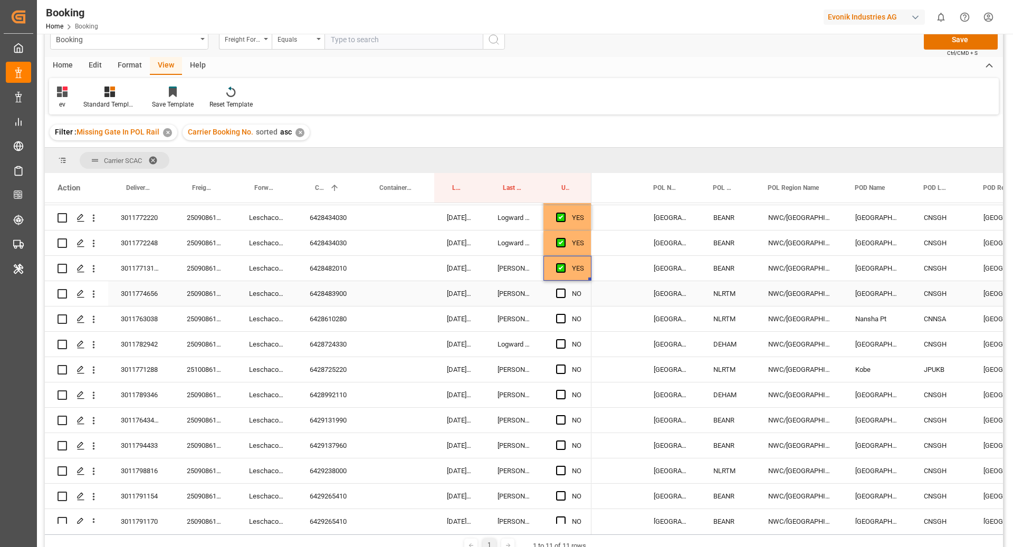
click at [336, 292] on div "6428483900" at bounding box center [329, 293] width 64 height 25
click at [557, 293] on span "Press SPACE to select this row." at bounding box center [560, 293] width 9 height 9
click at [564, 289] on input "Press SPACE to select this row." at bounding box center [564, 289] width 0 height 0
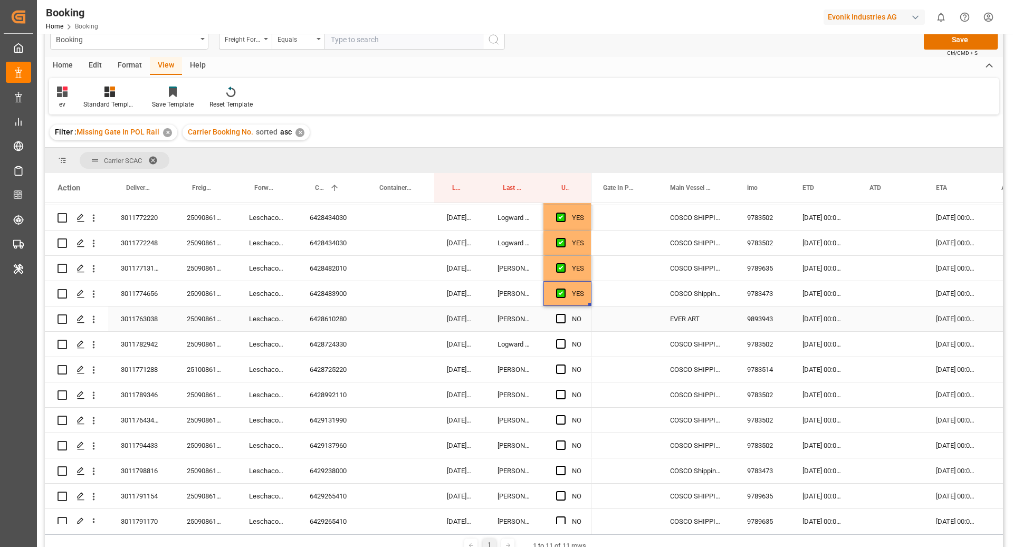
click at [342, 322] on div "6428610280" at bounding box center [329, 319] width 64 height 25
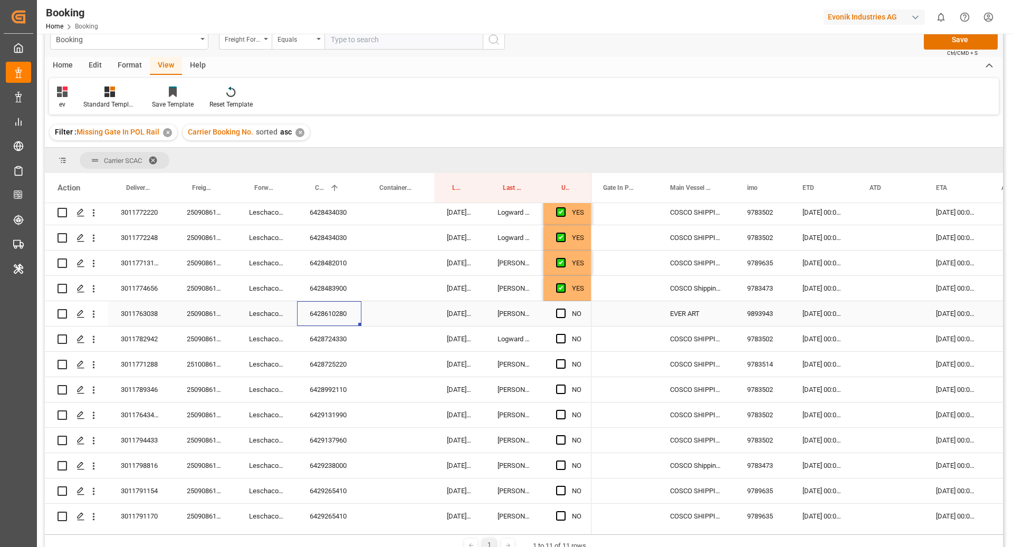
scroll to position [940, 0]
click at [557, 313] on span "Press SPACE to select this row." at bounding box center [560, 313] width 9 height 9
click at [564, 309] on input "Press SPACE to select this row." at bounding box center [564, 309] width 0 height 0
click at [324, 341] on div "6428724330" at bounding box center [329, 339] width 64 height 25
click at [562, 339] on span "Press SPACE to select this row." at bounding box center [560, 338] width 9 height 9
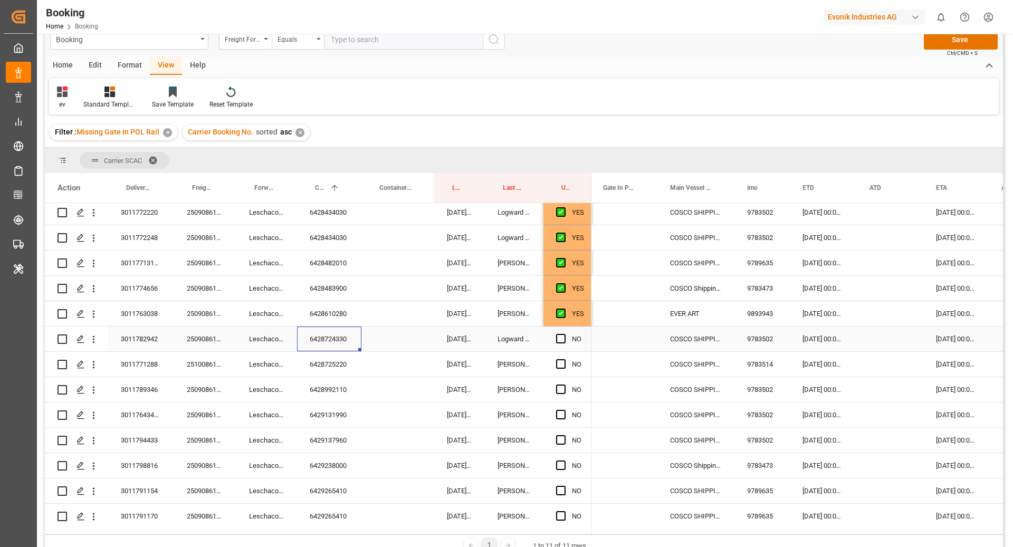
click at [564, 334] on input "Press SPACE to select this row." at bounding box center [564, 334] width 0 height 0
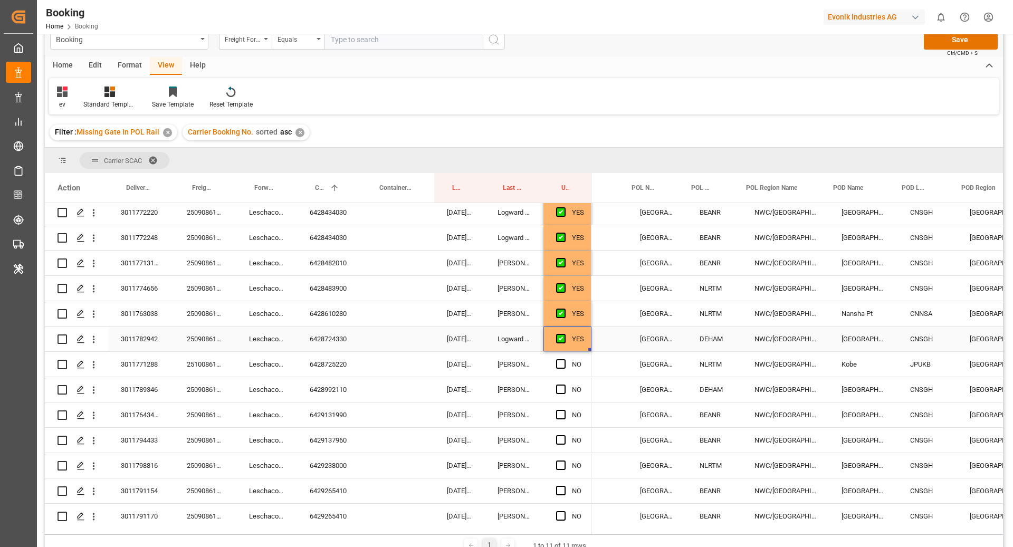
scroll to position [0, 78]
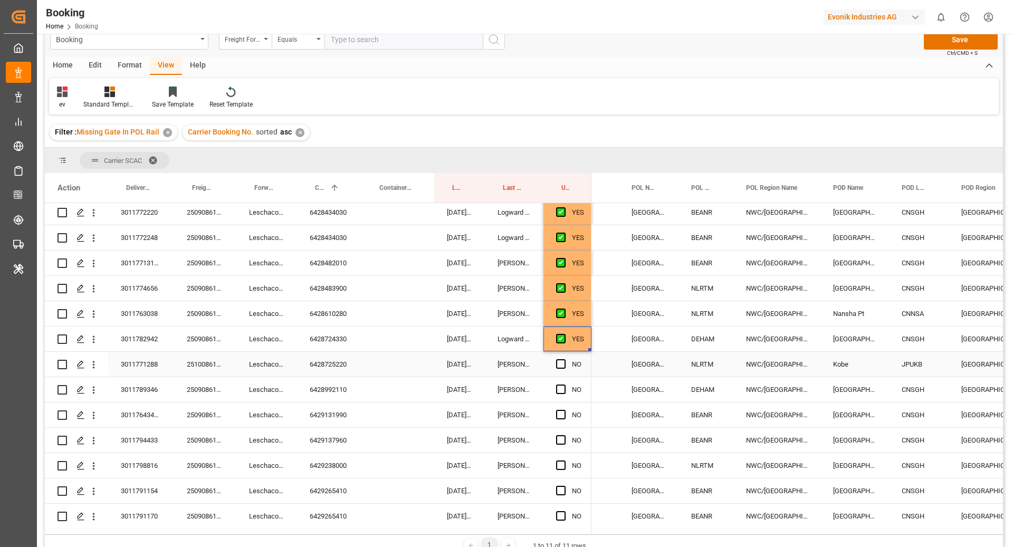
click at [333, 366] on div "6428725220" at bounding box center [329, 364] width 64 height 25
